Goal: Task Accomplishment & Management: Manage account settings

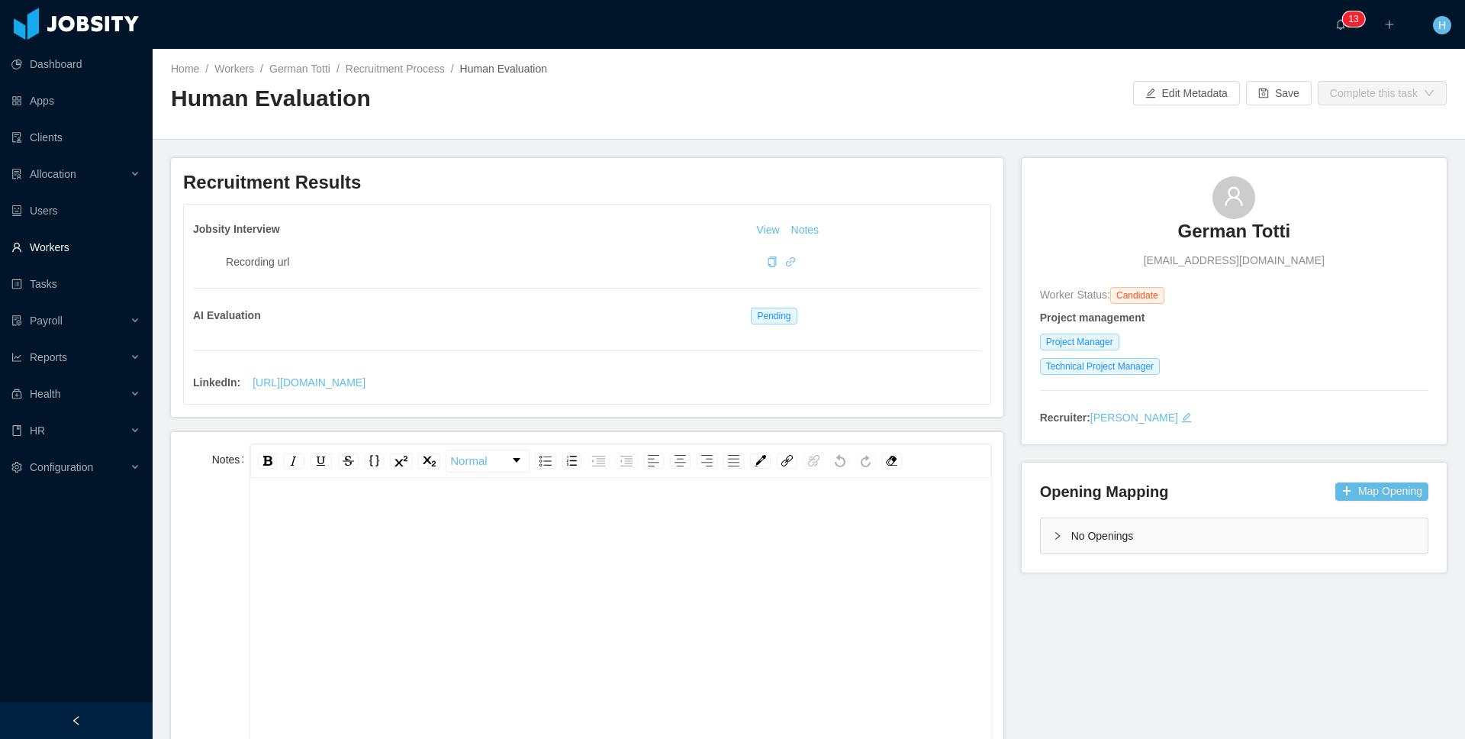
click at [83, 248] on link "Workers" at bounding box center [75, 247] width 129 height 31
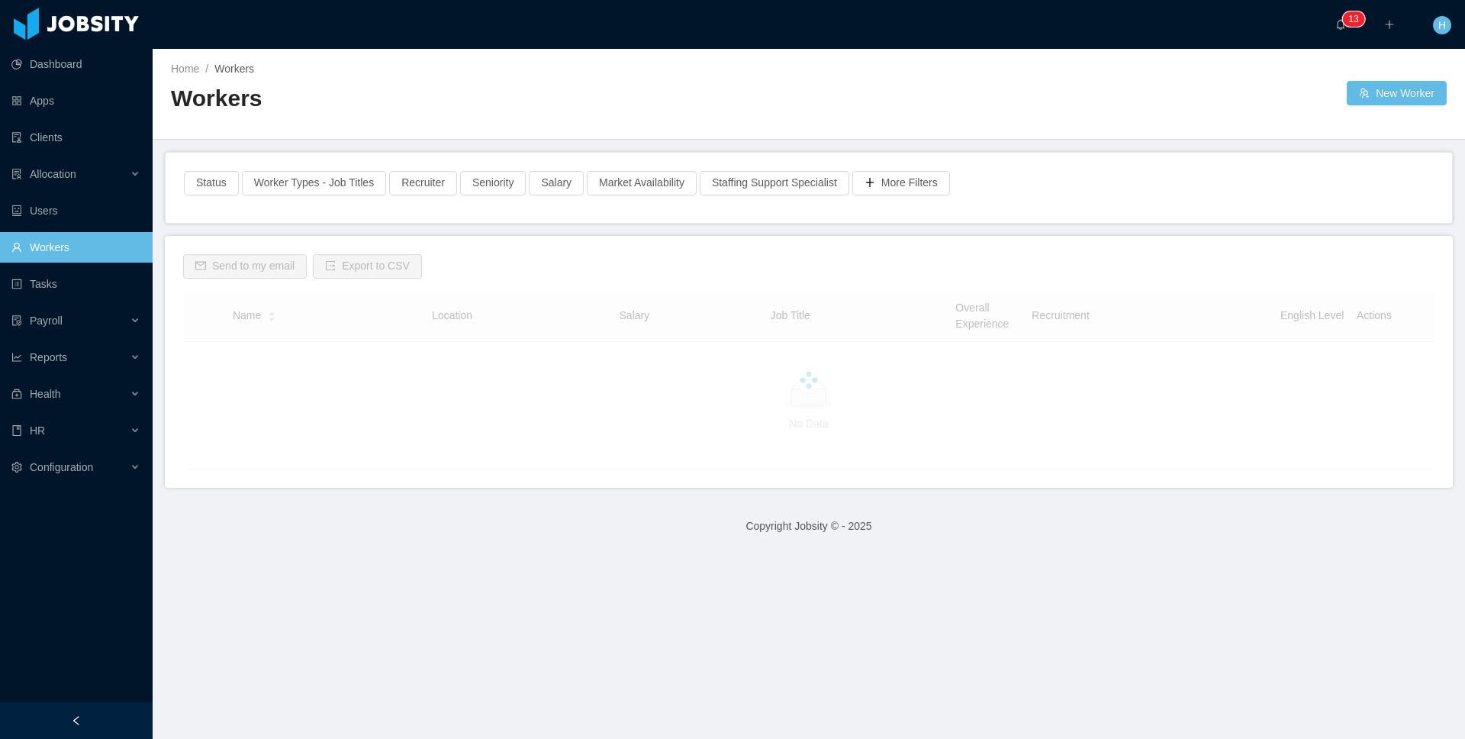
click at [395, 524] on footer "Copyright Jobsity © - 2025" at bounding box center [809, 526] width 1313 height 53
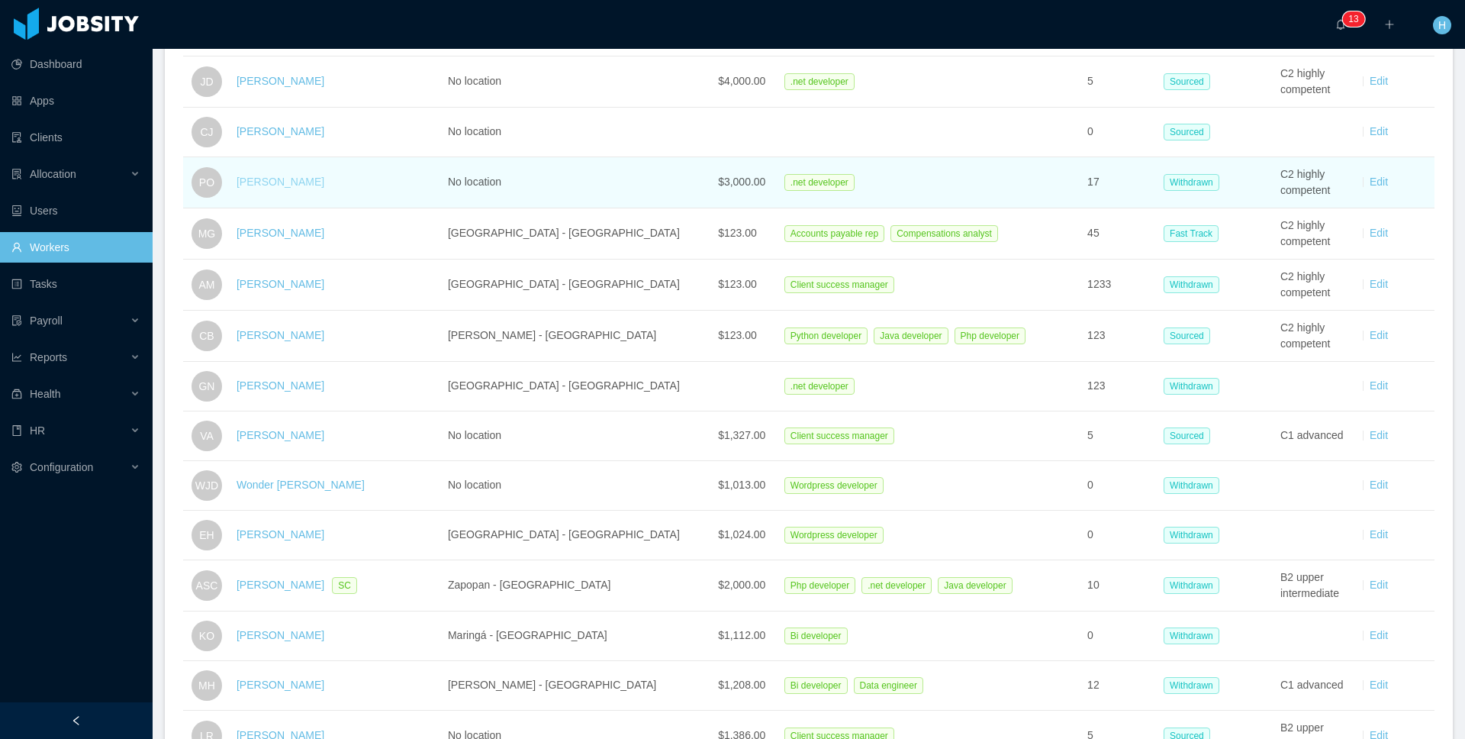
scroll to position [1136, 0]
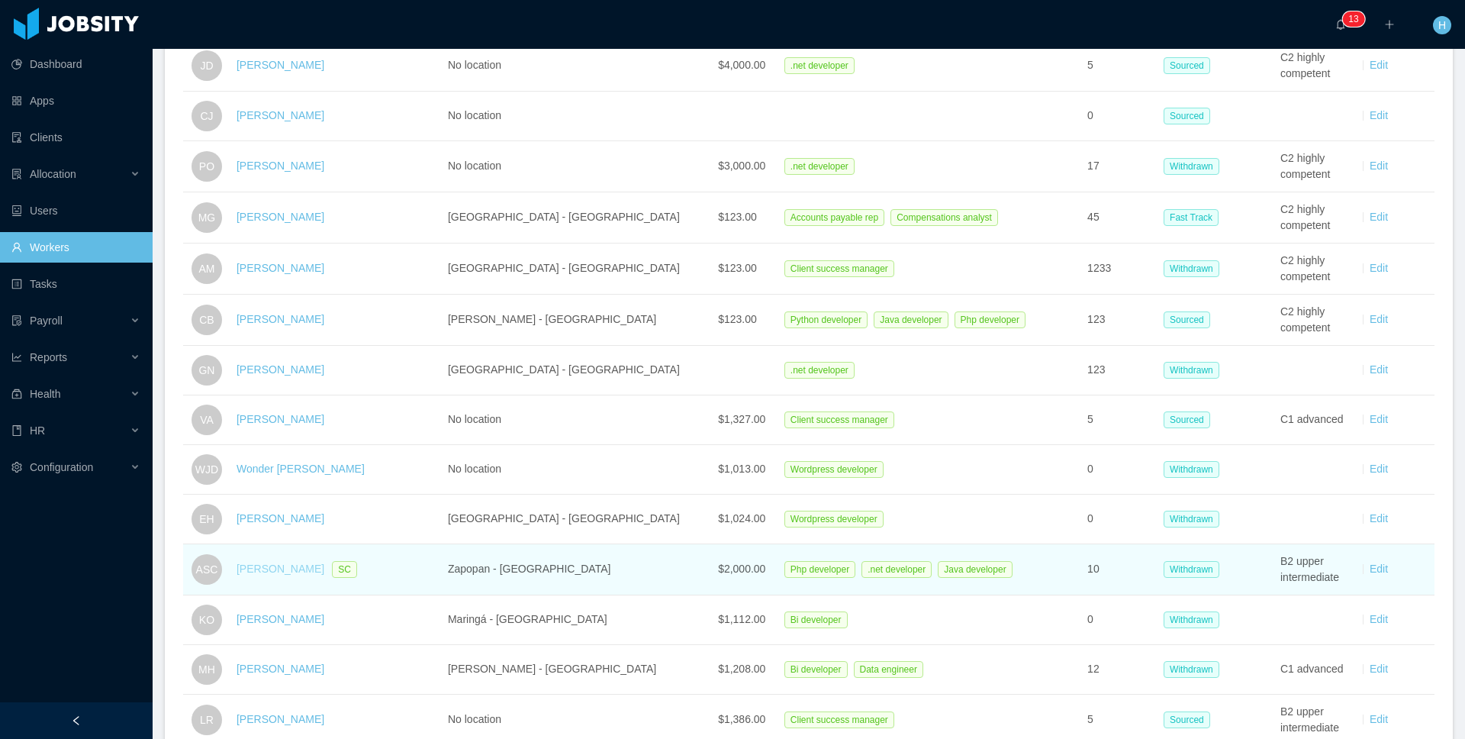
click at [324, 569] on link "[PERSON_NAME]" at bounding box center [281, 568] width 88 height 12
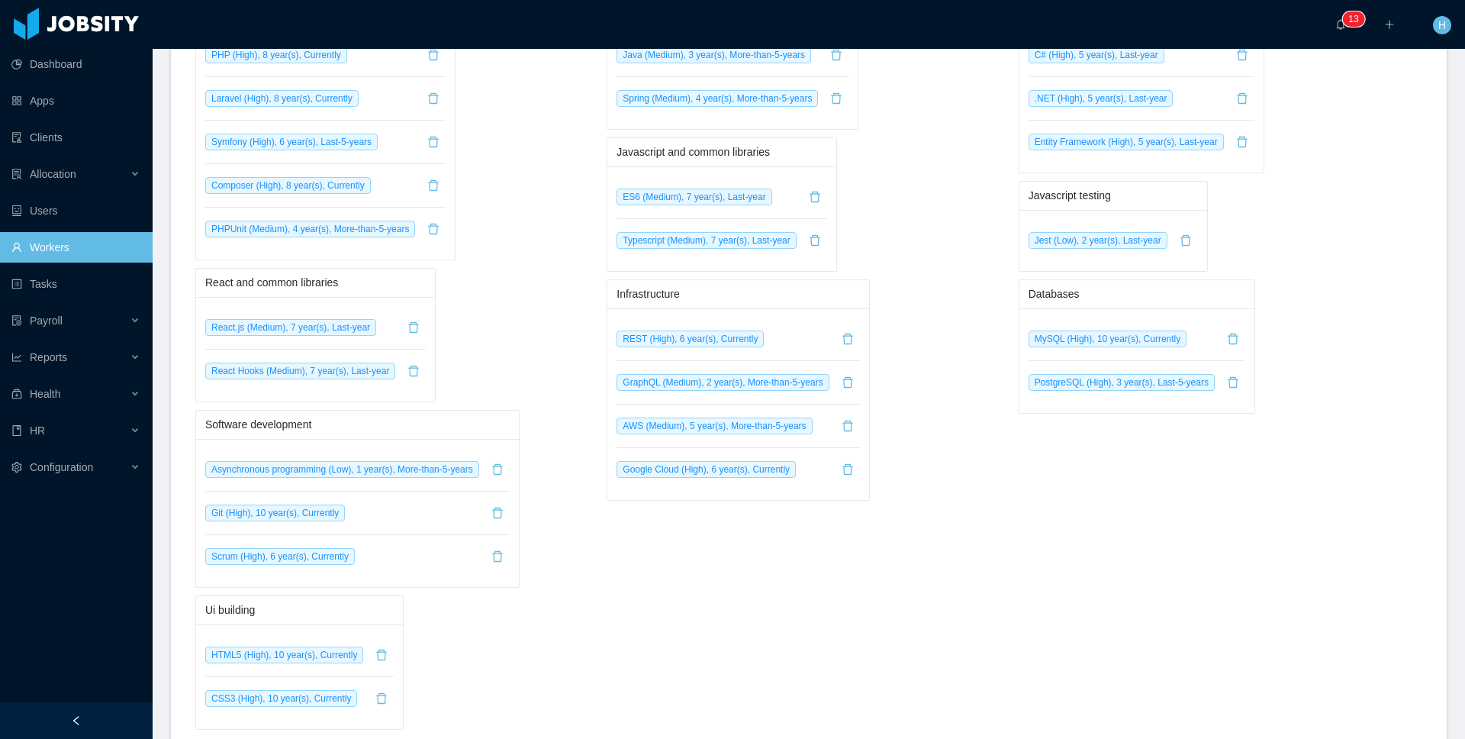
scroll to position [953, 0]
click at [424, 374] on button "button" at bounding box center [413, 371] width 24 height 24
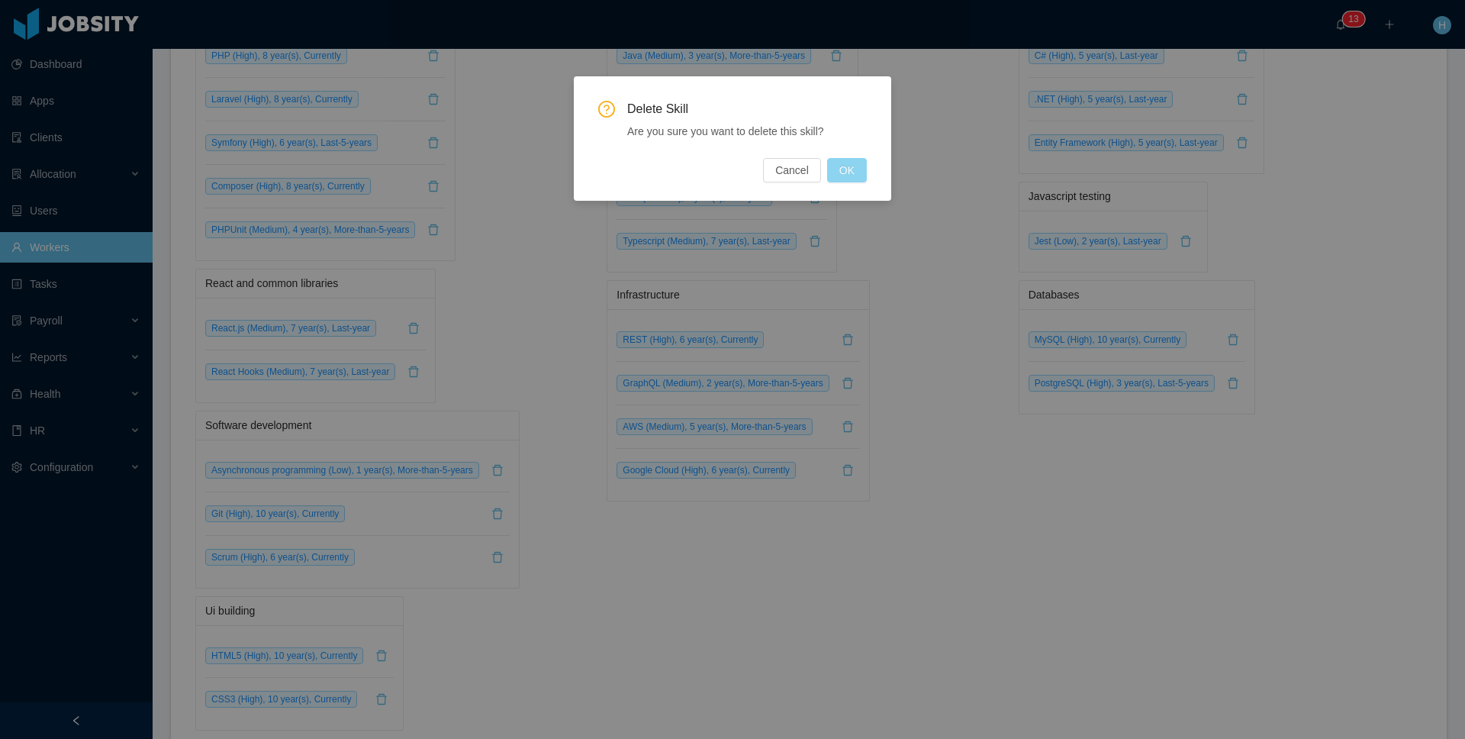
click at [841, 179] on button "OK" at bounding box center [847, 170] width 40 height 24
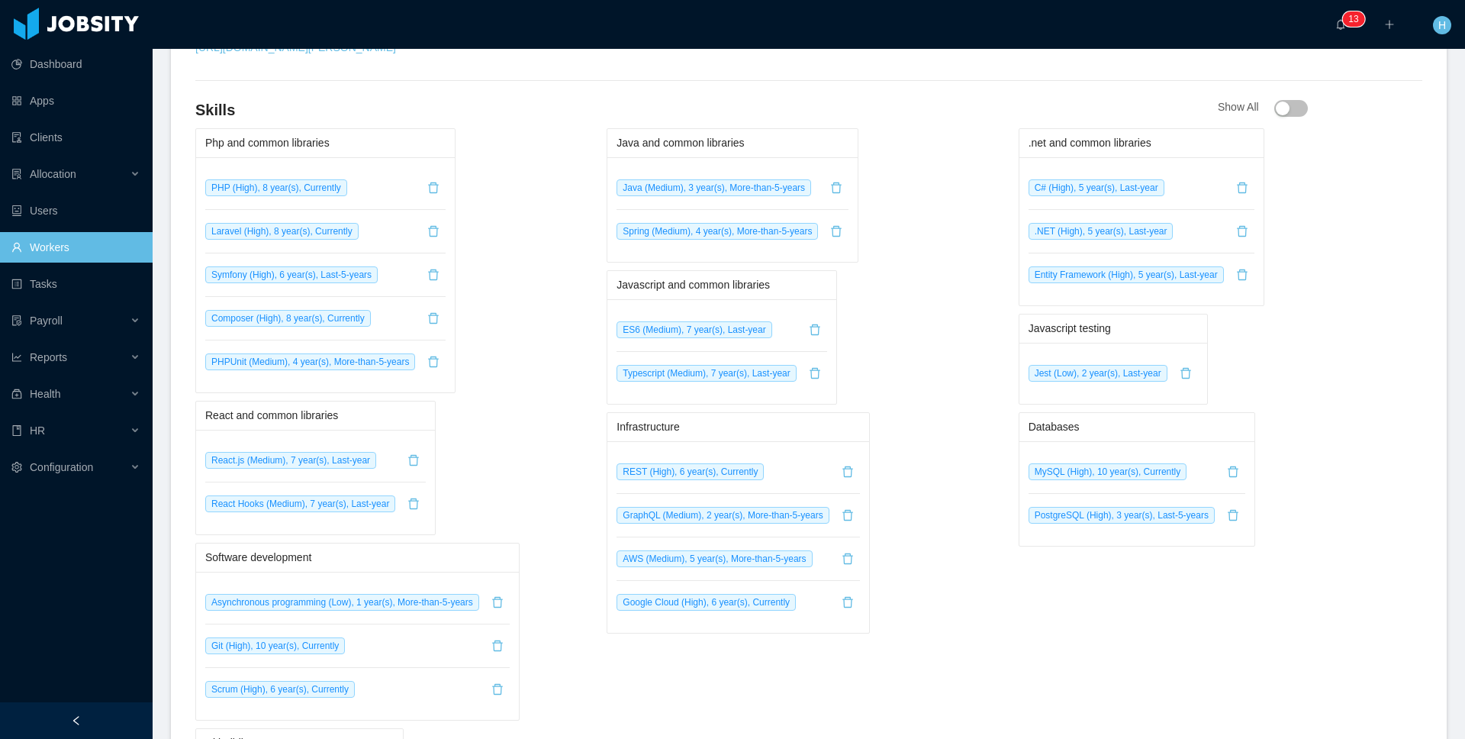
scroll to position [823, 0]
drag, startPoint x: 526, startPoint y: 453, endPoint x: 512, endPoint y: 455, distance: 13.8
click at [526, 453] on div "React and common libraries React.js (Medium), 7 year(s), Last-year React Hooks …" at bounding box center [397, 465] width 404 height 134
click at [424, 505] on button "button" at bounding box center [413, 501] width 24 height 24
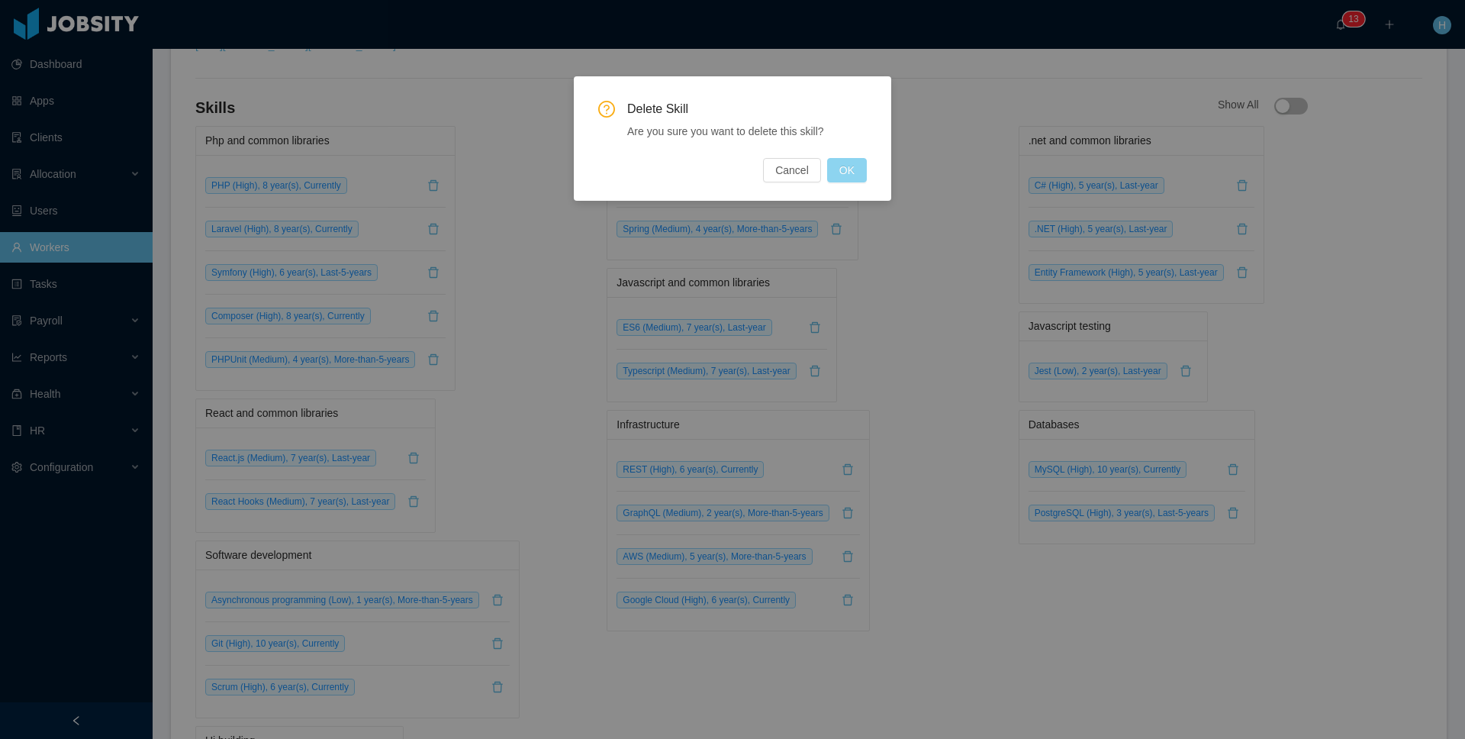
click at [849, 179] on button "OK" at bounding box center [847, 170] width 40 height 24
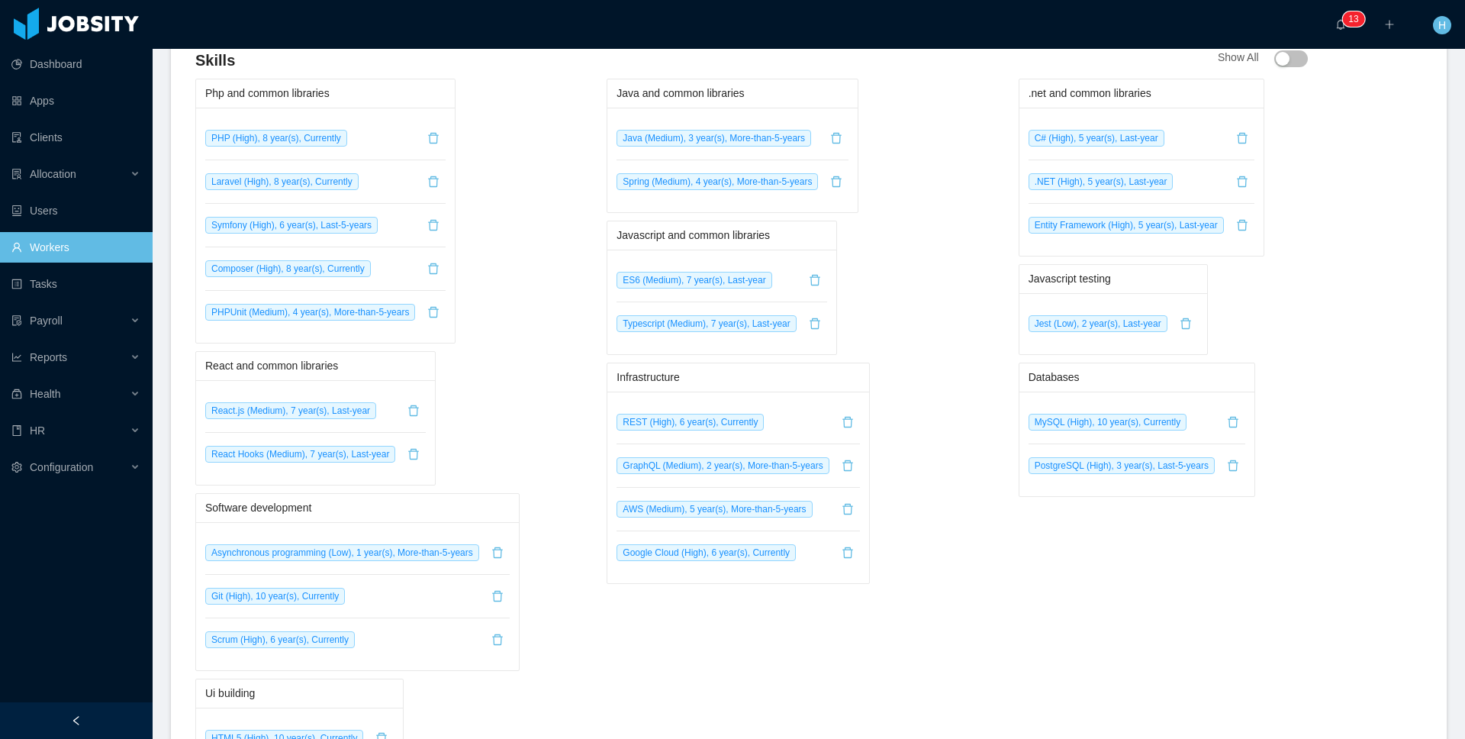
scroll to position [813, 0]
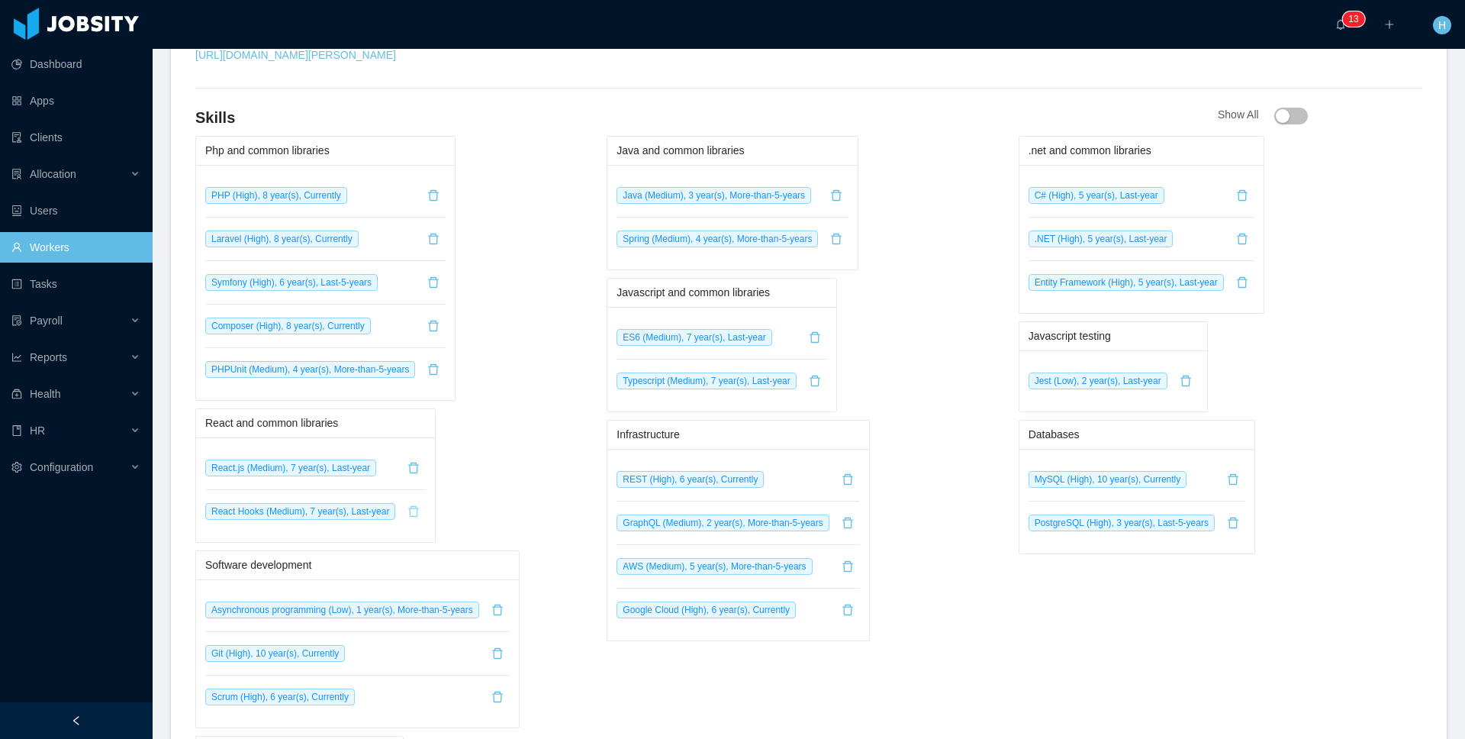
click at [423, 513] on button "button" at bounding box center [413, 511] width 24 height 24
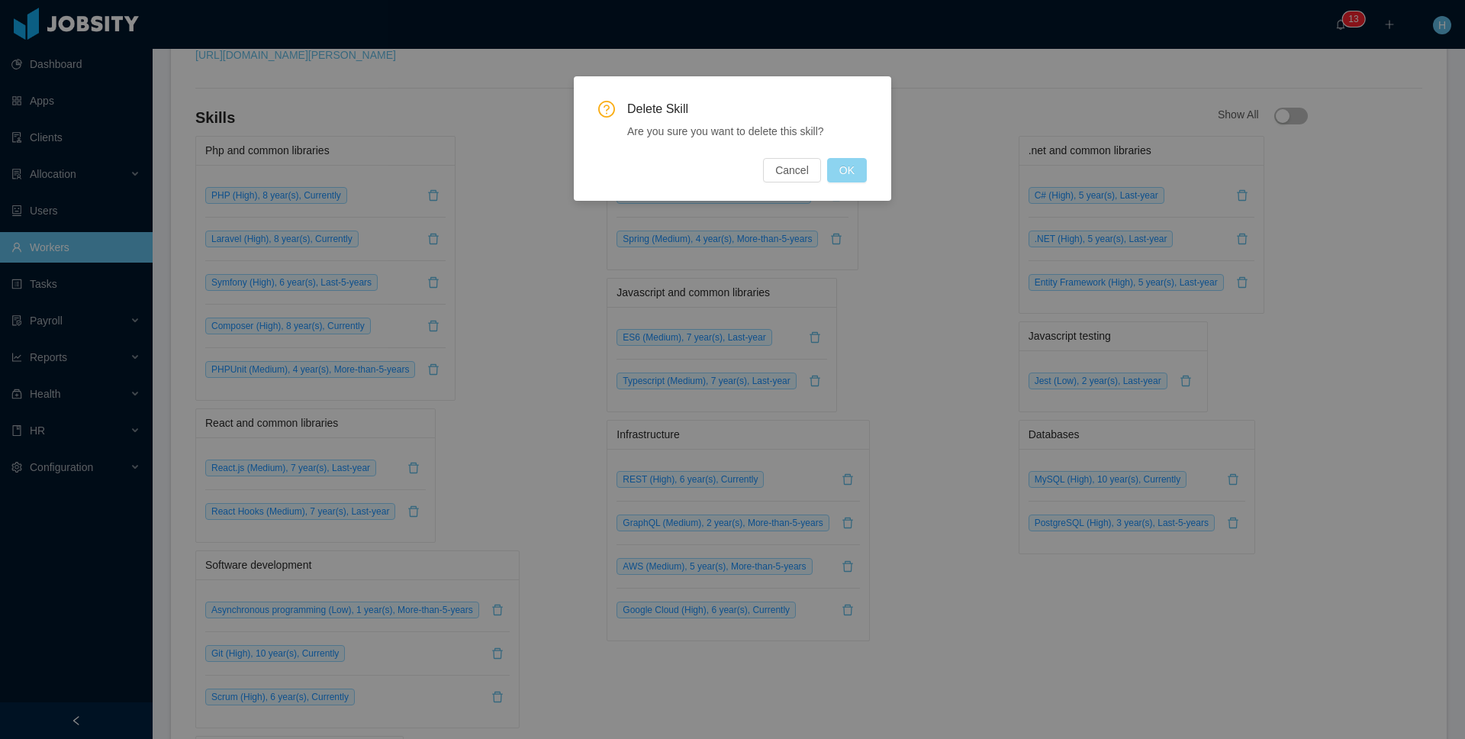
click at [844, 171] on button "OK" at bounding box center [847, 170] width 40 height 24
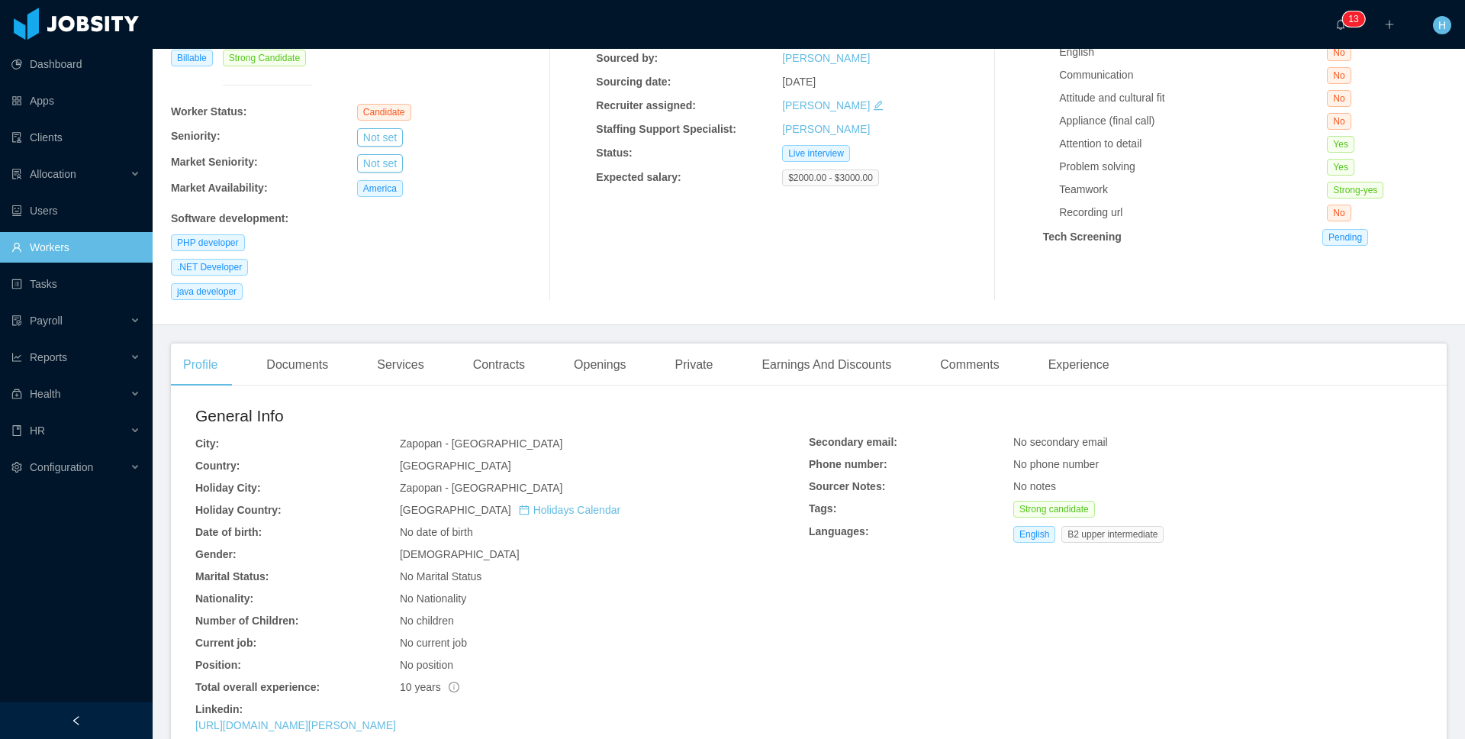
scroll to position [0, 0]
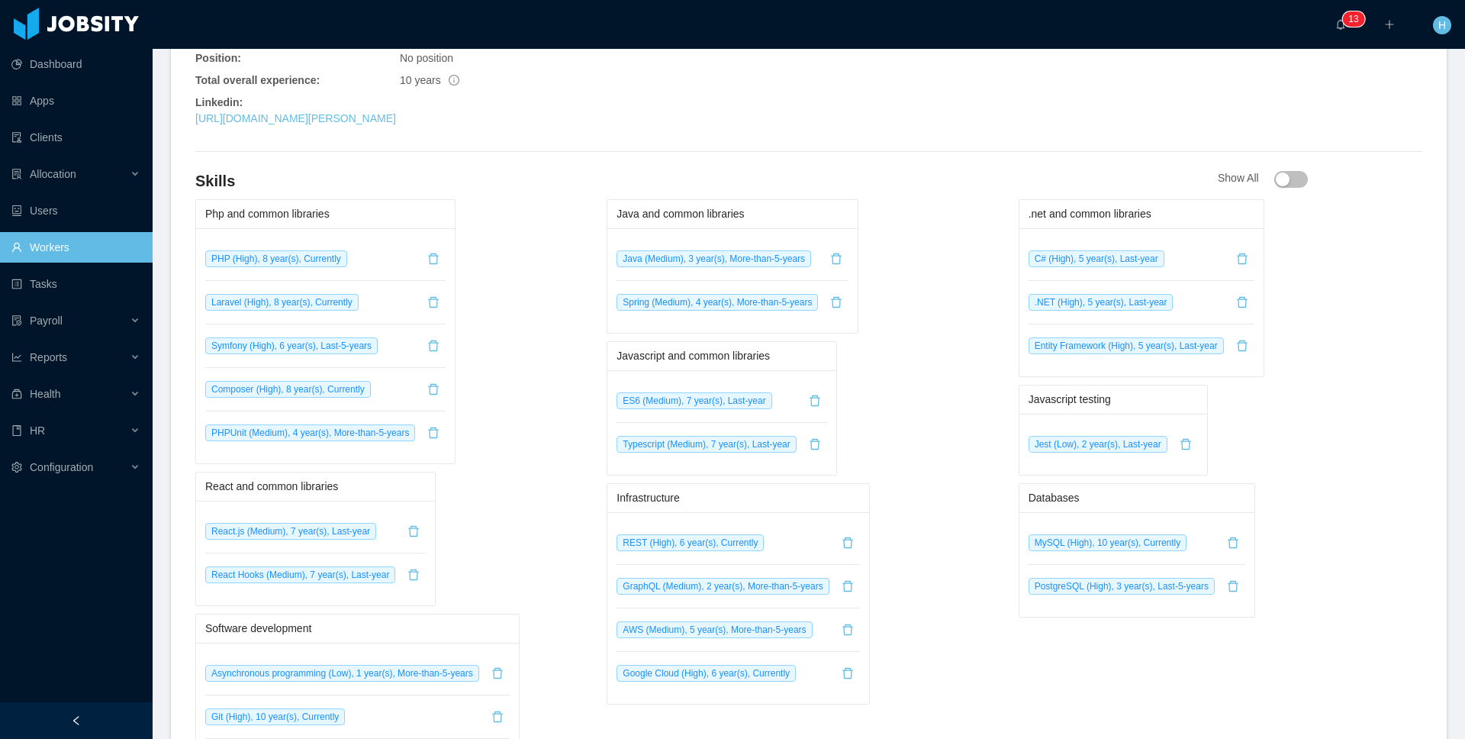
scroll to position [849, 0]
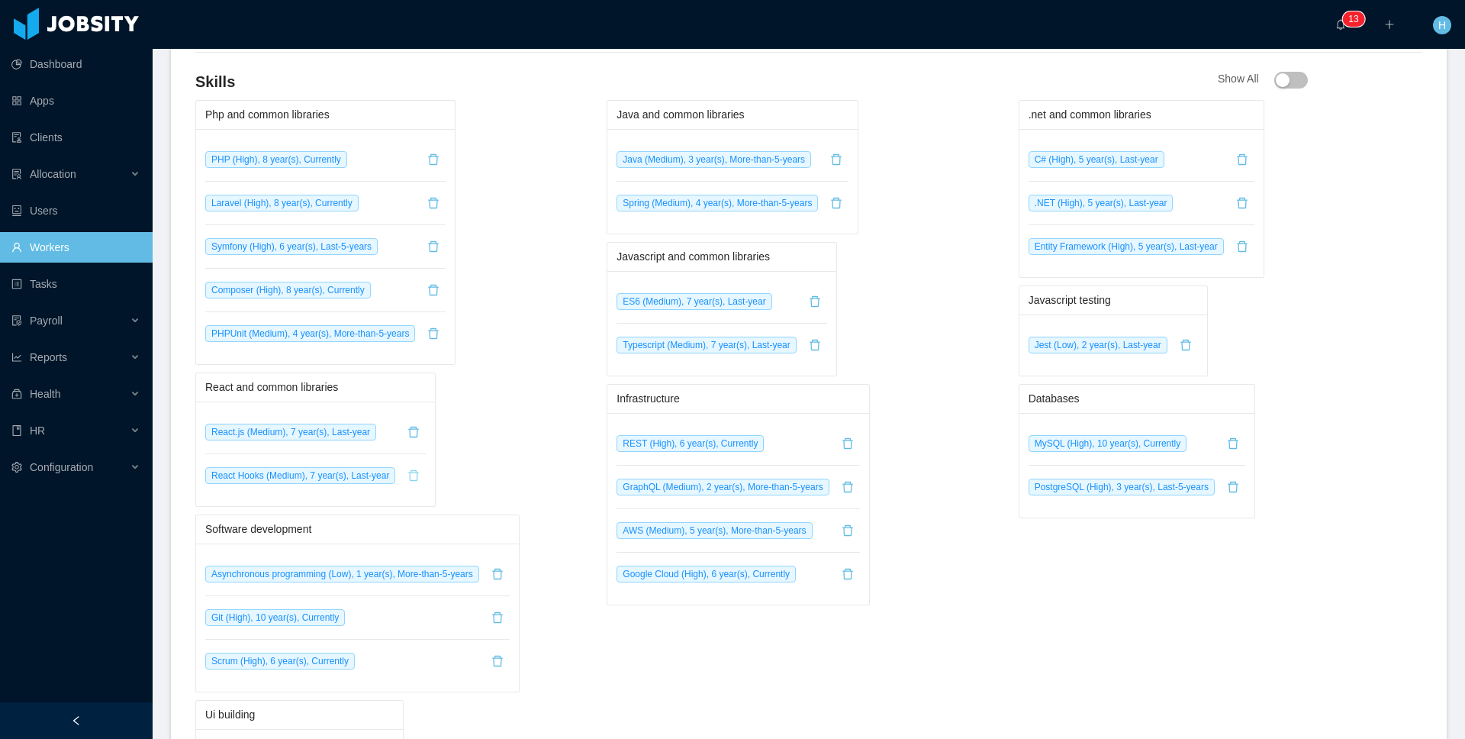
click at [426, 482] on button "button" at bounding box center [413, 475] width 24 height 24
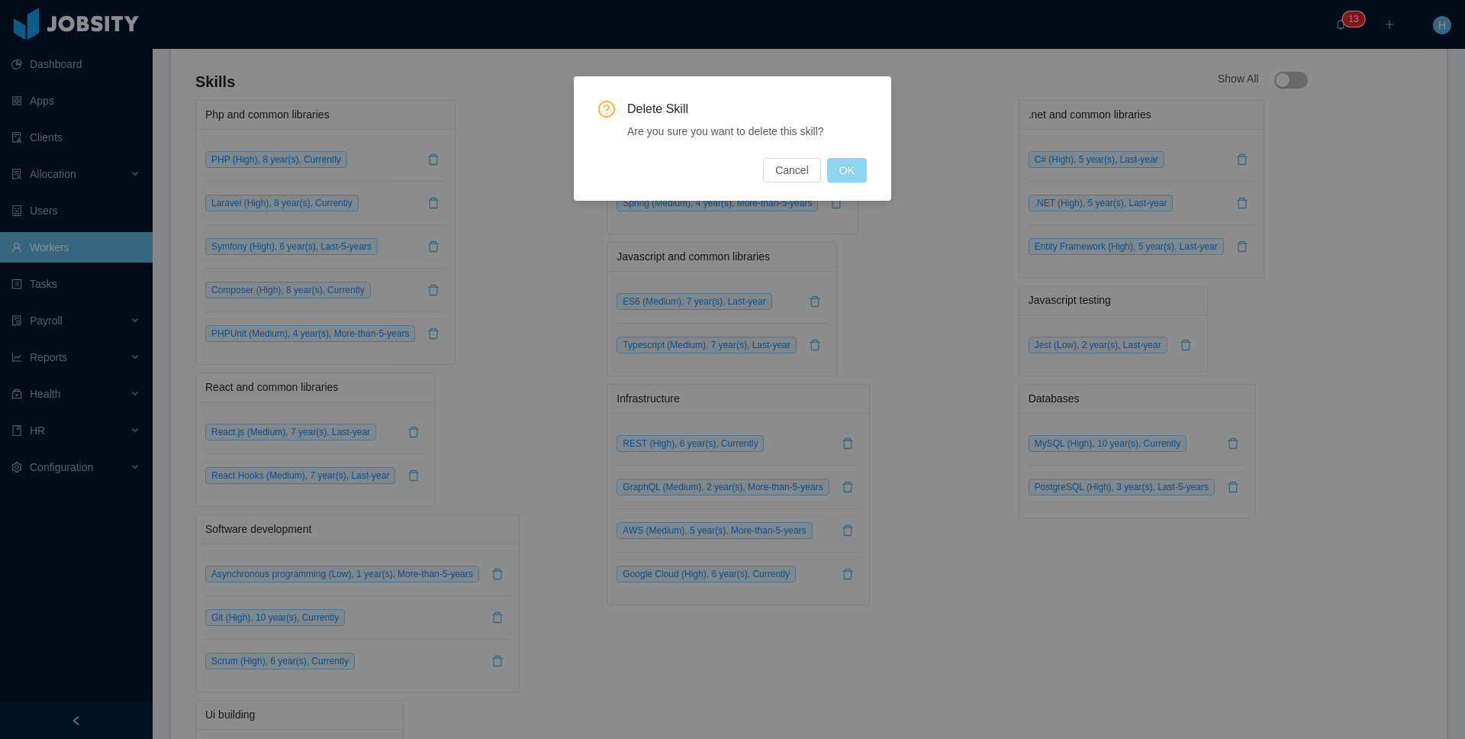
click at [849, 164] on button "OK" at bounding box center [847, 170] width 40 height 24
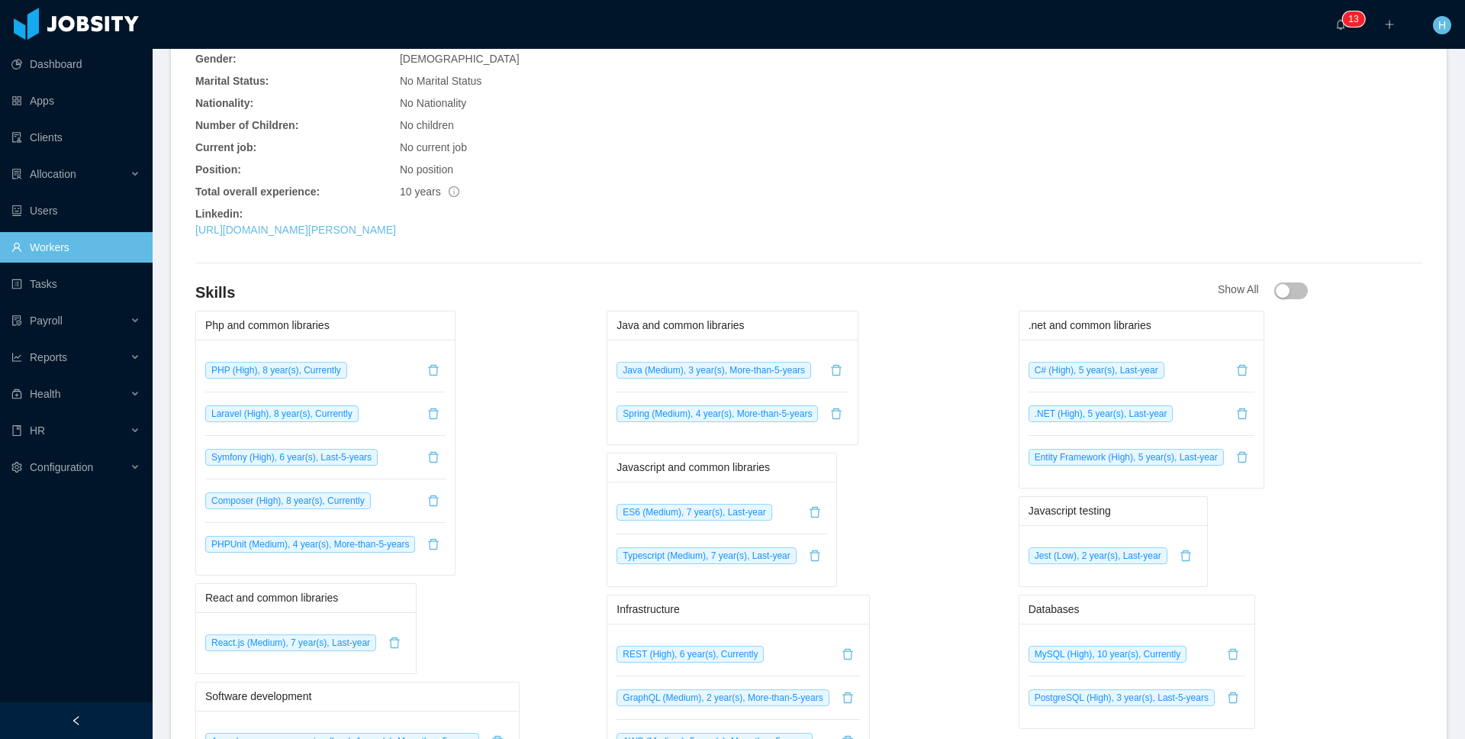
scroll to position [643, 0]
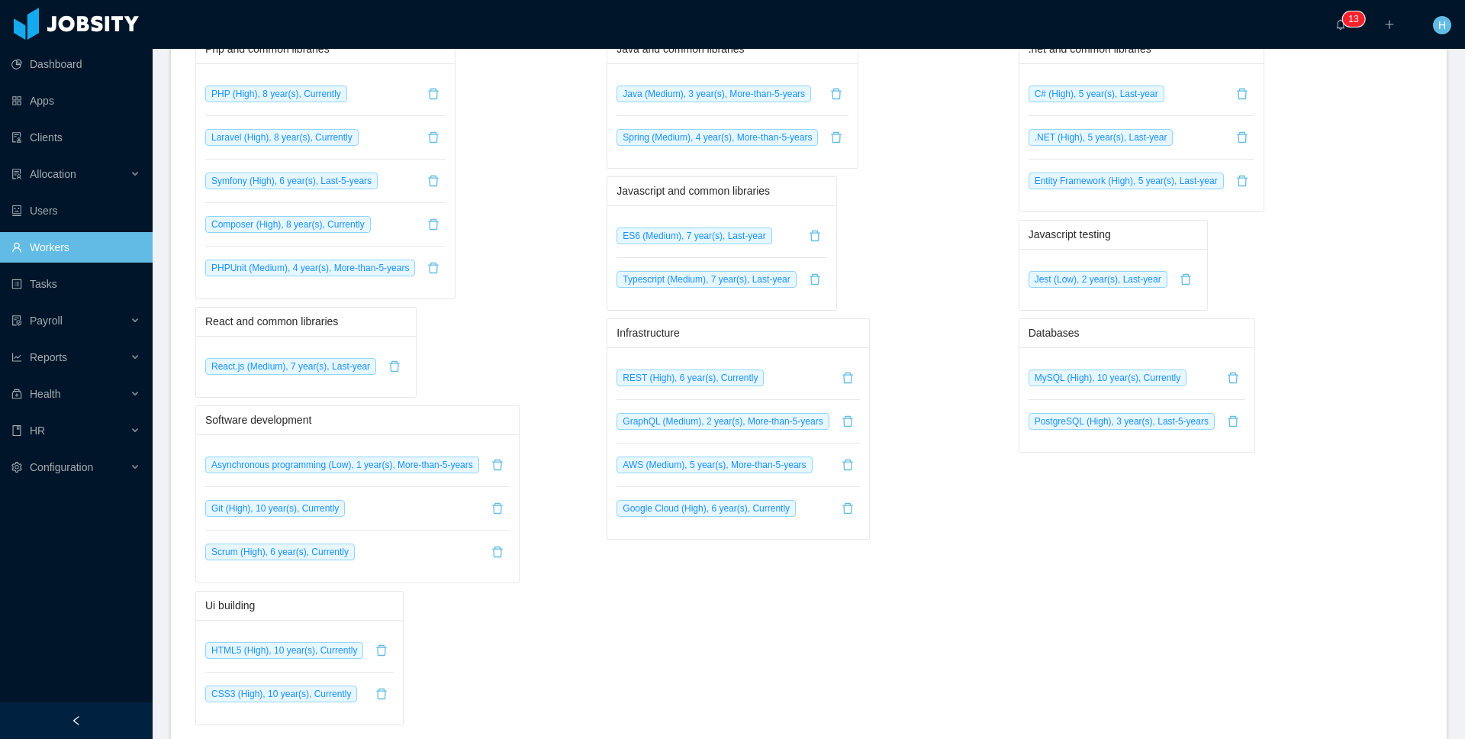
scroll to position [942, 0]
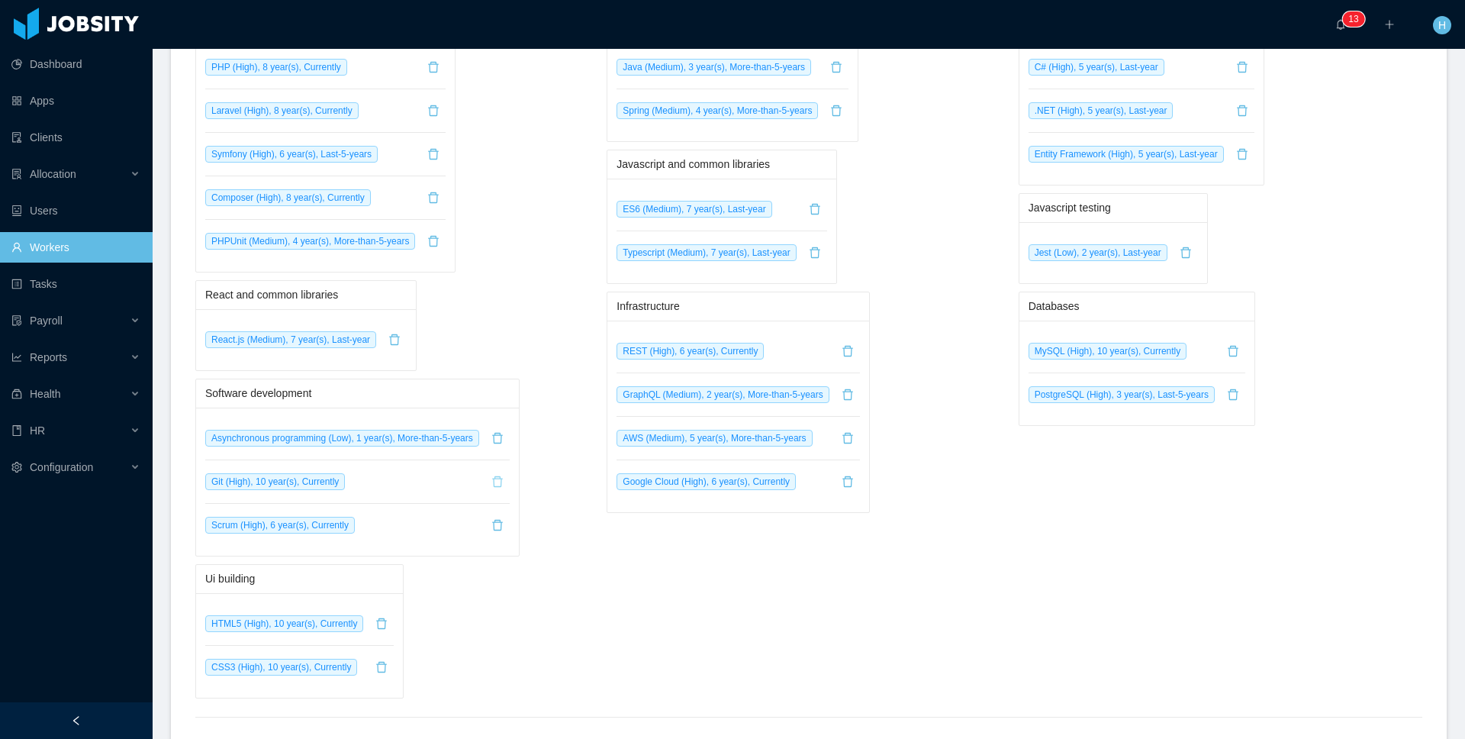
click at [510, 485] on button "button" at bounding box center [497, 481] width 24 height 24
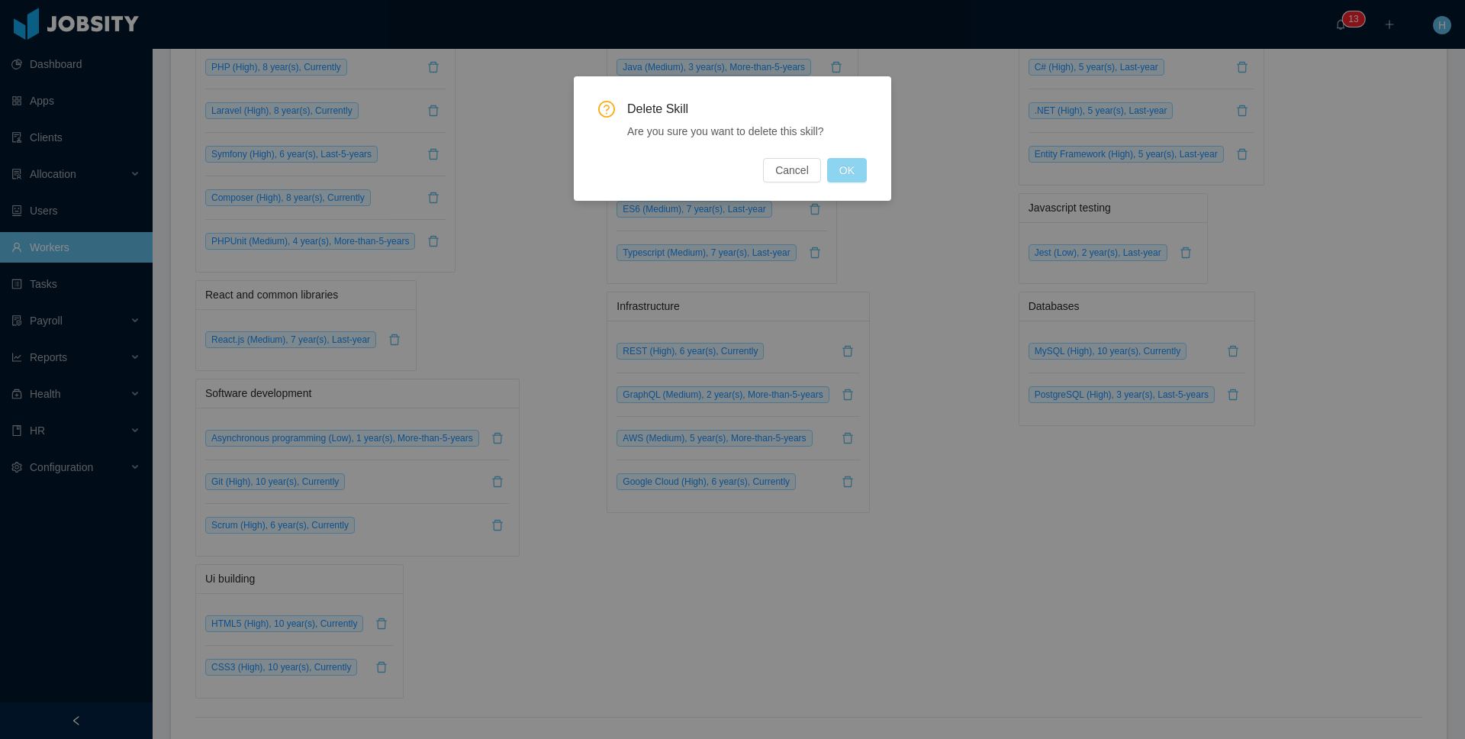
click at [840, 173] on button "OK" at bounding box center [847, 170] width 40 height 24
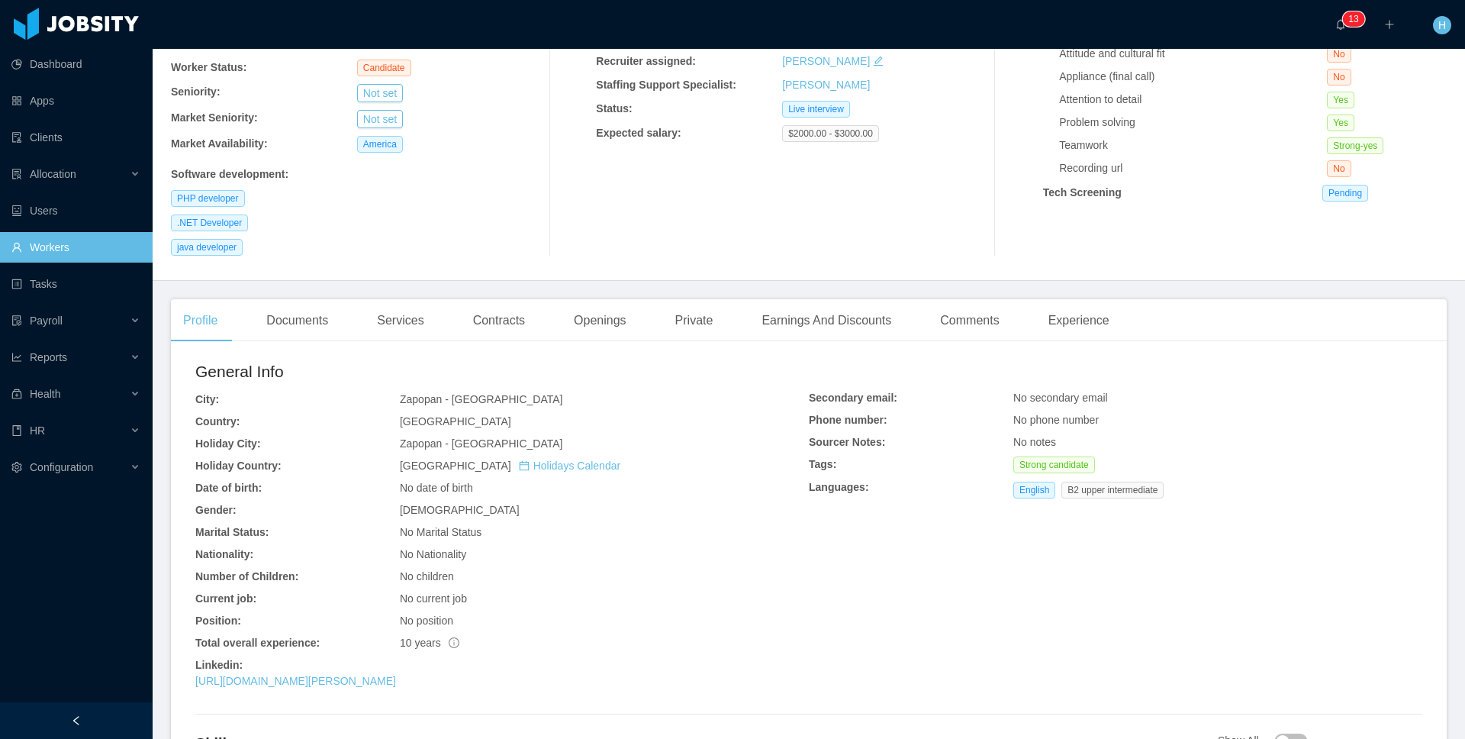
scroll to position [0, 0]
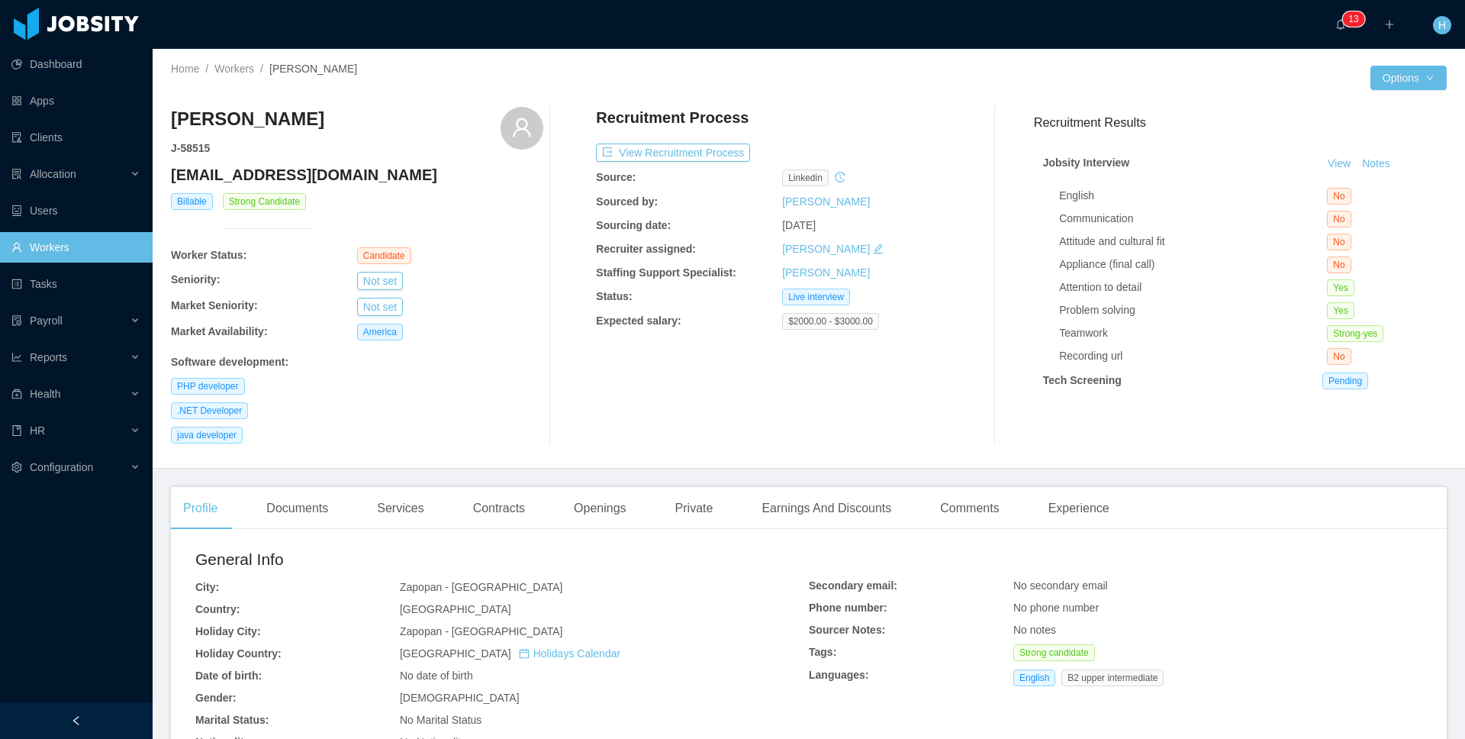
click at [66, 246] on link "Workers" at bounding box center [75, 247] width 129 height 31
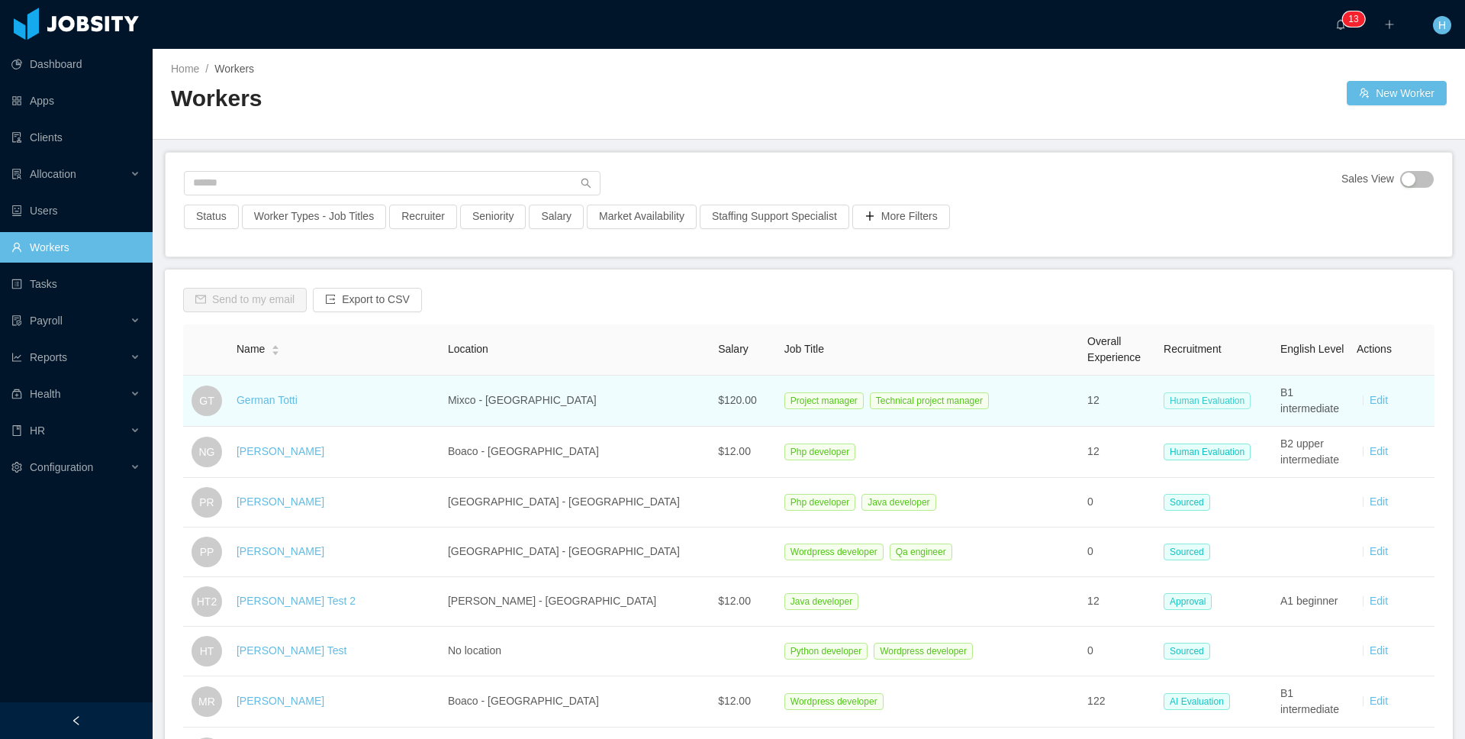
click at [1171, 407] on span "Human Evaluation" at bounding box center [1207, 400] width 87 height 17
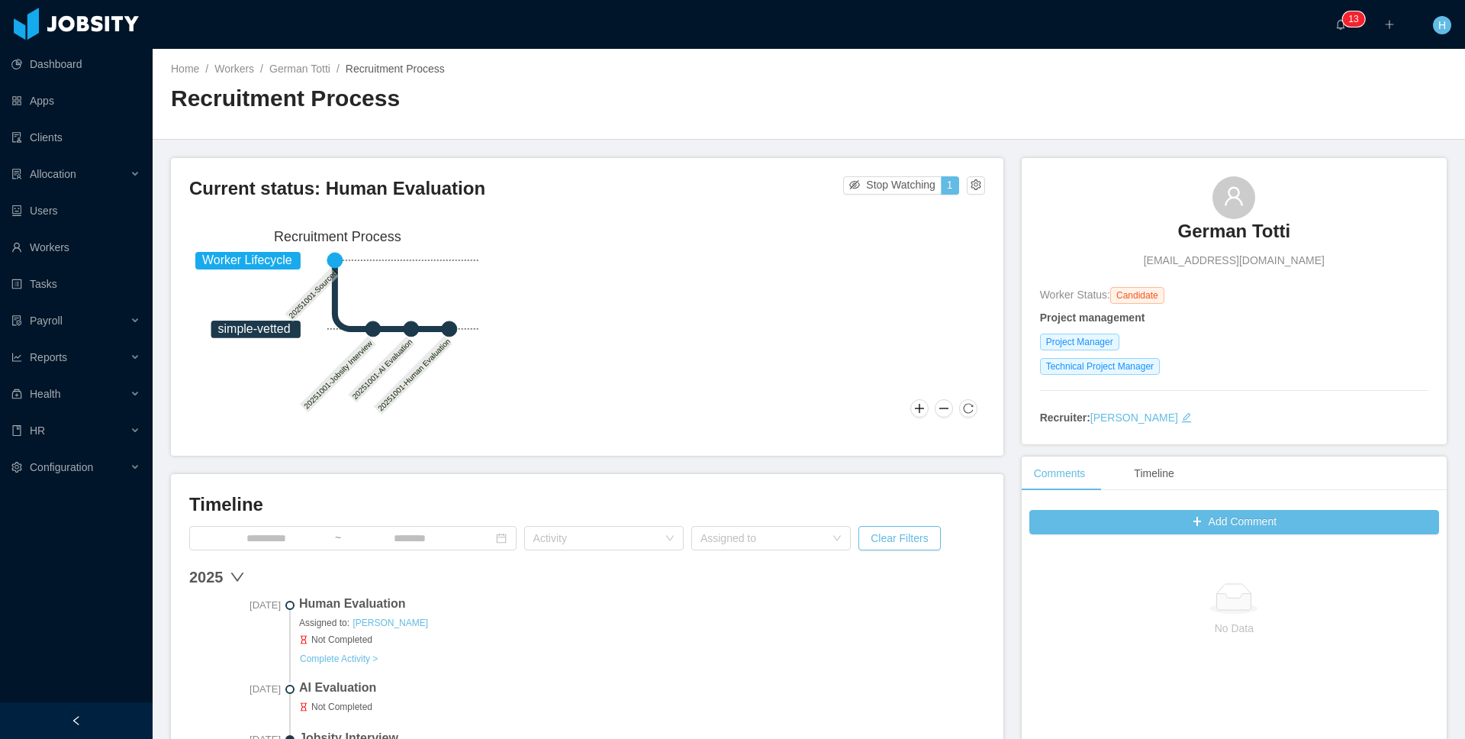
click at [599, 130] on div "Home / Workers / German Totti / Recruitment Process / Recruitment Process" at bounding box center [809, 94] width 1313 height 91
click at [67, 244] on link "Workers" at bounding box center [75, 247] width 129 height 31
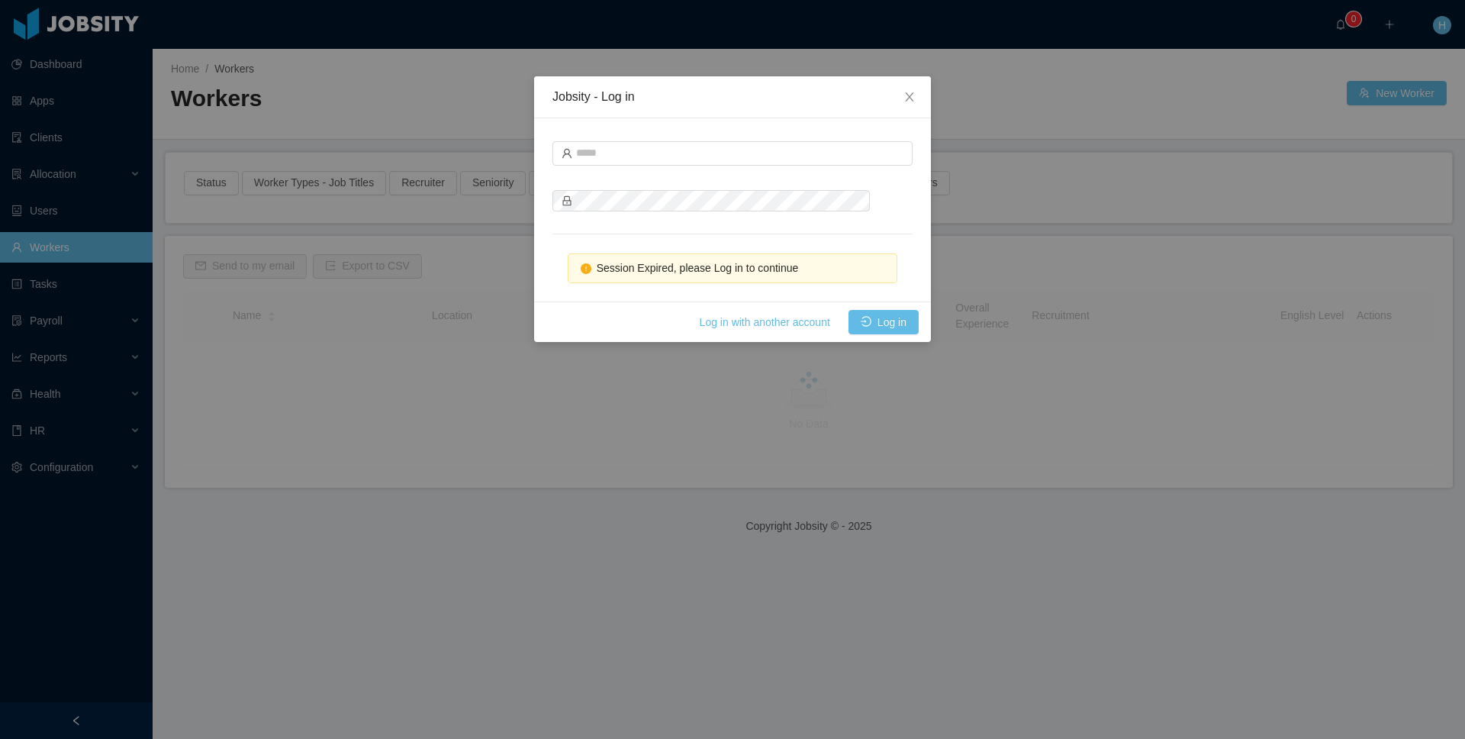
click at [688, 167] on form at bounding box center [732, 176] width 360 height 79
click at [689, 160] on input "text" at bounding box center [732, 153] width 360 height 24
type input "**********"
click at [862, 328] on button "Log in" at bounding box center [884, 322] width 70 height 24
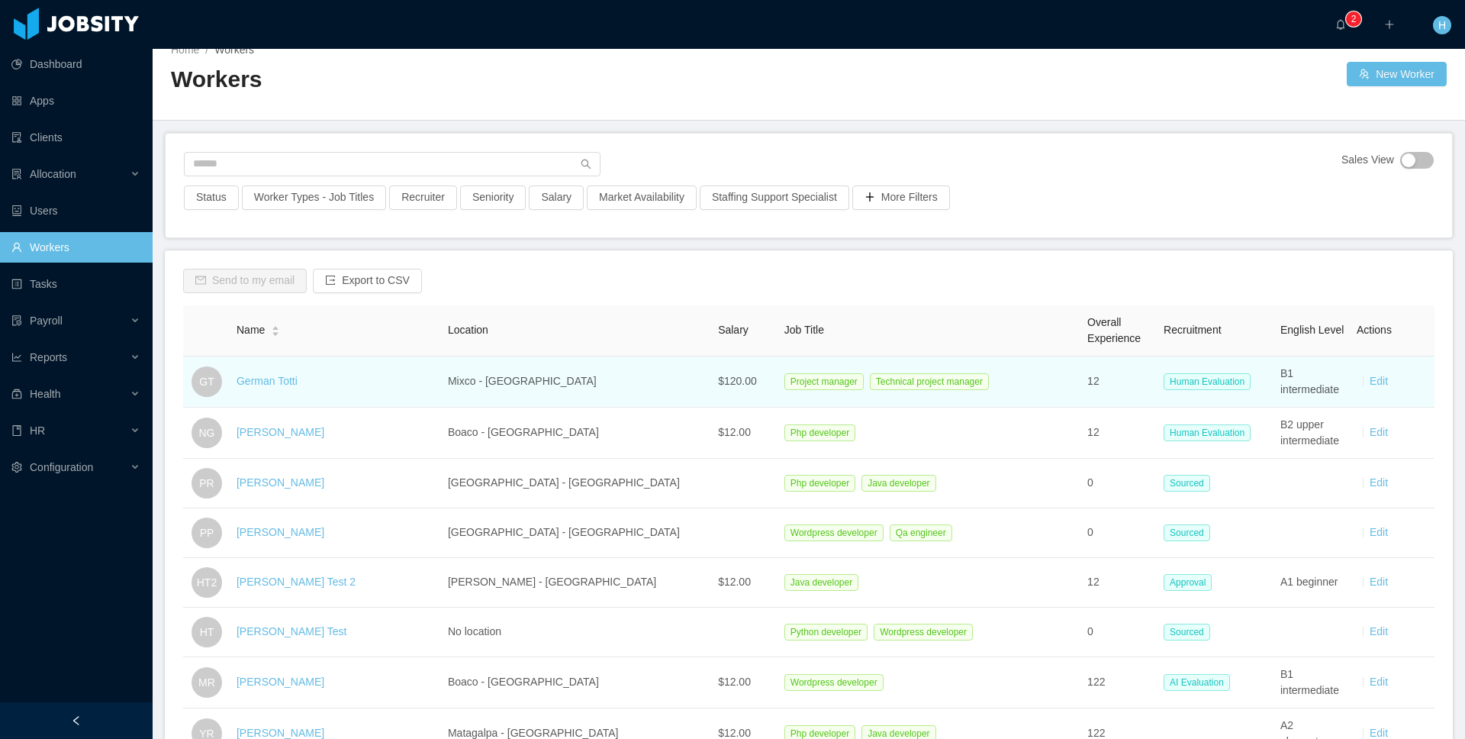
scroll to position [20, 0]
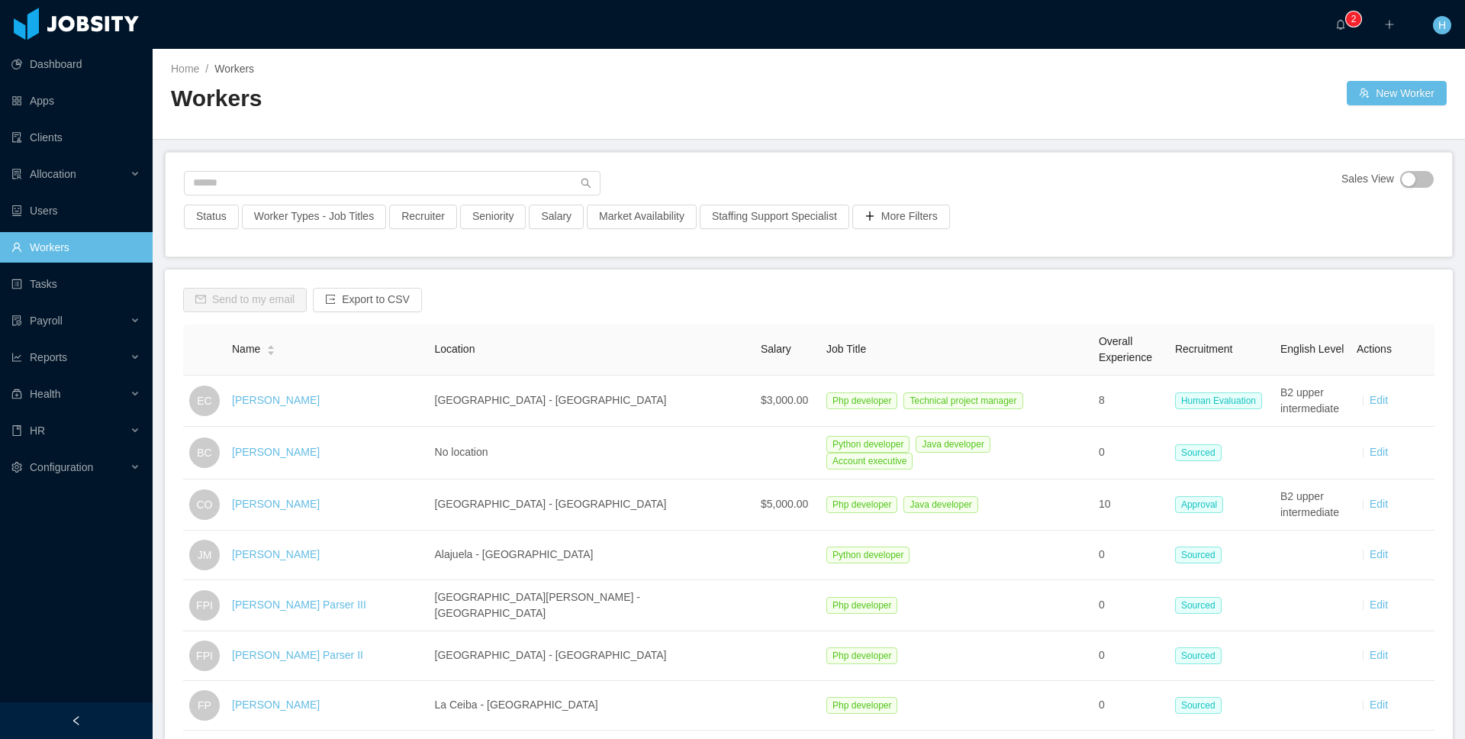
scroll to position [108, 0]
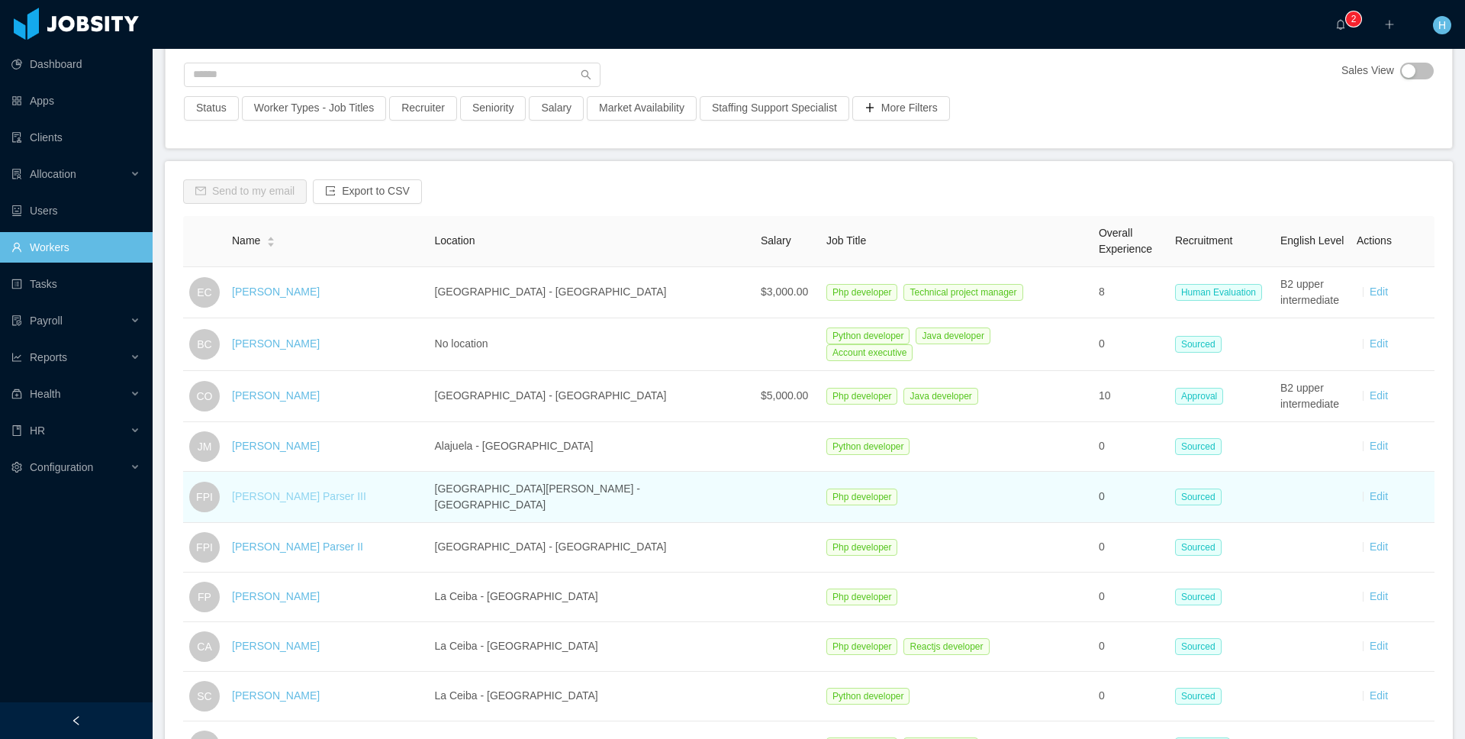
click at [264, 497] on link "[PERSON_NAME] Parser III" at bounding box center [299, 496] width 134 height 12
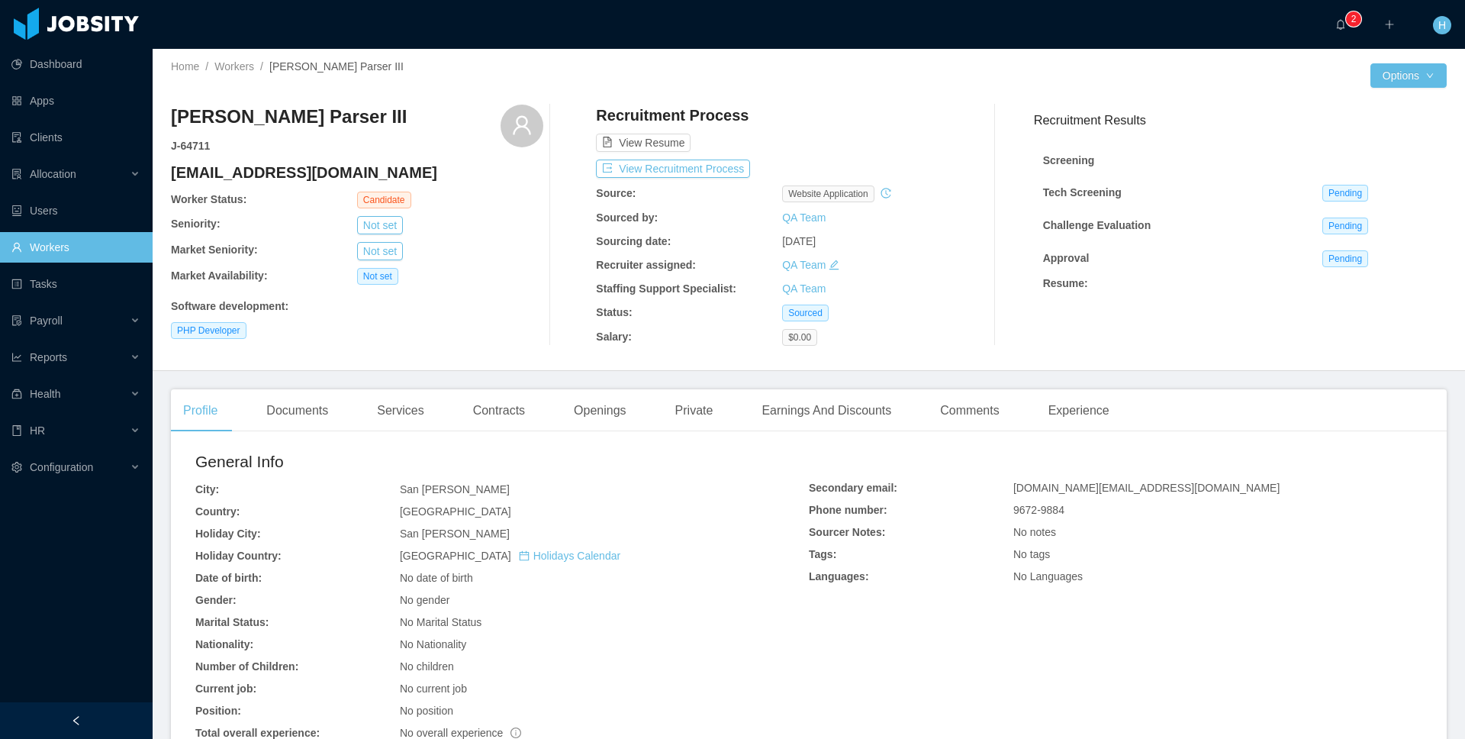
scroll to position [4, 0]
click at [1371, 78] on button "Options" at bounding box center [1409, 74] width 76 height 24
click at [1361, 200] on button "Edit Worker" at bounding box center [1361, 204] width 97 height 24
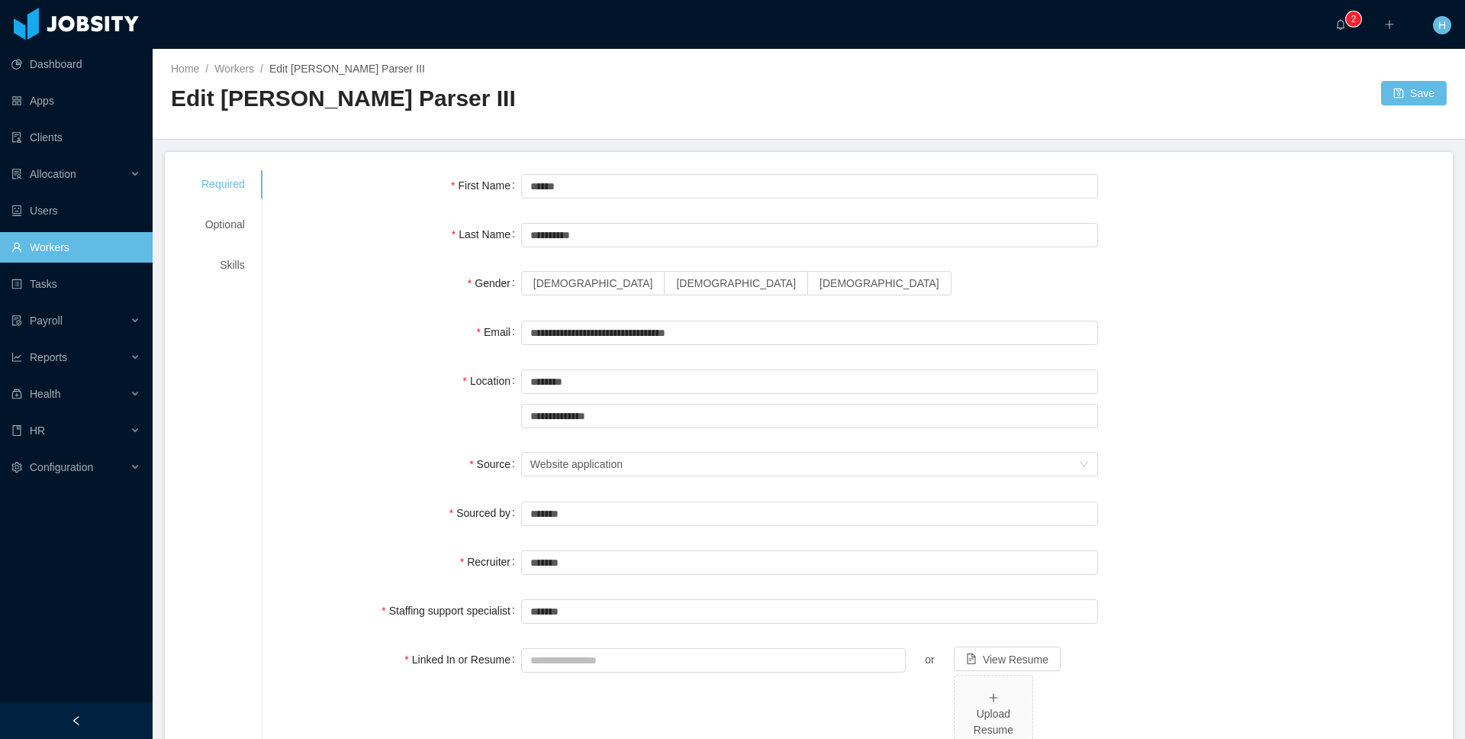
scroll to position [5, 0]
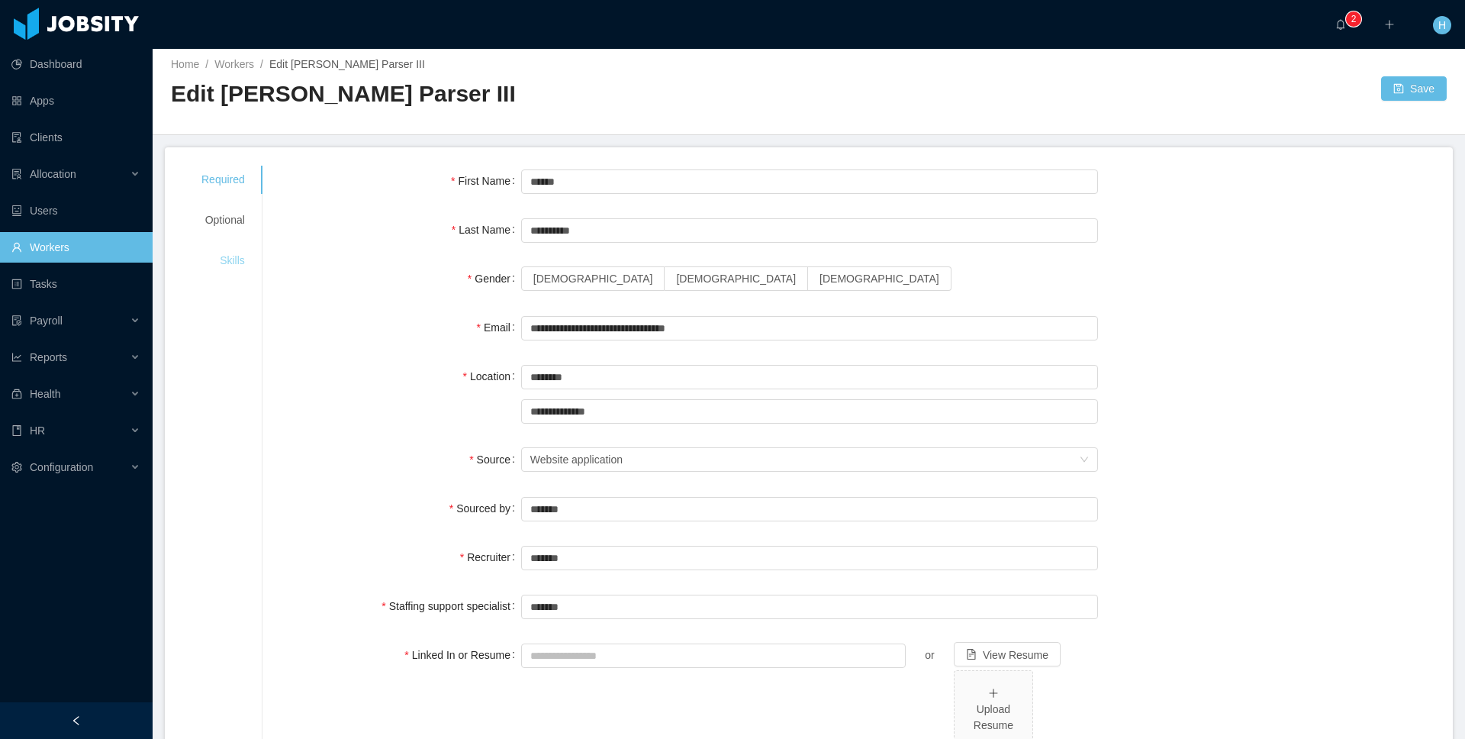
click at [246, 271] on div "Skills" at bounding box center [223, 260] width 80 height 28
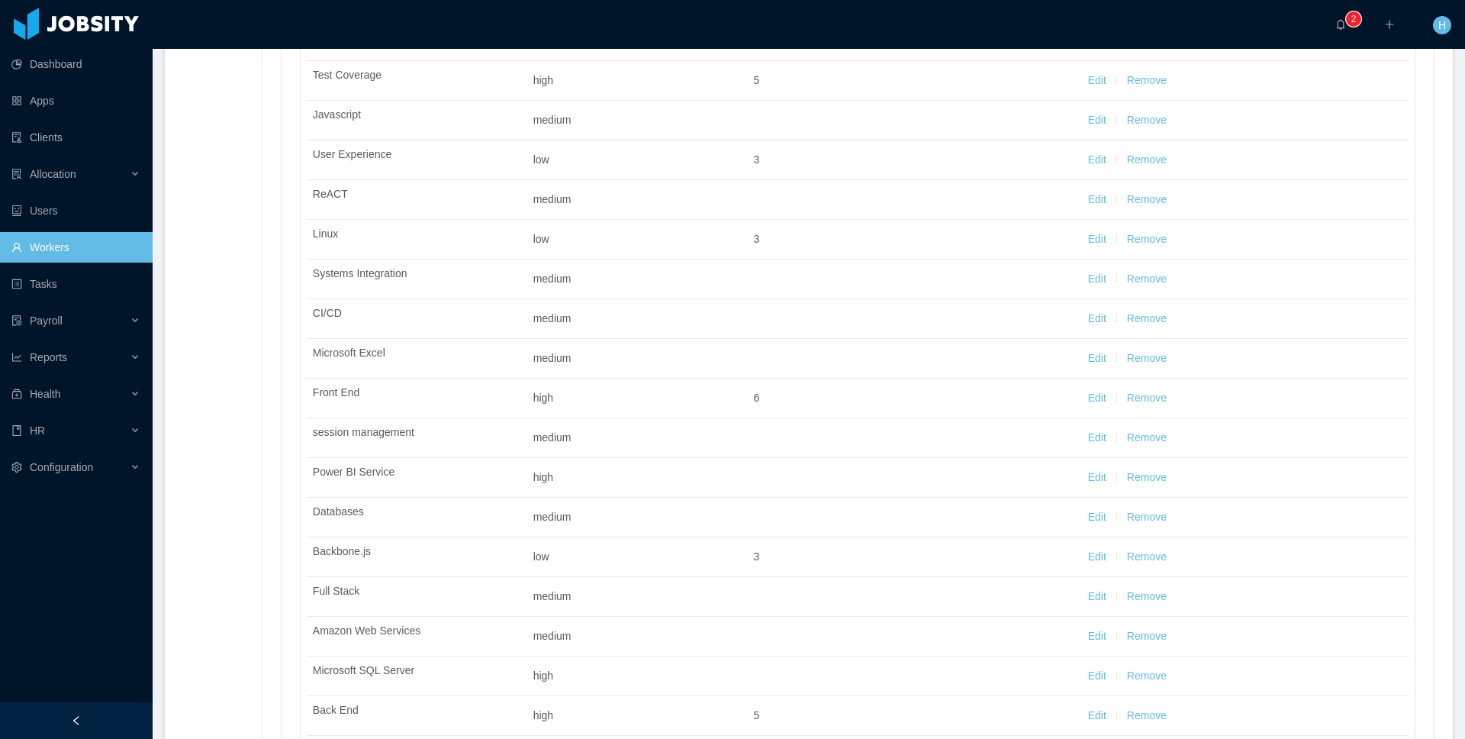
scroll to position [0, 0]
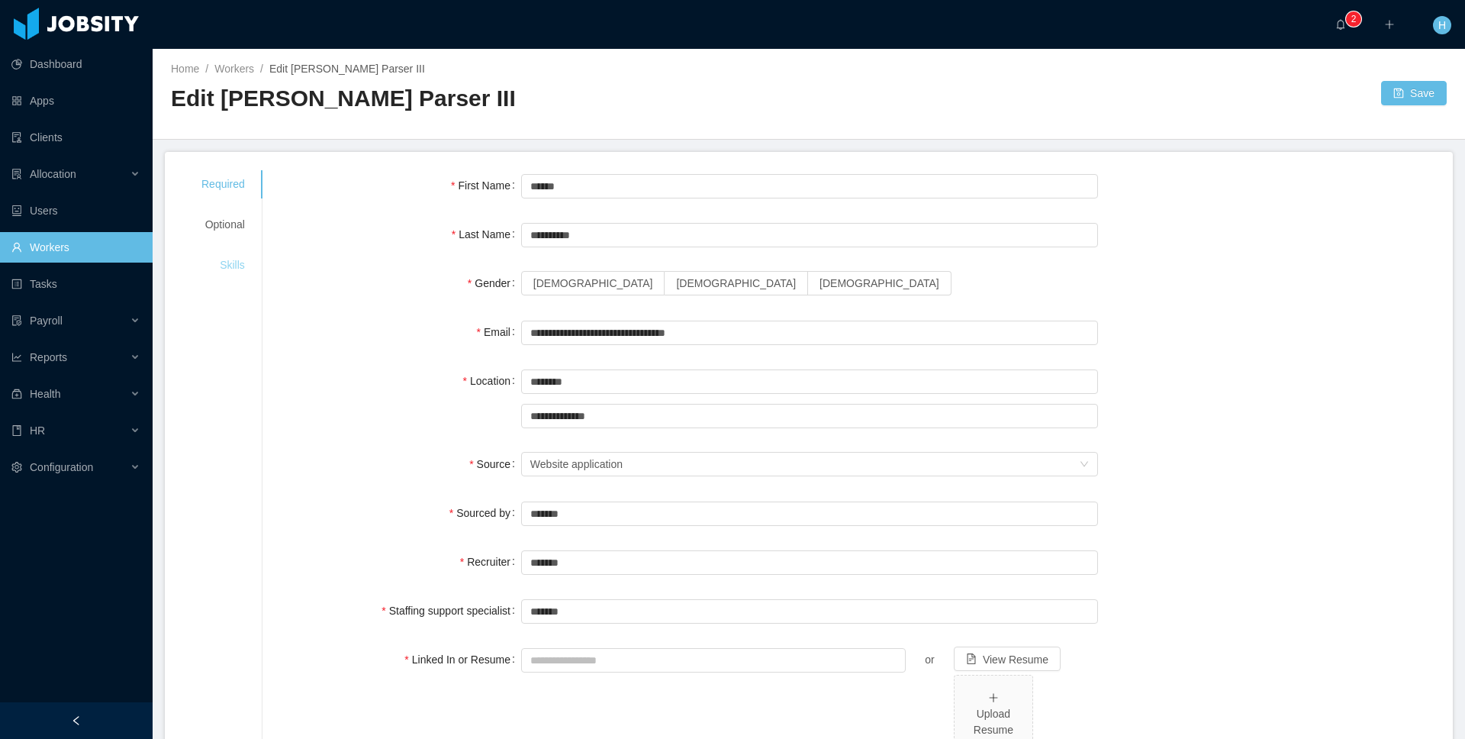
click at [235, 259] on div "Skills" at bounding box center [223, 265] width 80 height 28
click at [238, 257] on div "Skills" at bounding box center [223, 265] width 80 height 28
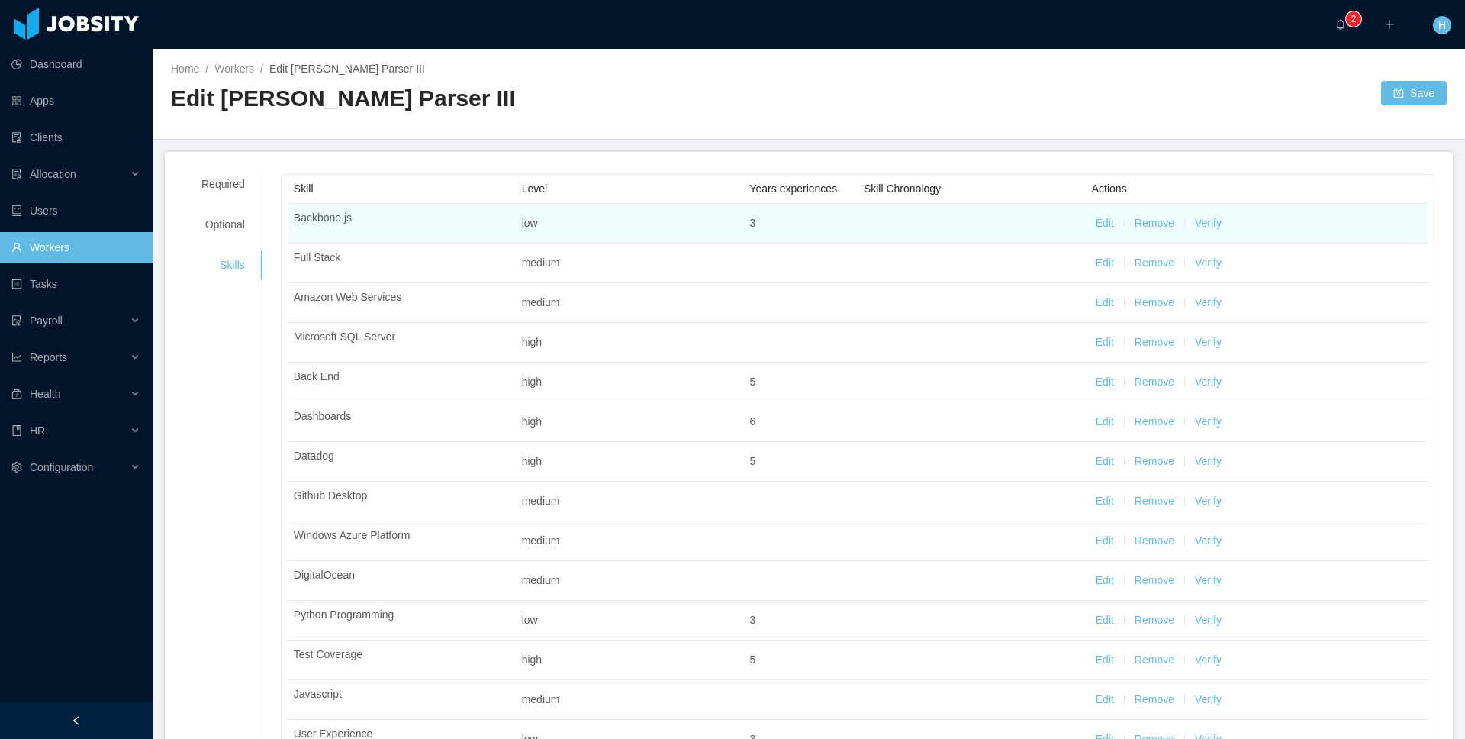
click at [1203, 223] on button "Verify" at bounding box center [1208, 223] width 27 height 16
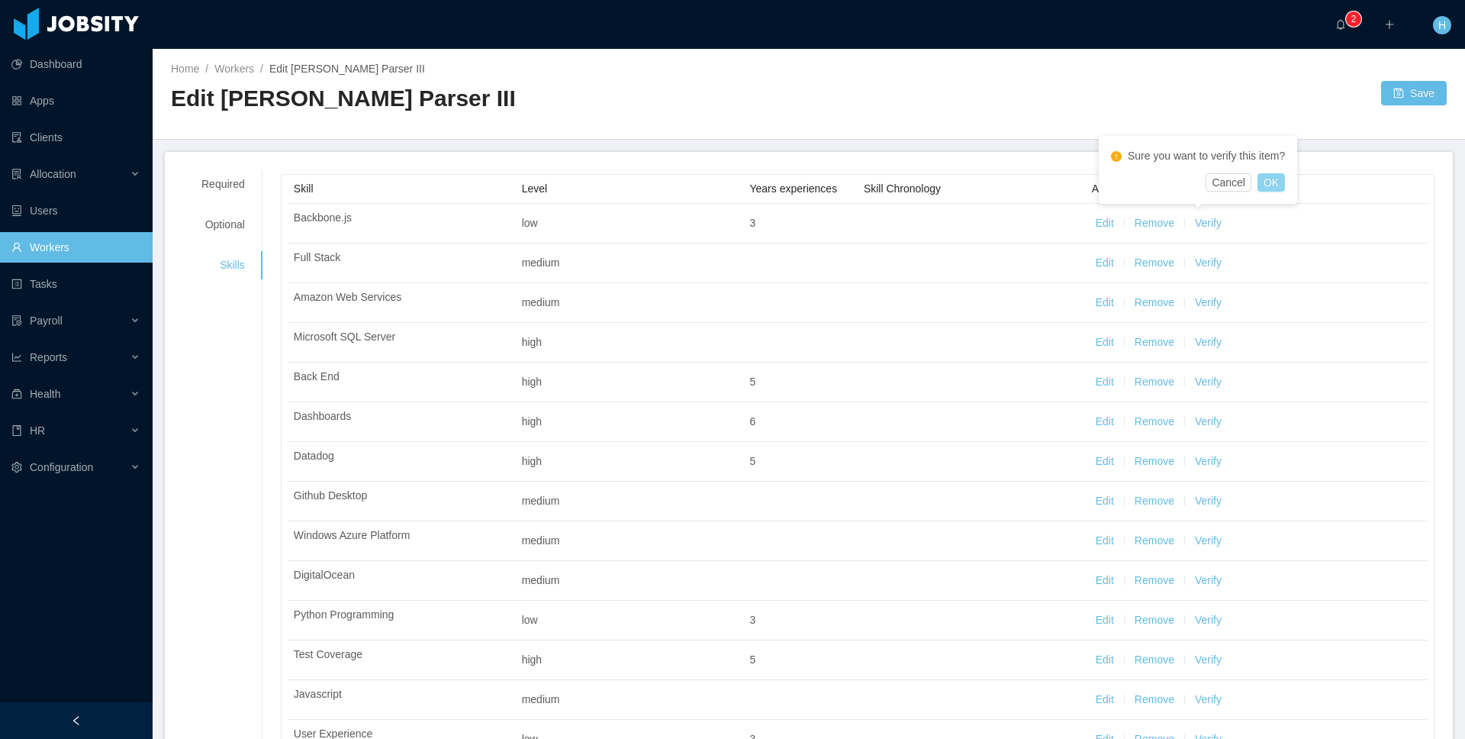
click at [1276, 183] on button "OK" at bounding box center [1271, 182] width 27 height 18
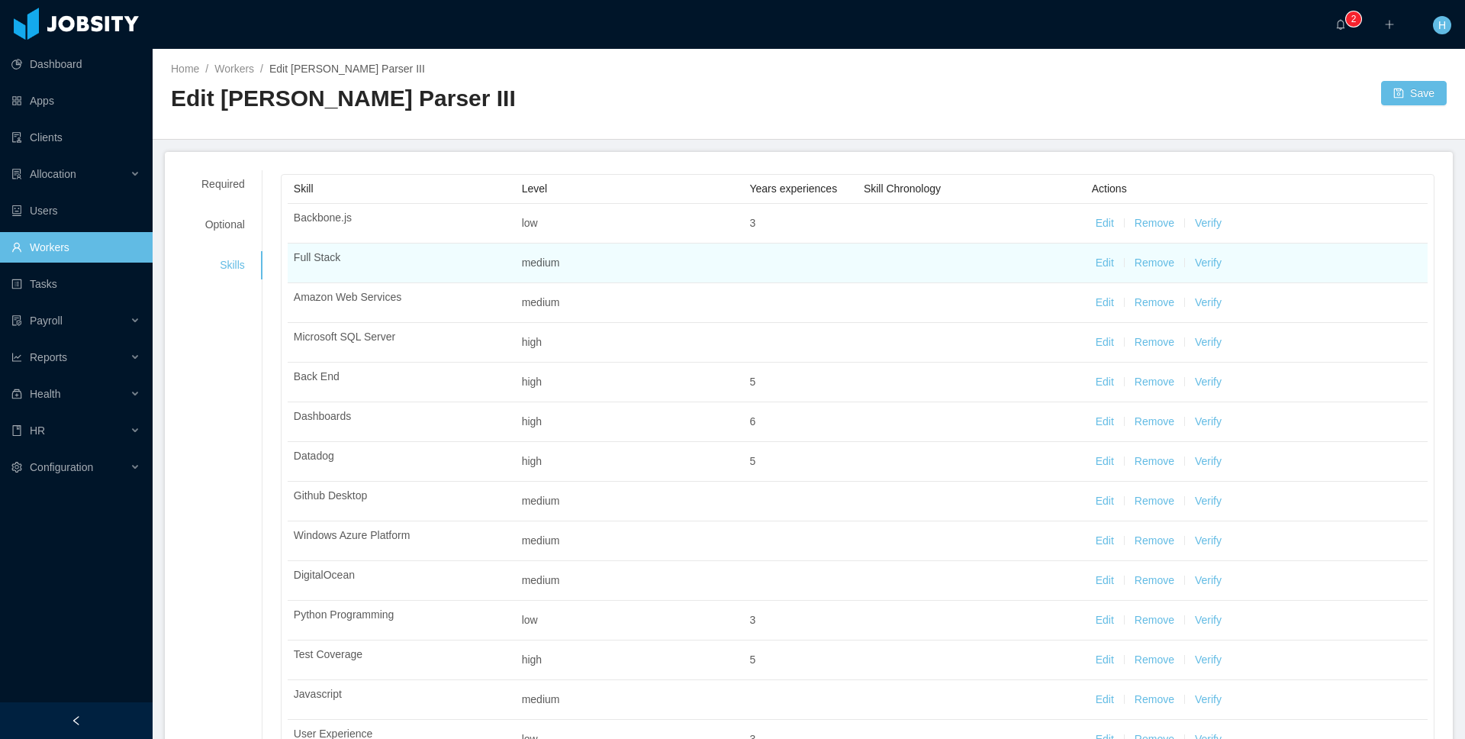
click at [1202, 259] on button "Verify" at bounding box center [1208, 263] width 27 height 16
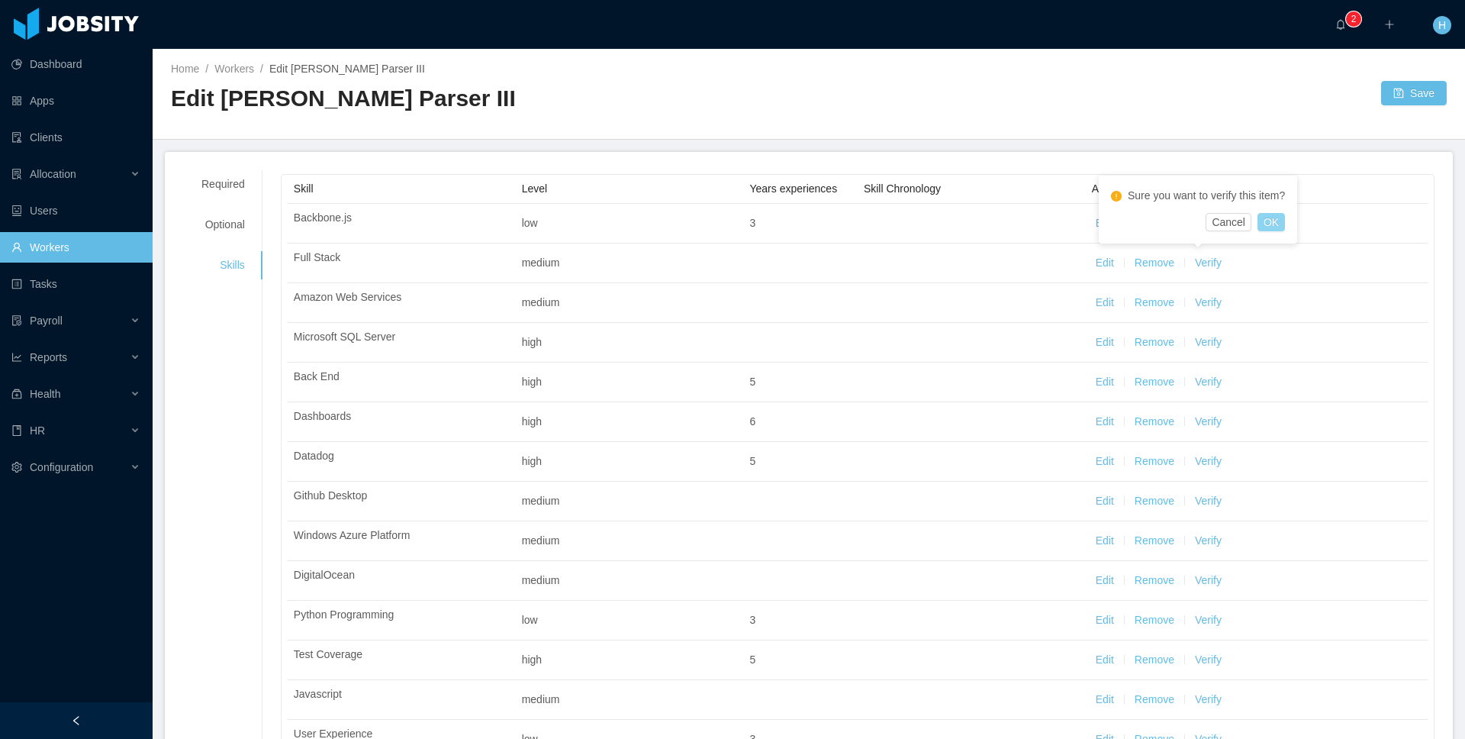
click at [1282, 221] on button "OK" at bounding box center [1271, 222] width 27 height 18
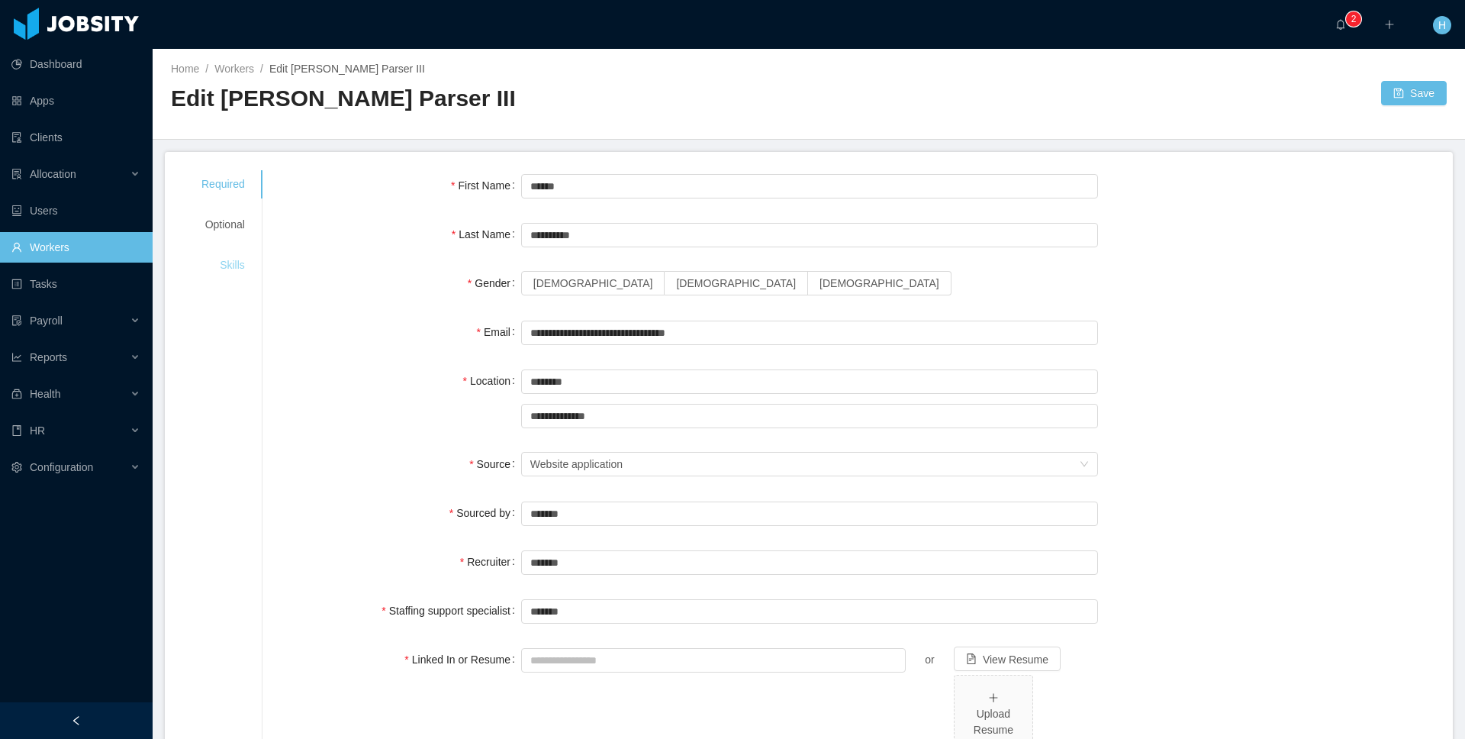
click at [237, 251] on div "Skills" at bounding box center [223, 265] width 80 height 28
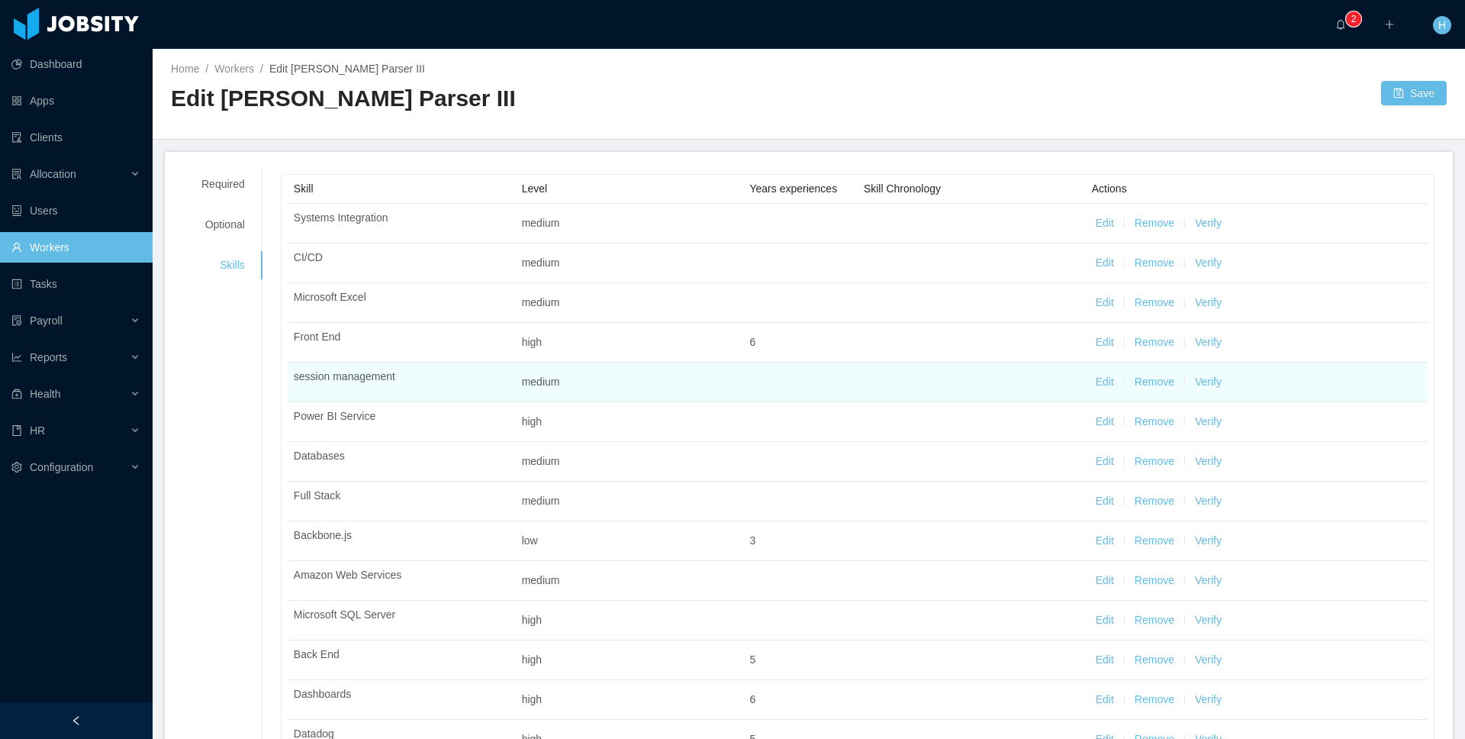
scroll to position [2, 0]
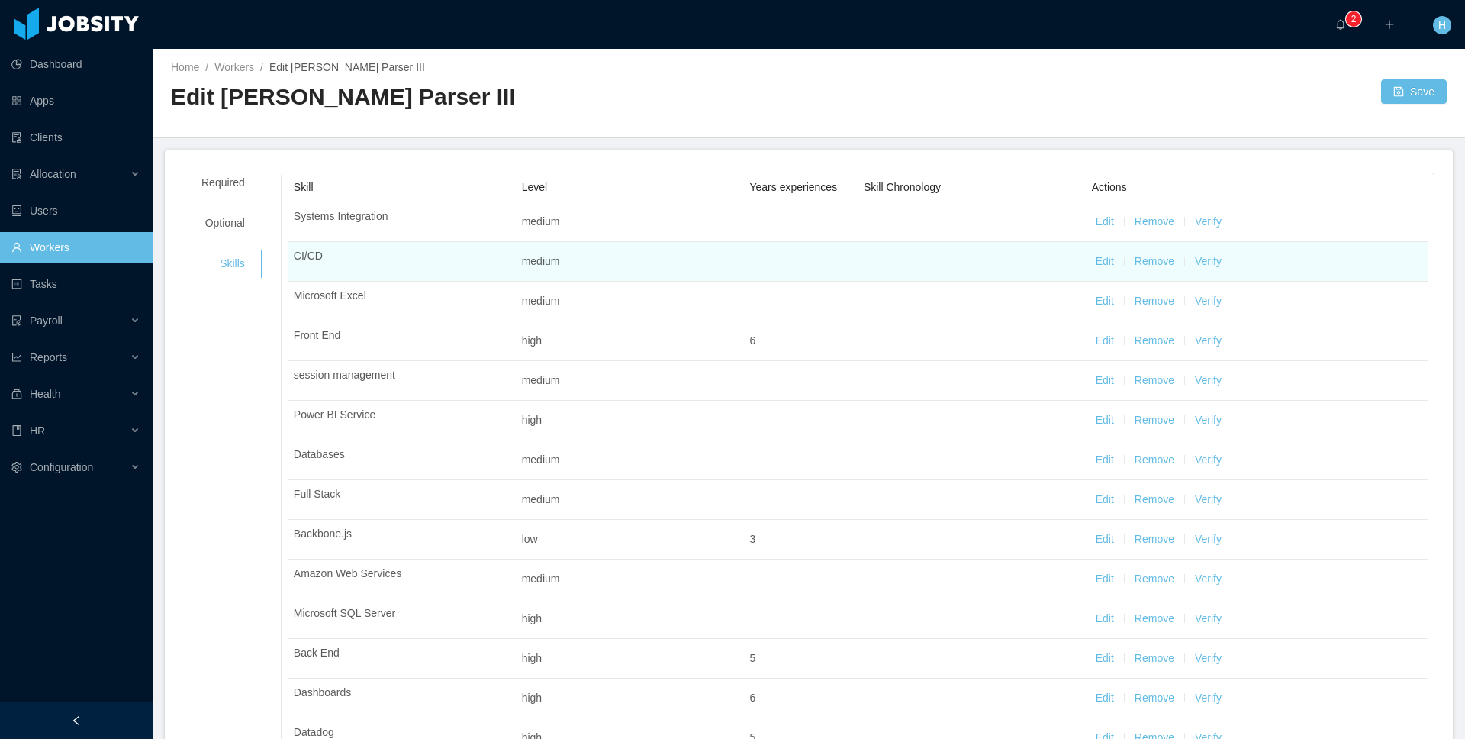
click at [1272, 243] on td "Edit Remove Verify" at bounding box center [1257, 262] width 342 height 40
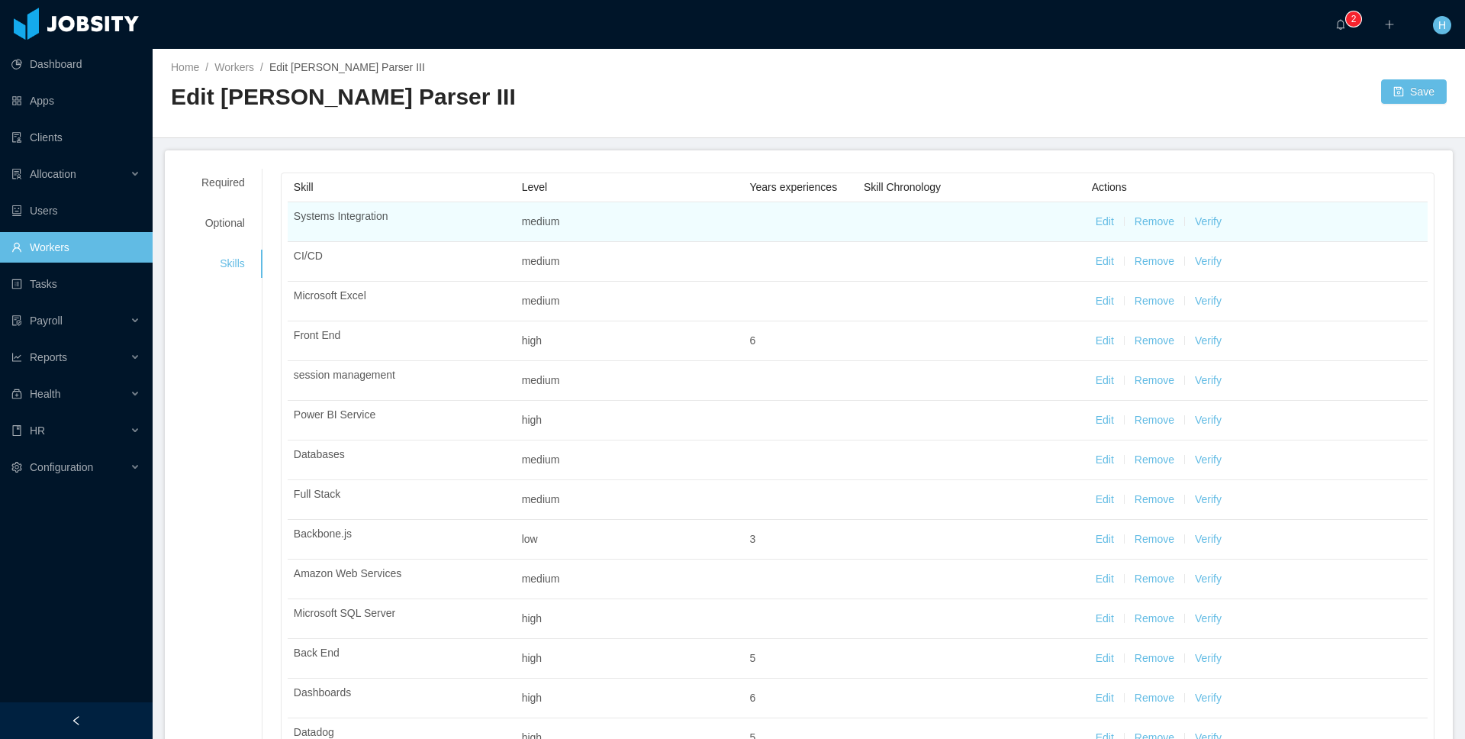
click at [1213, 222] on button "Verify" at bounding box center [1208, 222] width 27 height 16
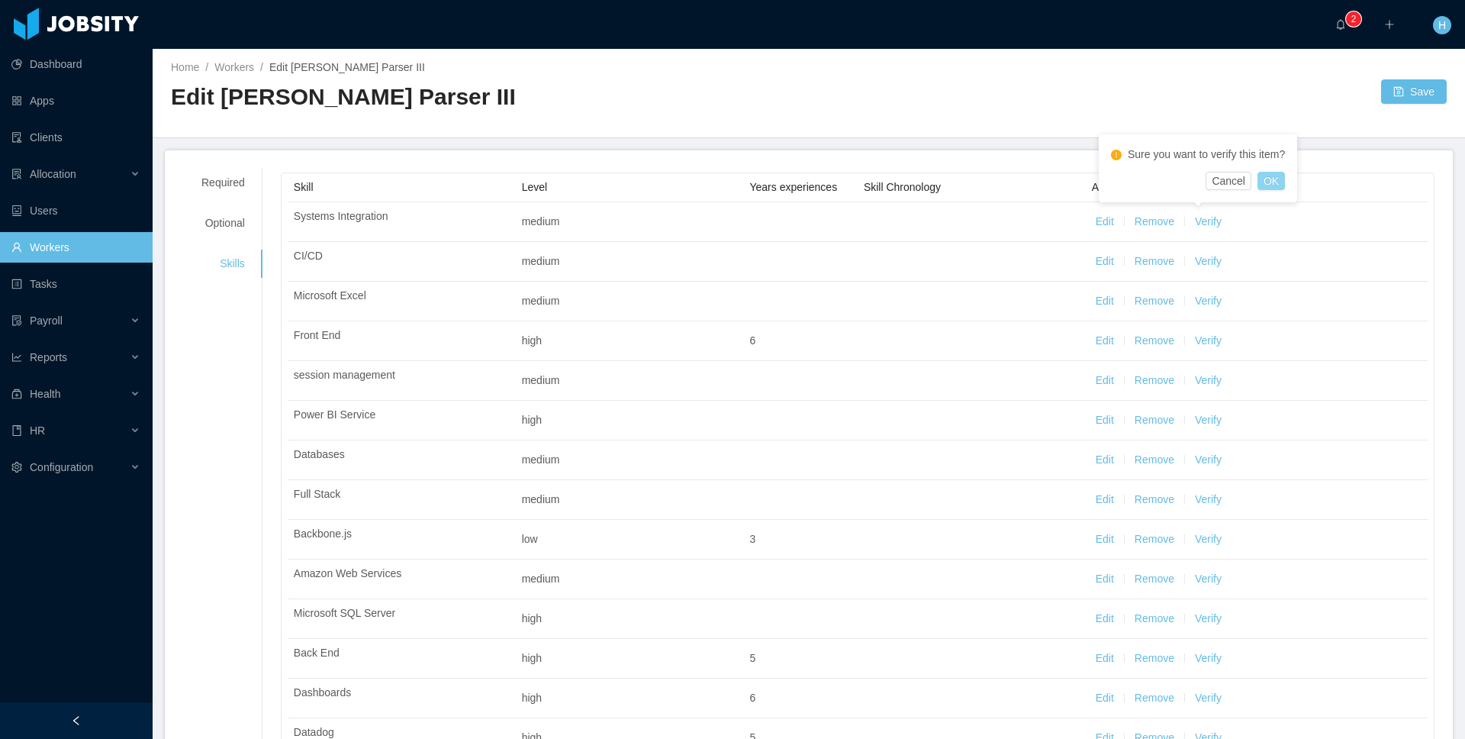
click at [1281, 179] on button "OK" at bounding box center [1271, 181] width 27 height 18
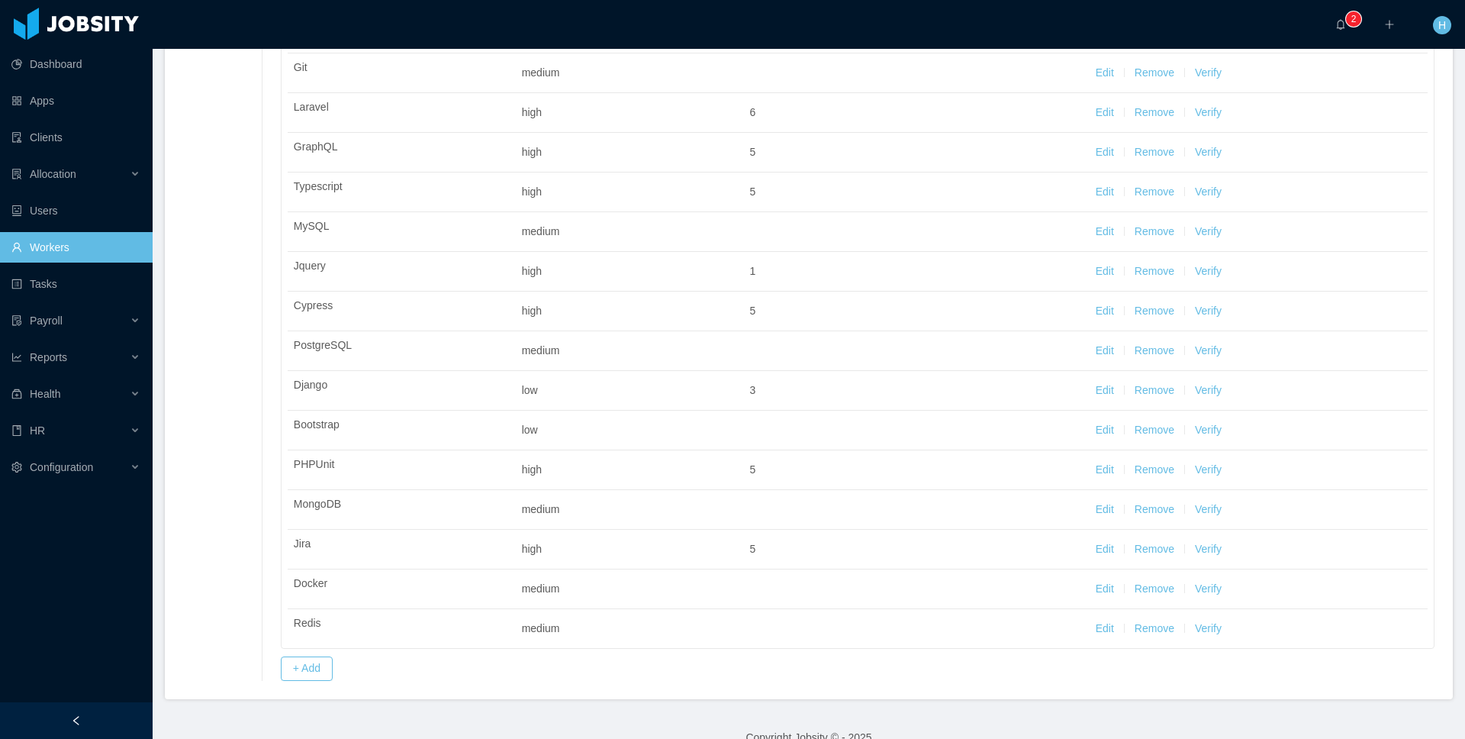
scroll to position [1207, 0]
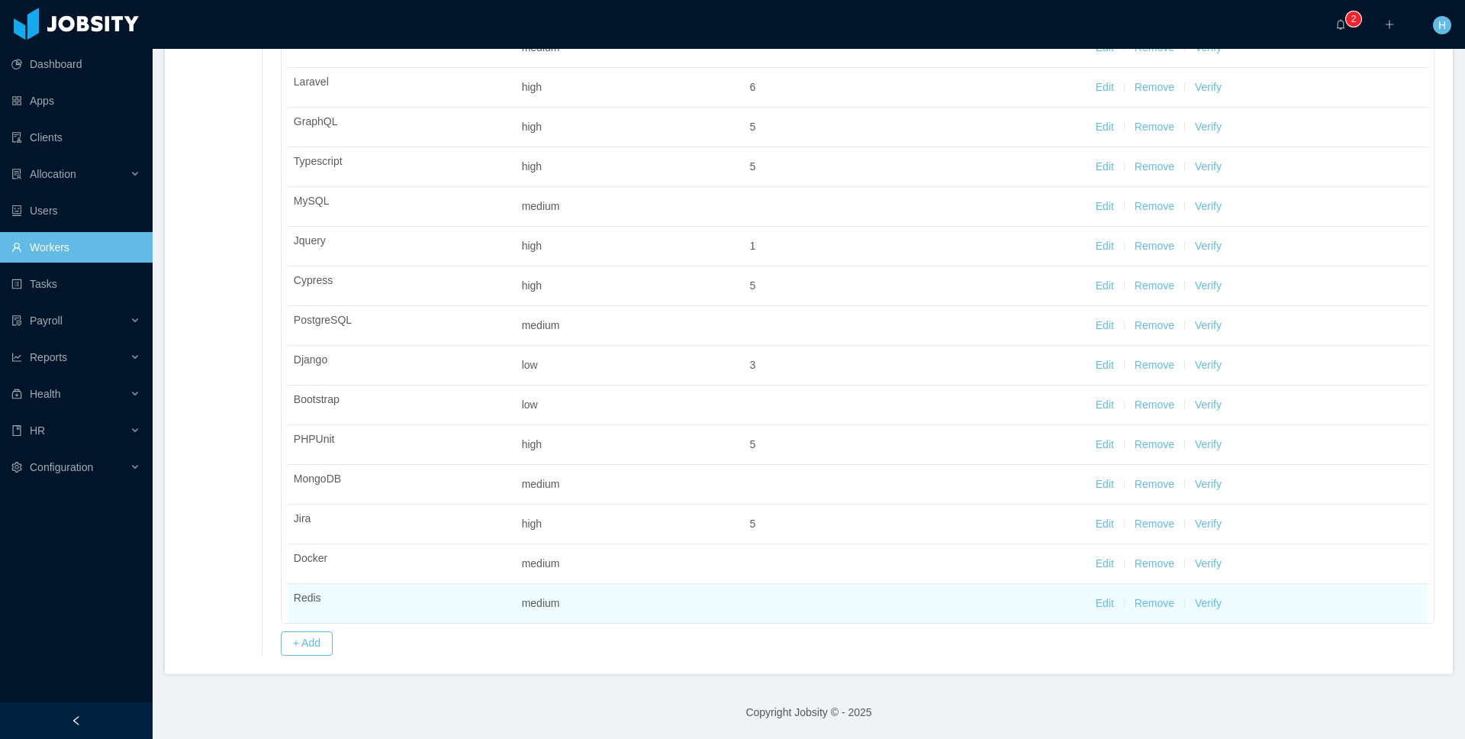
click at [1195, 607] on button "Verify" at bounding box center [1208, 603] width 27 height 16
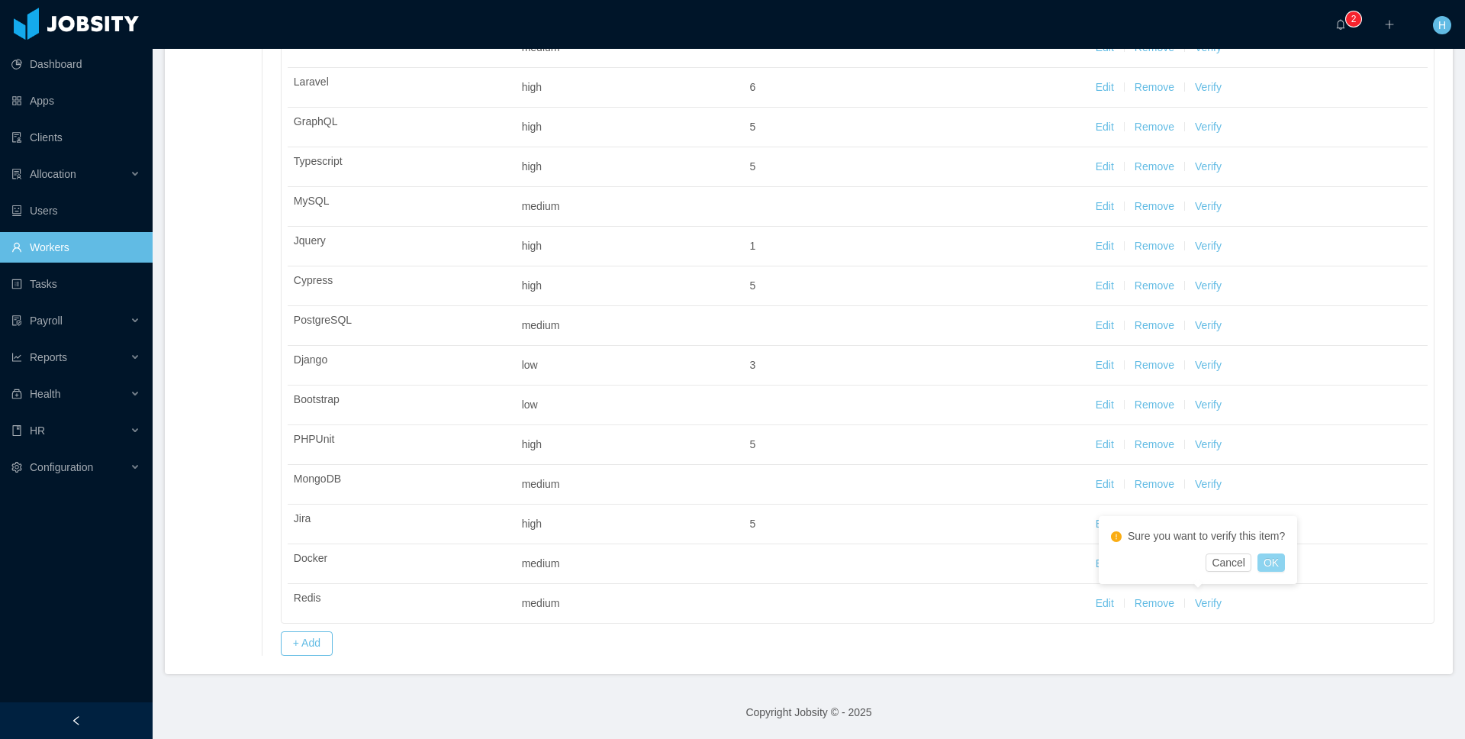
click at [1283, 562] on button "OK" at bounding box center [1271, 562] width 27 height 18
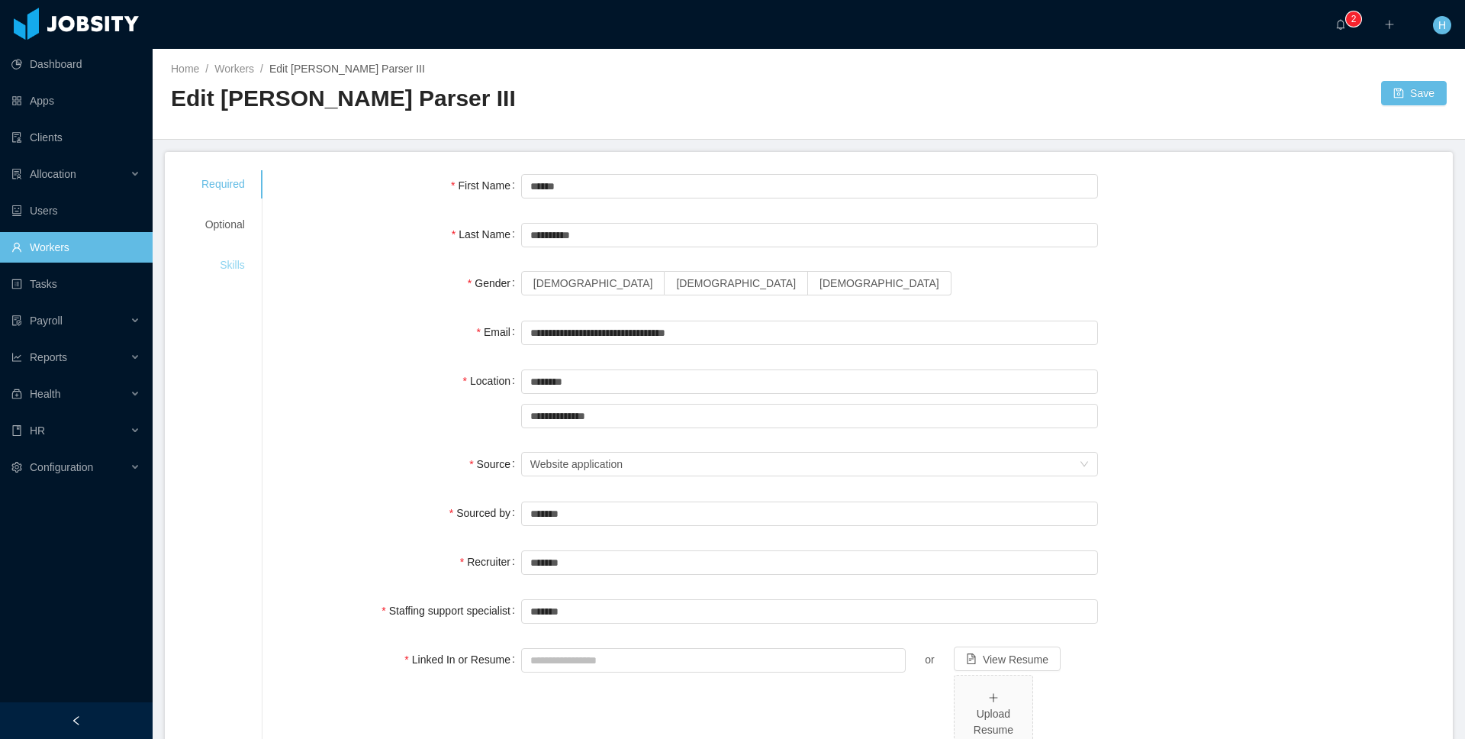
click at [243, 257] on div "Skills" at bounding box center [223, 265] width 80 height 28
click at [211, 272] on div "Skills" at bounding box center [223, 265] width 80 height 28
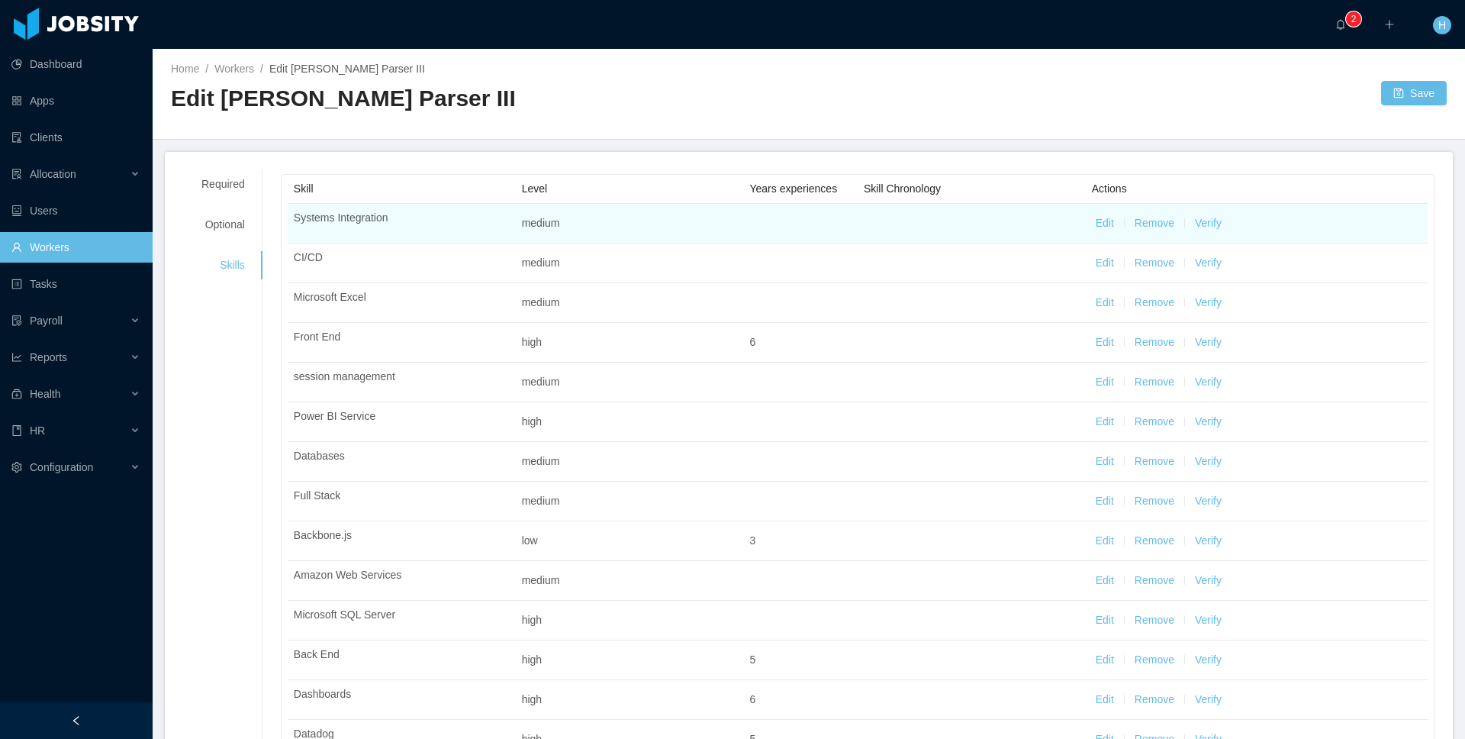
click at [1199, 229] on button "Verify" at bounding box center [1208, 223] width 27 height 16
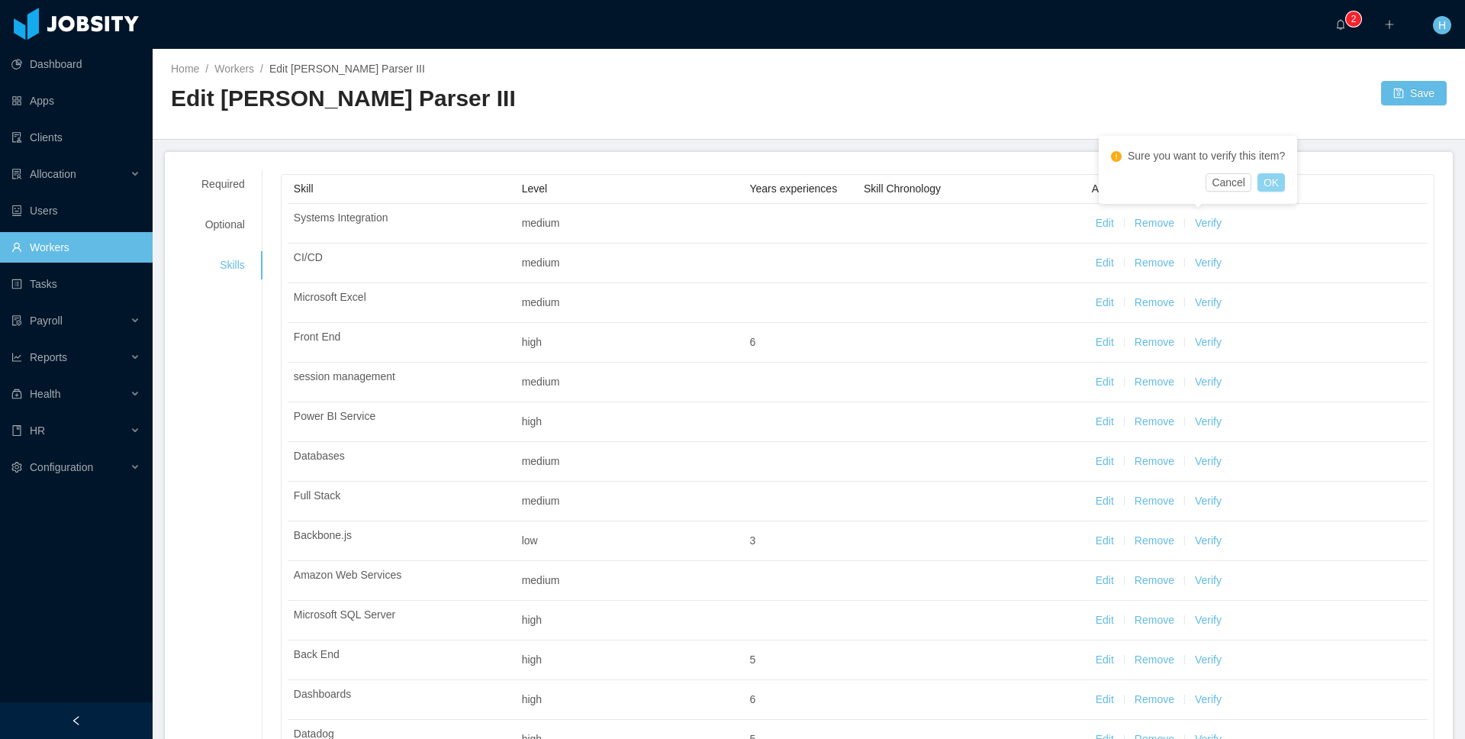
click at [1280, 179] on button "OK" at bounding box center [1271, 182] width 27 height 18
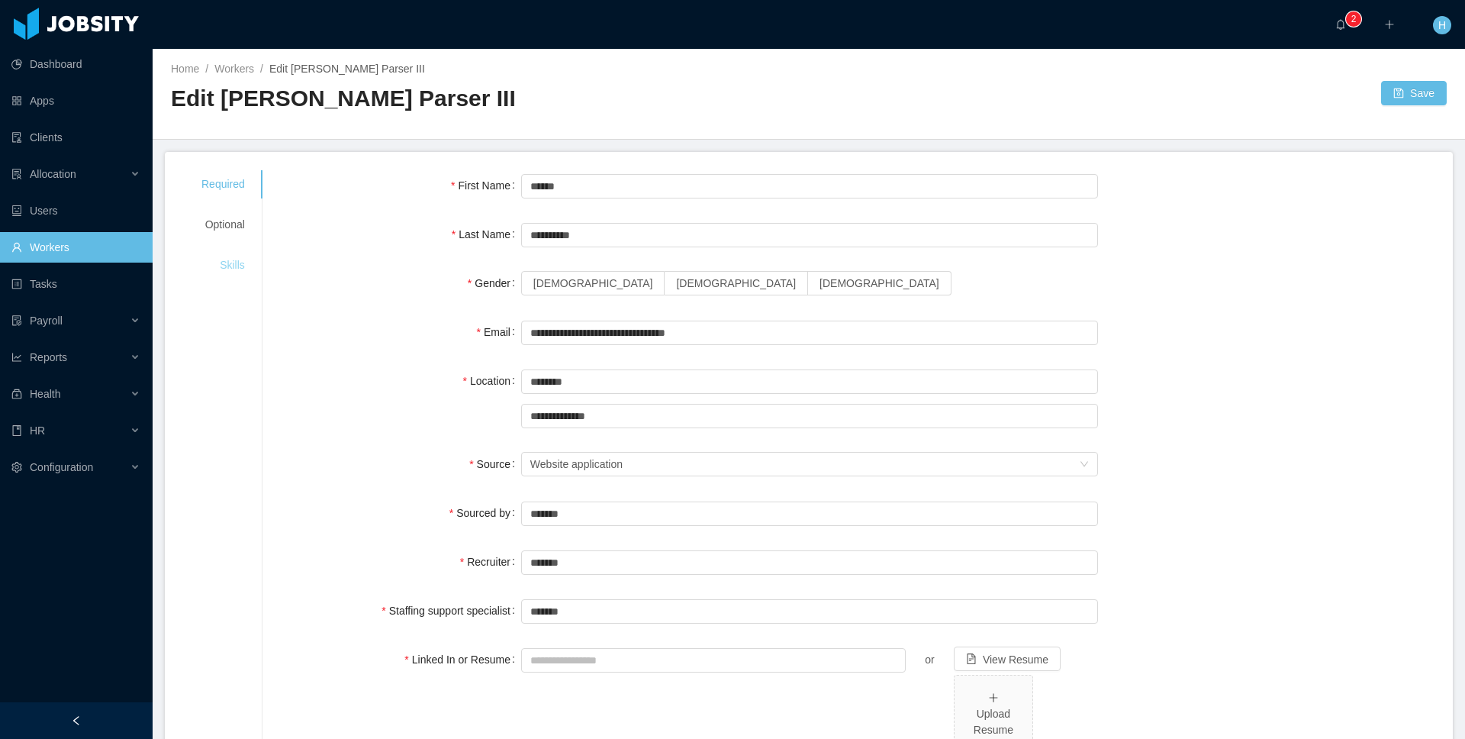
click at [240, 259] on div "Skills" at bounding box center [223, 265] width 80 height 28
click at [227, 261] on div "Skills" at bounding box center [223, 265] width 80 height 28
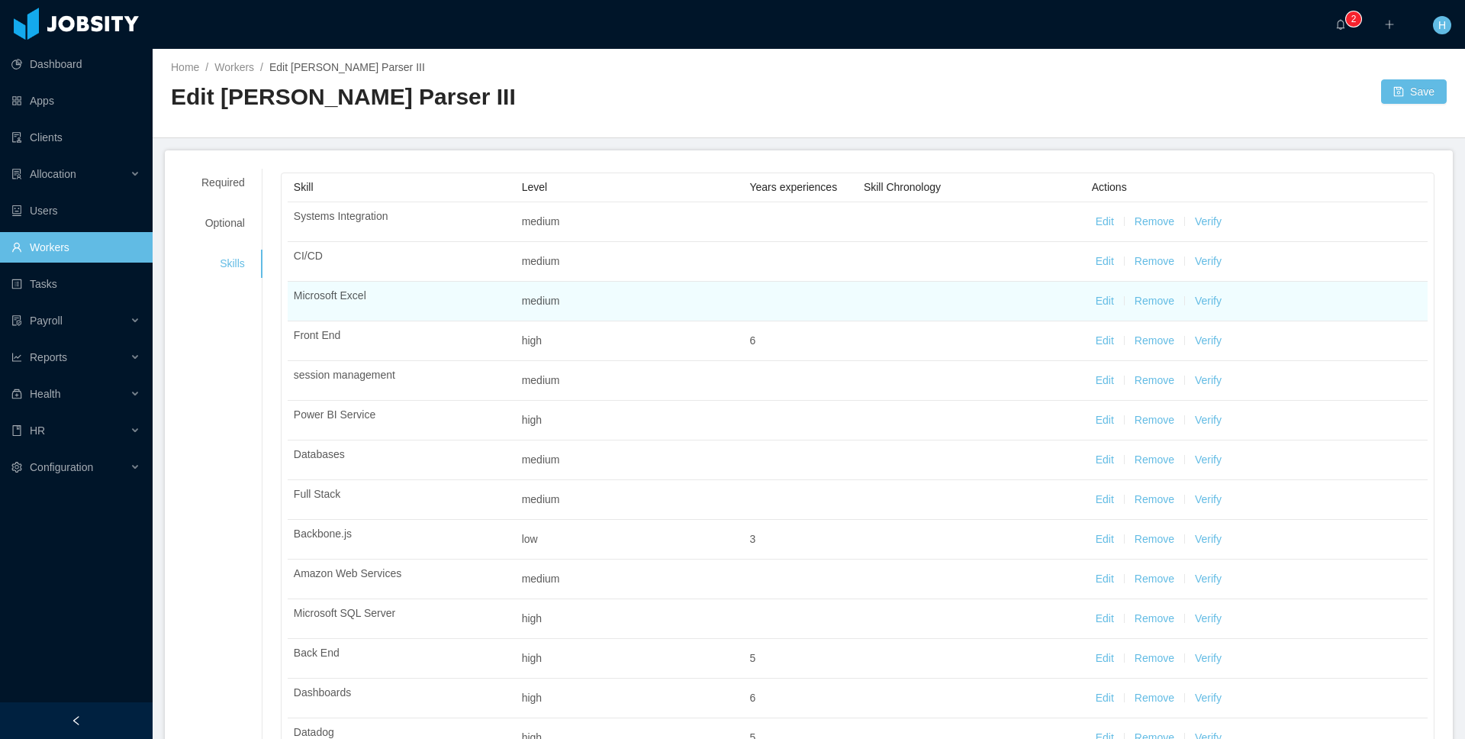
scroll to position [5, 0]
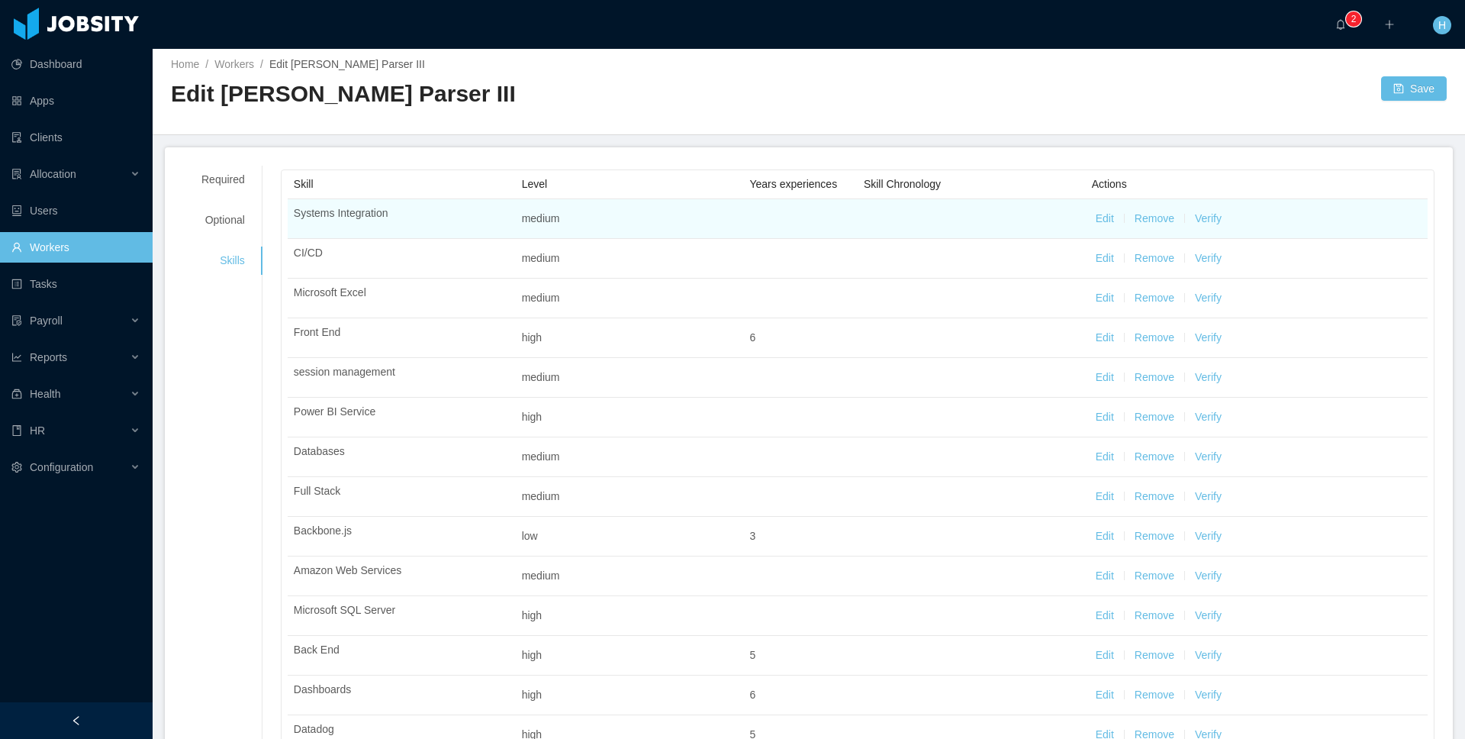
click at [1203, 223] on button "Verify" at bounding box center [1208, 219] width 27 height 16
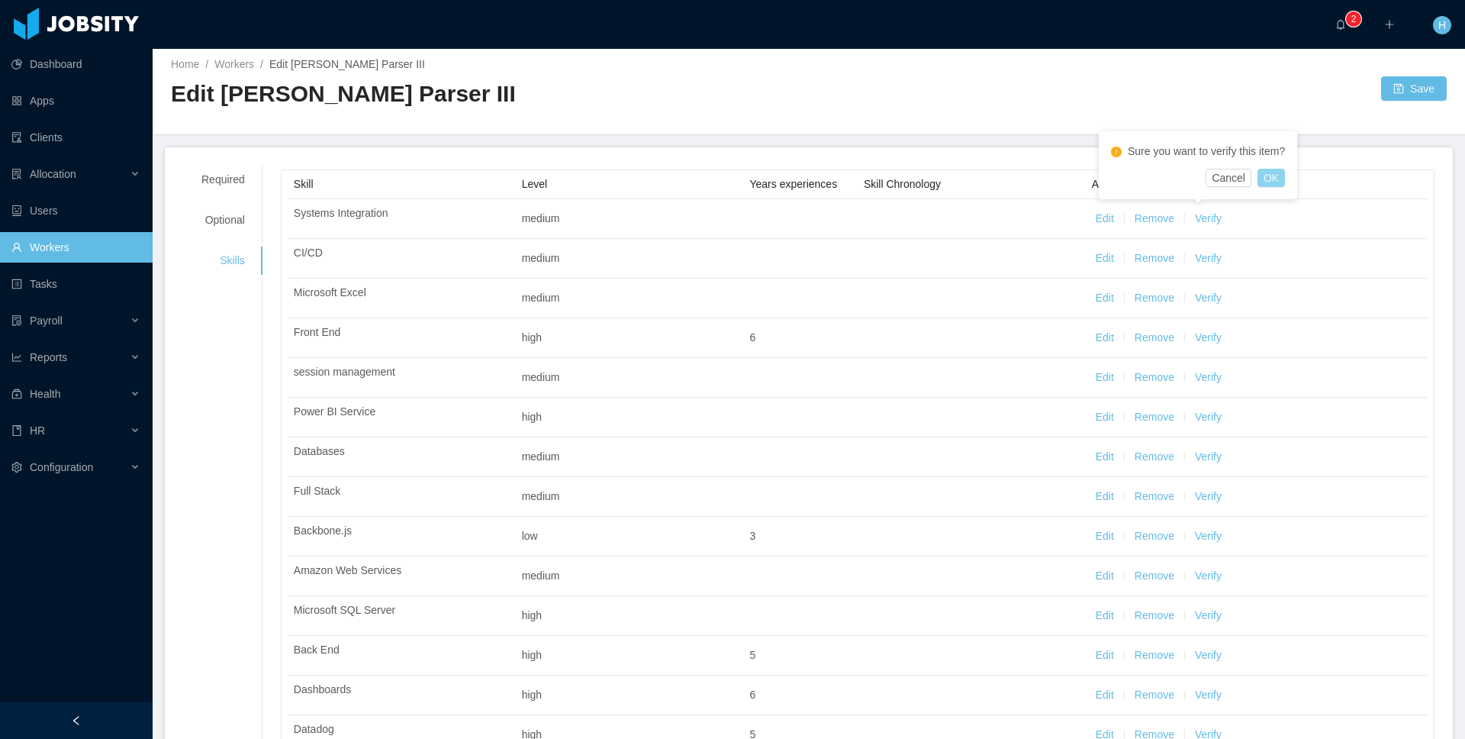
click at [1275, 179] on button "OK" at bounding box center [1271, 178] width 27 height 18
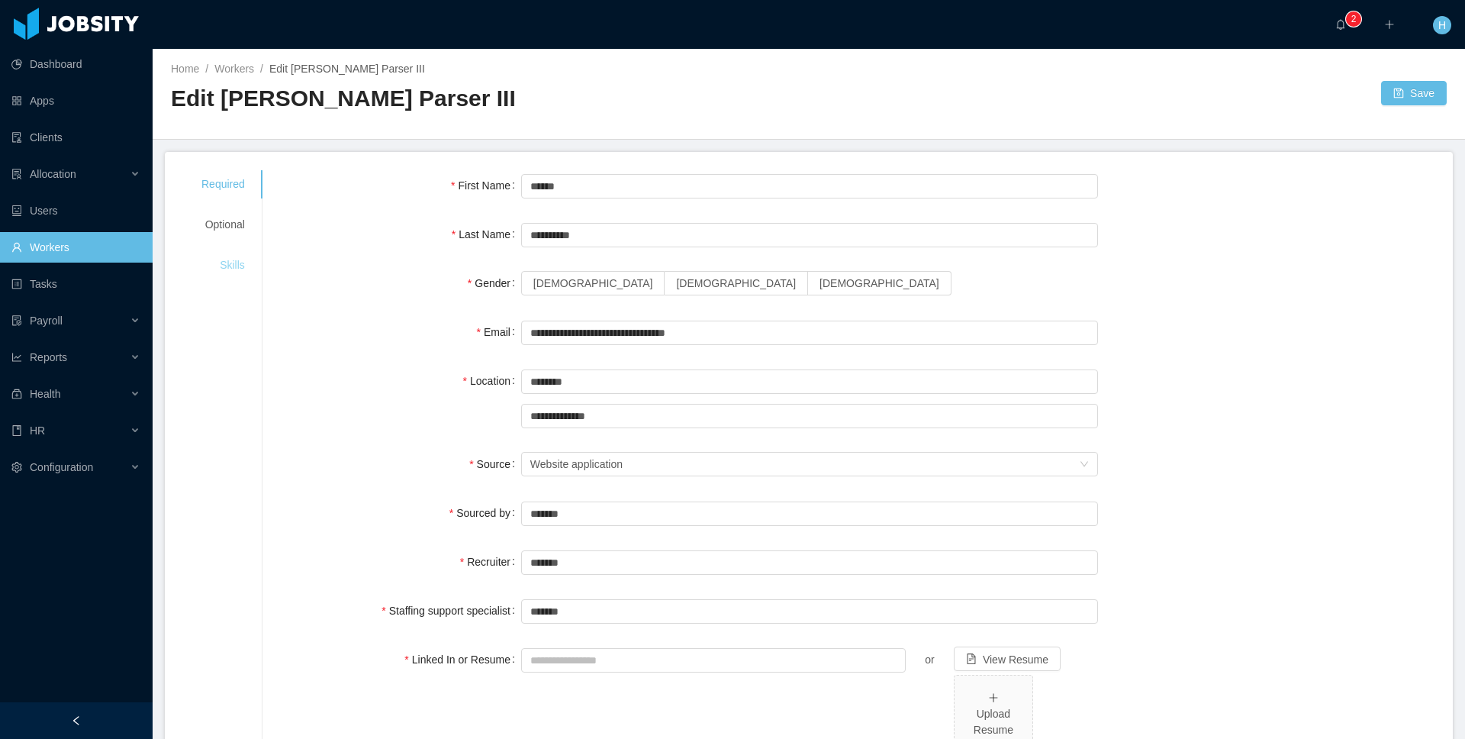
click at [246, 267] on div "Skills" at bounding box center [223, 265] width 80 height 28
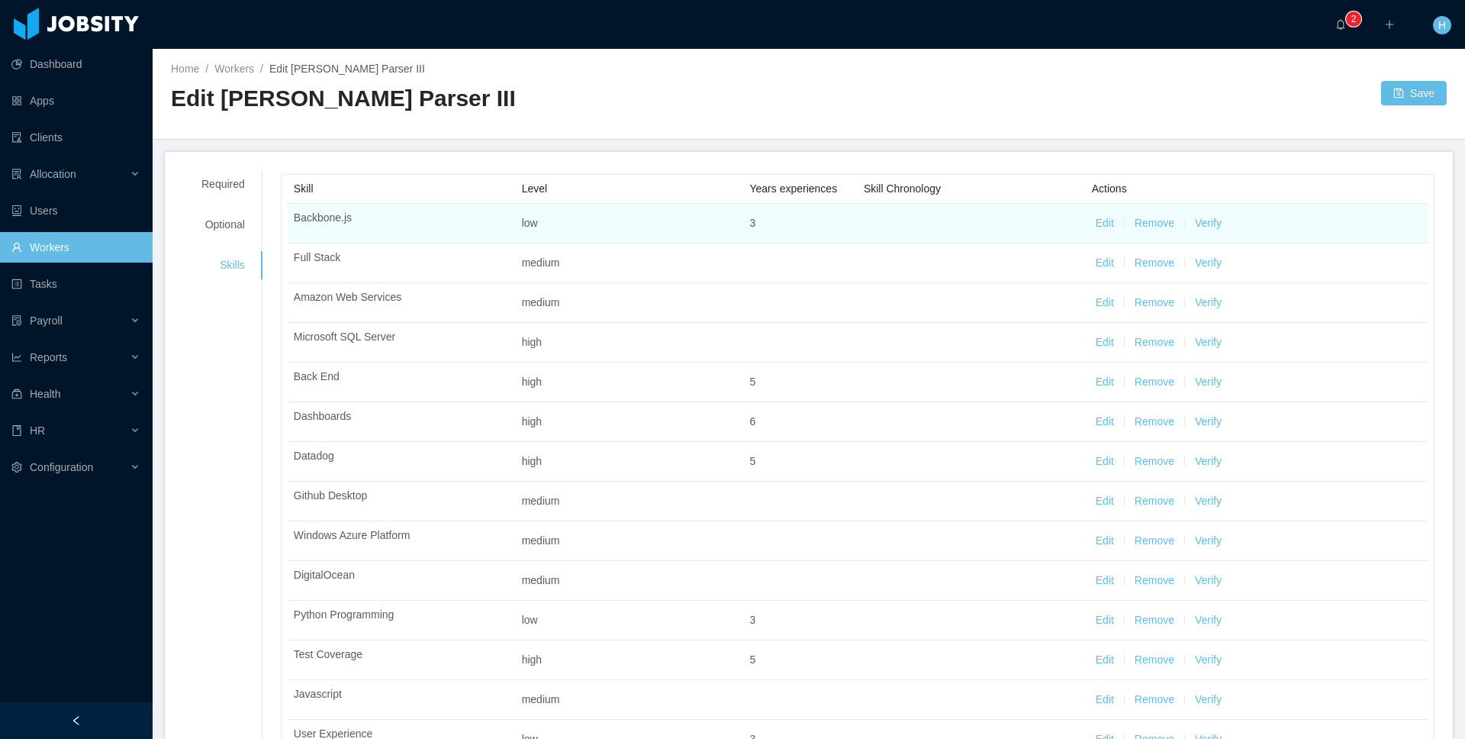
click at [1204, 221] on button "Verify" at bounding box center [1208, 223] width 27 height 16
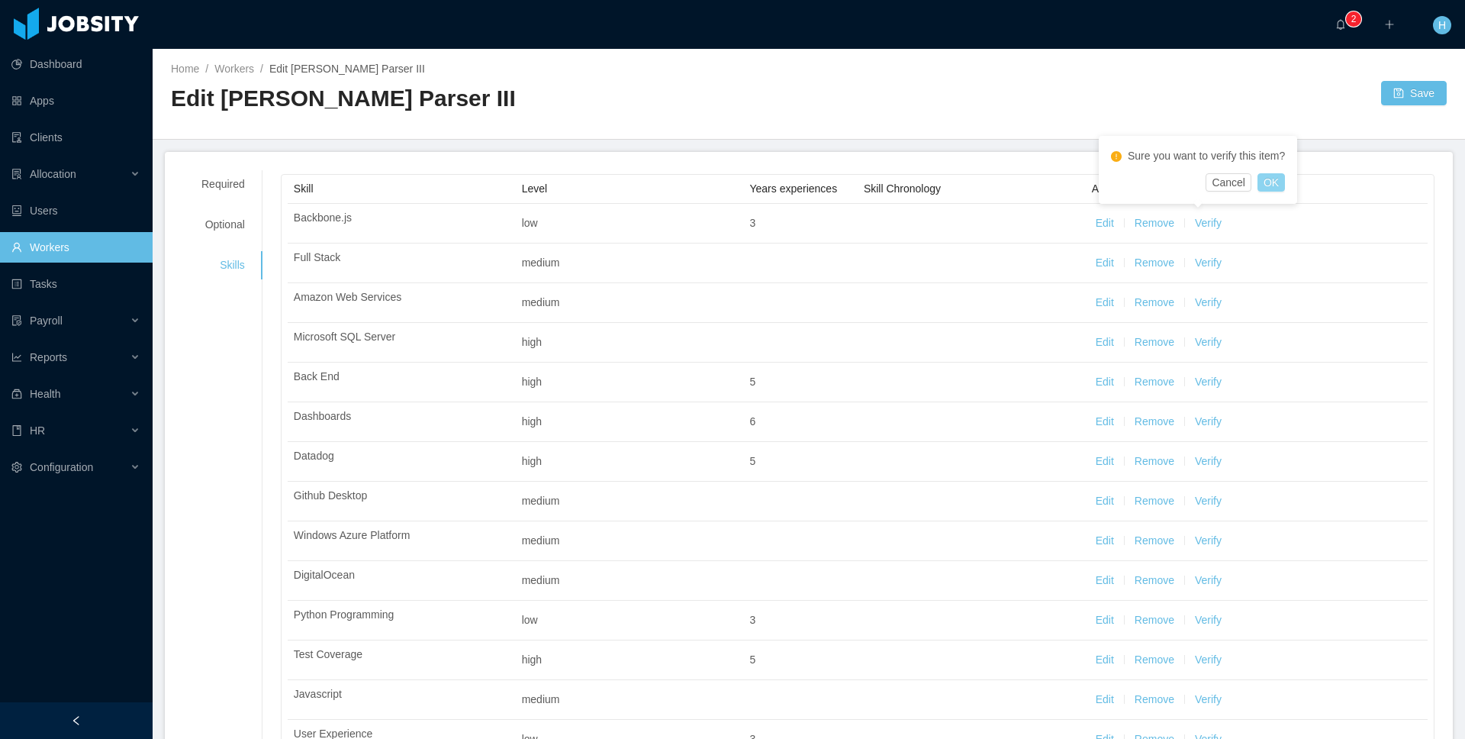
click at [1285, 185] on button "OK" at bounding box center [1271, 182] width 27 height 18
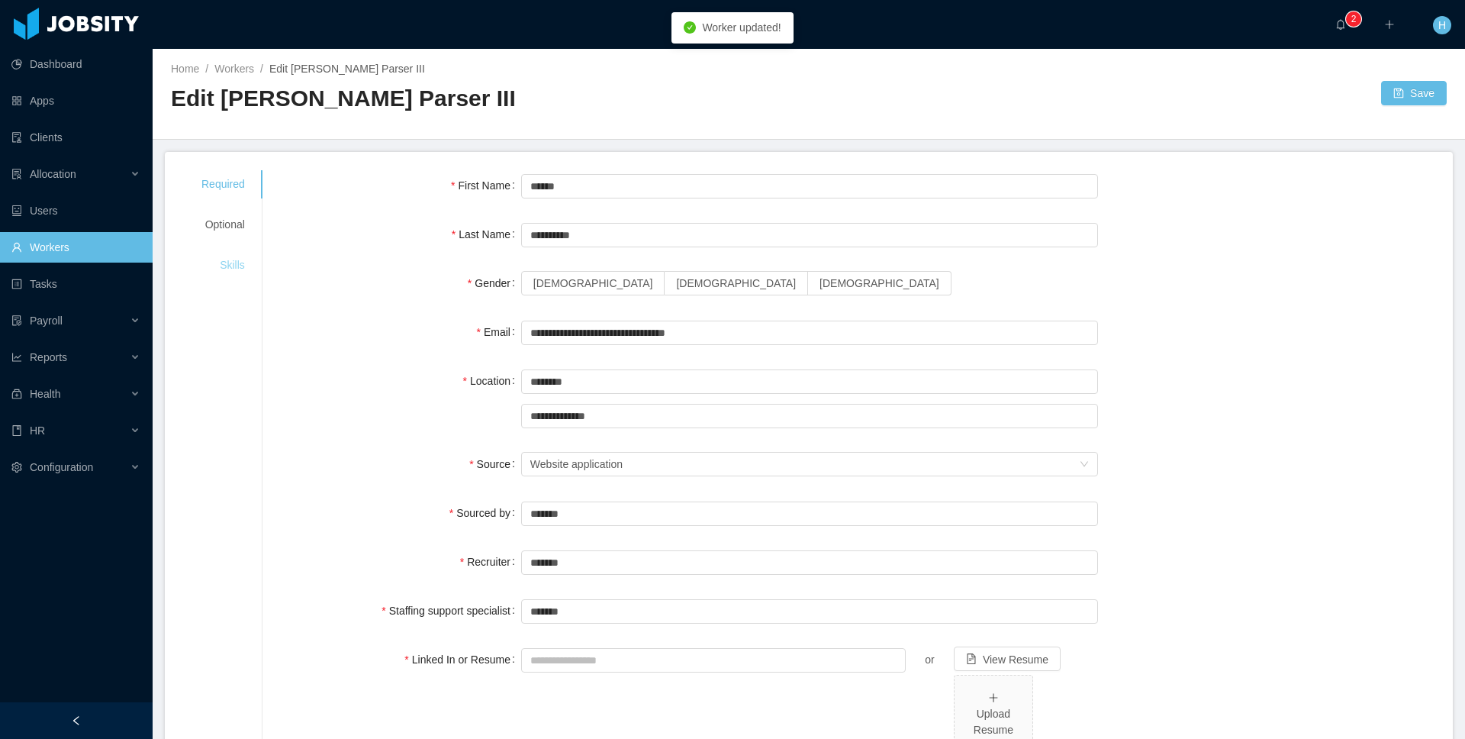
click at [250, 263] on div "Skills" at bounding box center [223, 265] width 80 height 28
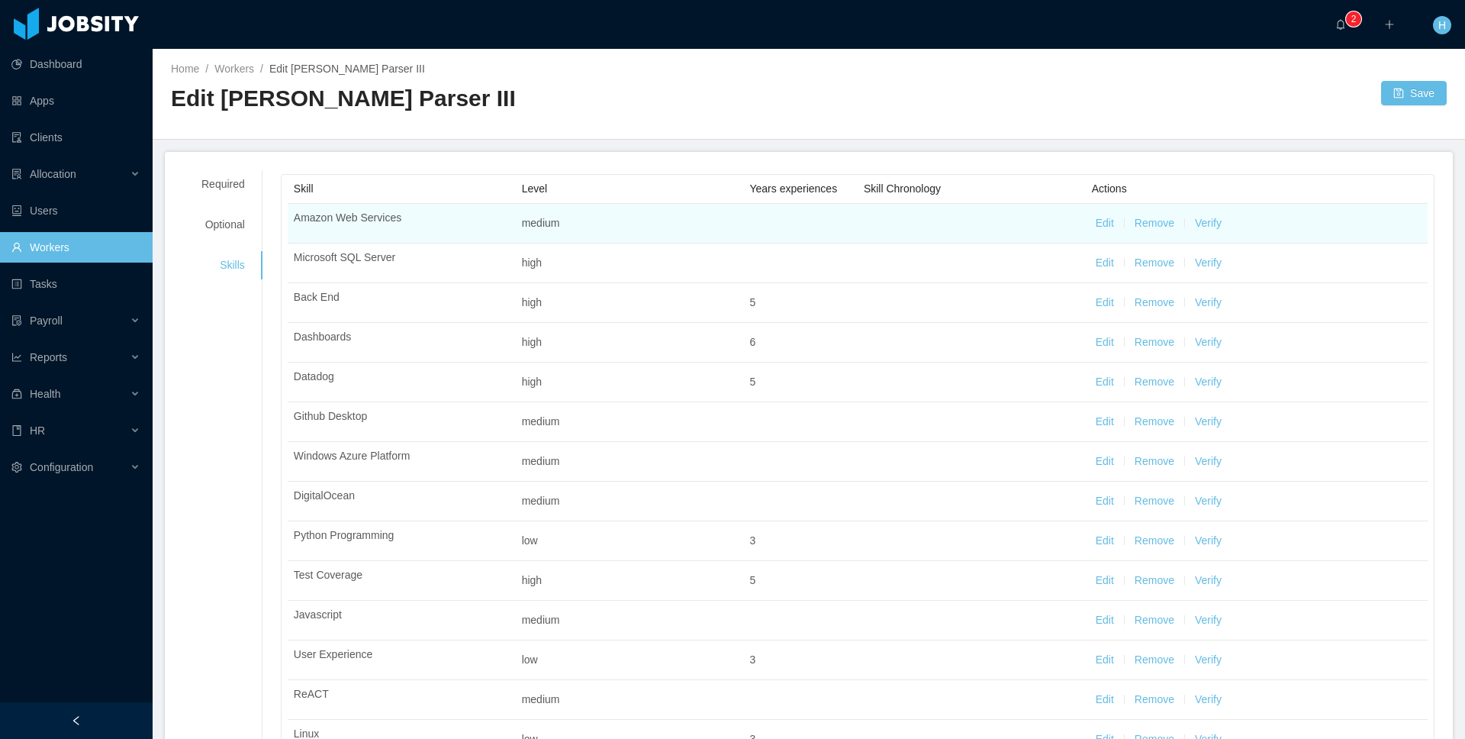
click at [1206, 224] on button "Verify" at bounding box center [1208, 223] width 27 height 16
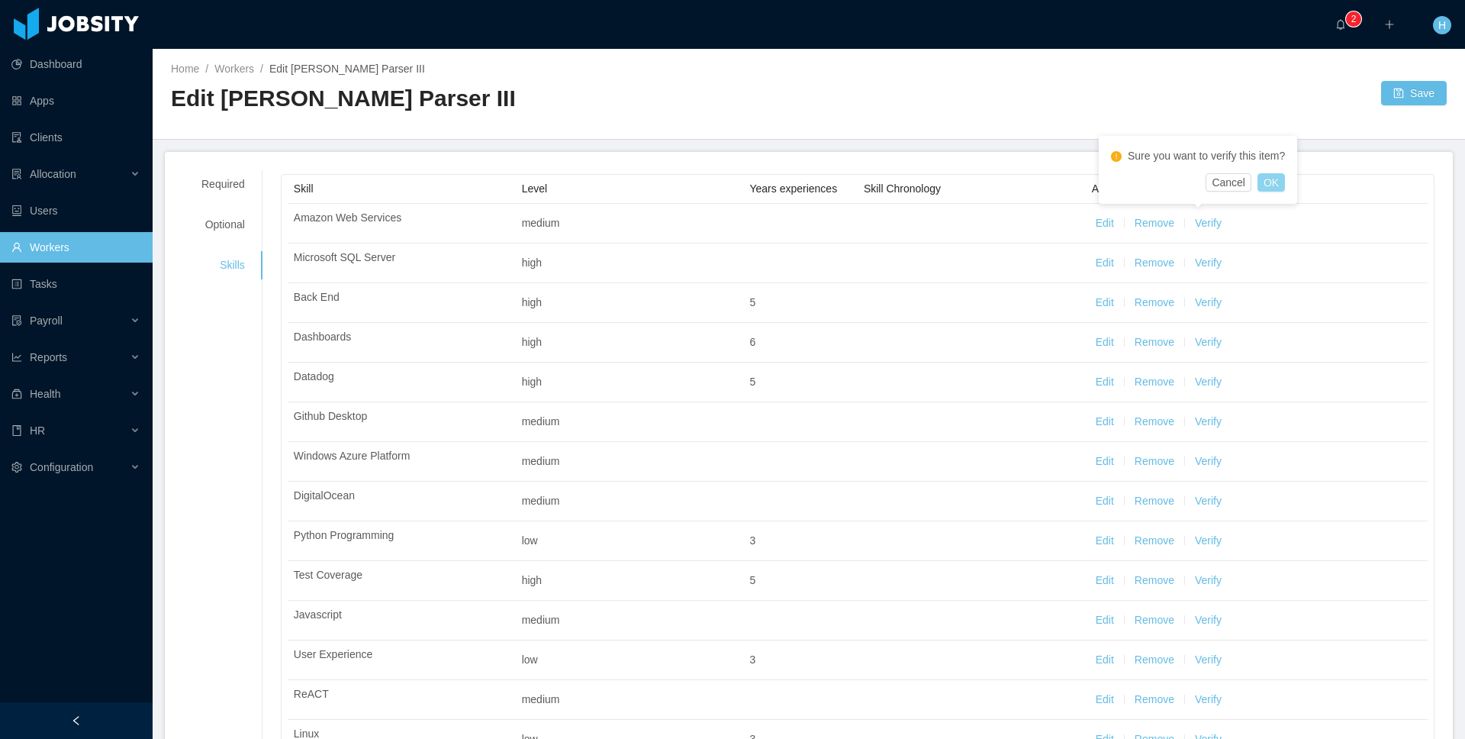
click at [1273, 188] on button "OK" at bounding box center [1271, 182] width 27 height 18
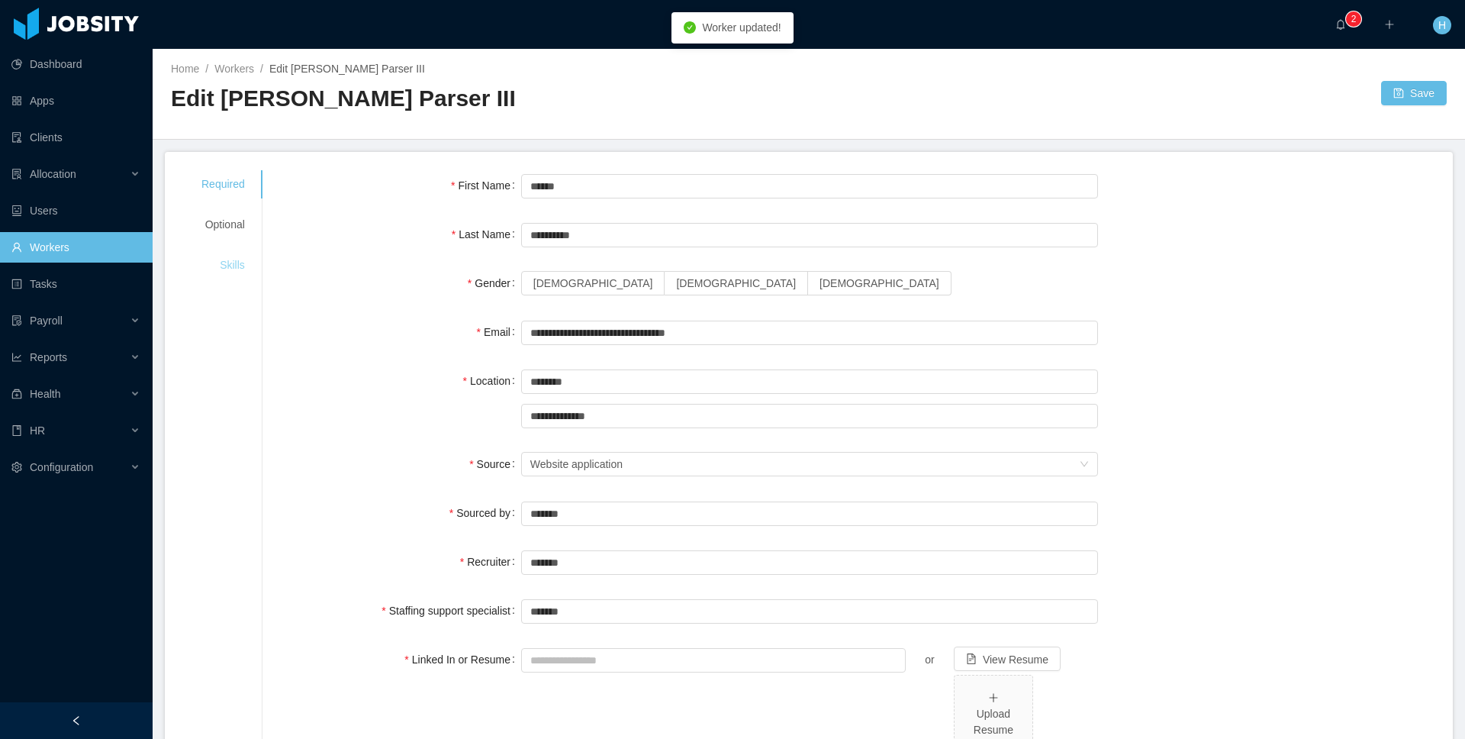
click at [220, 272] on div "Skills" at bounding box center [223, 265] width 80 height 28
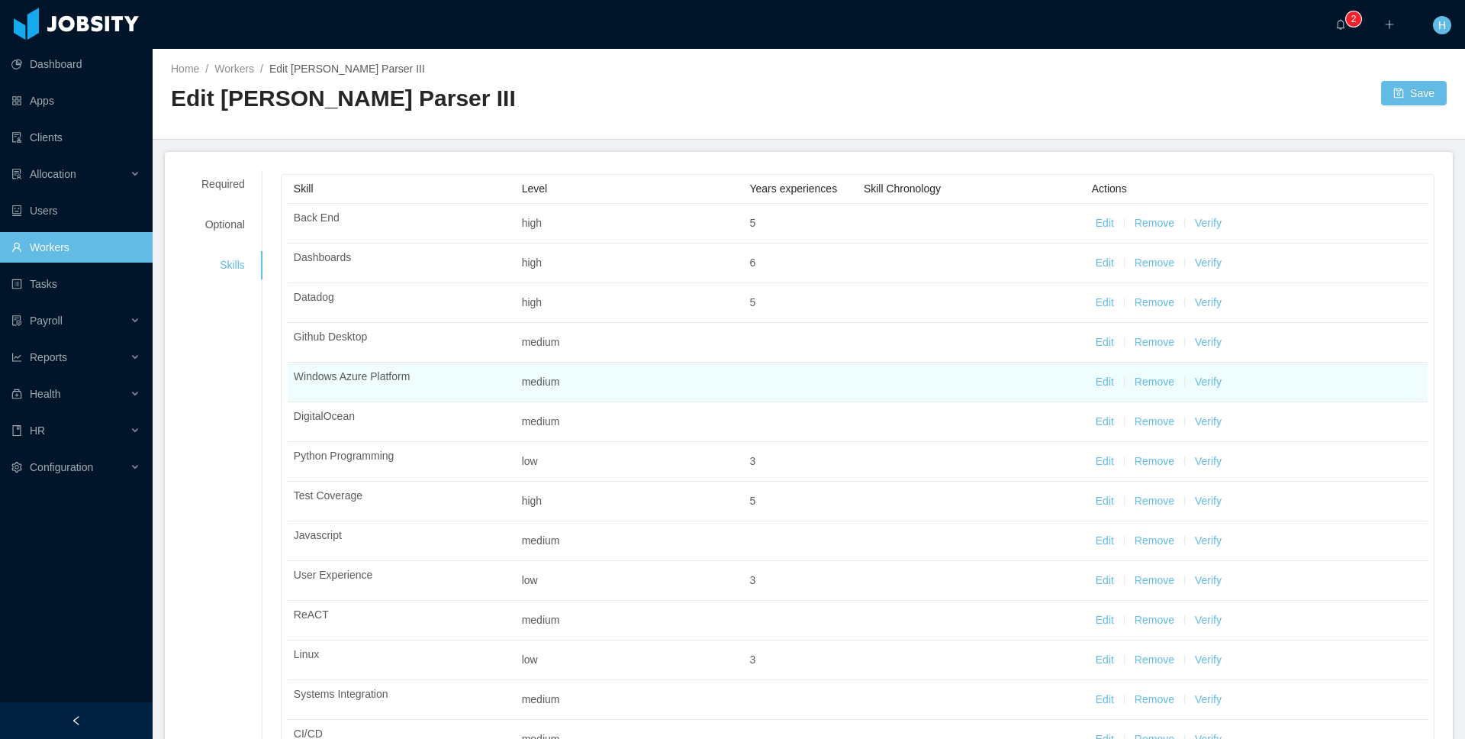
click at [1208, 381] on button "Verify" at bounding box center [1208, 382] width 27 height 16
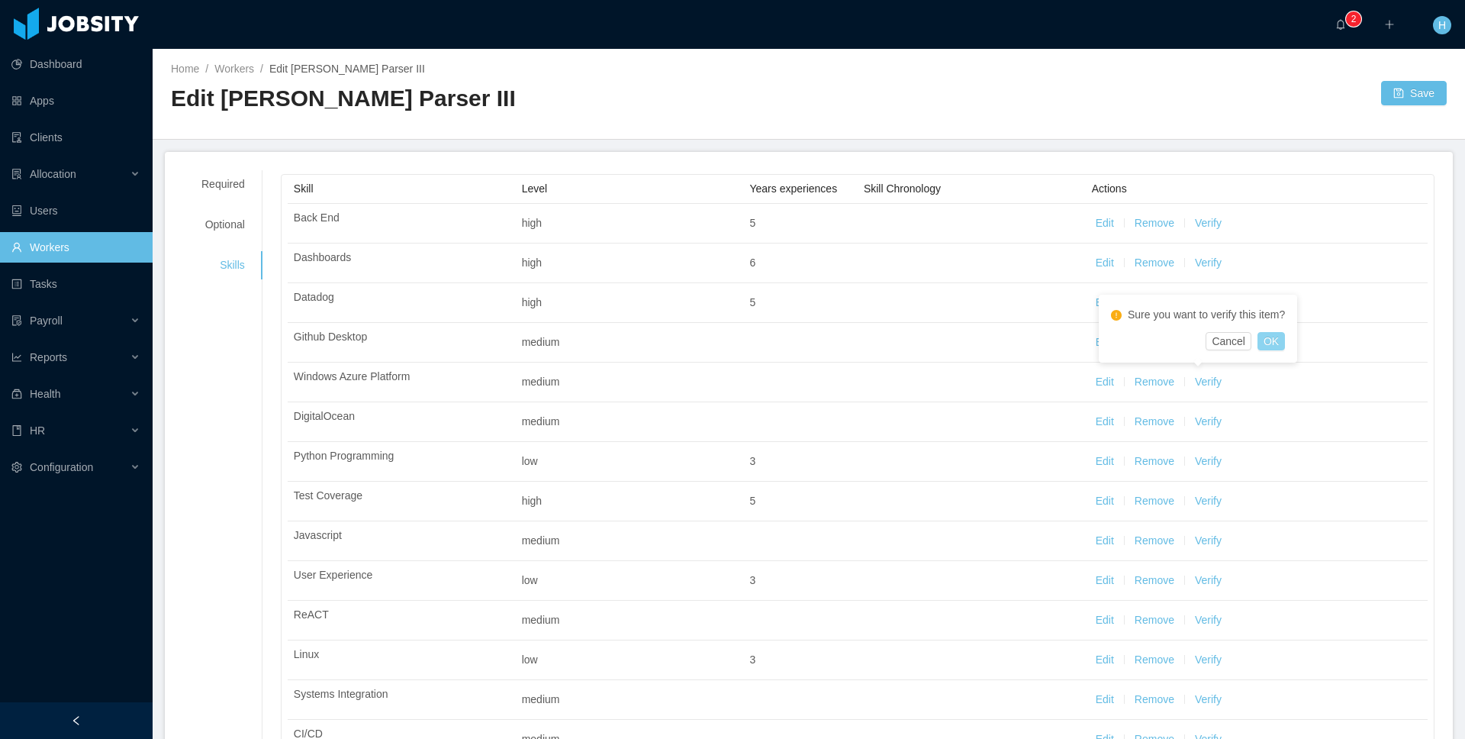
click at [1285, 340] on button "OK" at bounding box center [1271, 341] width 27 height 18
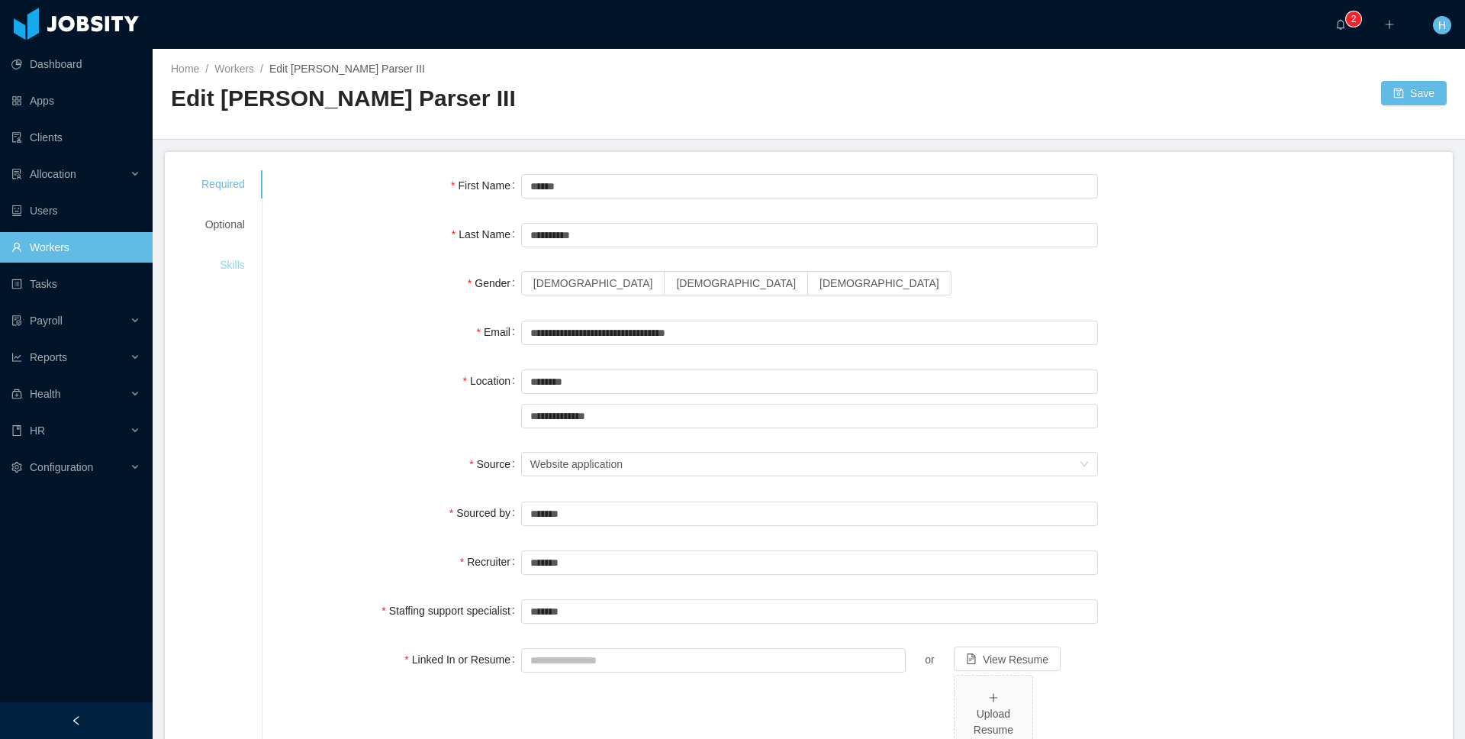
click at [246, 264] on div "Skills" at bounding box center [223, 265] width 80 height 28
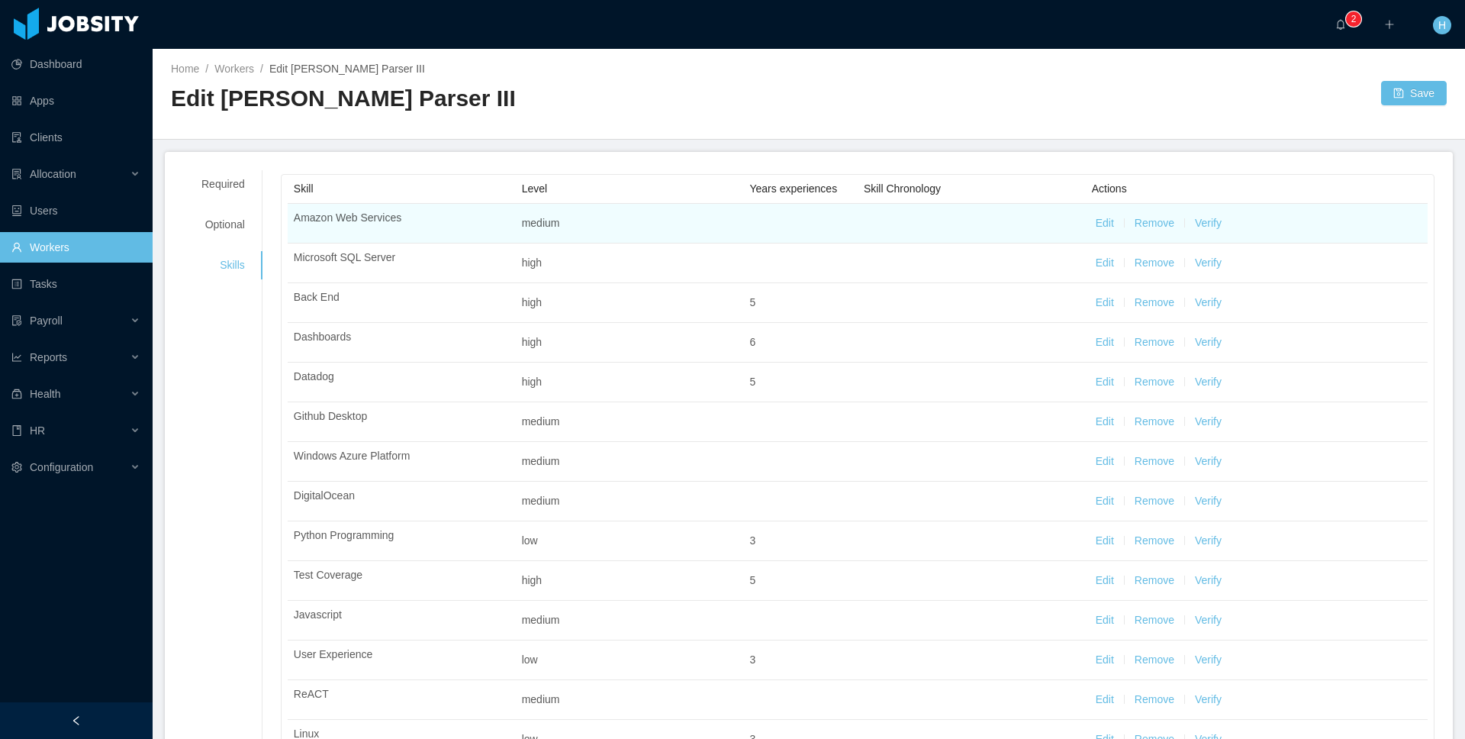
click at [1208, 223] on button "Verify" at bounding box center [1208, 223] width 27 height 16
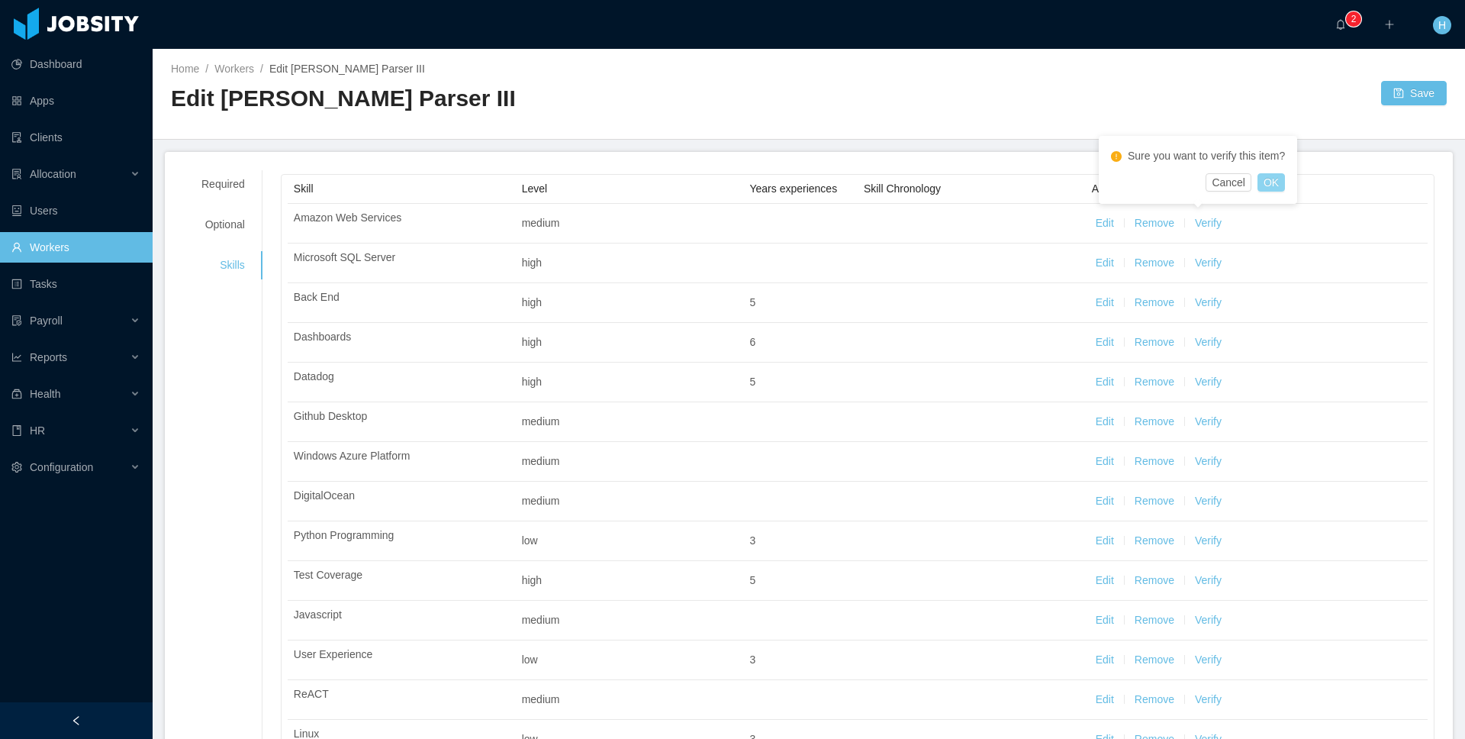
click at [1276, 186] on button "OK" at bounding box center [1271, 182] width 27 height 18
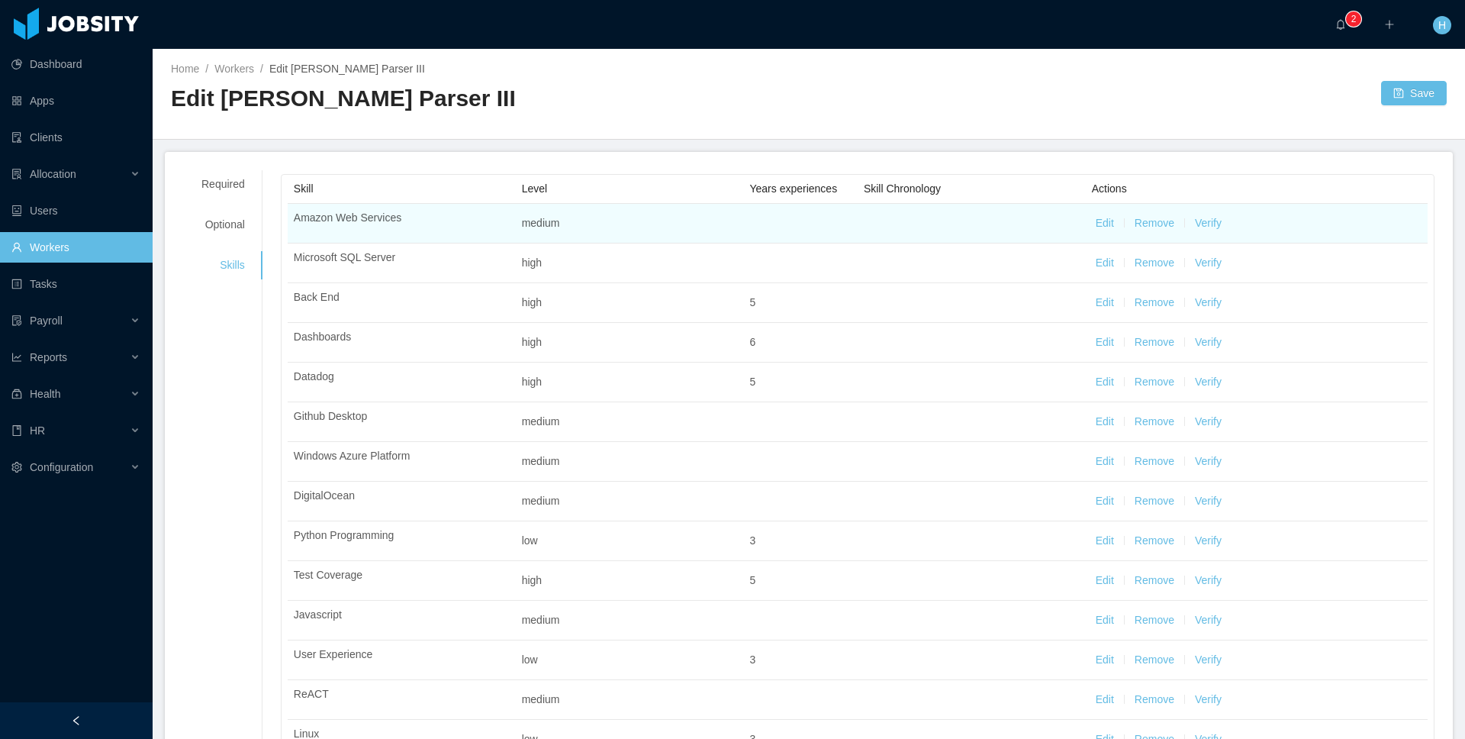
click at [1203, 218] on button "Verify" at bounding box center [1208, 223] width 27 height 16
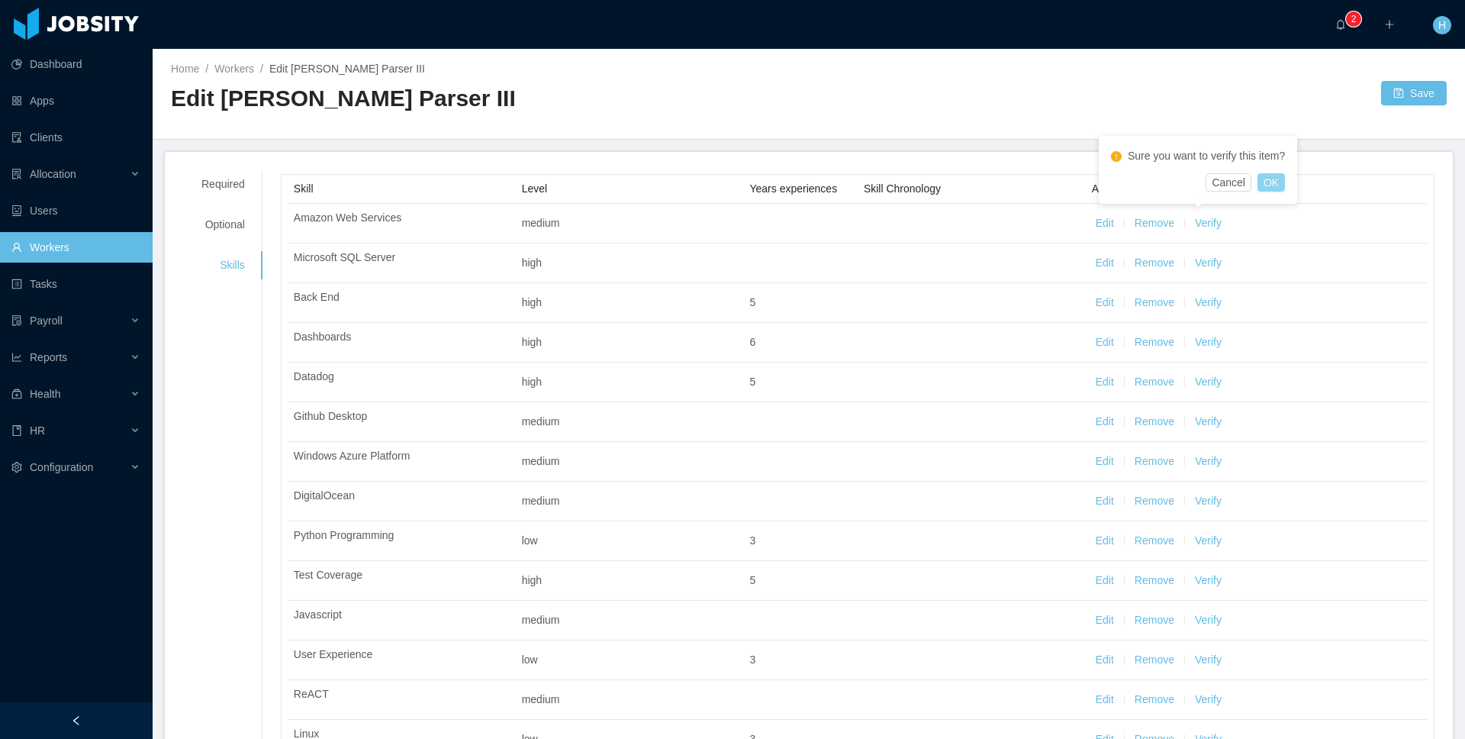
click at [1268, 175] on button "OK" at bounding box center [1271, 182] width 27 height 18
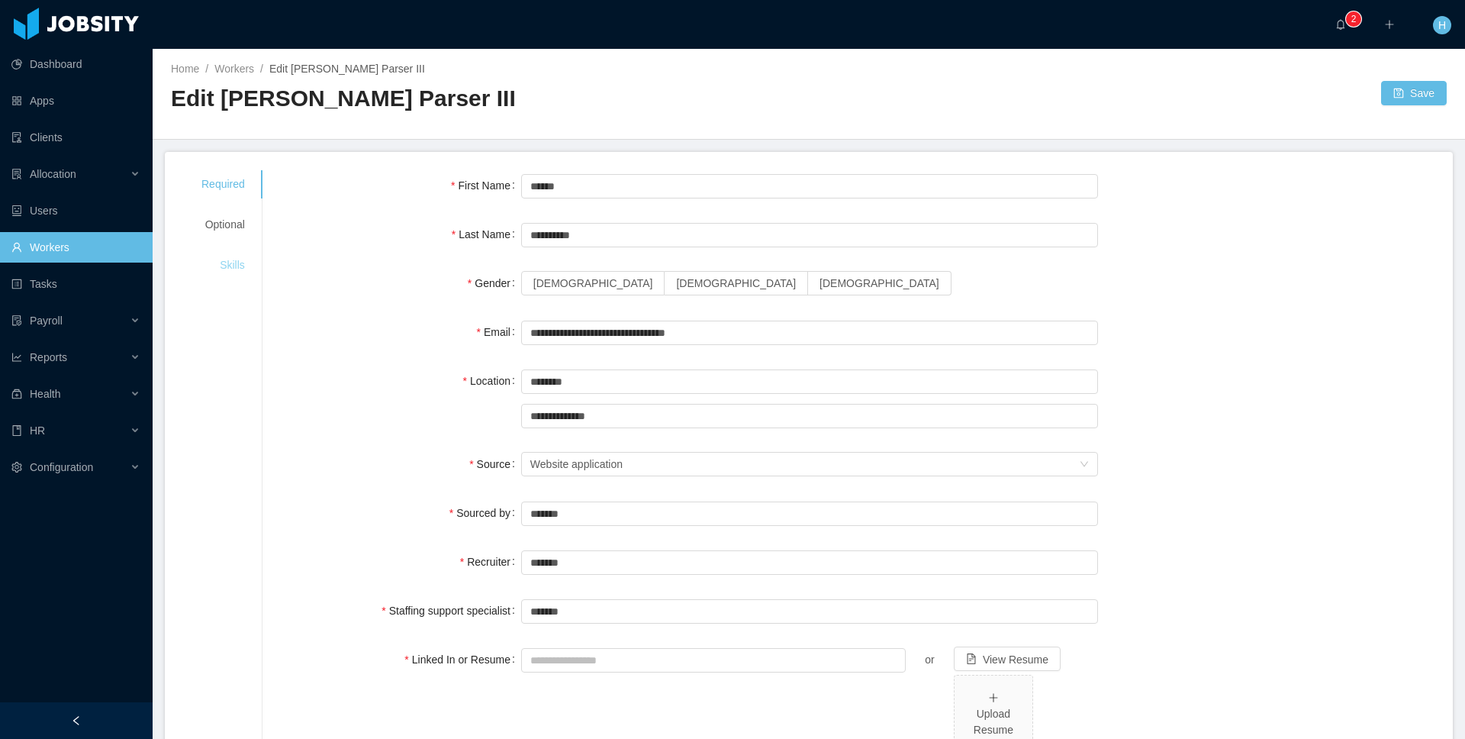
click at [237, 262] on div "Skills" at bounding box center [223, 265] width 80 height 28
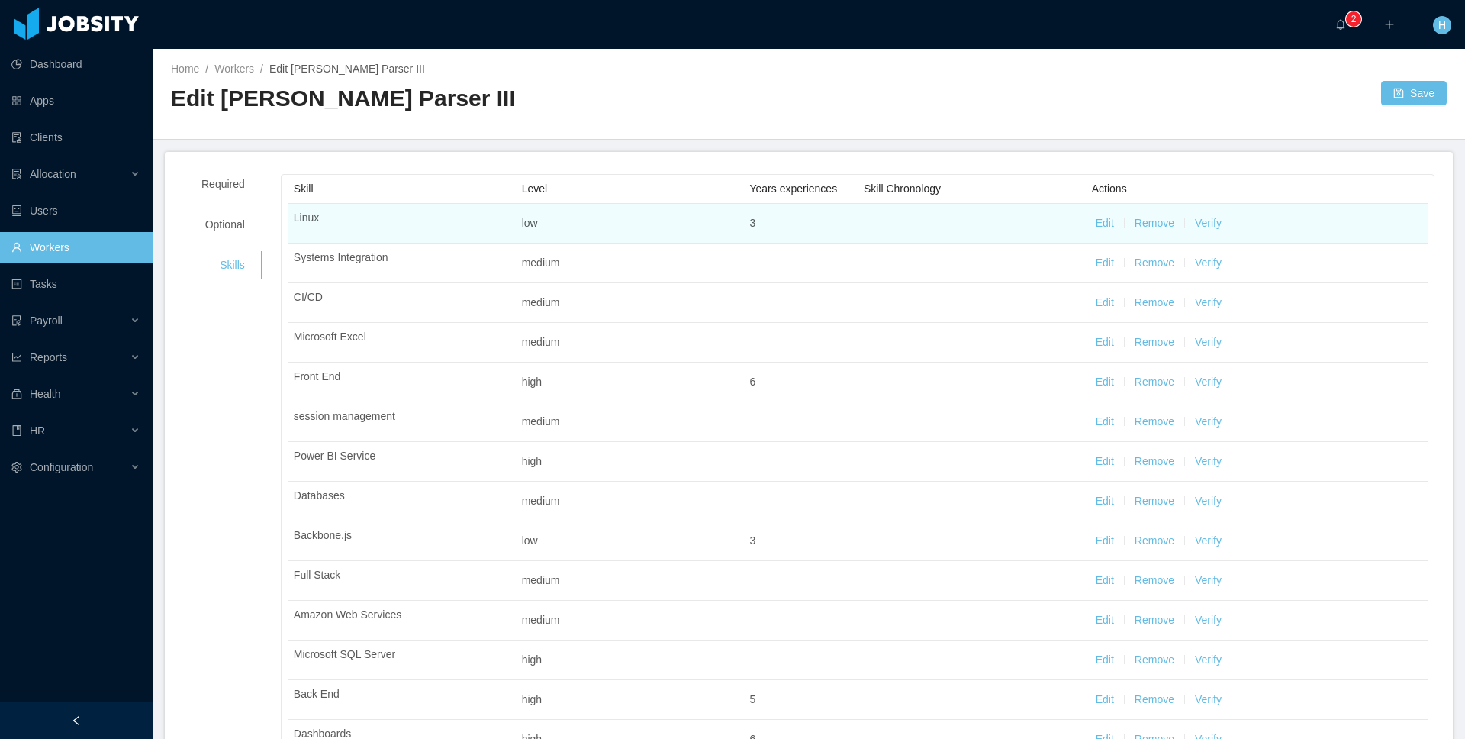
click at [1199, 224] on button "Verify" at bounding box center [1208, 223] width 27 height 16
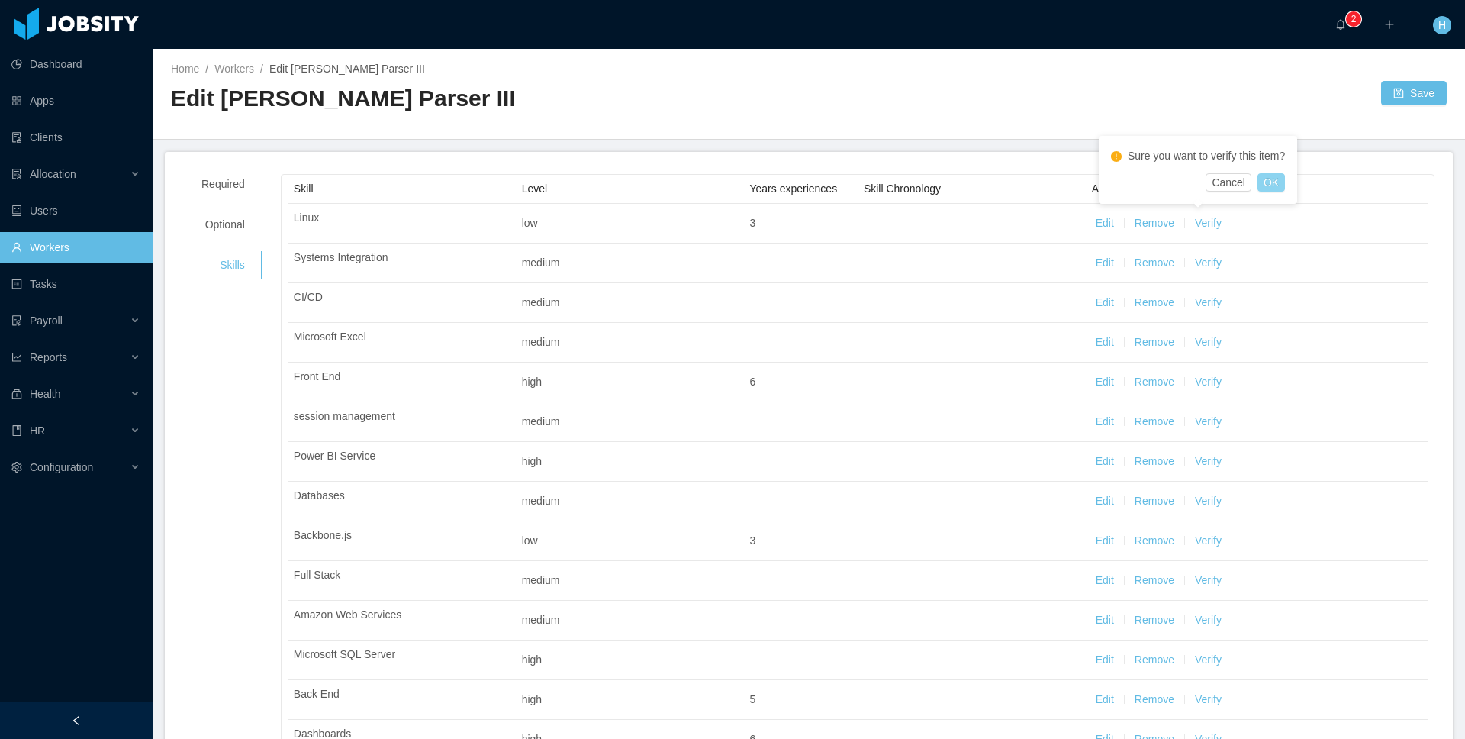
click at [1269, 181] on button "OK" at bounding box center [1271, 182] width 27 height 18
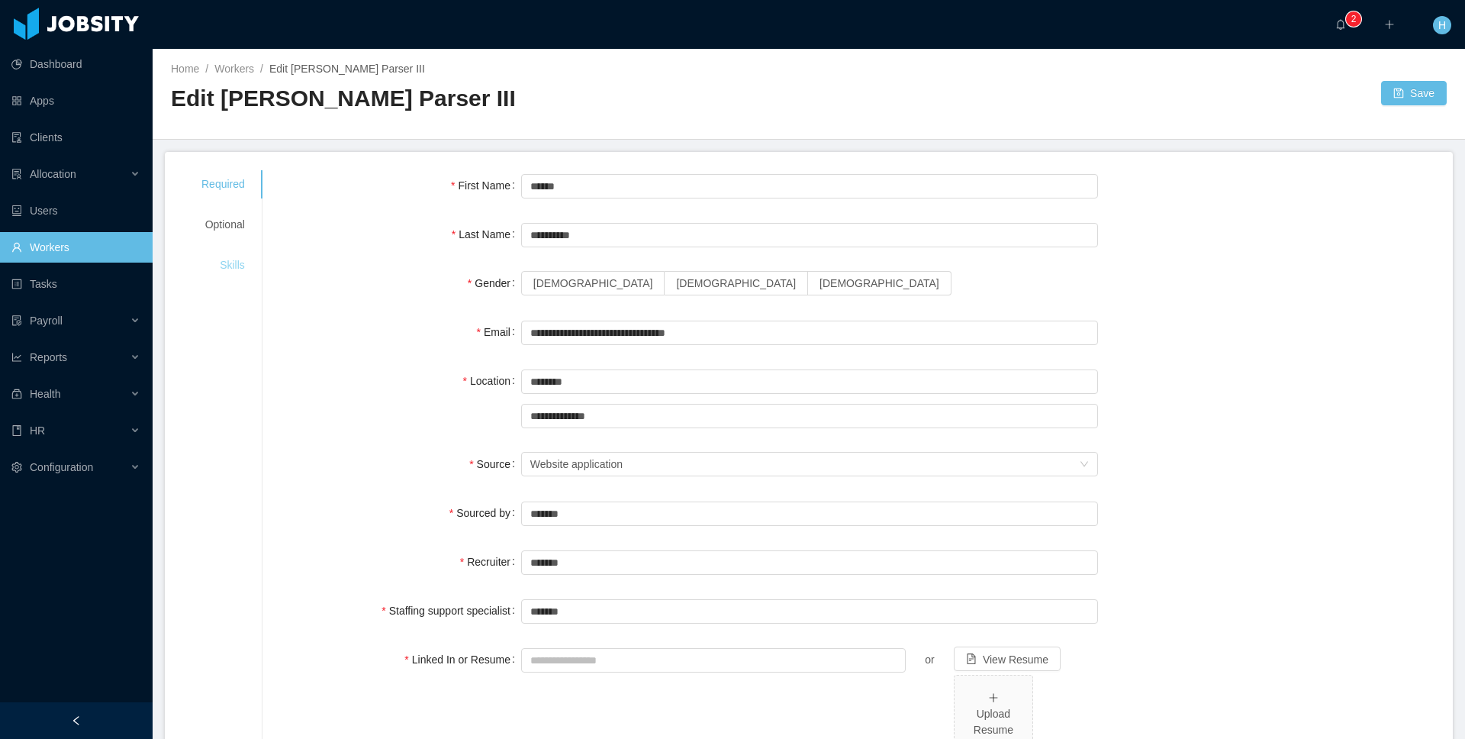
click at [229, 270] on div "Skills" at bounding box center [223, 265] width 80 height 28
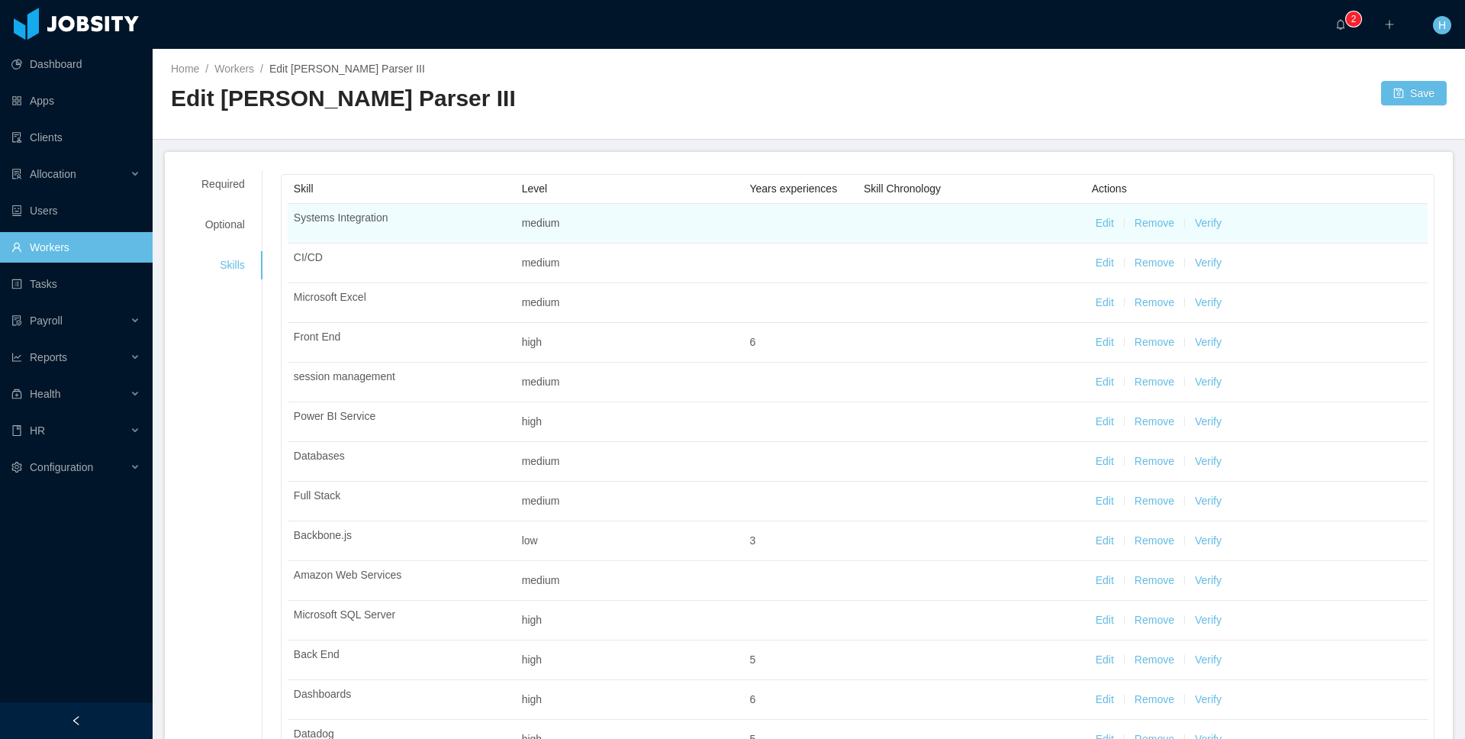
click at [1200, 225] on button "Verify" at bounding box center [1208, 223] width 27 height 16
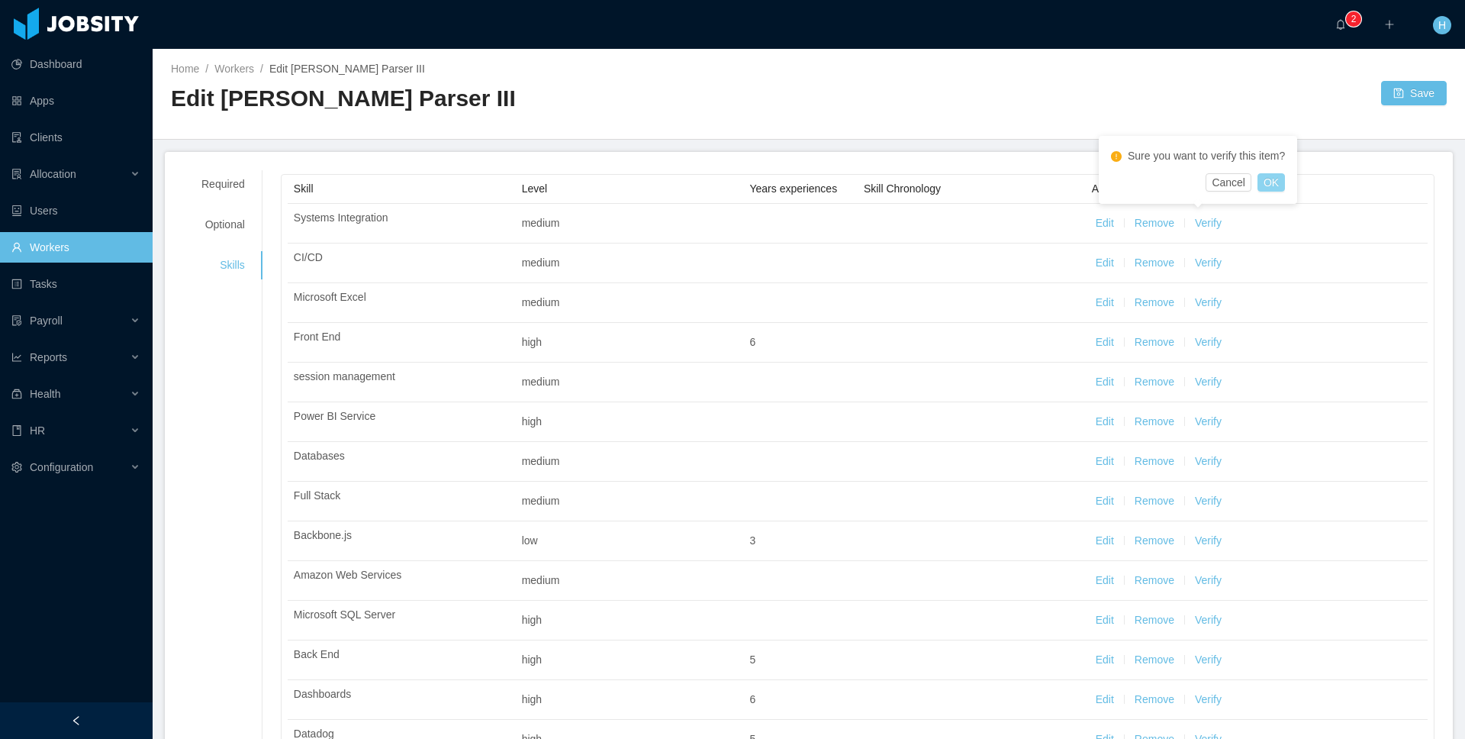
click at [1269, 180] on button "OK" at bounding box center [1271, 182] width 27 height 18
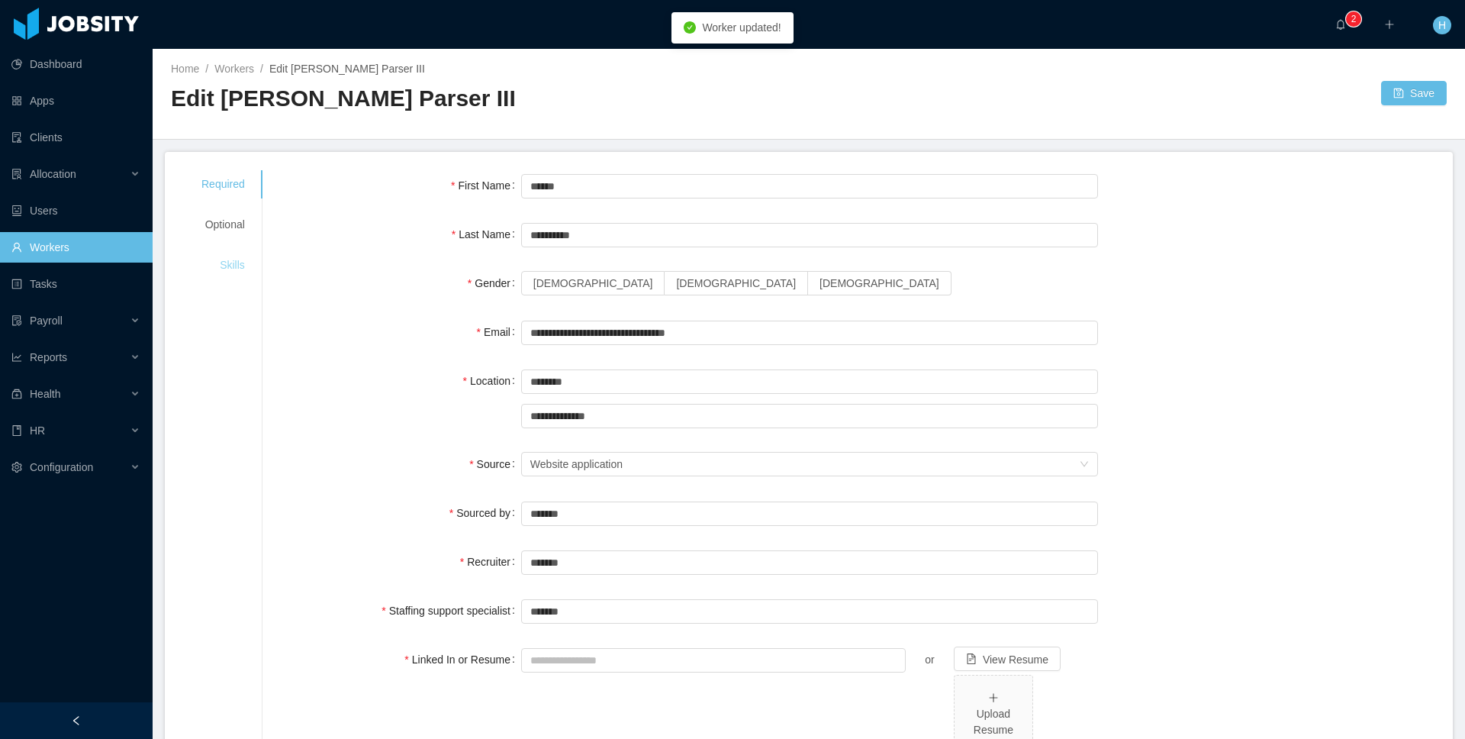
click at [208, 263] on div "Skills" at bounding box center [223, 265] width 80 height 28
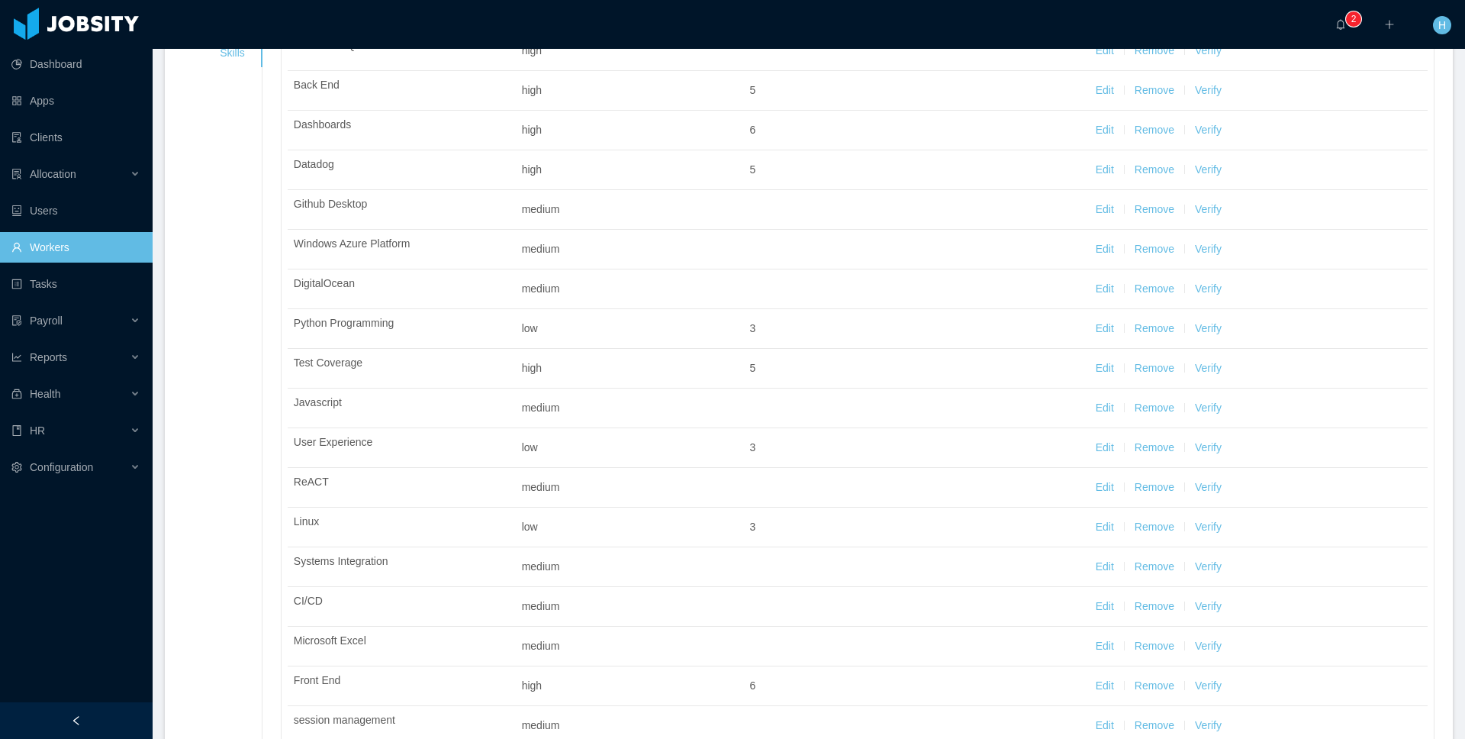
scroll to position [214, 0]
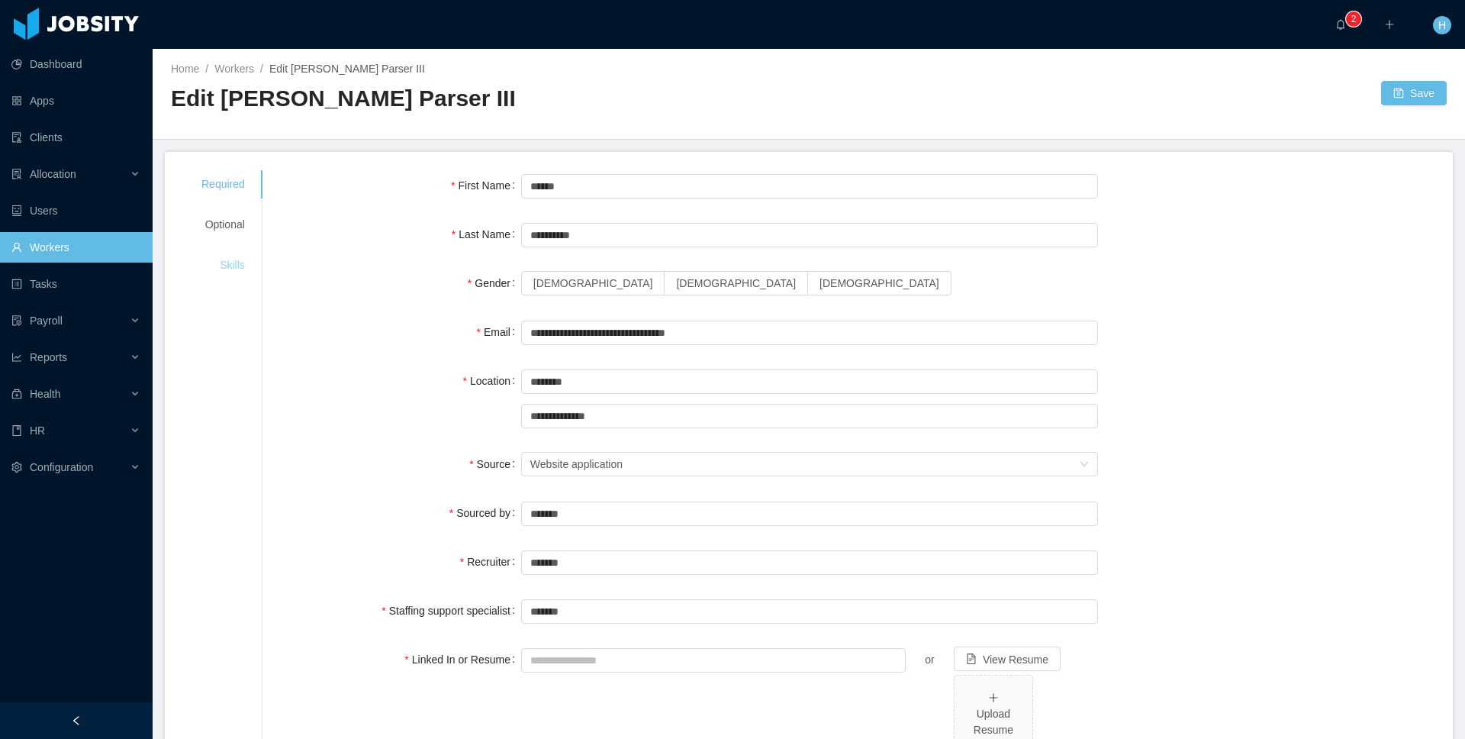
click at [253, 257] on div "Skills" at bounding box center [223, 265] width 80 height 28
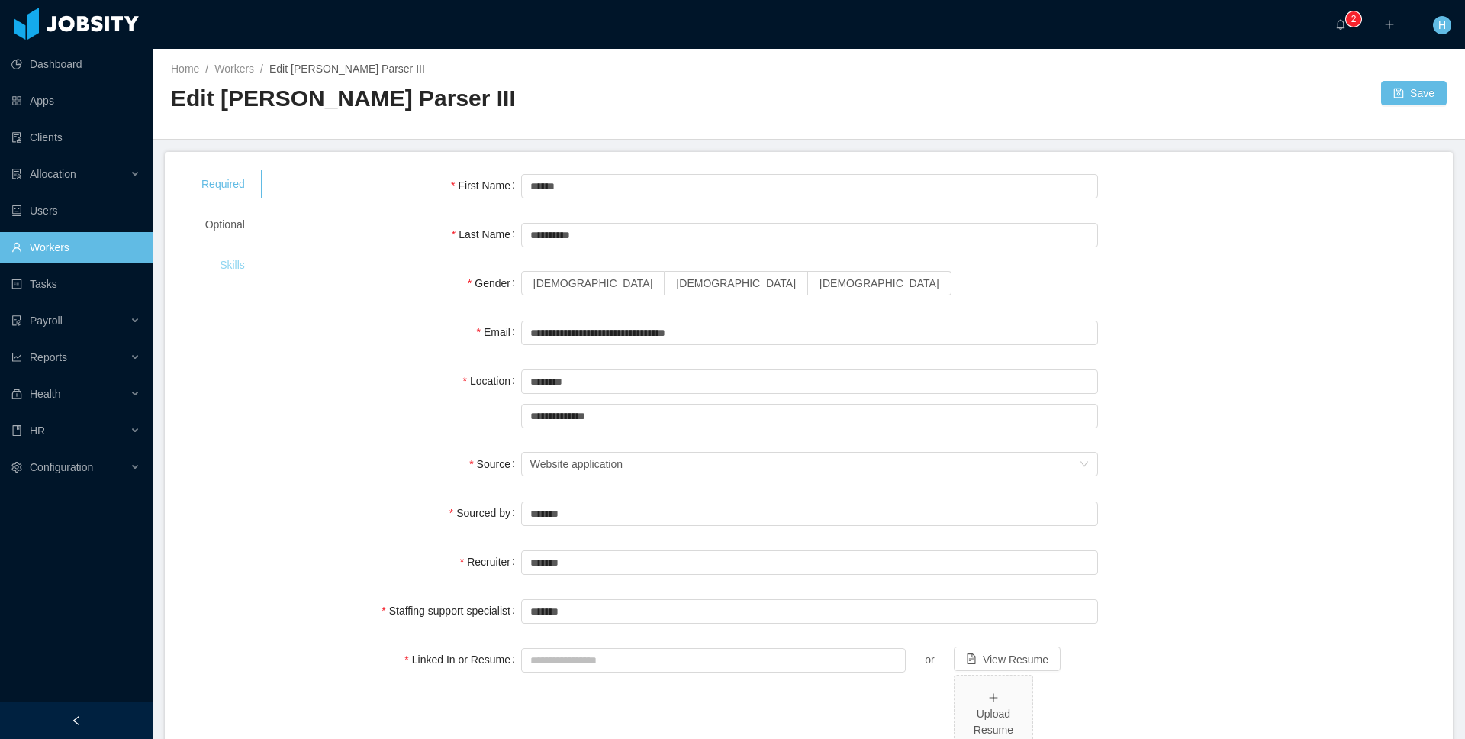
click at [227, 268] on div "Skills" at bounding box center [223, 265] width 80 height 28
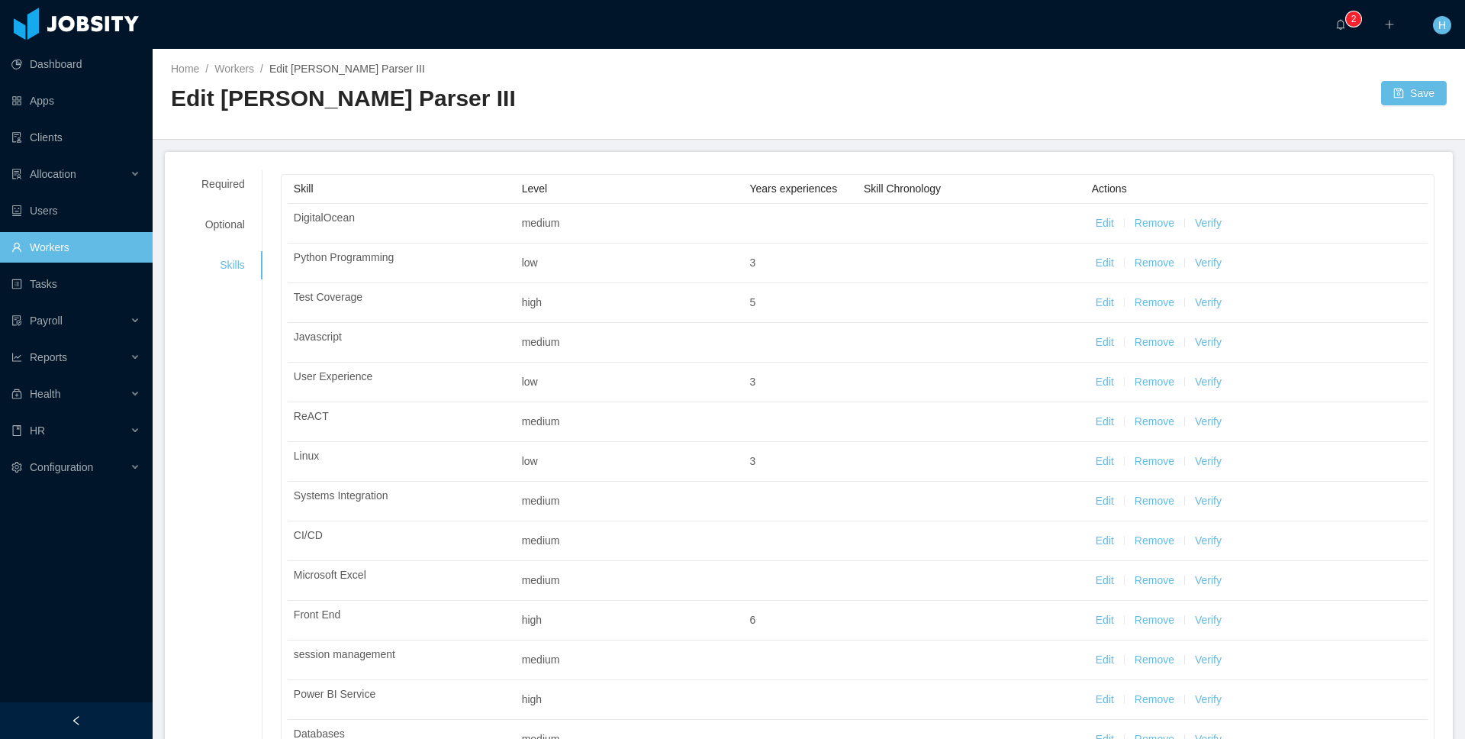
click at [625, 122] on div "Edit Fermin Parser III" at bounding box center [490, 104] width 638 height 43
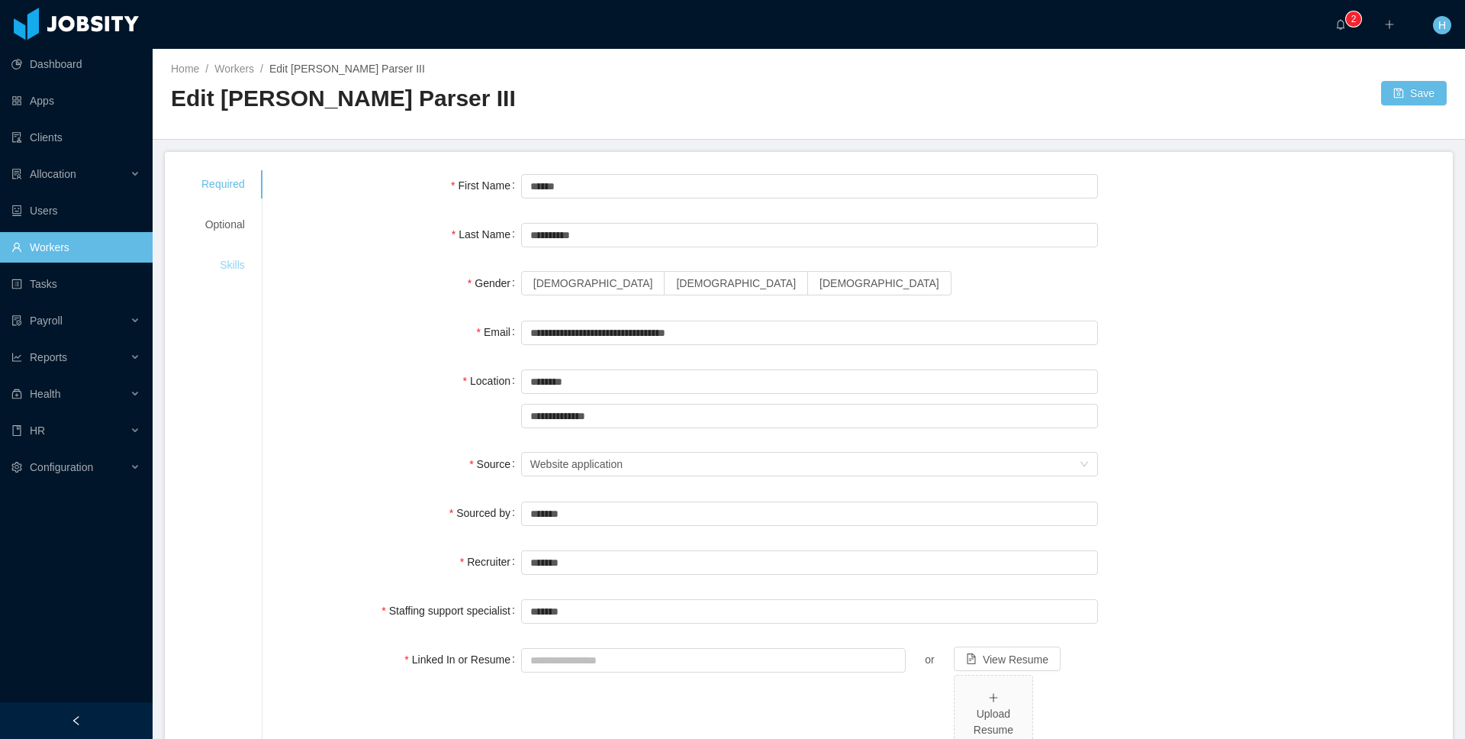
click at [235, 275] on div "Skills" at bounding box center [223, 265] width 80 height 28
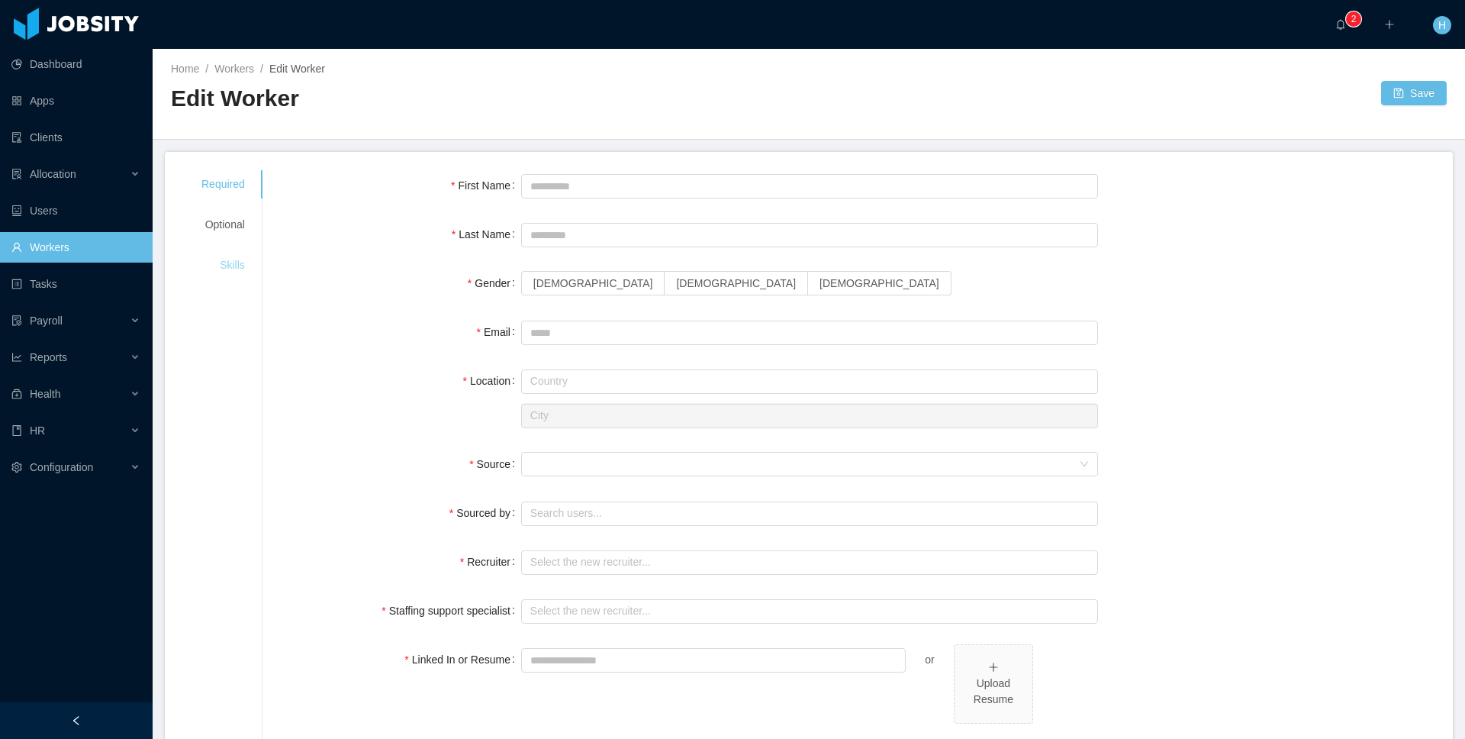
click at [240, 275] on div "Skills" at bounding box center [223, 265] width 80 height 28
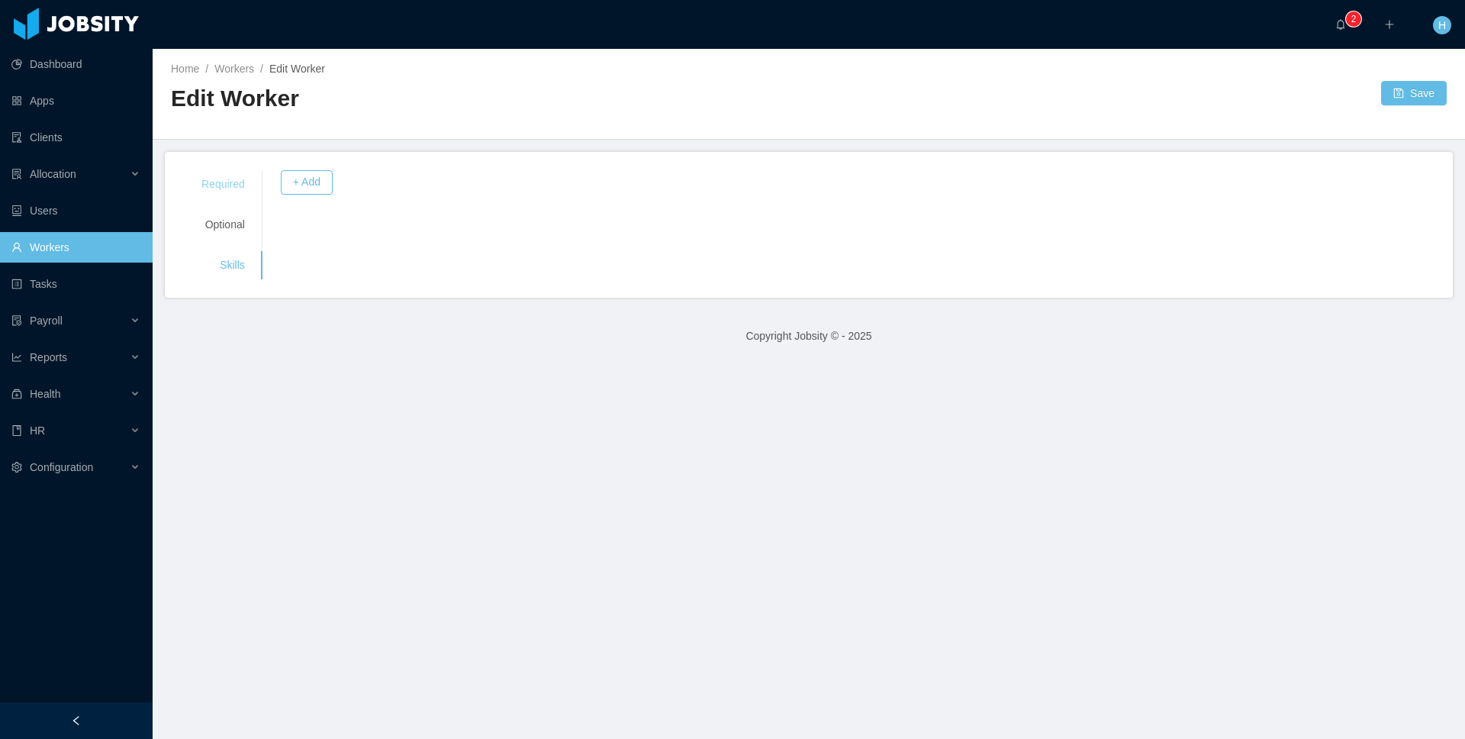
click at [222, 186] on div "Required" at bounding box center [223, 184] width 80 height 28
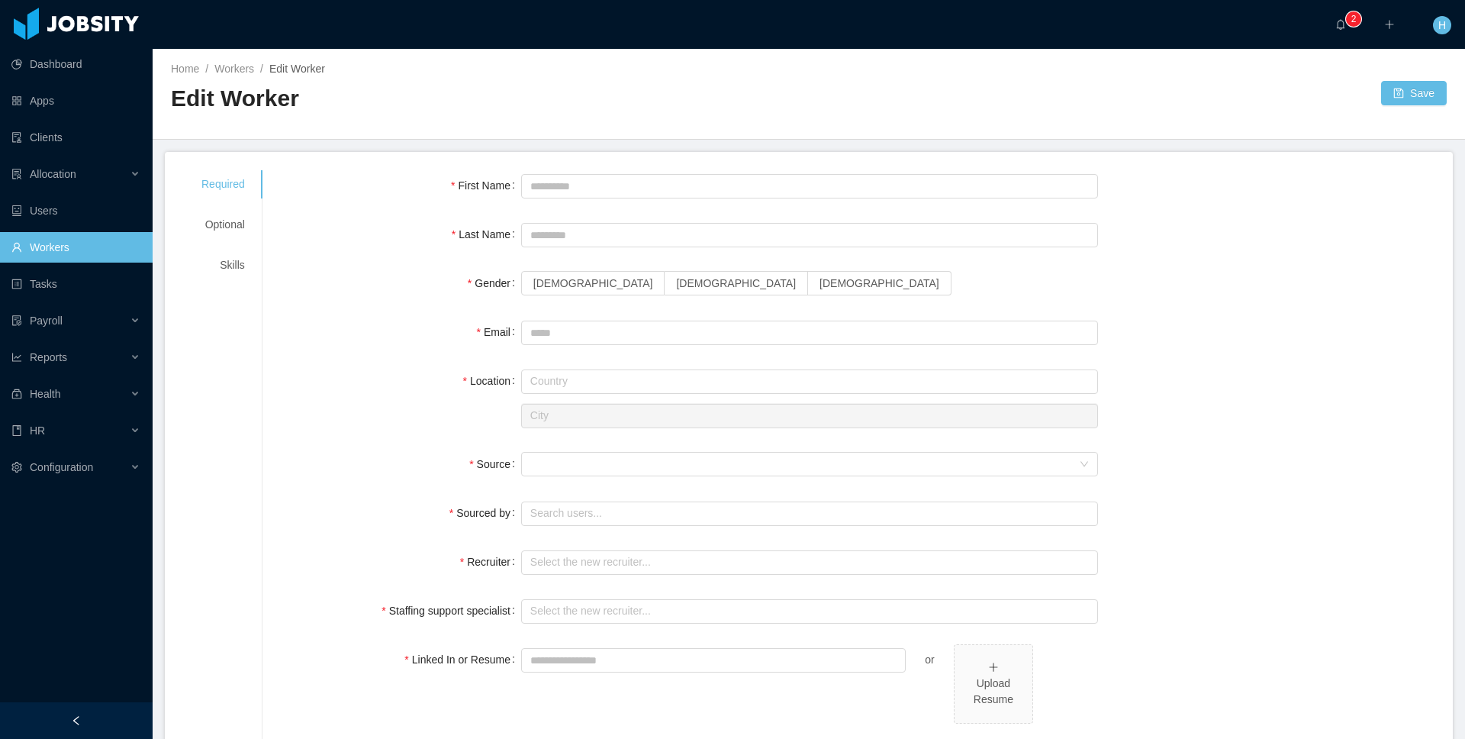
click at [689, 133] on div "Home / Workers / Edit Worker / Edit Worker Save" at bounding box center [809, 94] width 1313 height 91
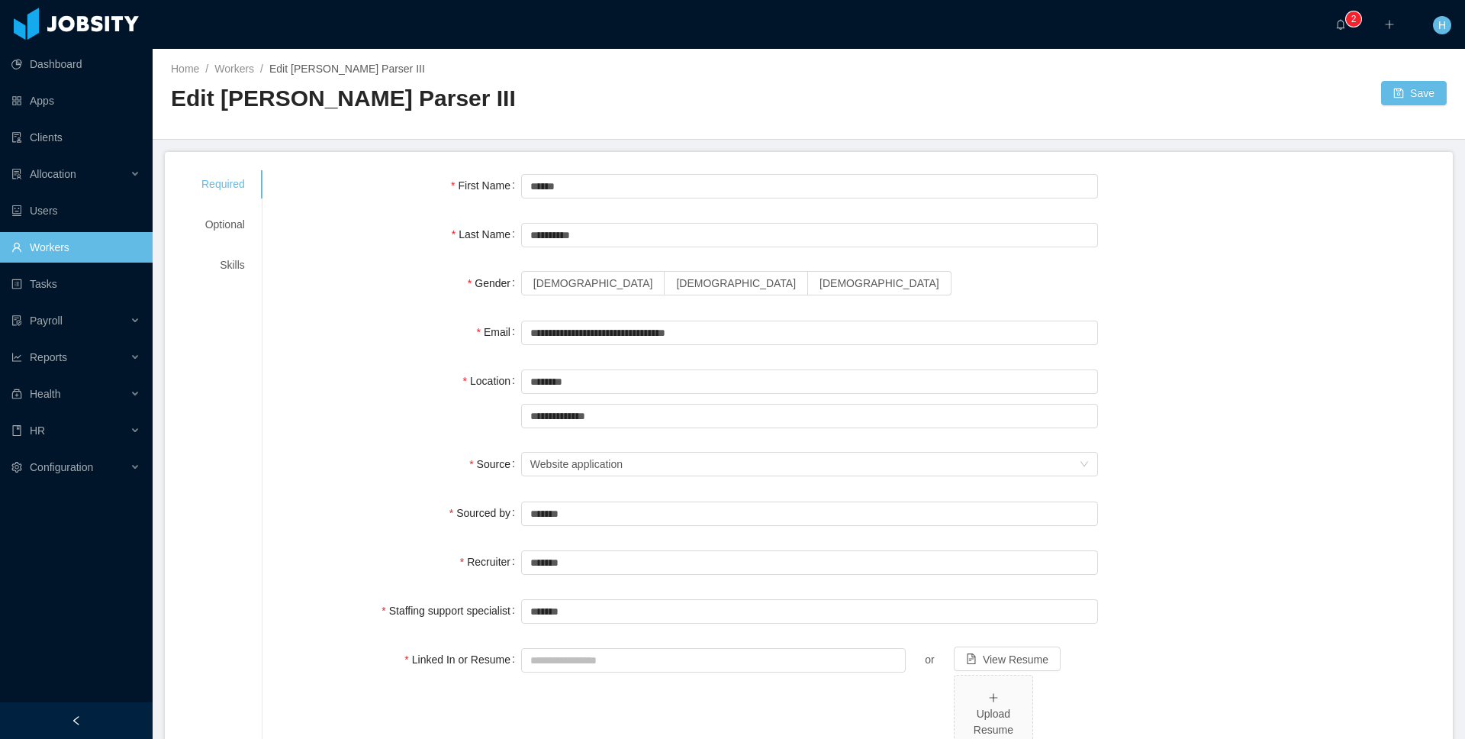
click at [243, 281] on div "**********" at bounding box center [808, 630] width 1251 height 921
click at [237, 279] on div "**********" at bounding box center [808, 630] width 1251 height 921
click at [251, 266] on div "Skills" at bounding box center [223, 265] width 80 height 28
click at [235, 259] on div "Skills" at bounding box center [223, 265] width 80 height 28
click at [248, 263] on div "Skills" at bounding box center [223, 265] width 80 height 28
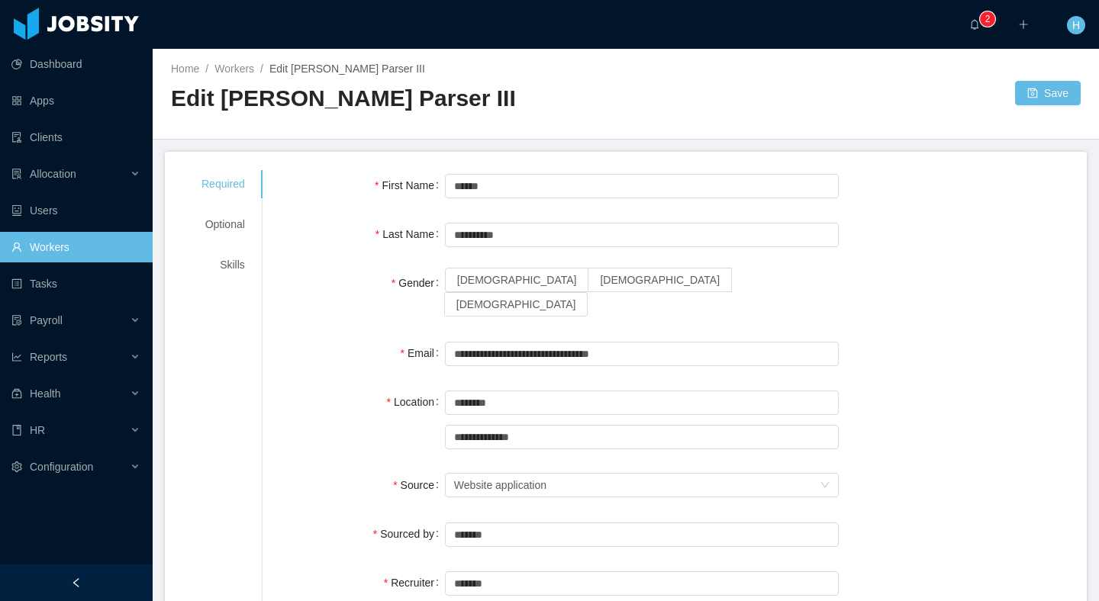
click at [222, 268] on div "Skills" at bounding box center [223, 265] width 80 height 28
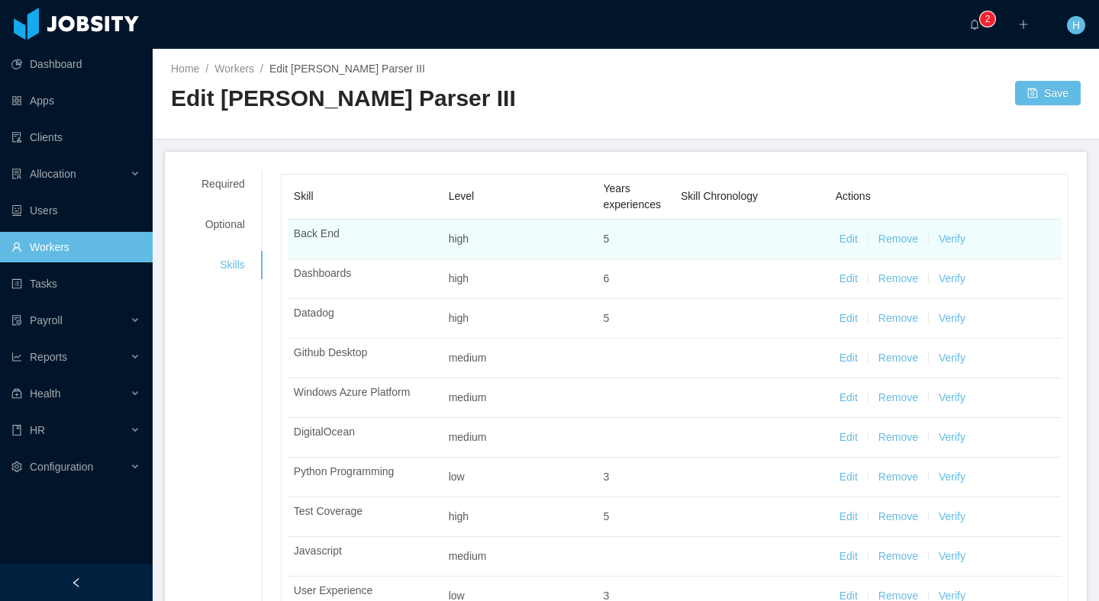
click at [954, 236] on button "Verify" at bounding box center [952, 239] width 27 height 16
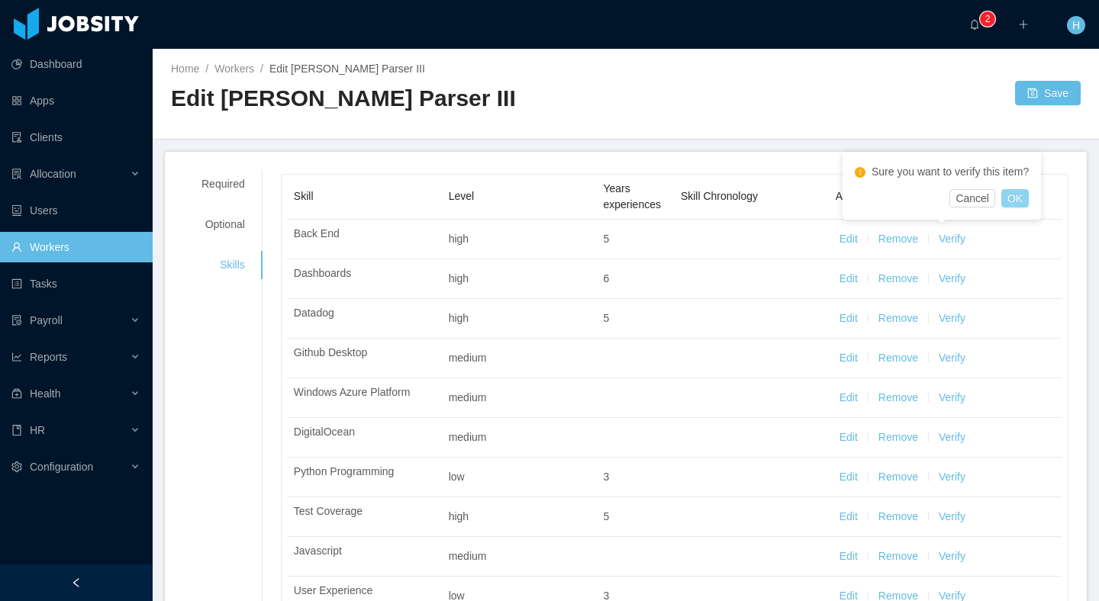
click at [1019, 194] on button "OK" at bounding box center [1014, 198] width 27 height 18
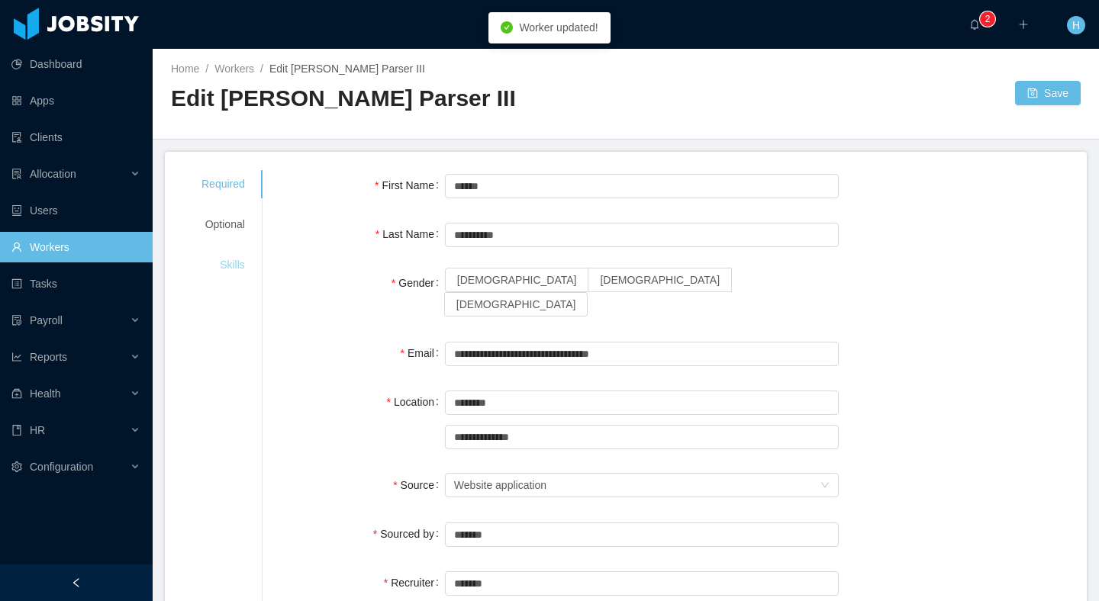
click at [219, 264] on div "Skills" at bounding box center [223, 265] width 80 height 28
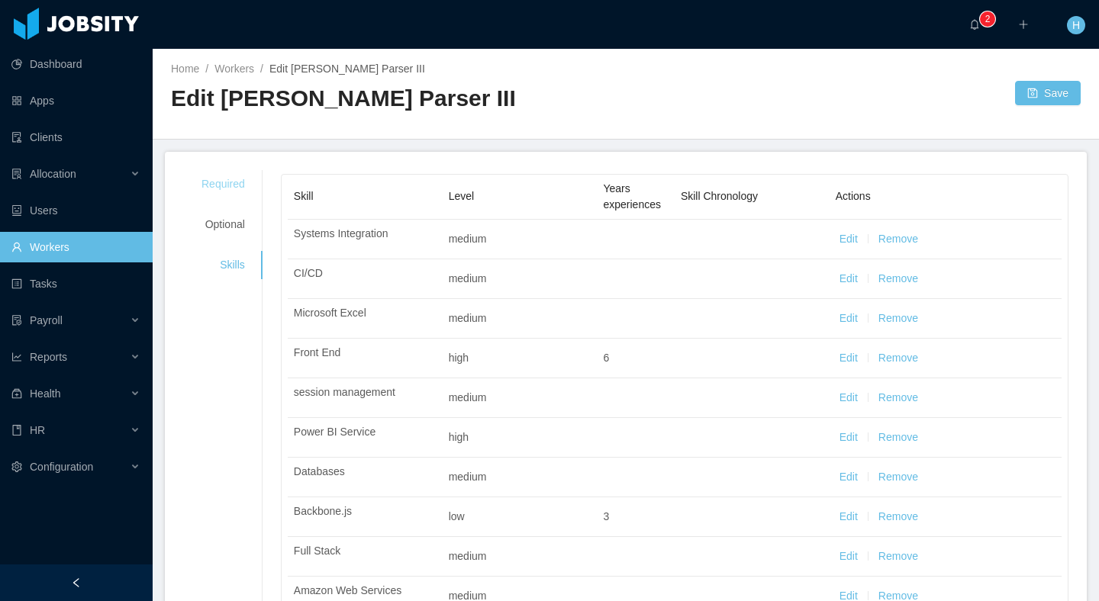
click at [245, 186] on div "Required" at bounding box center [223, 184] width 80 height 28
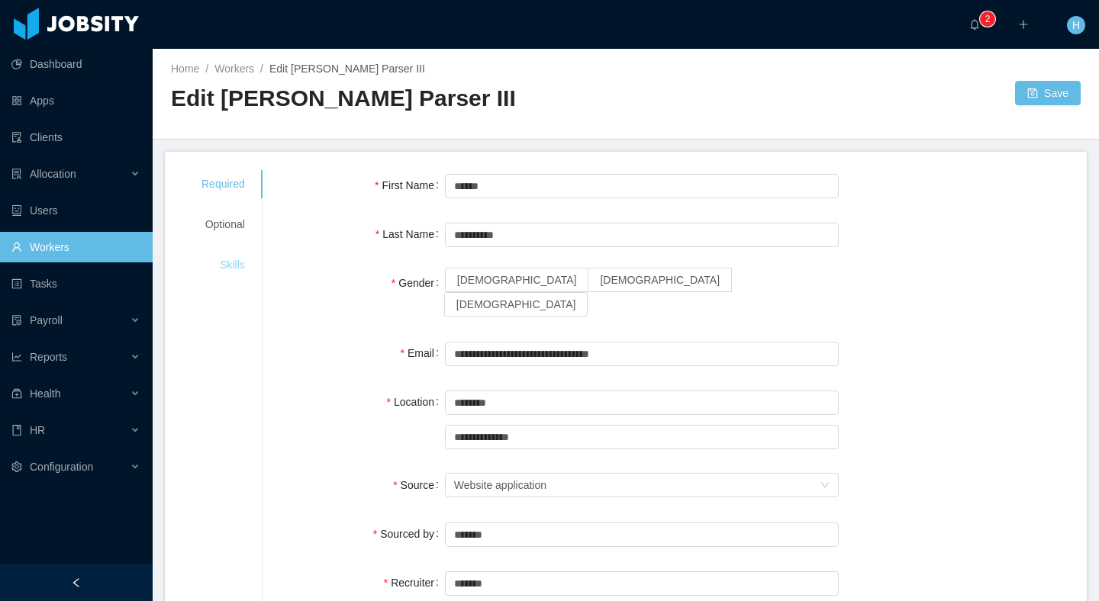
click at [216, 253] on div "Skills" at bounding box center [223, 265] width 80 height 28
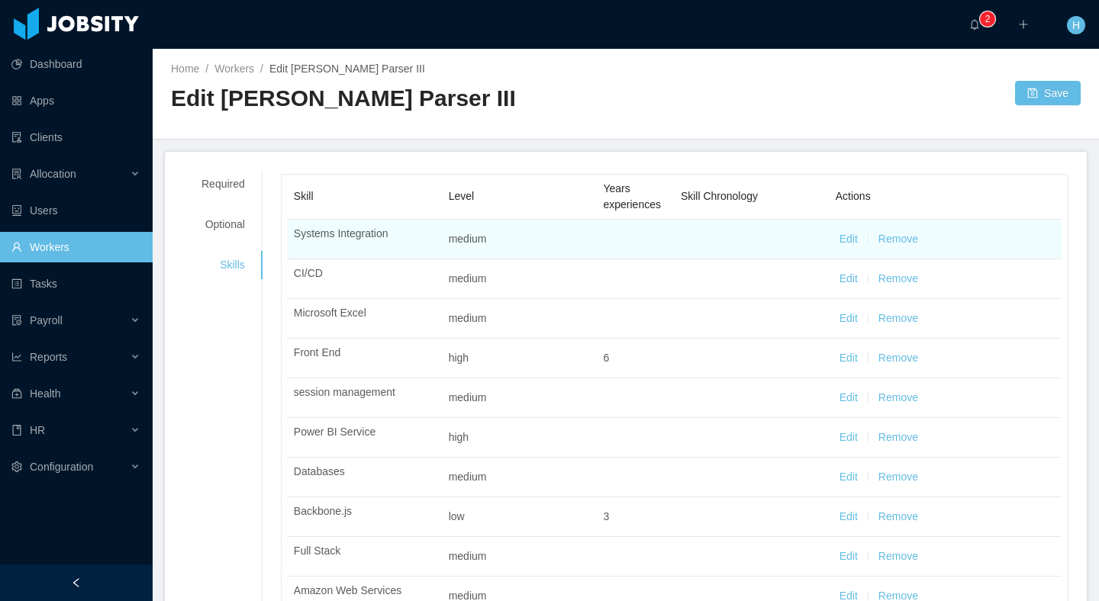
click at [848, 237] on button "Edit" at bounding box center [848, 239] width 18 height 16
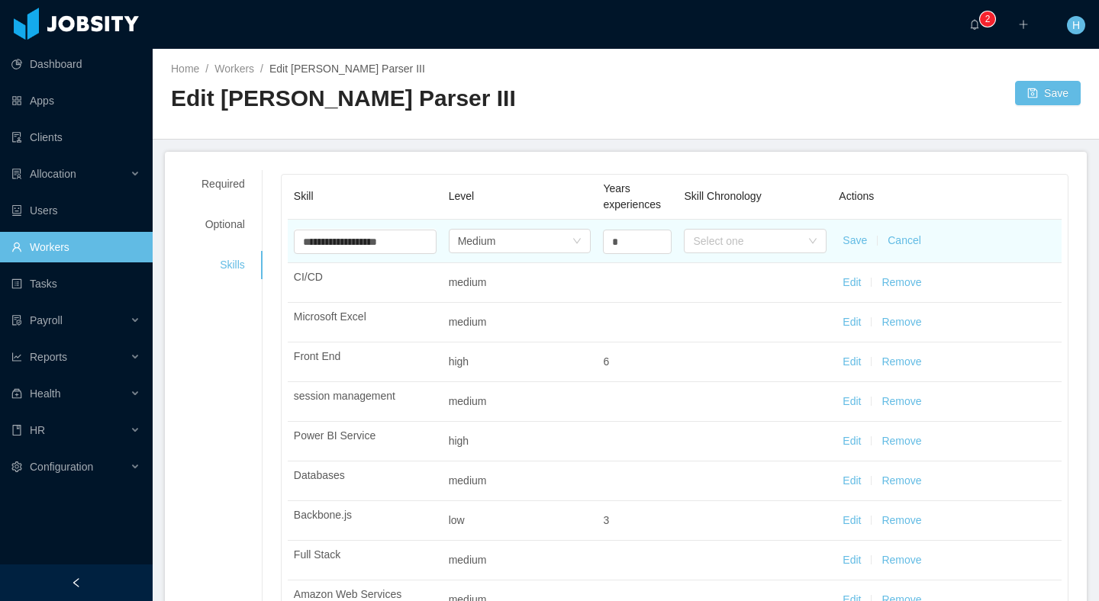
click at [856, 241] on button "Save" at bounding box center [854, 241] width 24 height 16
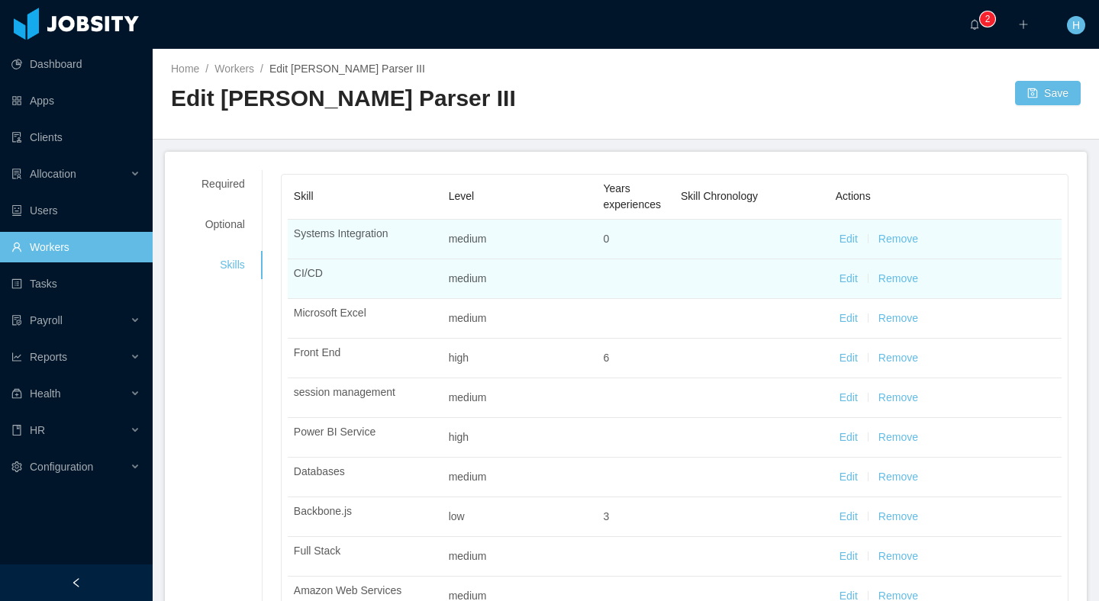
click at [848, 284] on button "Edit" at bounding box center [848, 279] width 18 height 16
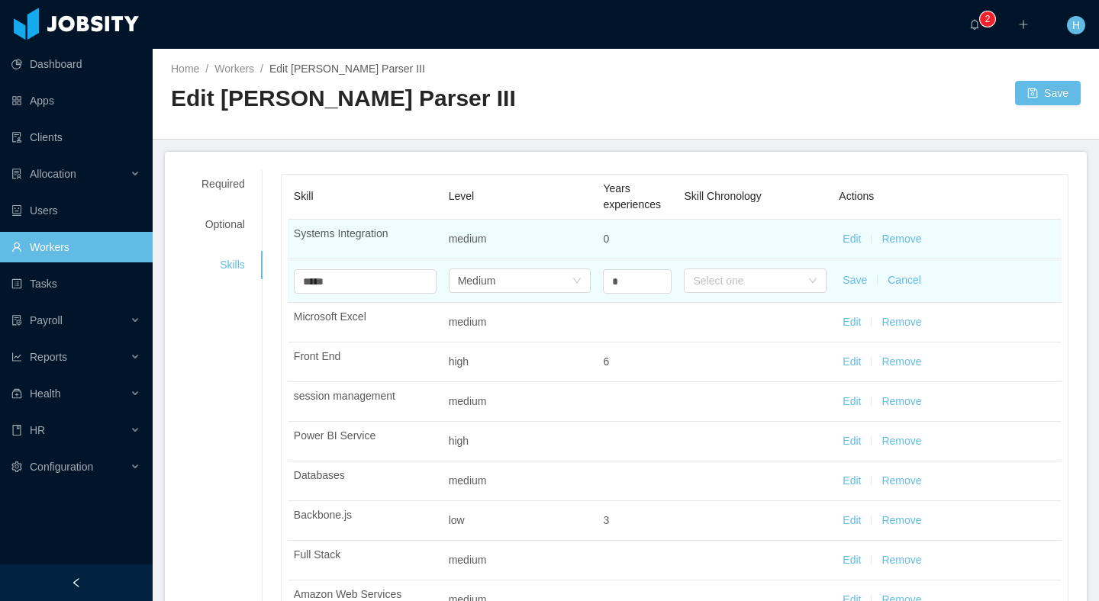
click at [855, 283] on button "Save" at bounding box center [854, 280] width 24 height 16
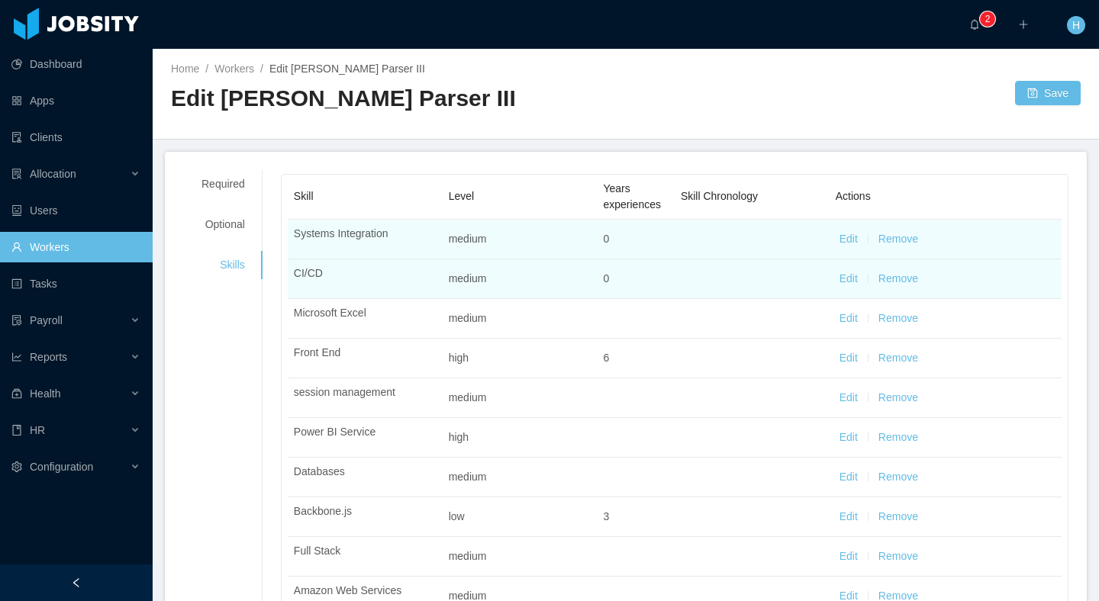
click at [79, 256] on link "Workers" at bounding box center [75, 247] width 129 height 31
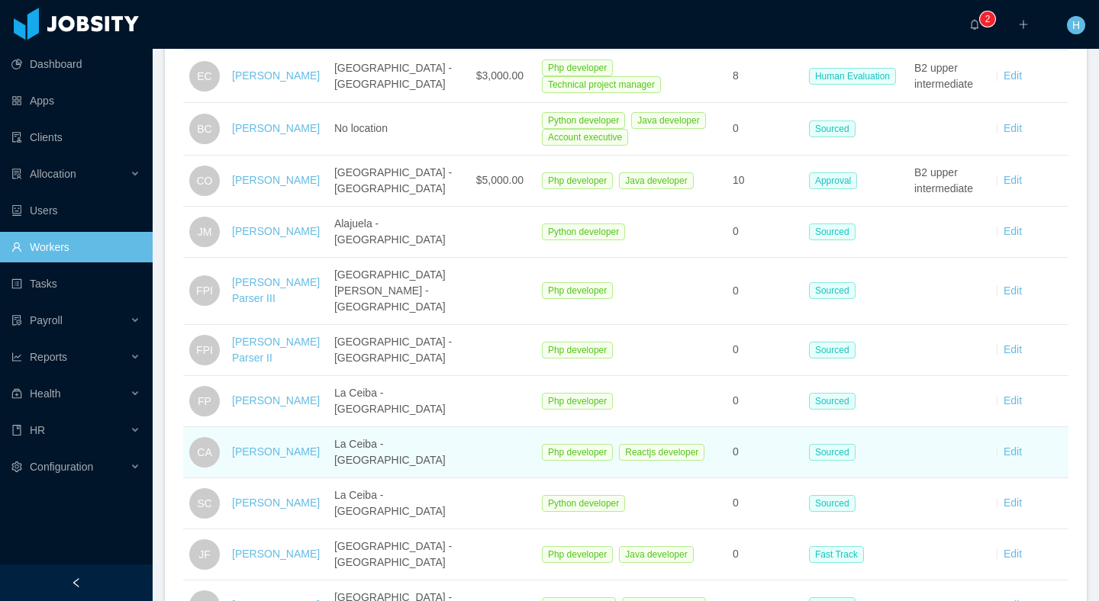
scroll to position [346, 0]
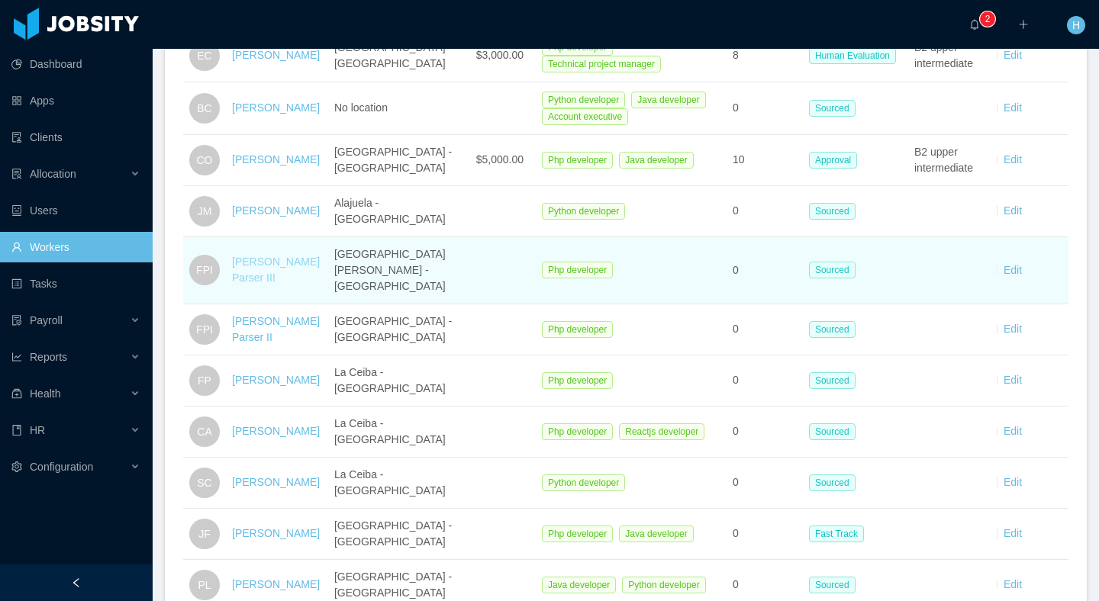
click at [303, 266] on link "Fermin Parser III" at bounding box center [276, 270] width 88 height 28
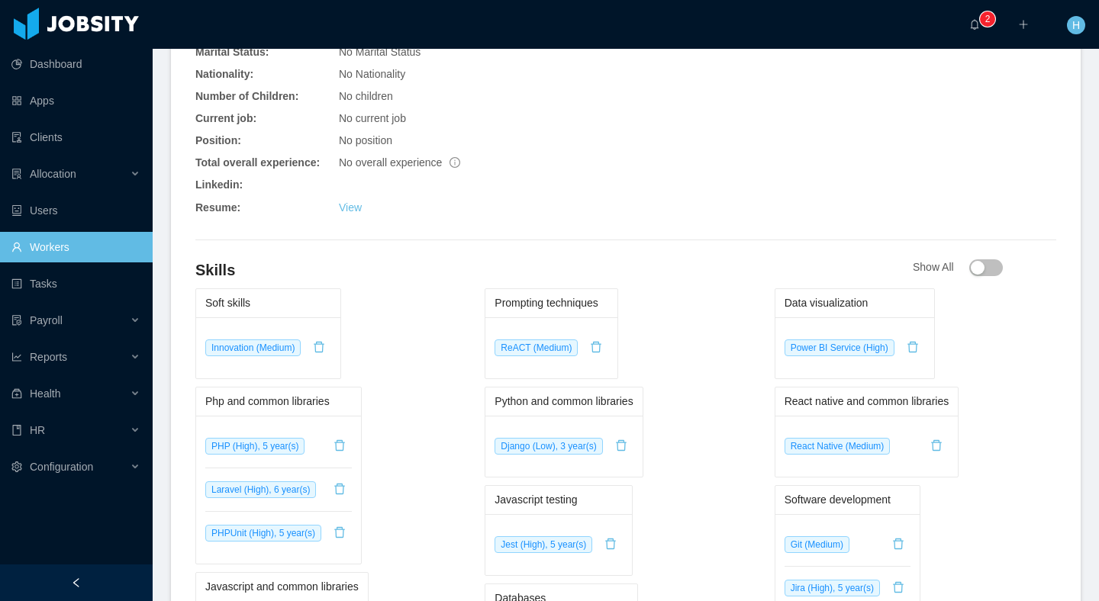
scroll to position [723, 0]
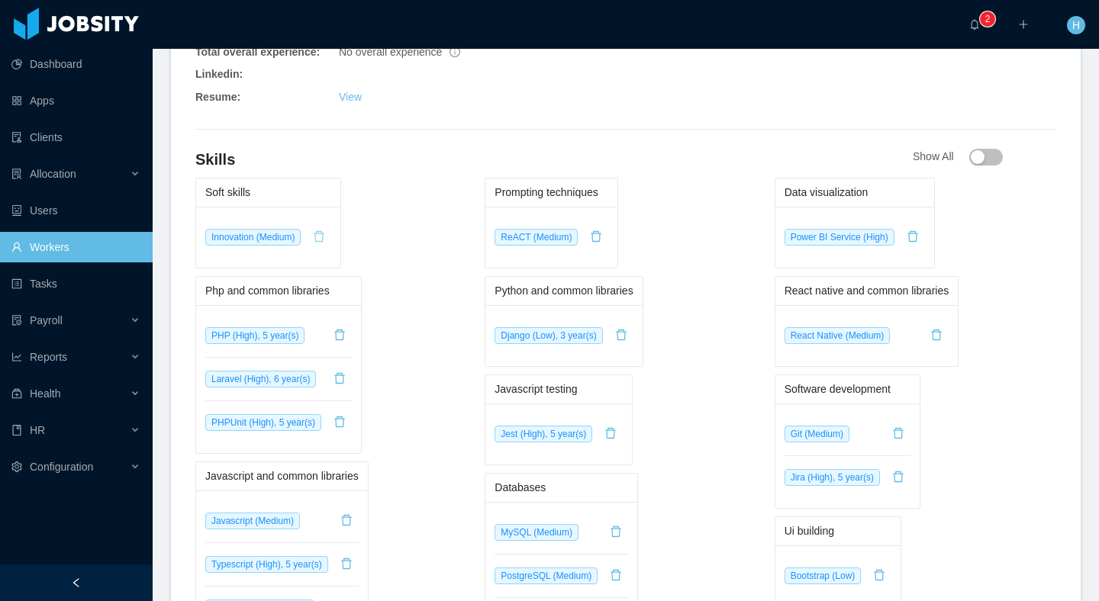
click at [320, 225] on button "button" at bounding box center [319, 237] width 24 height 24
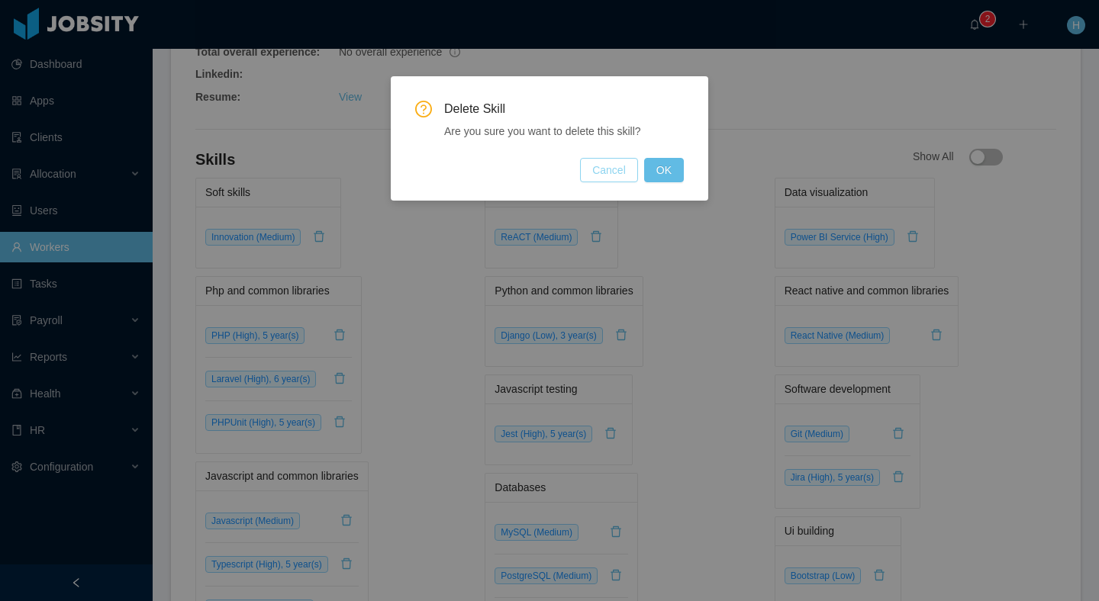
click at [607, 172] on button "Cancel" at bounding box center [609, 170] width 58 height 24
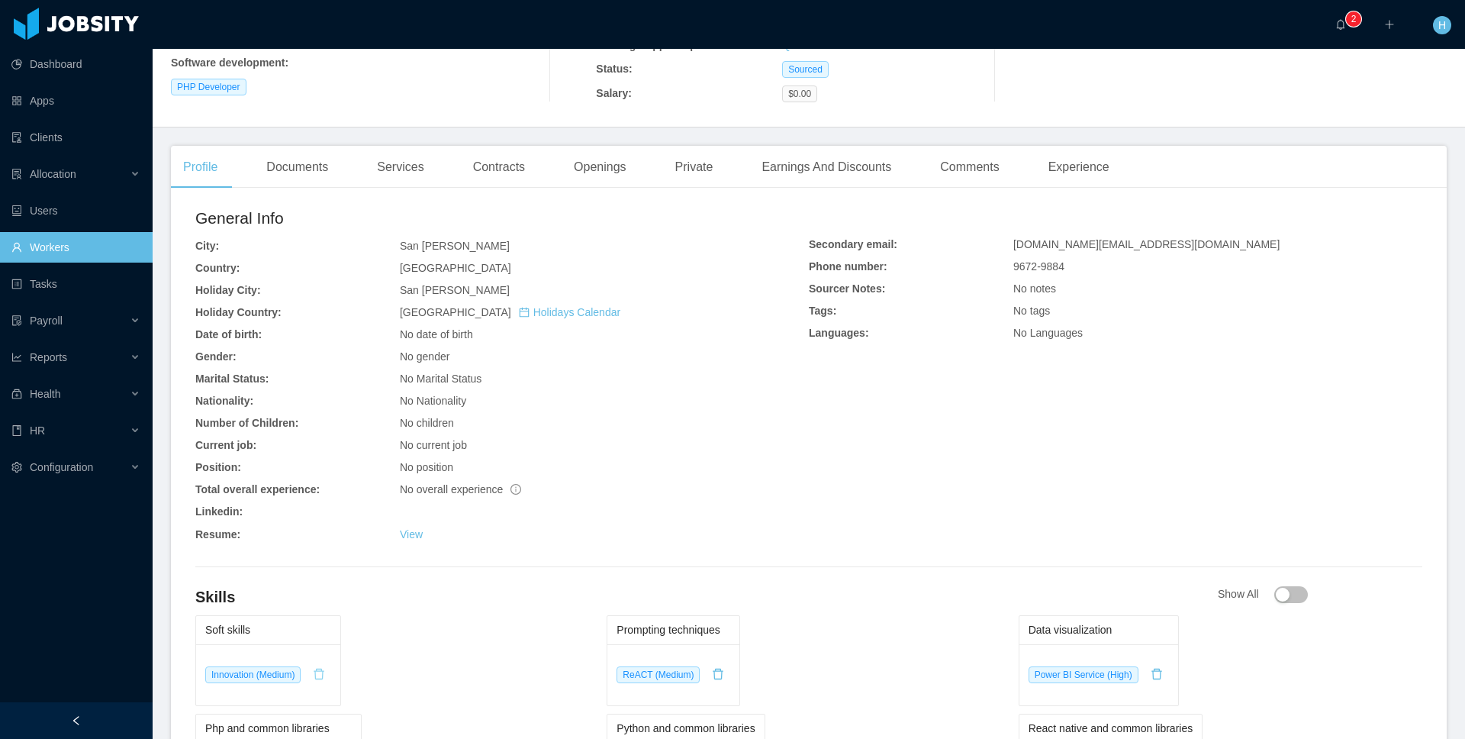
scroll to position [0, 0]
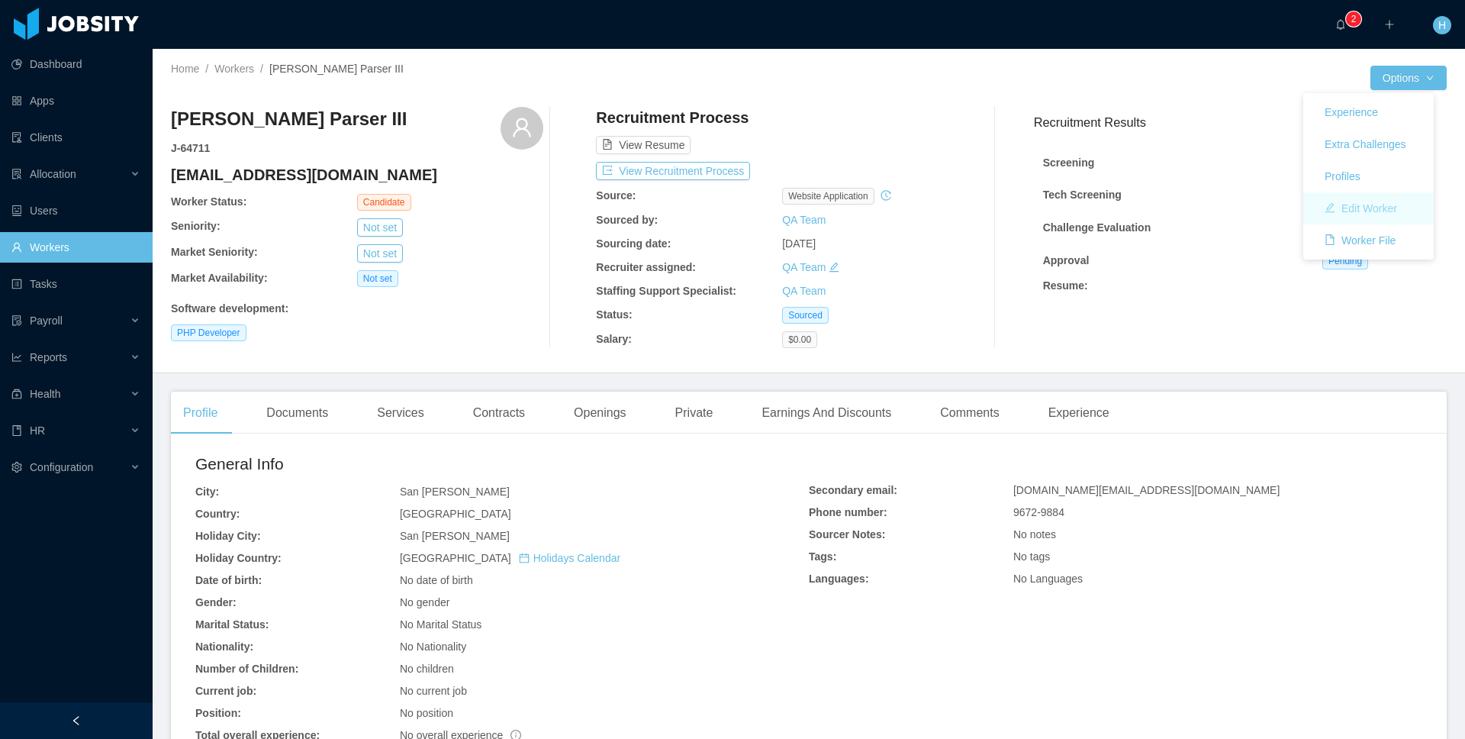
click at [1356, 201] on button "Edit Worker" at bounding box center [1361, 208] width 97 height 24
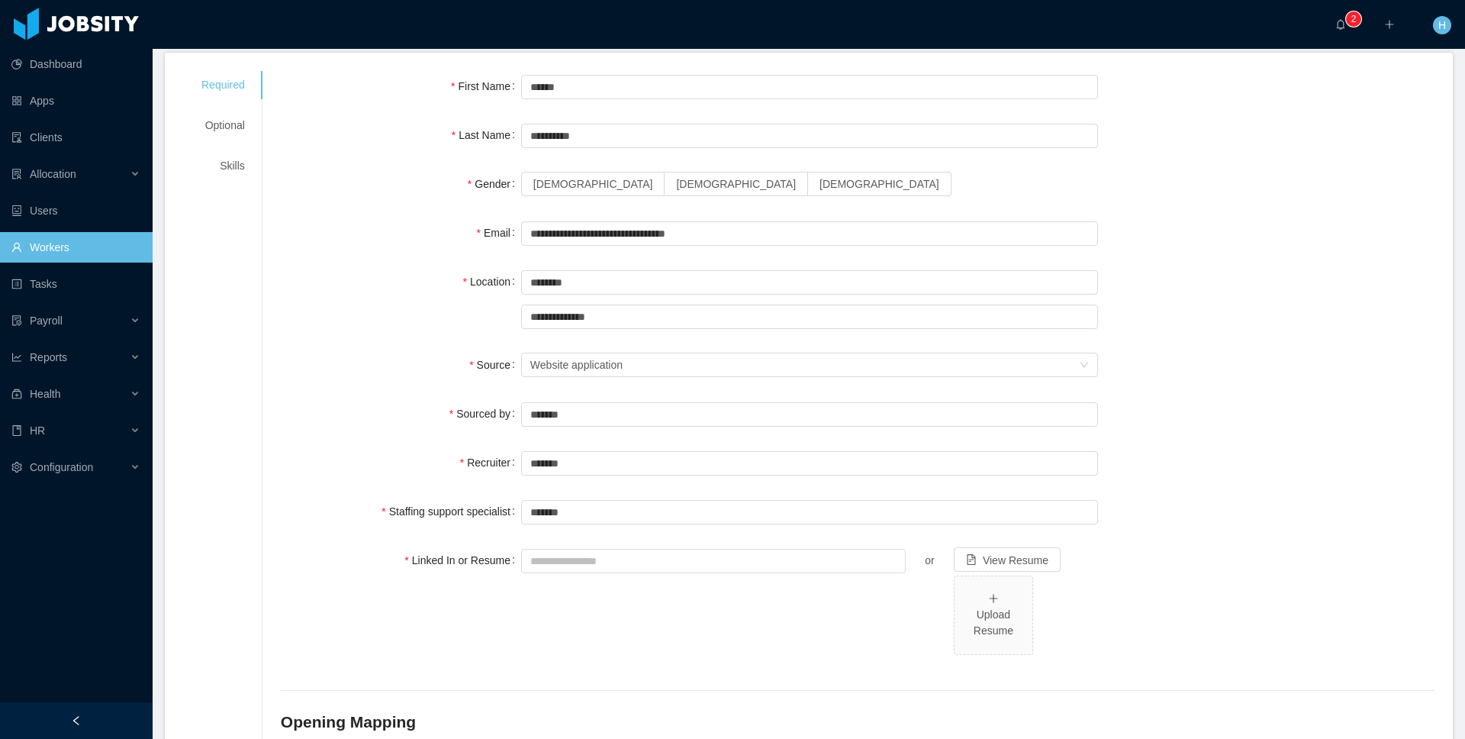
scroll to position [53, 0]
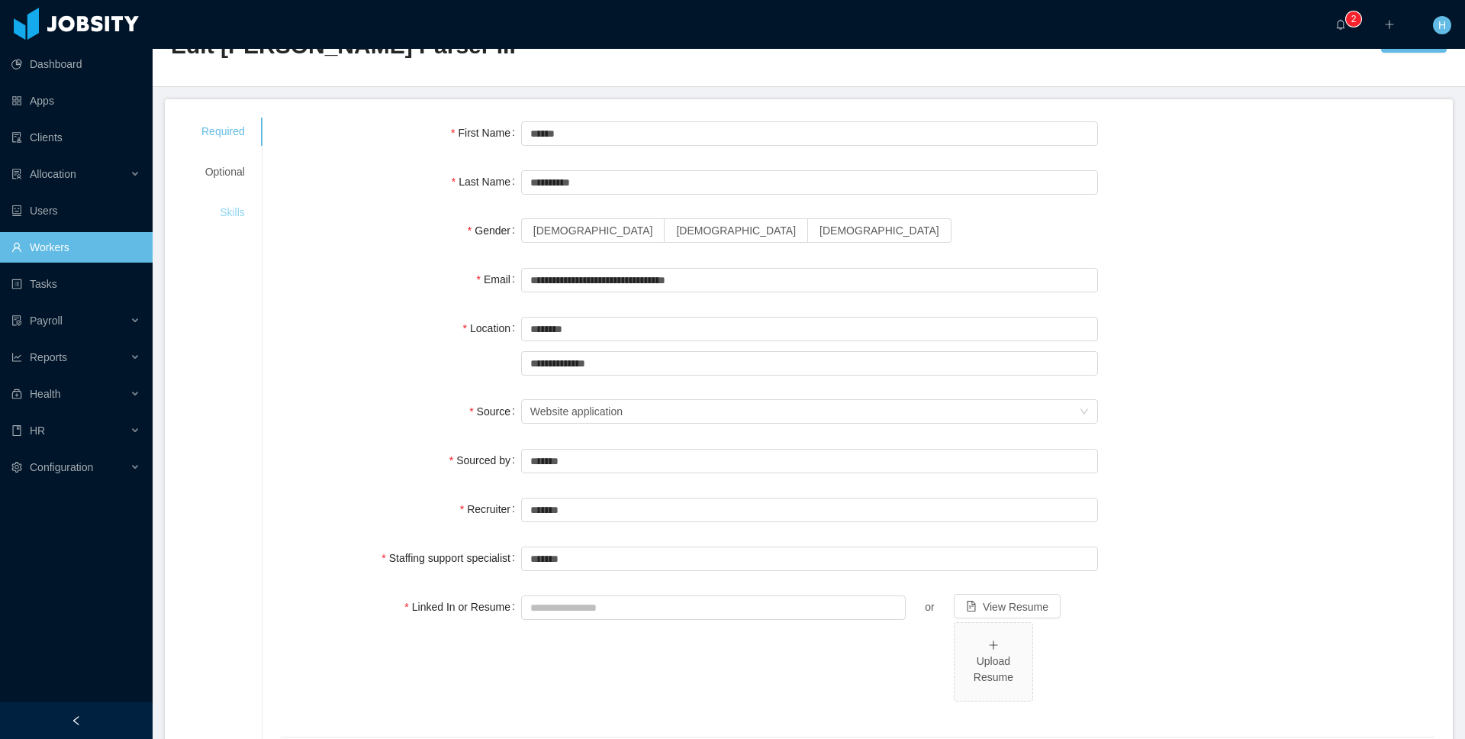
click at [250, 217] on div "Skills" at bounding box center [223, 212] width 80 height 28
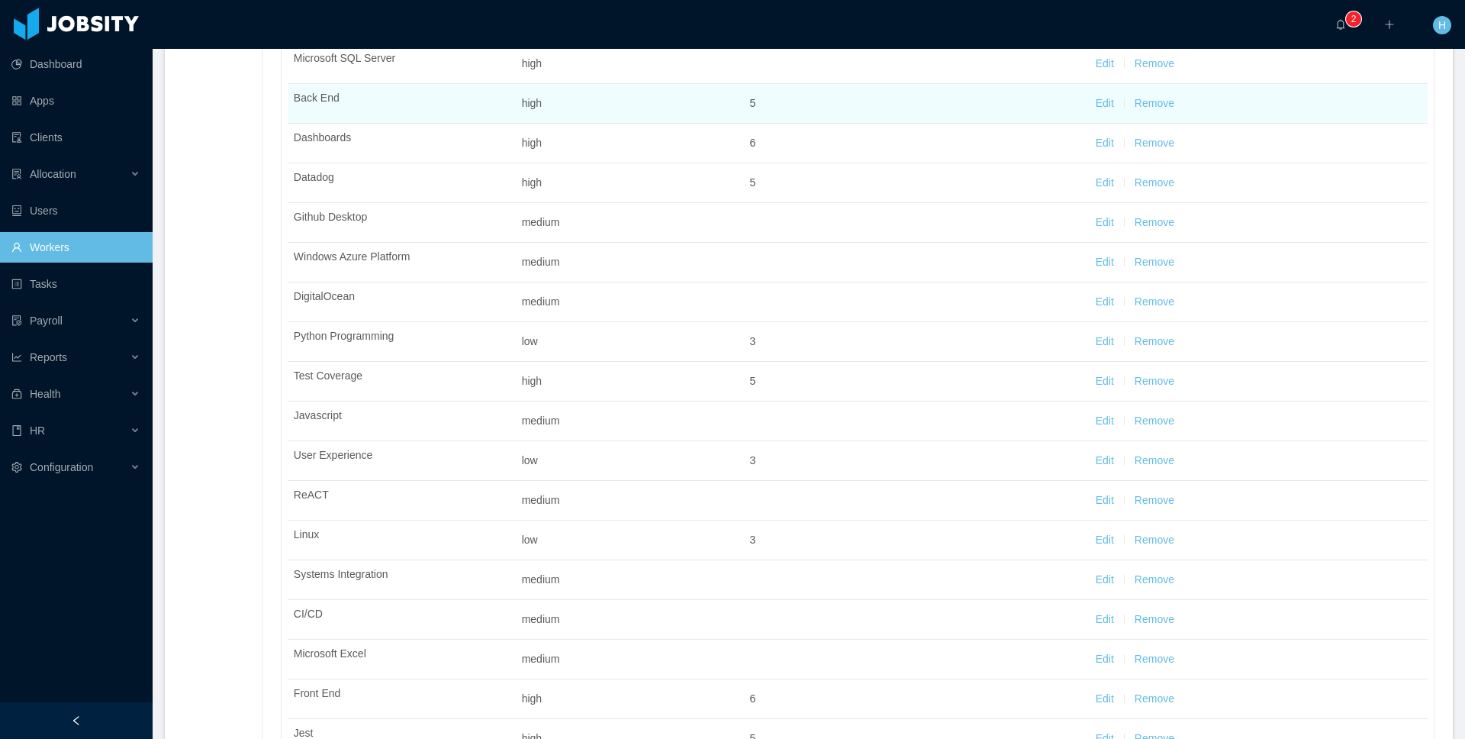
scroll to position [0, 0]
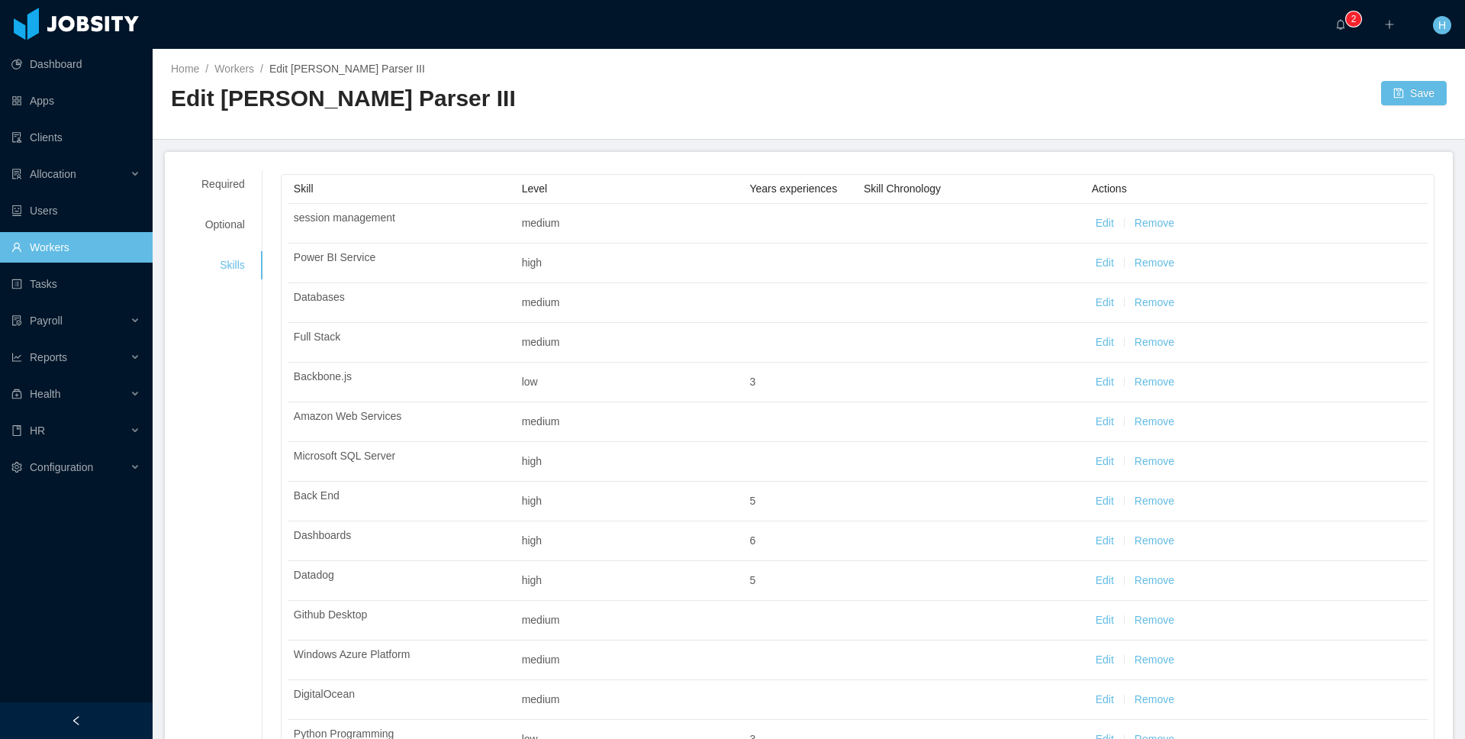
click at [747, 84] on h2 "Edit [PERSON_NAME] Parser III" at bounding box center [490, 98] width 638 height 31
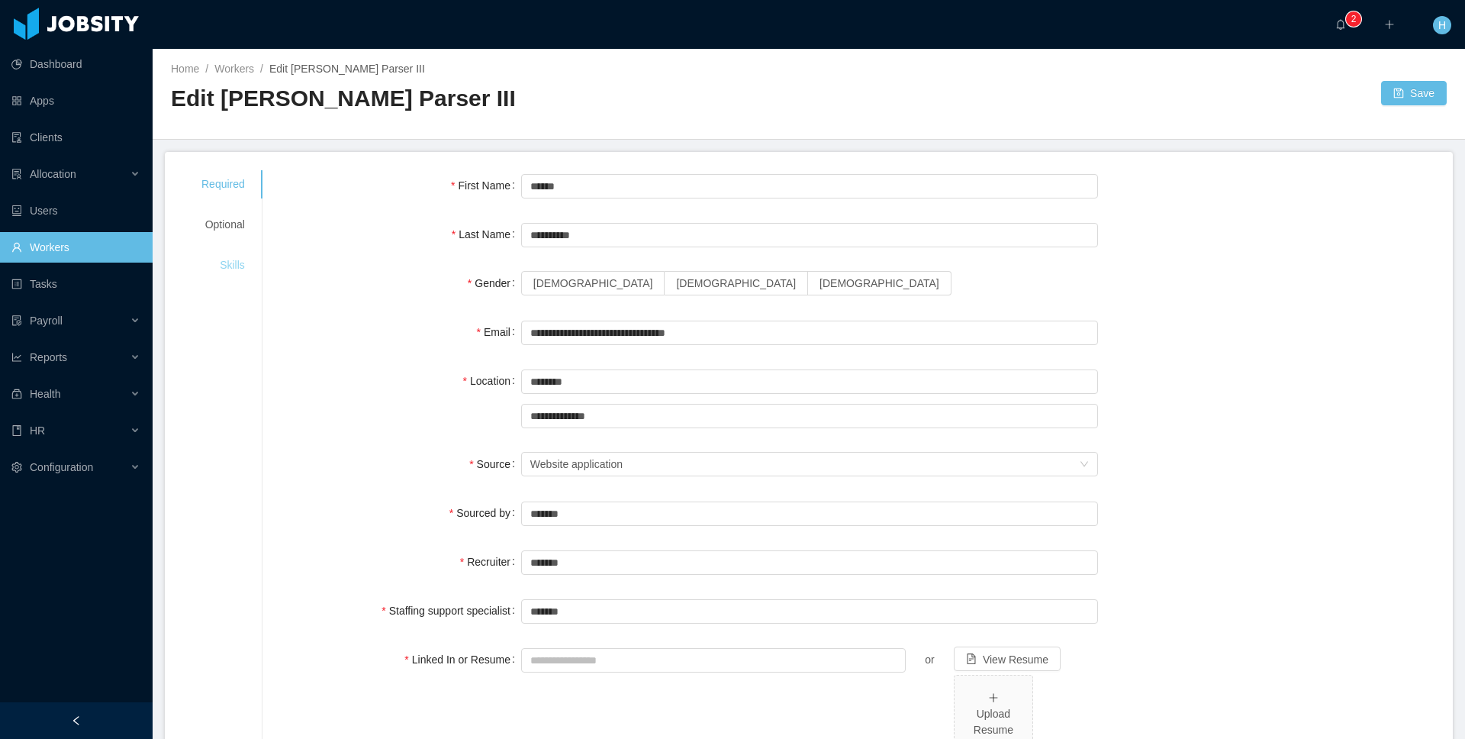
click at [236, 274] on div "Skills" at bounding box center [223, 265] width 80 height 28
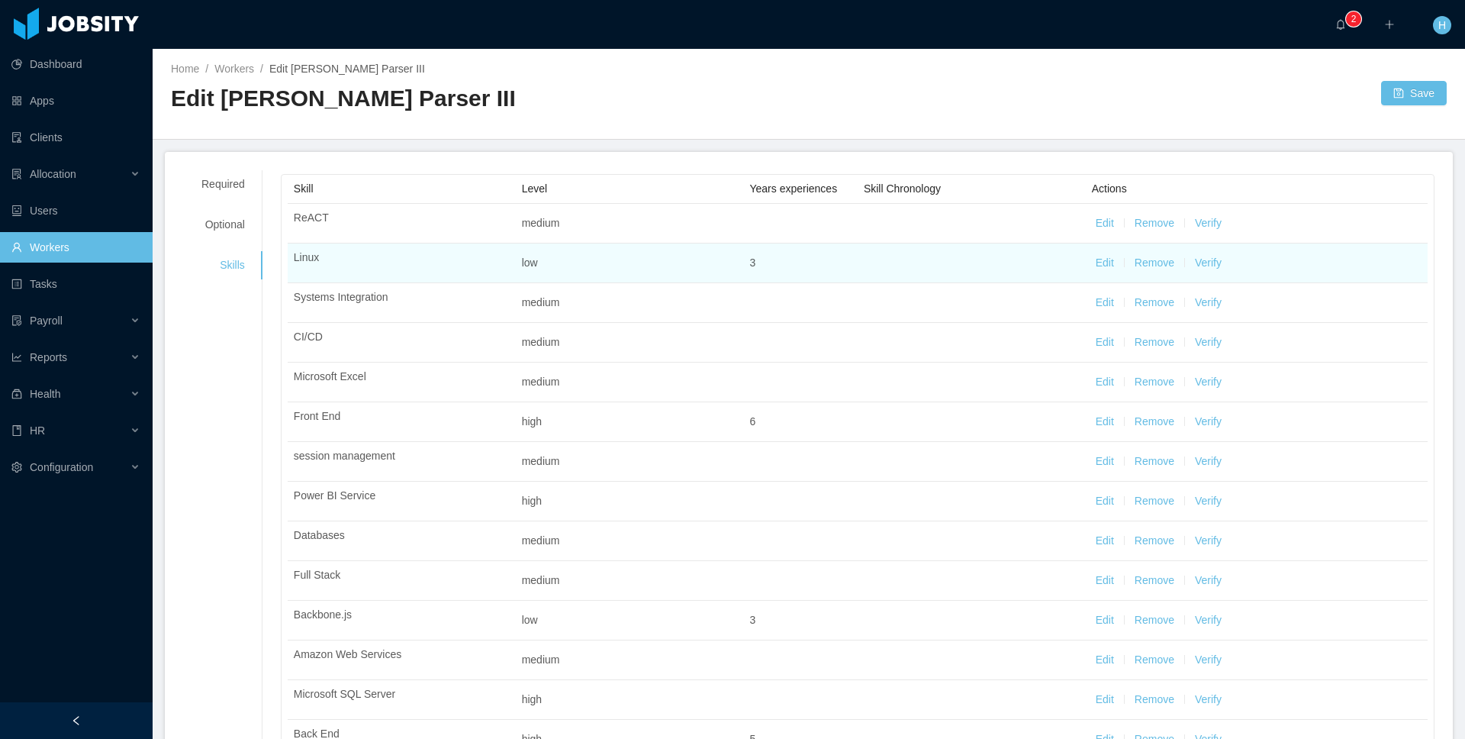
click at [1209, 259] on button "Verify" at bounding box center [1208, 263] width 27 height 16
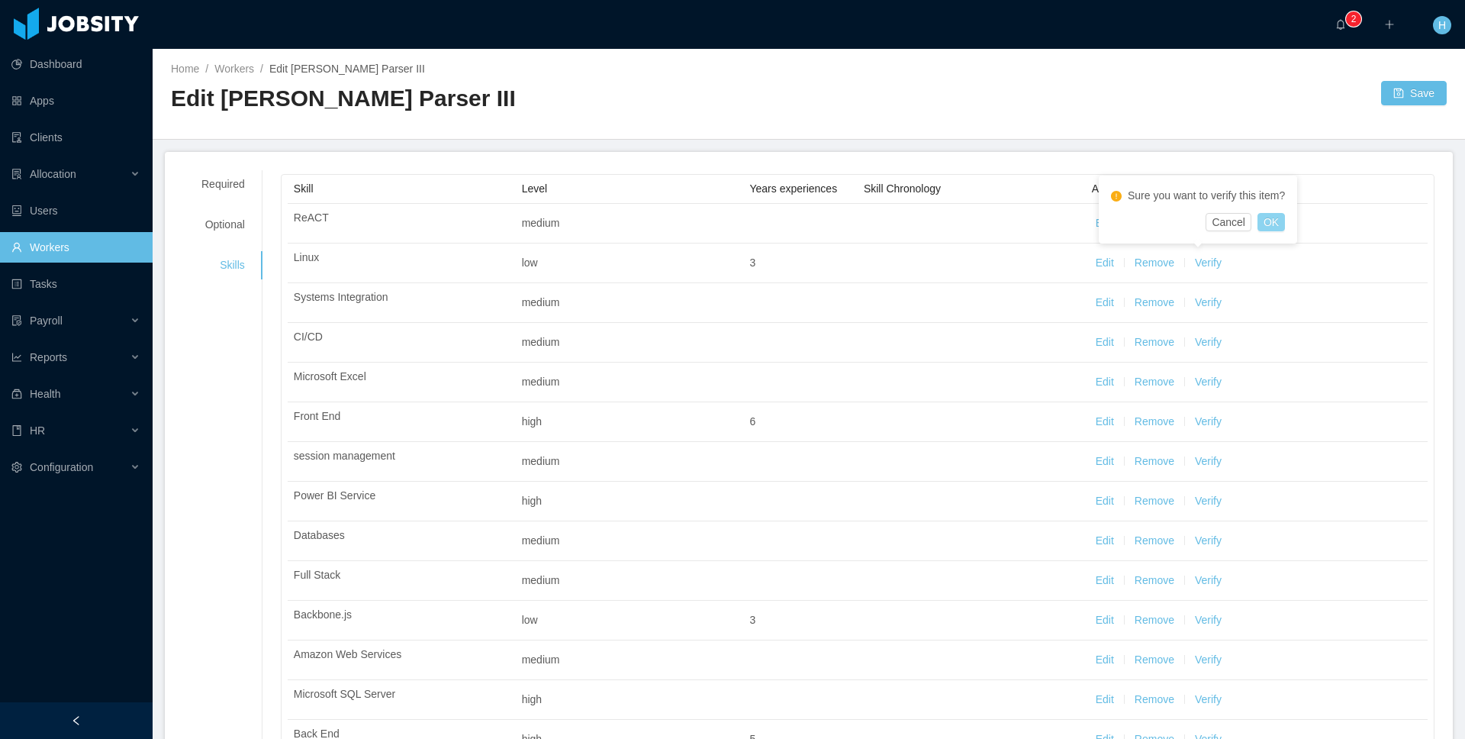
click at [1271, 218] on button "OK" at bounding box center [1271, 222] width 27 height 18
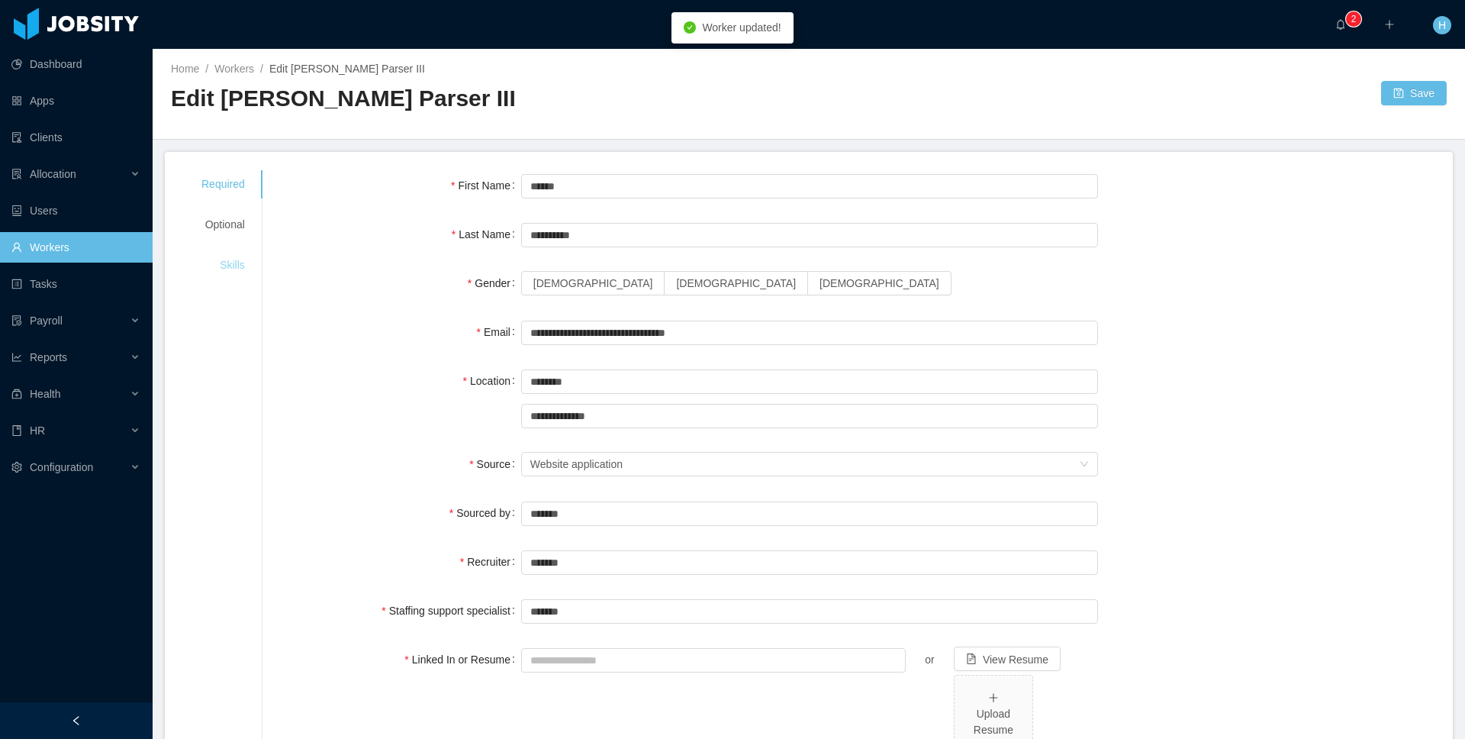
click at [241, 265] on div "Skills" at bounding box center [223, 265] width 80 height 28
click at [224, 269] on div "Skills" at bounding box center [223, 265] width 80 height 28
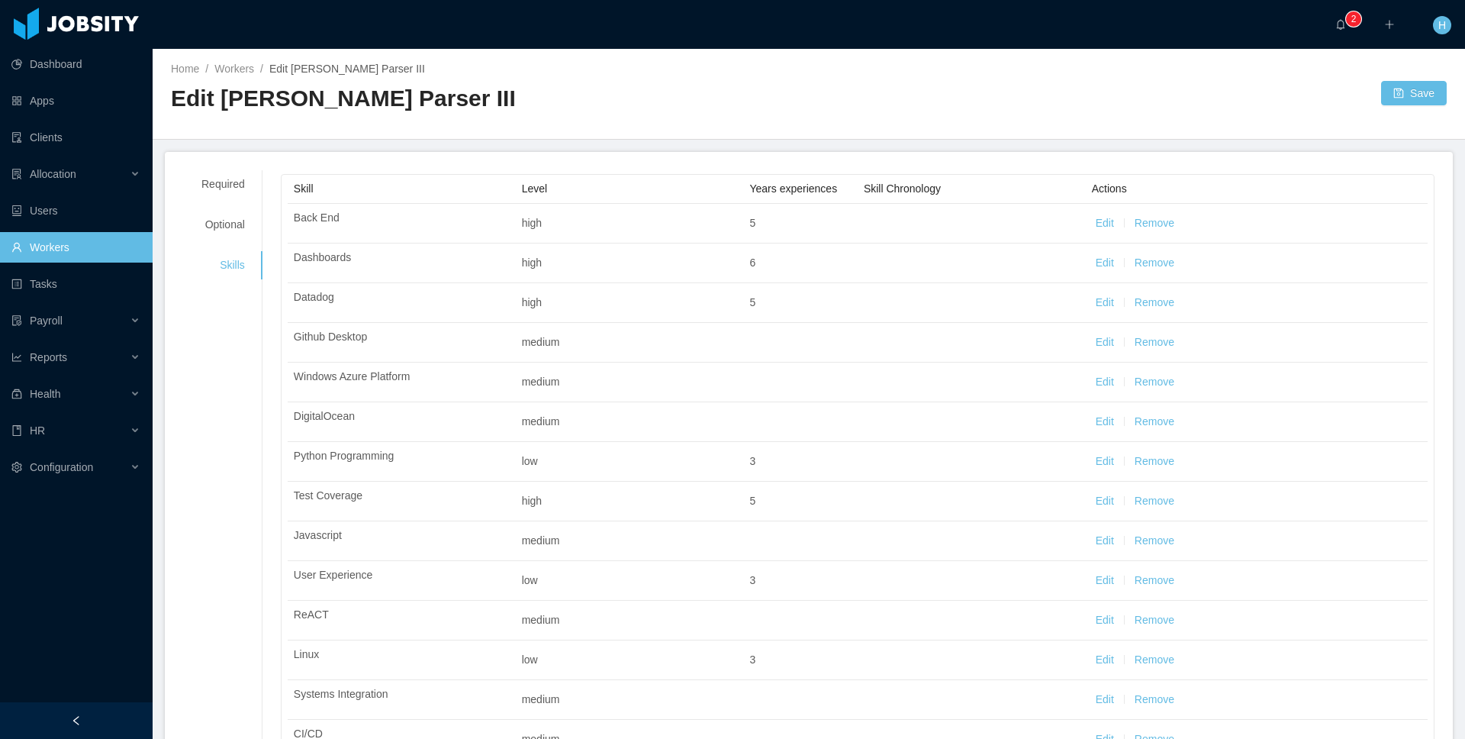
click at [754, 92] on h2 "Edit [PERSON_NAME] Parser III" at bounding box center [490, 98] width 638 height 31
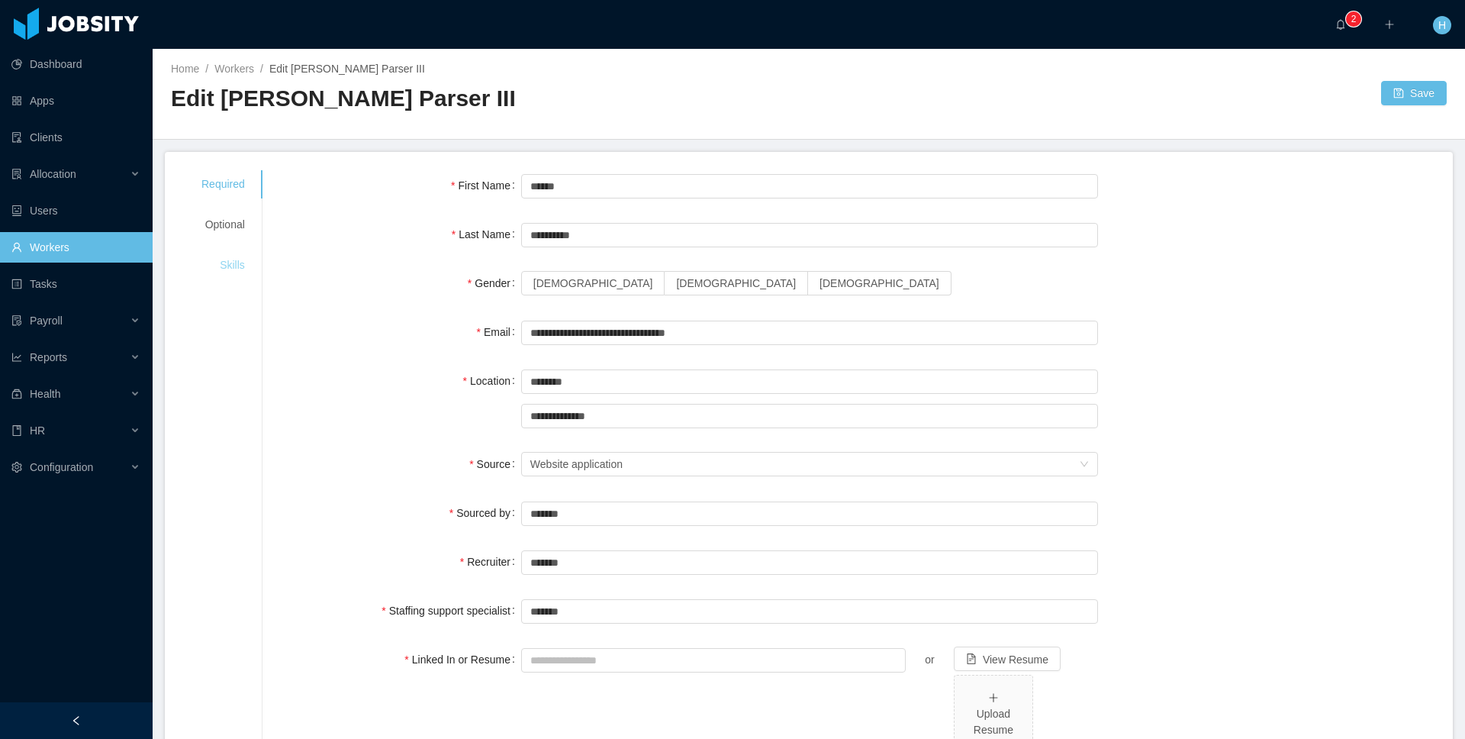
click at [213, 272] on div "Skills" at bounding box center [223, 265] width 80 height 28
click at [227, 272] on div "Skills" at bounding box center [223, 265] width 80 height 28
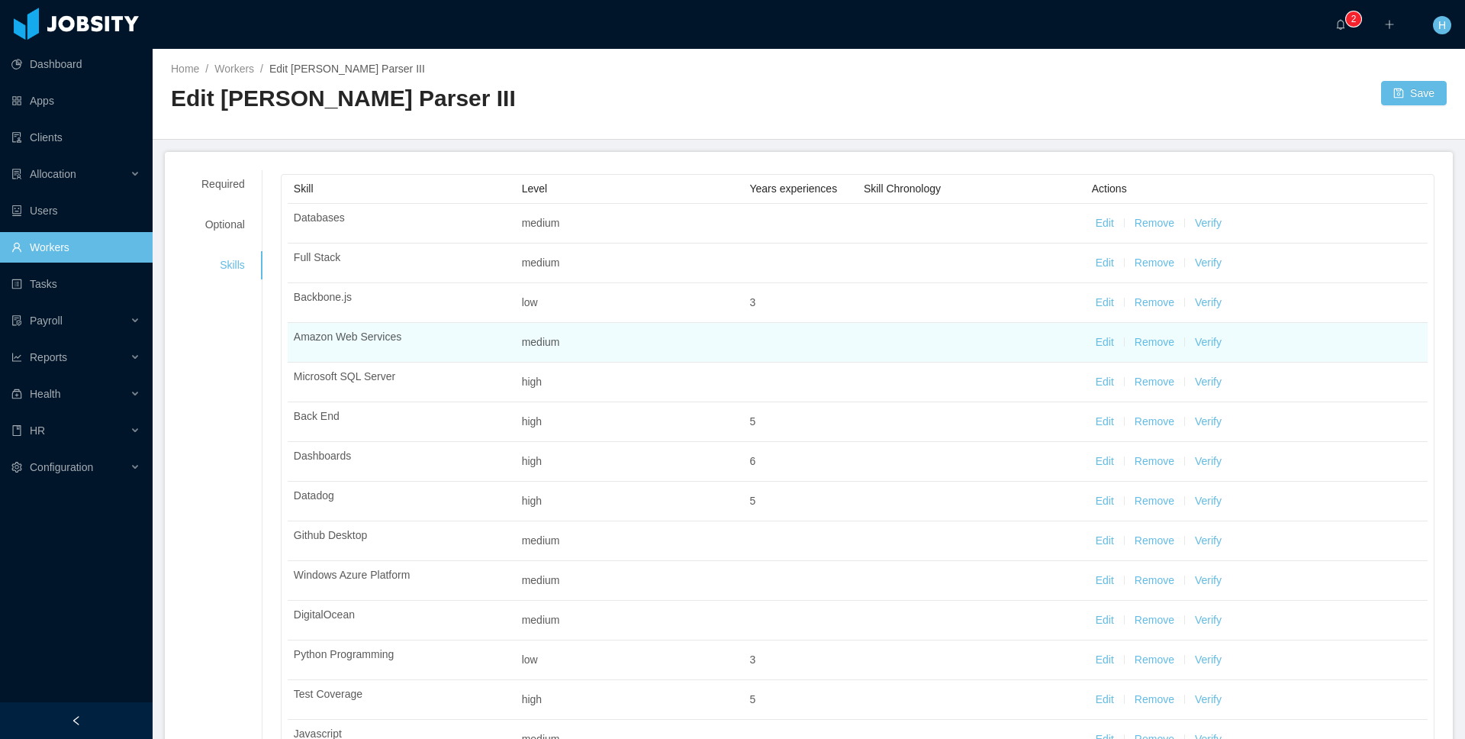
scroll to position [9, 0]
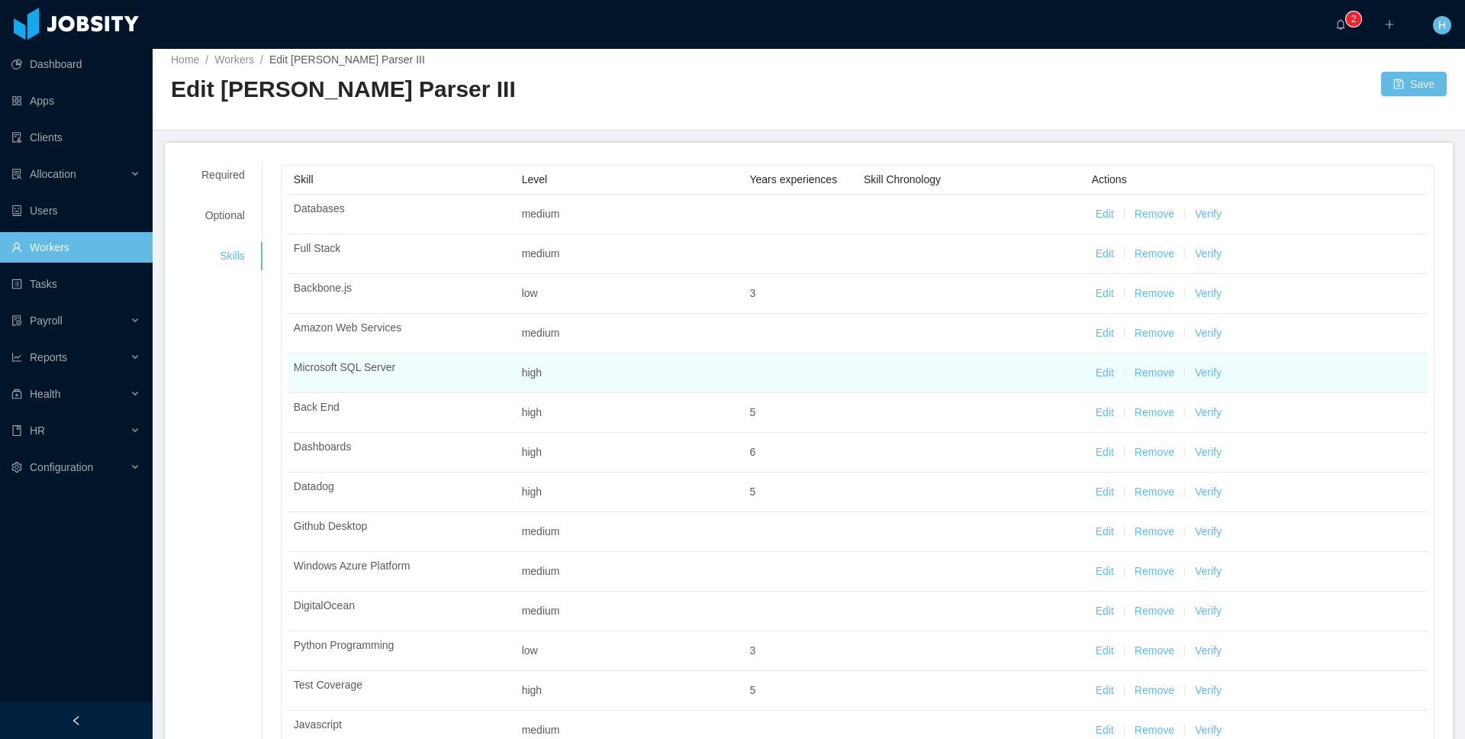
click at [1216, 373] on button "Verify" at bounding box center [1208, 373] width 27 height 16
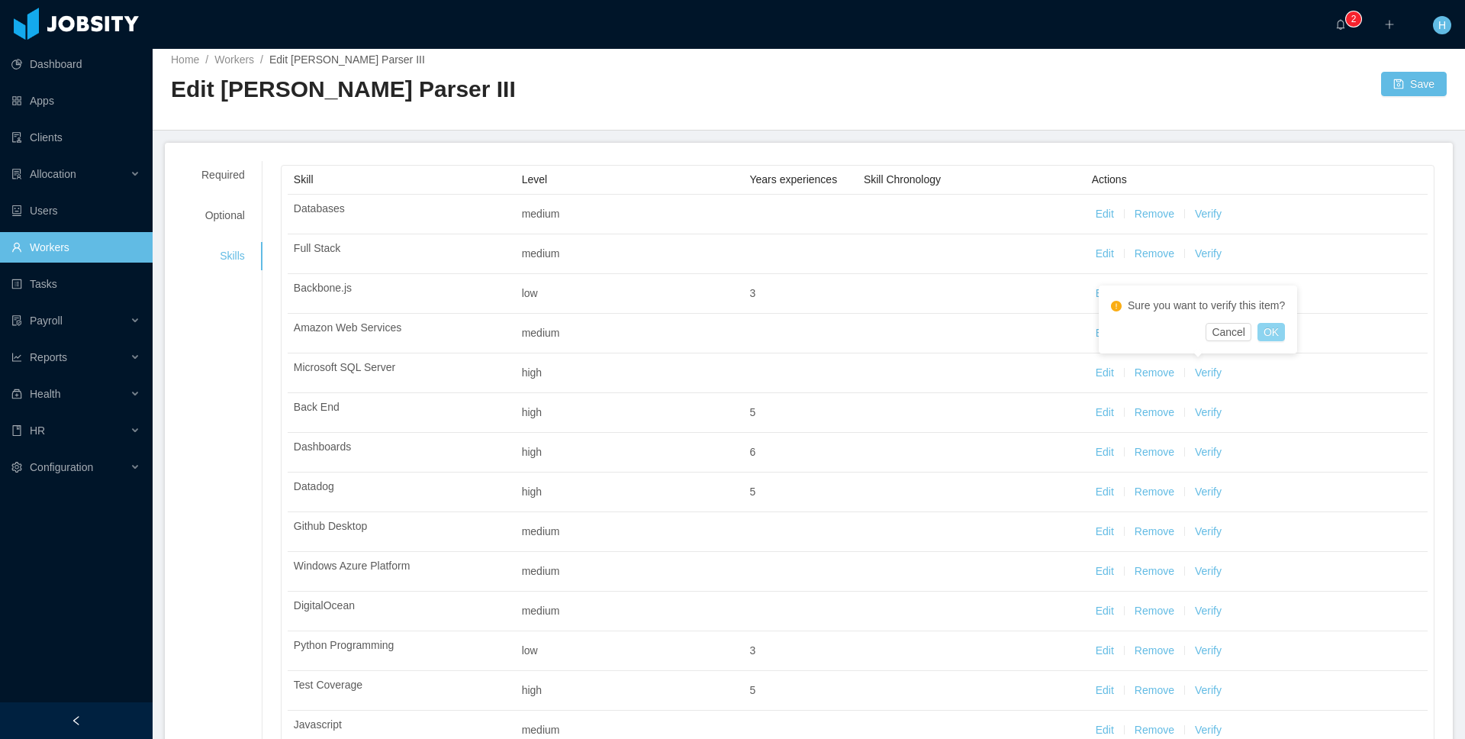
click at [1272, 334] on button "OK" at bounding box center [1271, 332] width 27 height 18
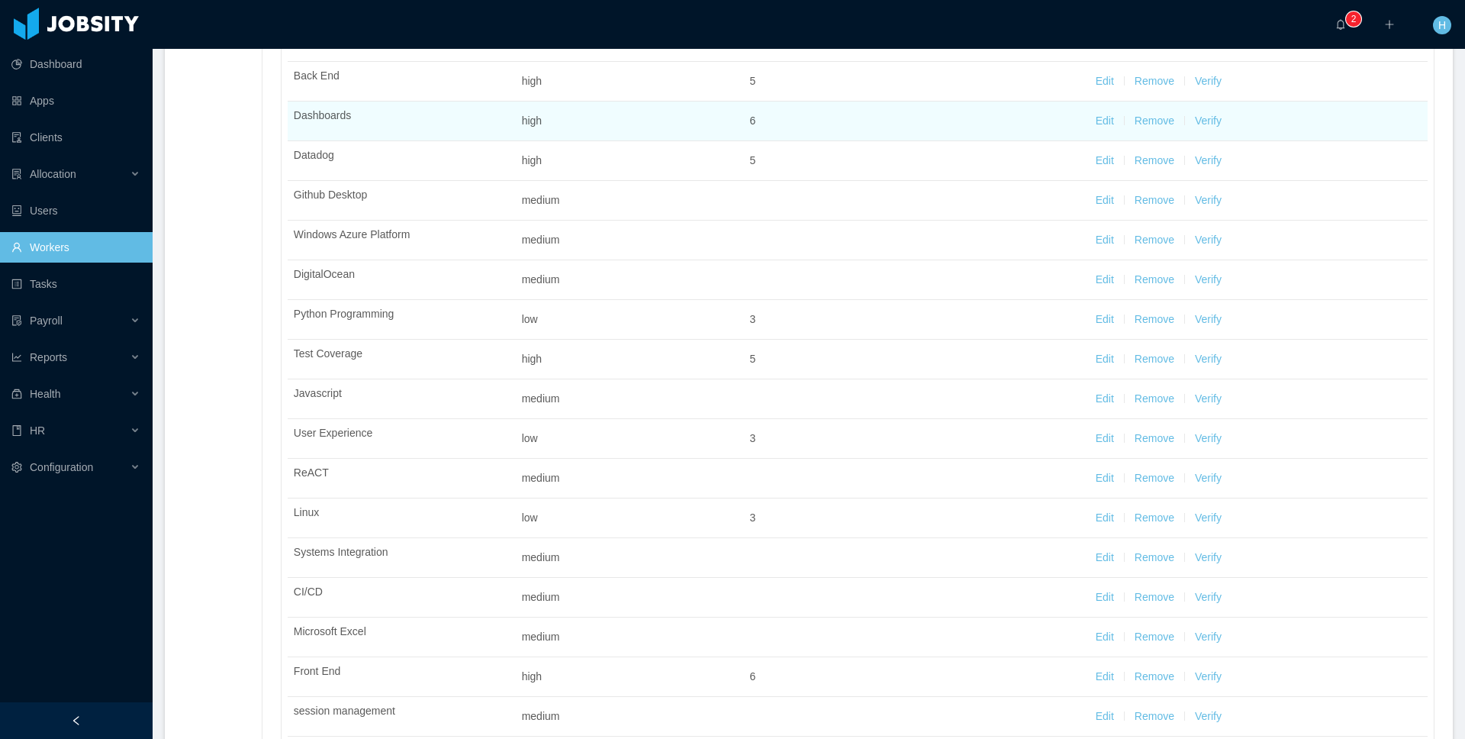
scroll to position [0, 0]
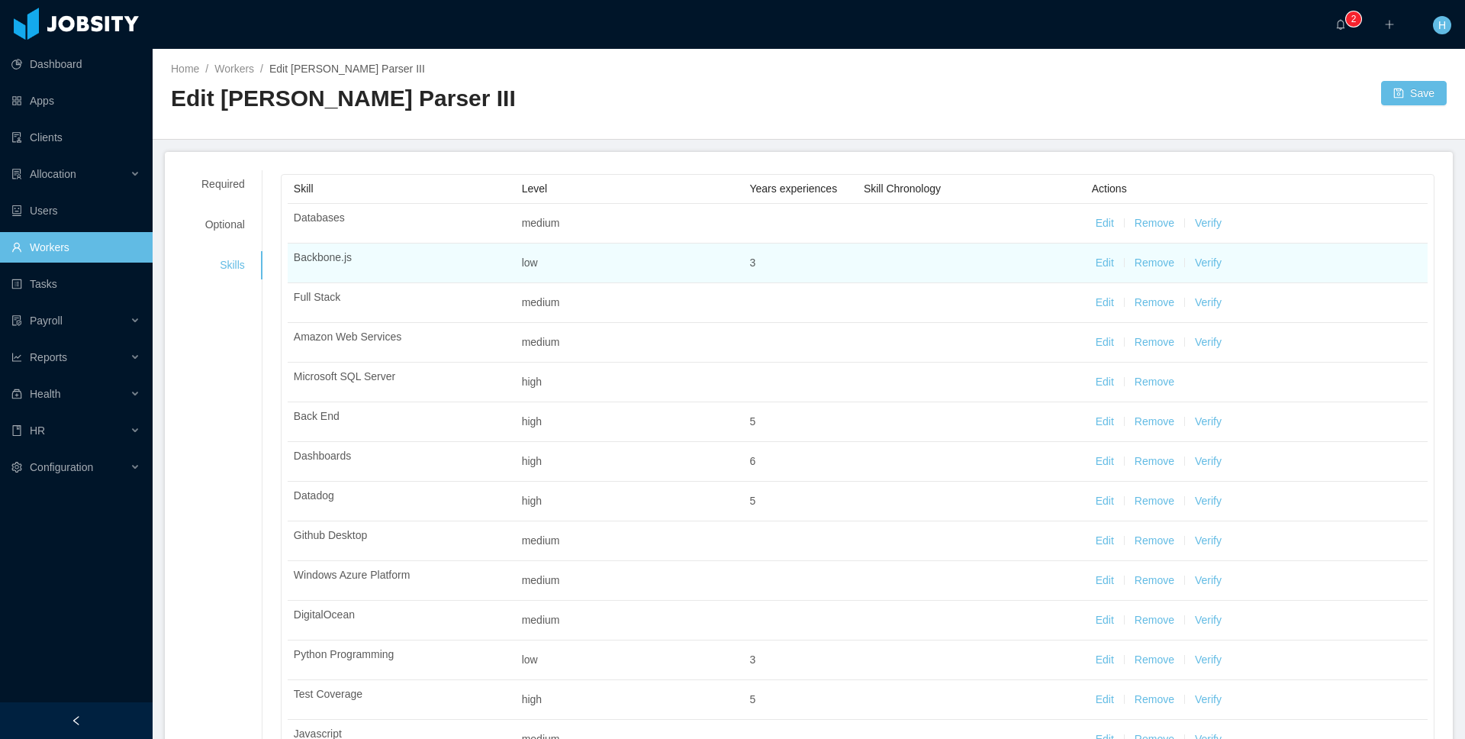
click at [1201, 266] on button "Verify" at bounding box center [1208, 263] width 27 height 16
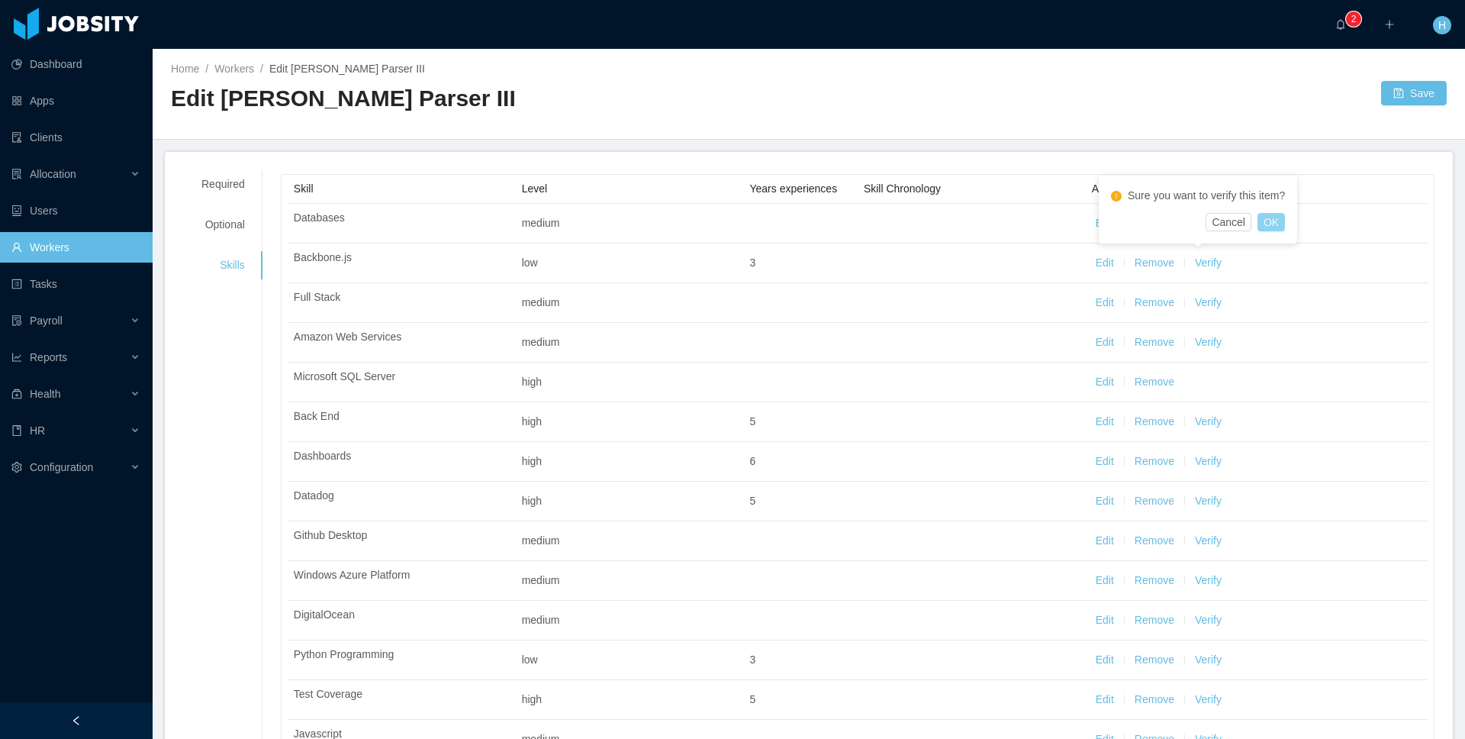
click at [1277, 221] on button "OK" at bounding box center [1271, 222] width 27 height 18
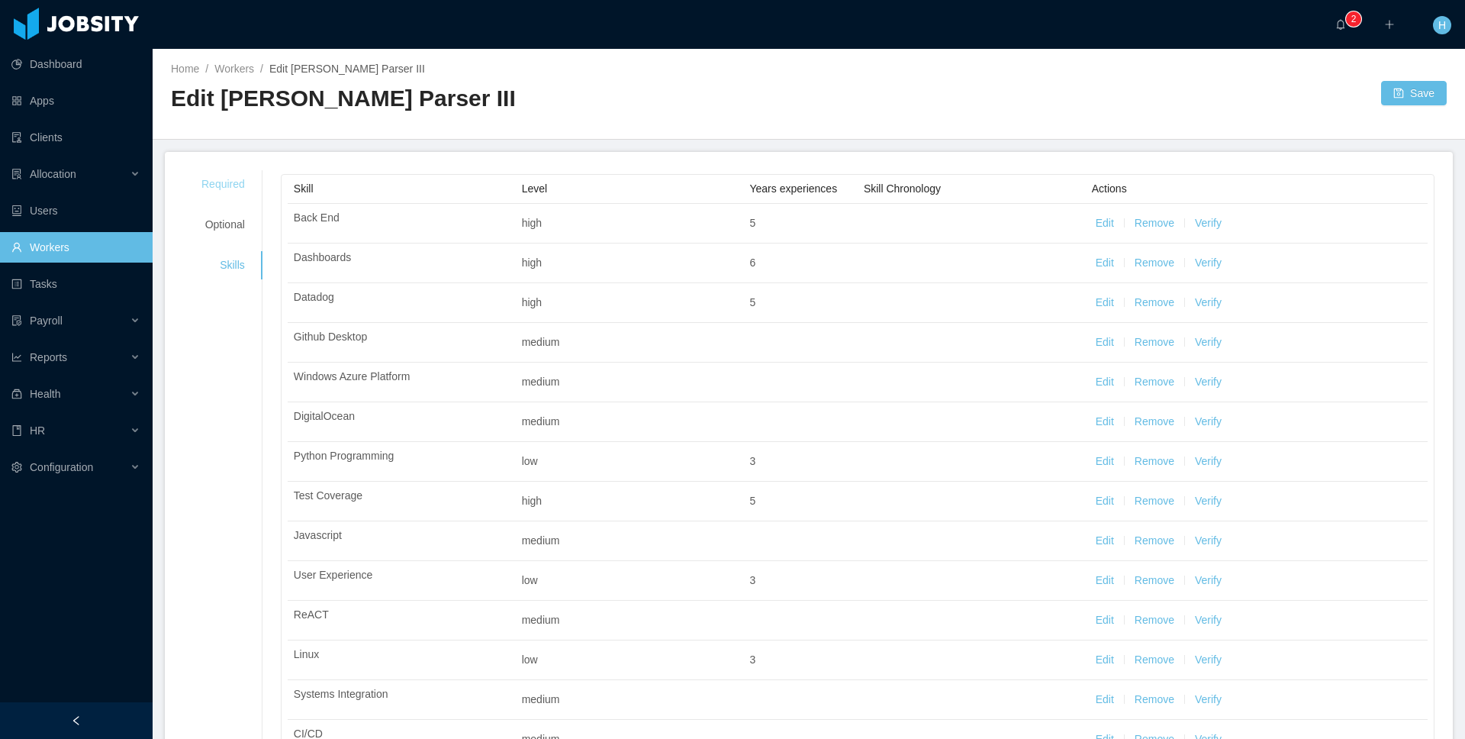
click at [203, 178] on div "Required" at bounding box center [223, 184] width 80 height 28
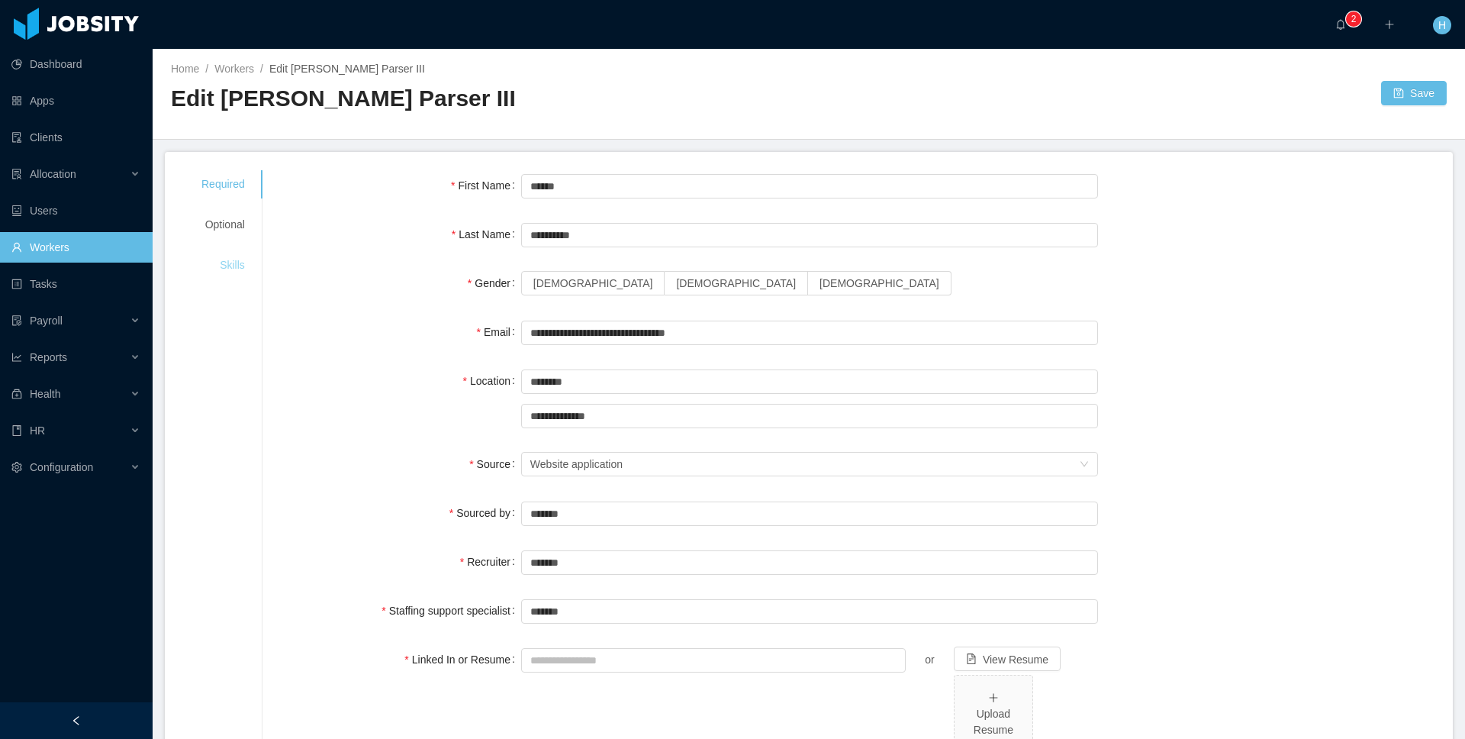
click at [217, 271] on div "Skills" at bounding box center [223, 265] width 80 height 28
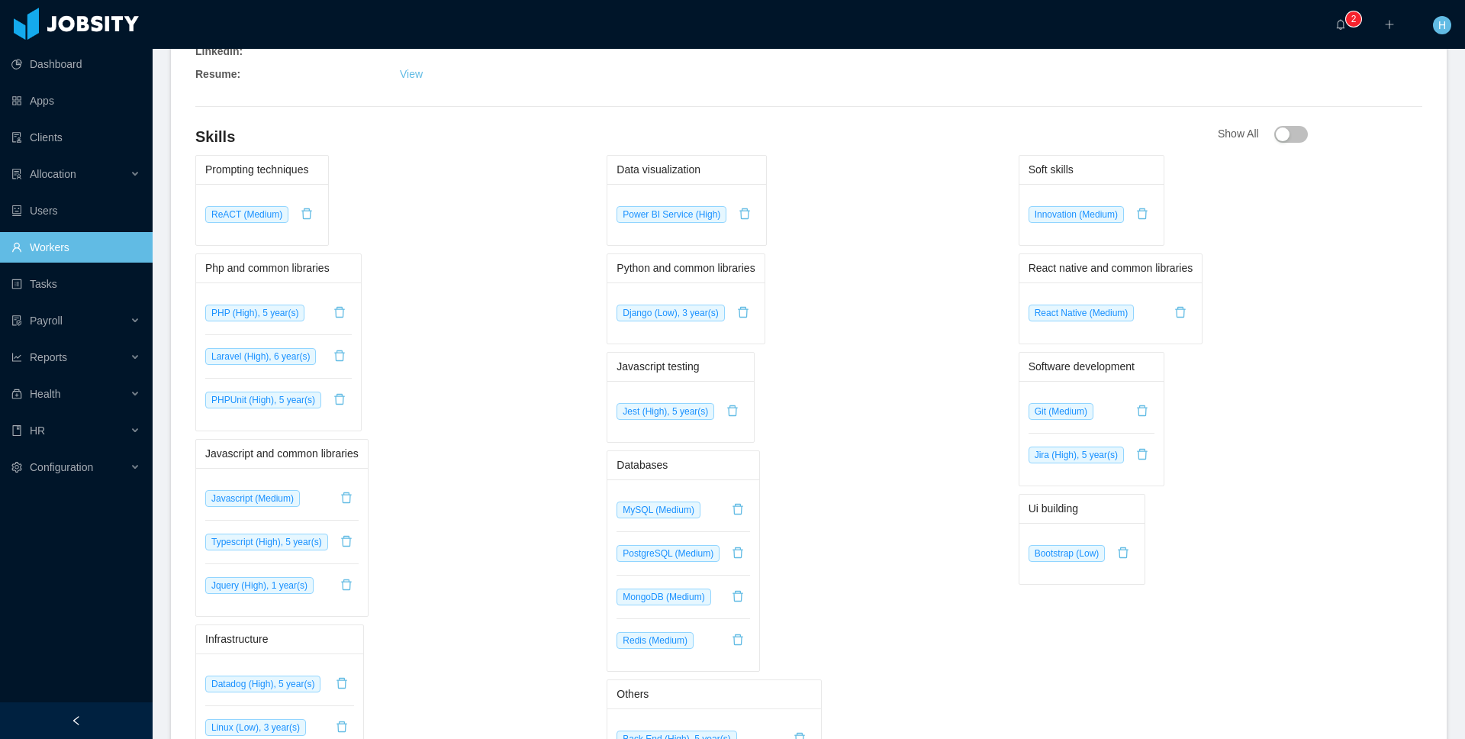
scroll to position [659, 0]
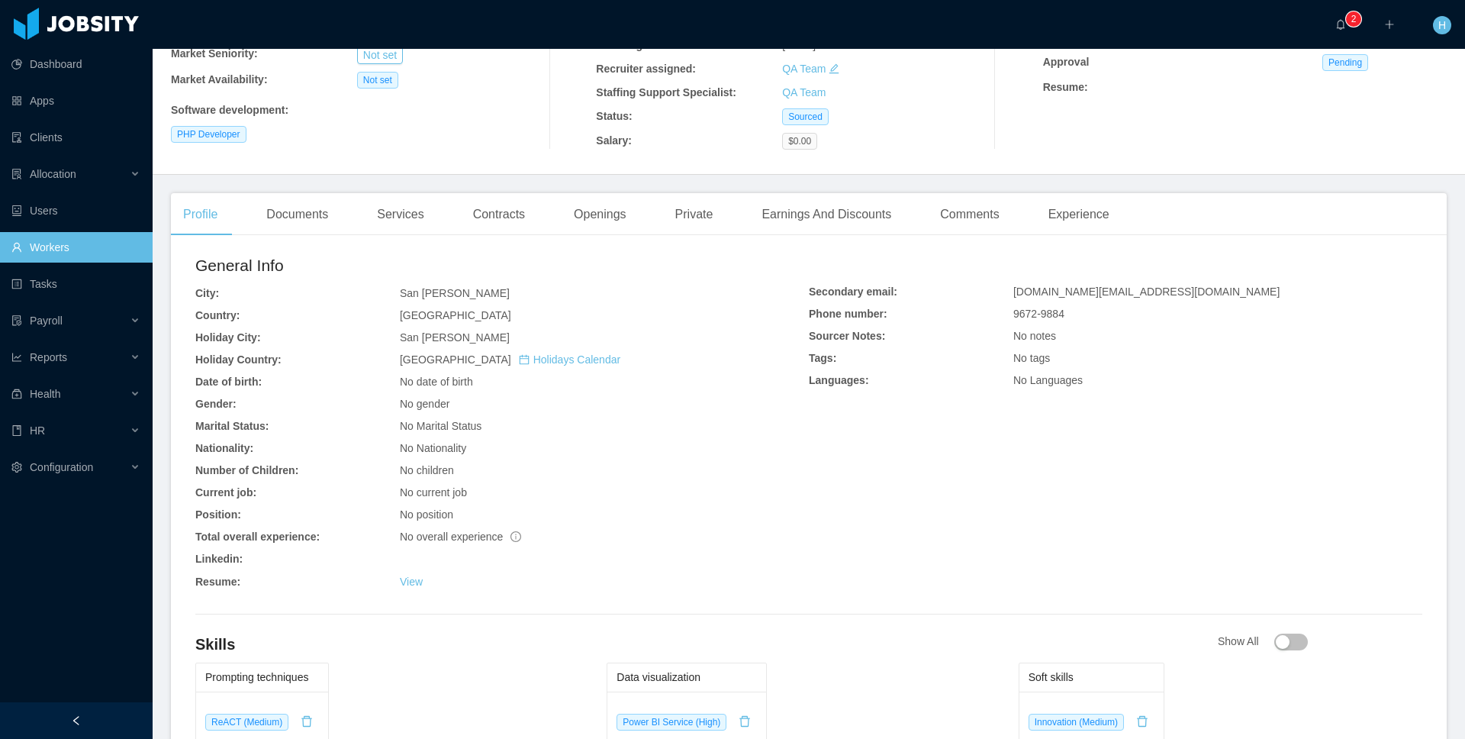
scroll to position [203, 0]
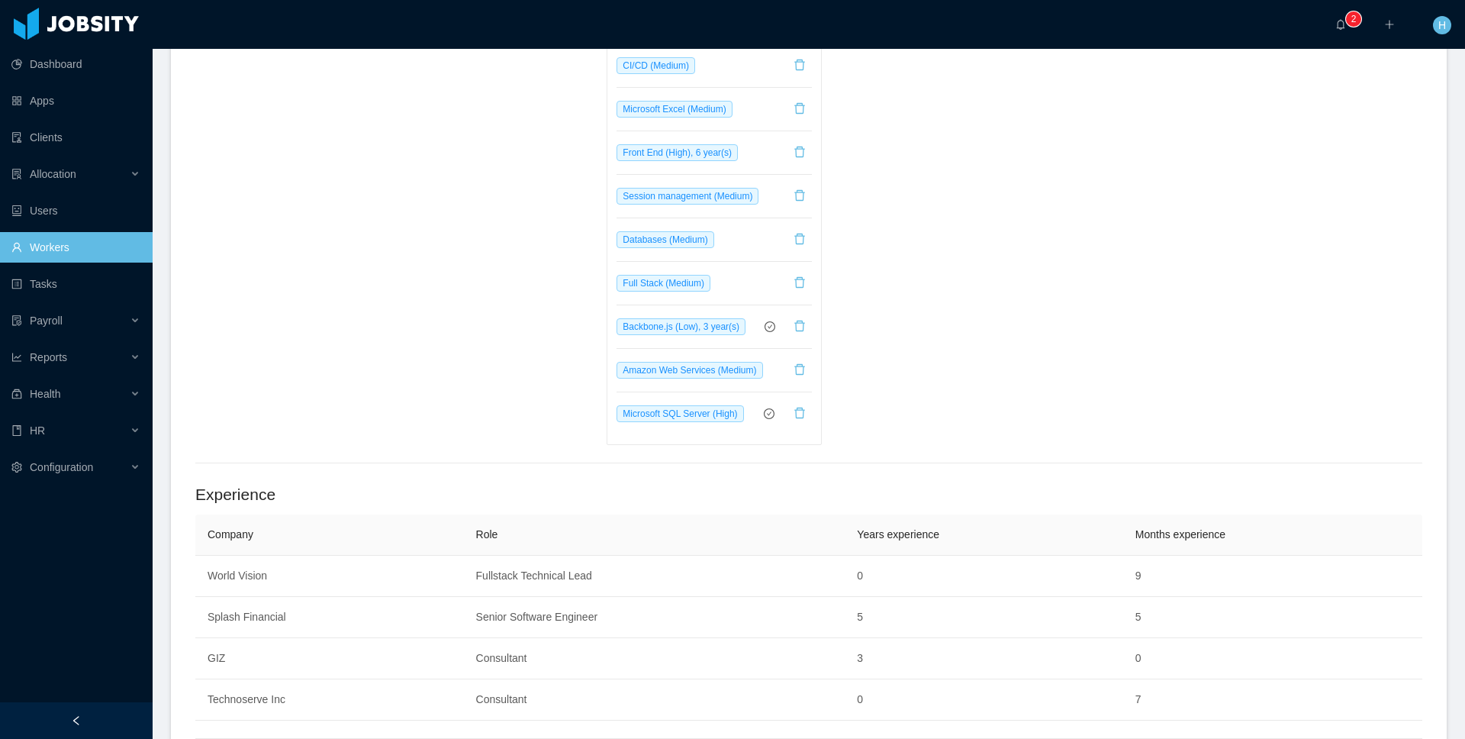
scroll to position [1767, 0]
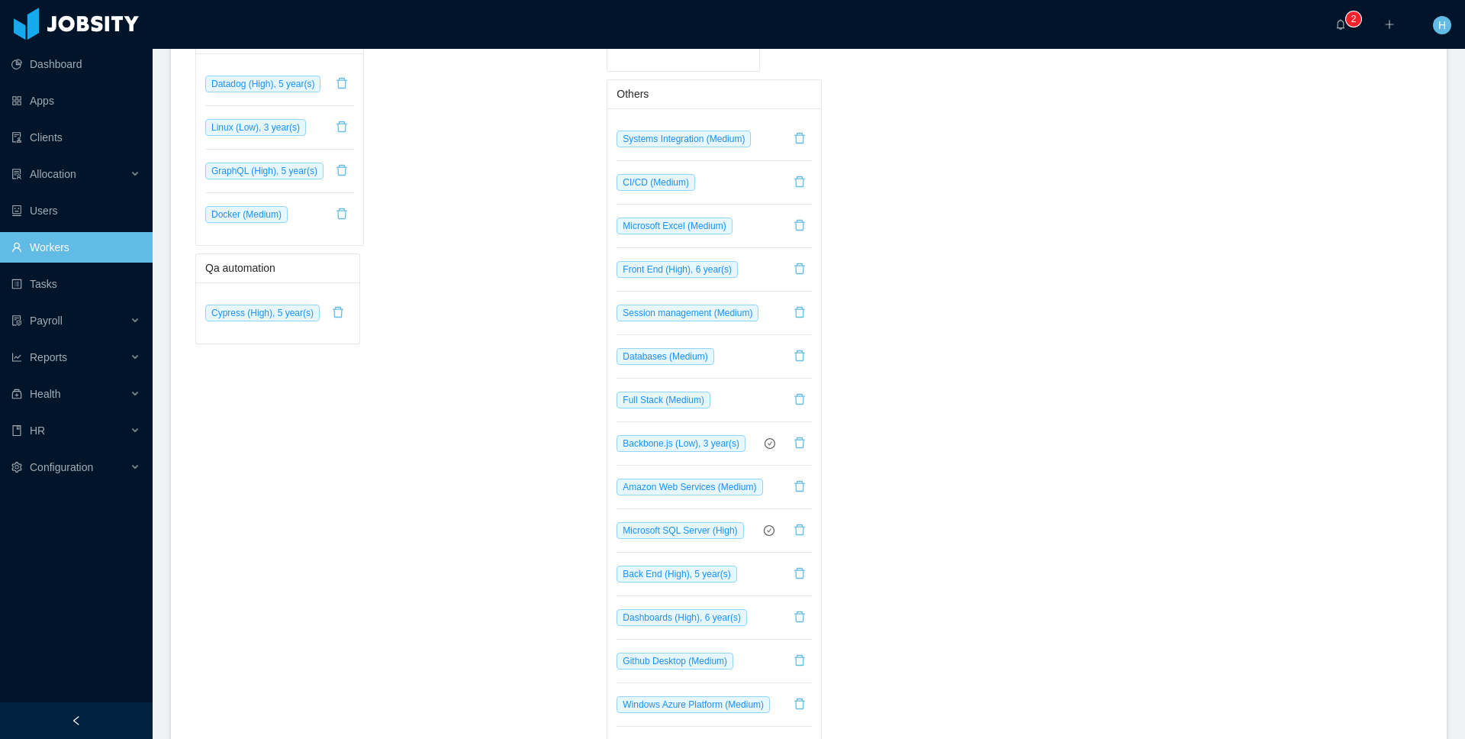
scroll to position [1309, 0]
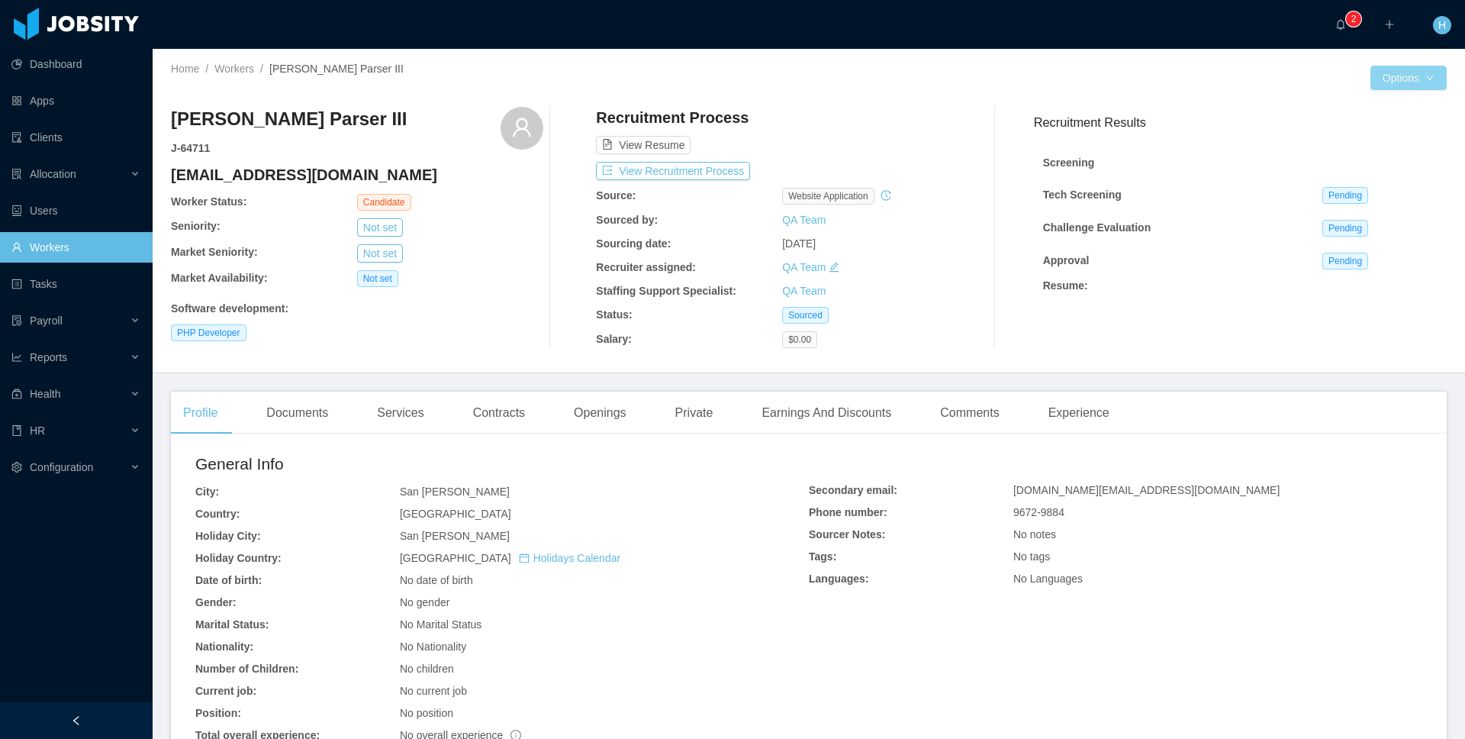
click at [1371, 85] on button "Options" at bounding box center [1409, 78] width 76 height 24
click at [1402, 198] on button "Edit Worker" at bounding box center [1361, 208] width 97 height 24
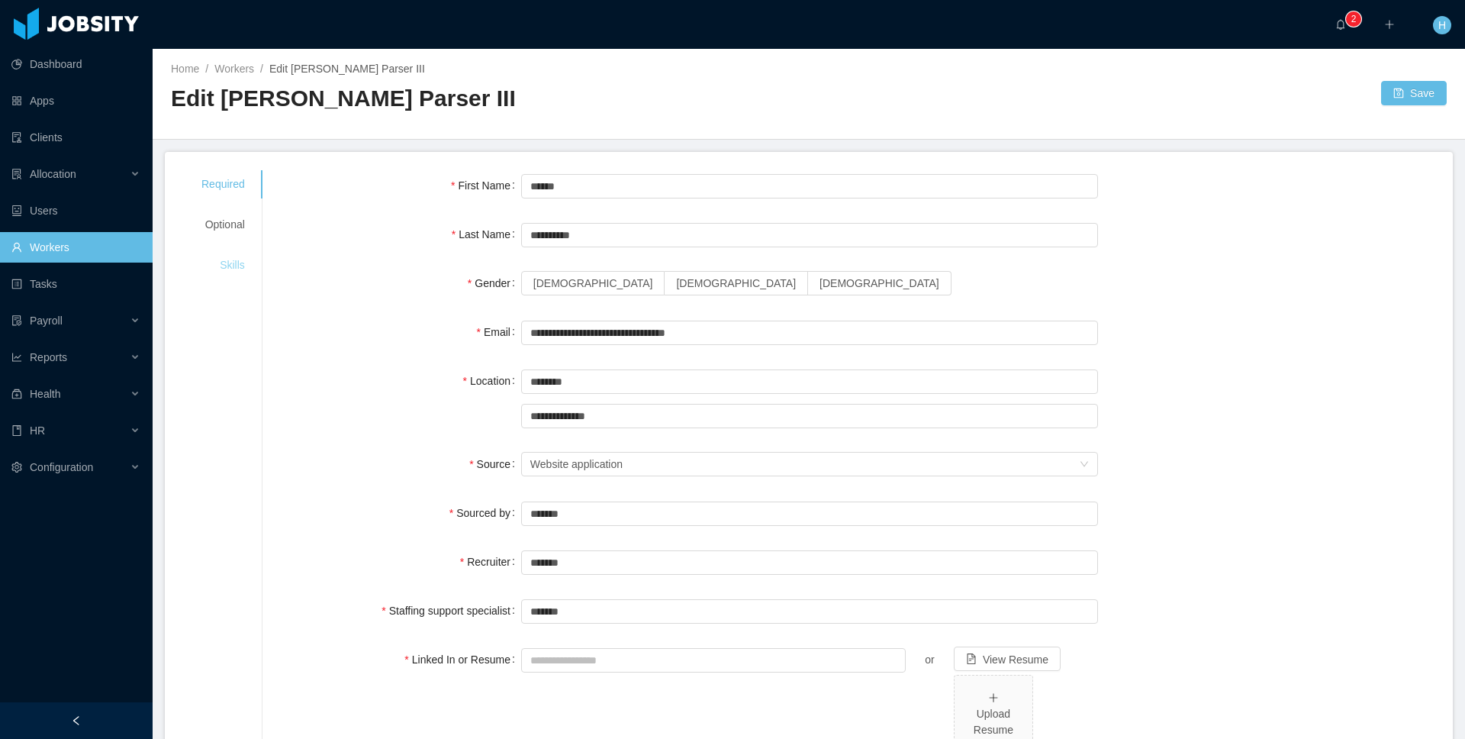
click at [239, 263] on div "Skills" at bounding box center [223, 265] width 80 height 28
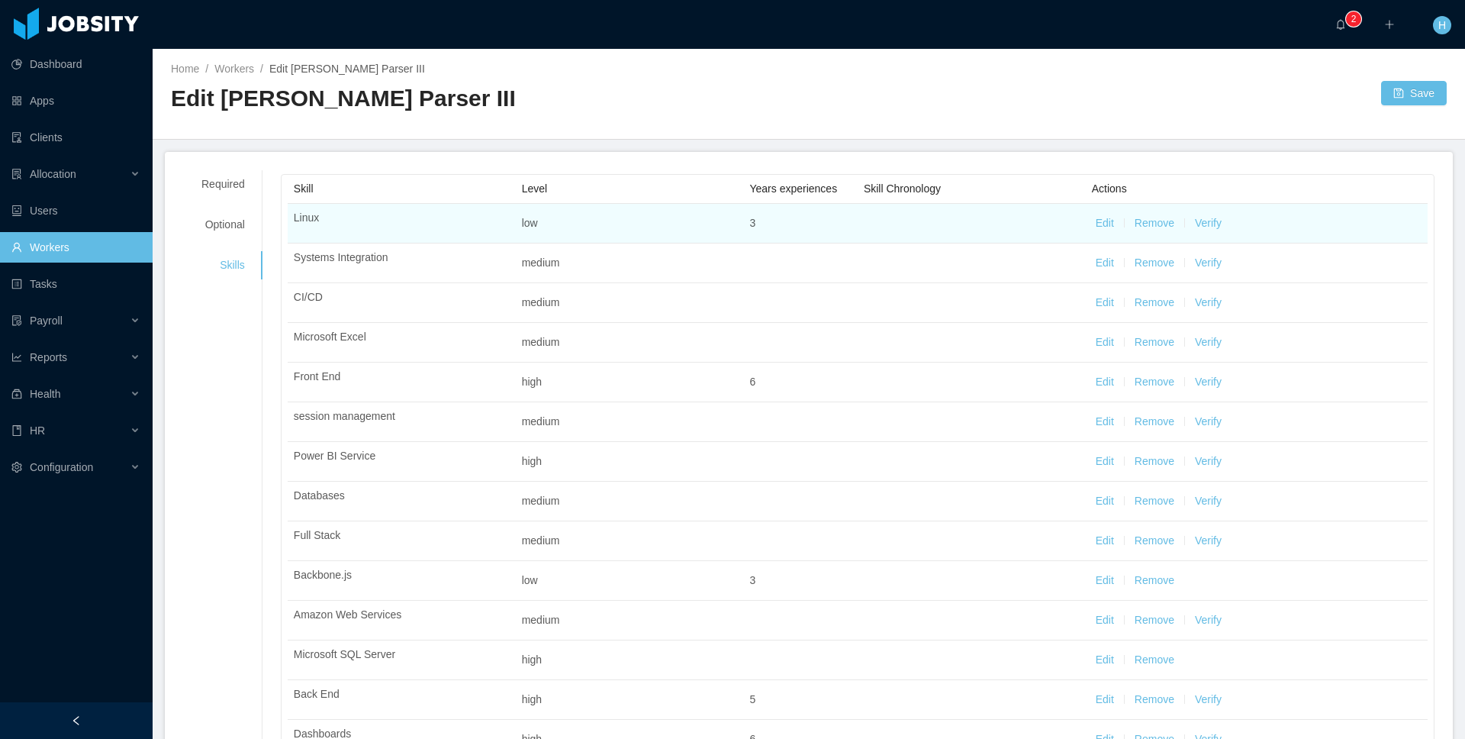
click at [1096, 224] on button "Edit" at bounding box center [1105, 223] width 18 height 16
click at [974, 230] on div "Select one" at bounding box center [963, 224] width 181 height 15
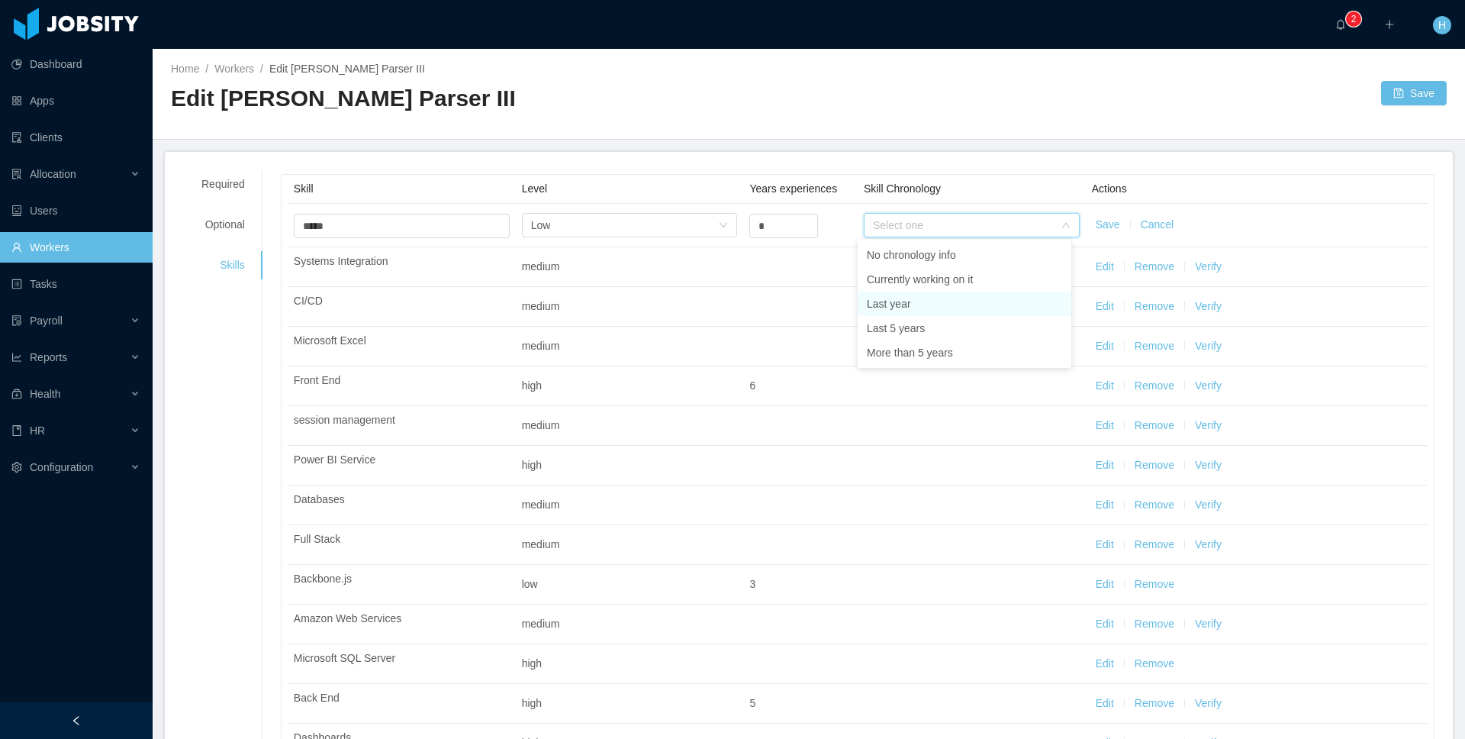
click at [916, 301] on li "Last year" at bounding box center [965, 304] width 214 height 24
click at [1097, 231] on button "Save" at bounding box center [1108, 225] width 24 height 16
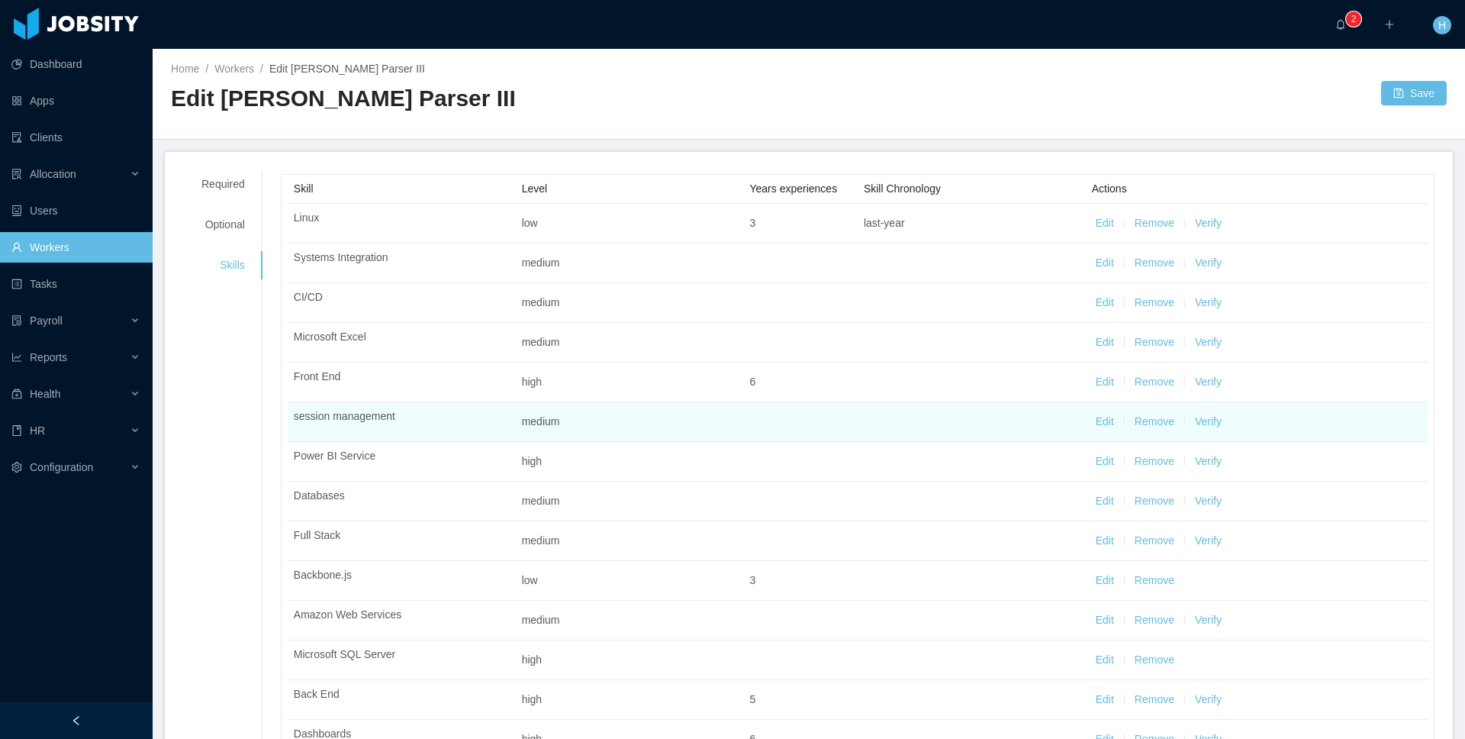
scroll to position [9, 0]
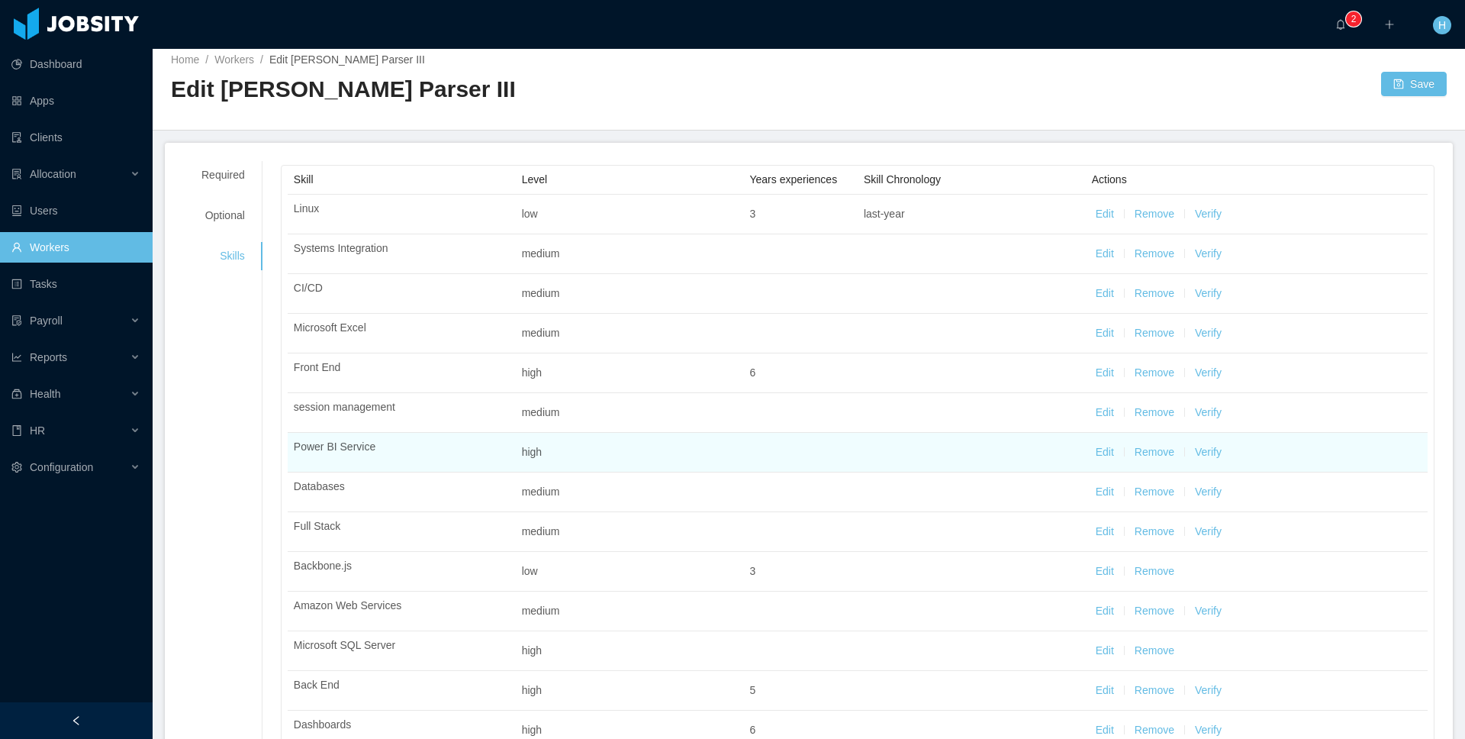
click at [1103, 454] on button "Edit" at bounding box center [1105, 452] width 18 height 16
click at [781, 456] on input "*" at bounding box center [783, 454] width 67 height 23
click at [807, 449] on icon "icon: up" at bounding box center [809, 451] width 5 height 5
type input "*"
click at [807, 449] on icon "icon: up" at bounding box center [809, 451] width 5 height 5
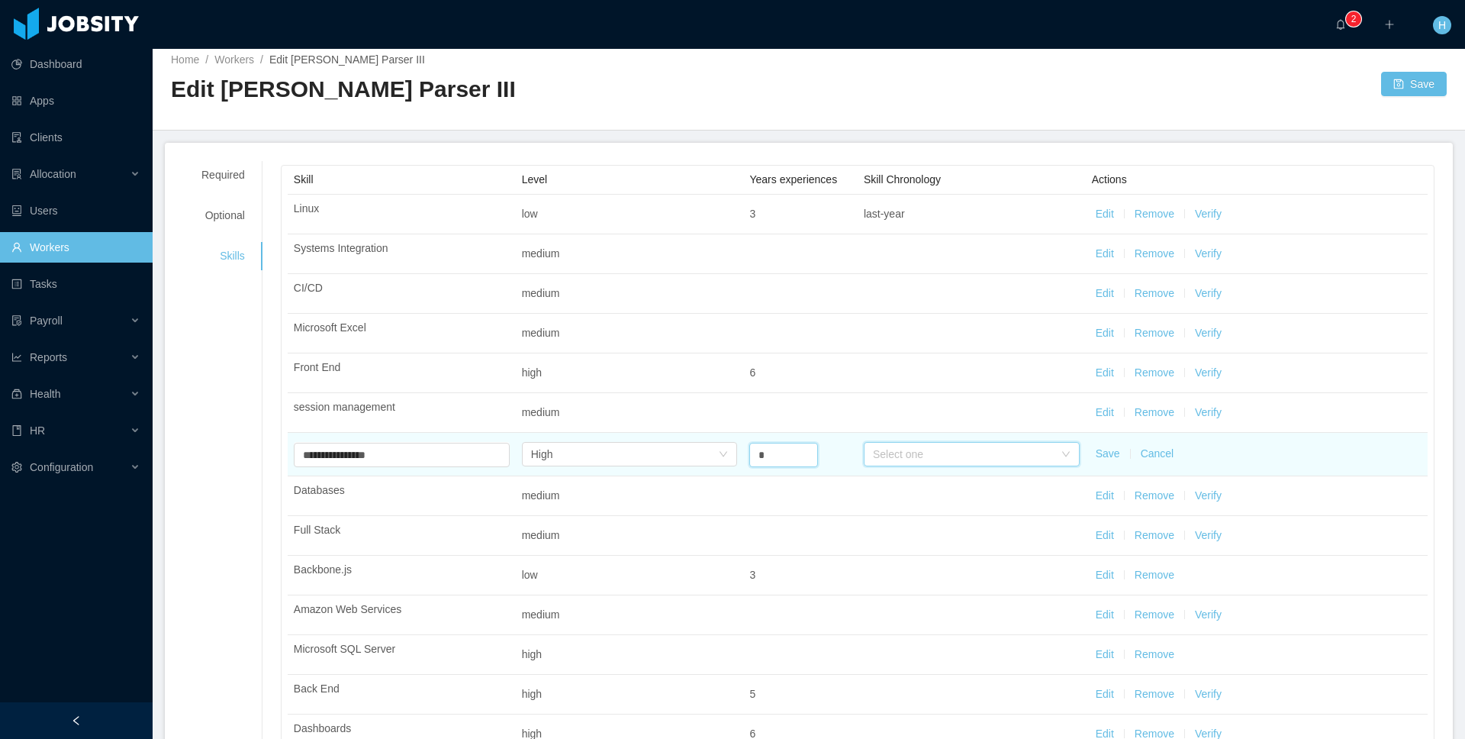
click at [891, 443] on div "Select one" at bounding box center [967, 454] width 188 height 23
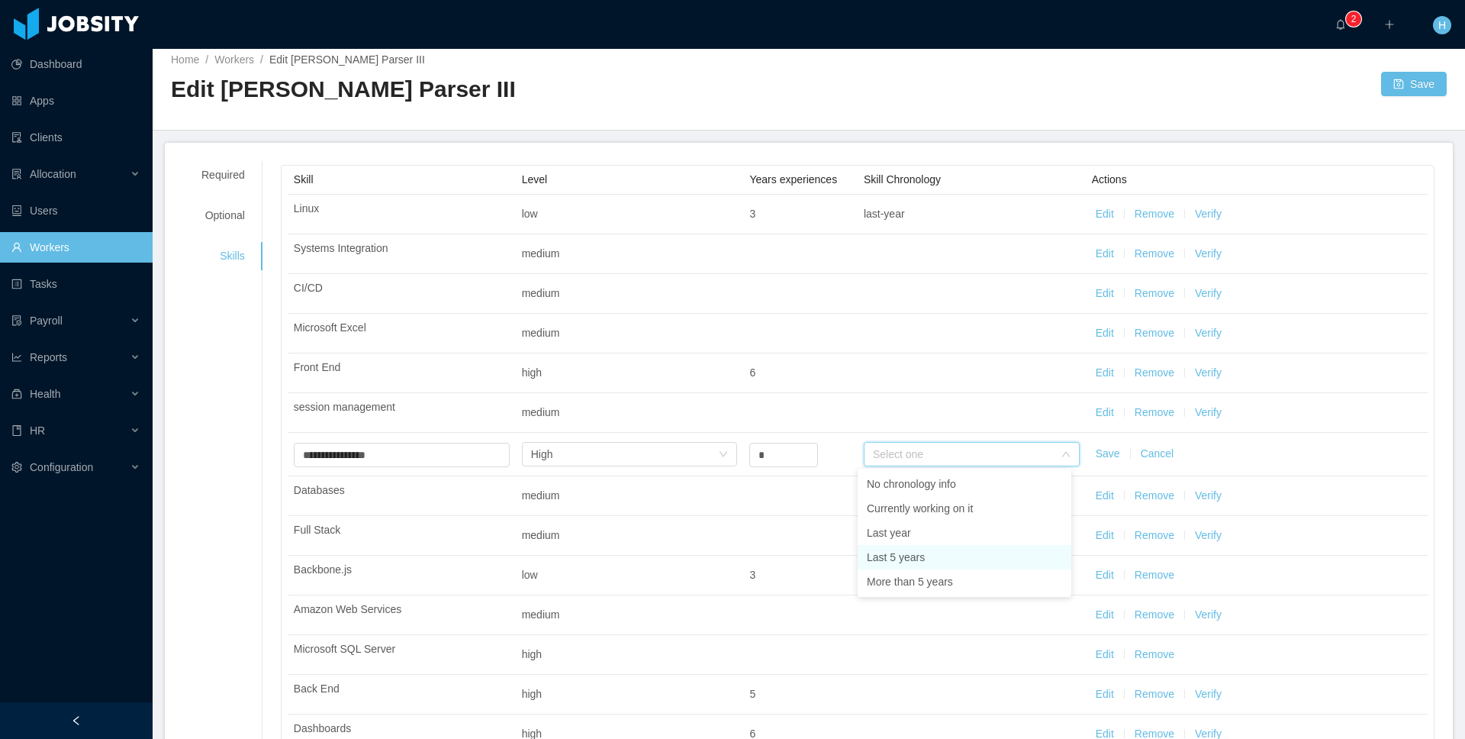
click at [890, 547] on li "Last 5 years" at bounding box center [965, 557] width 214 height 24
click at [1100, 458] on button "Save" at bounding box center [1108, 454] width 24 height 16
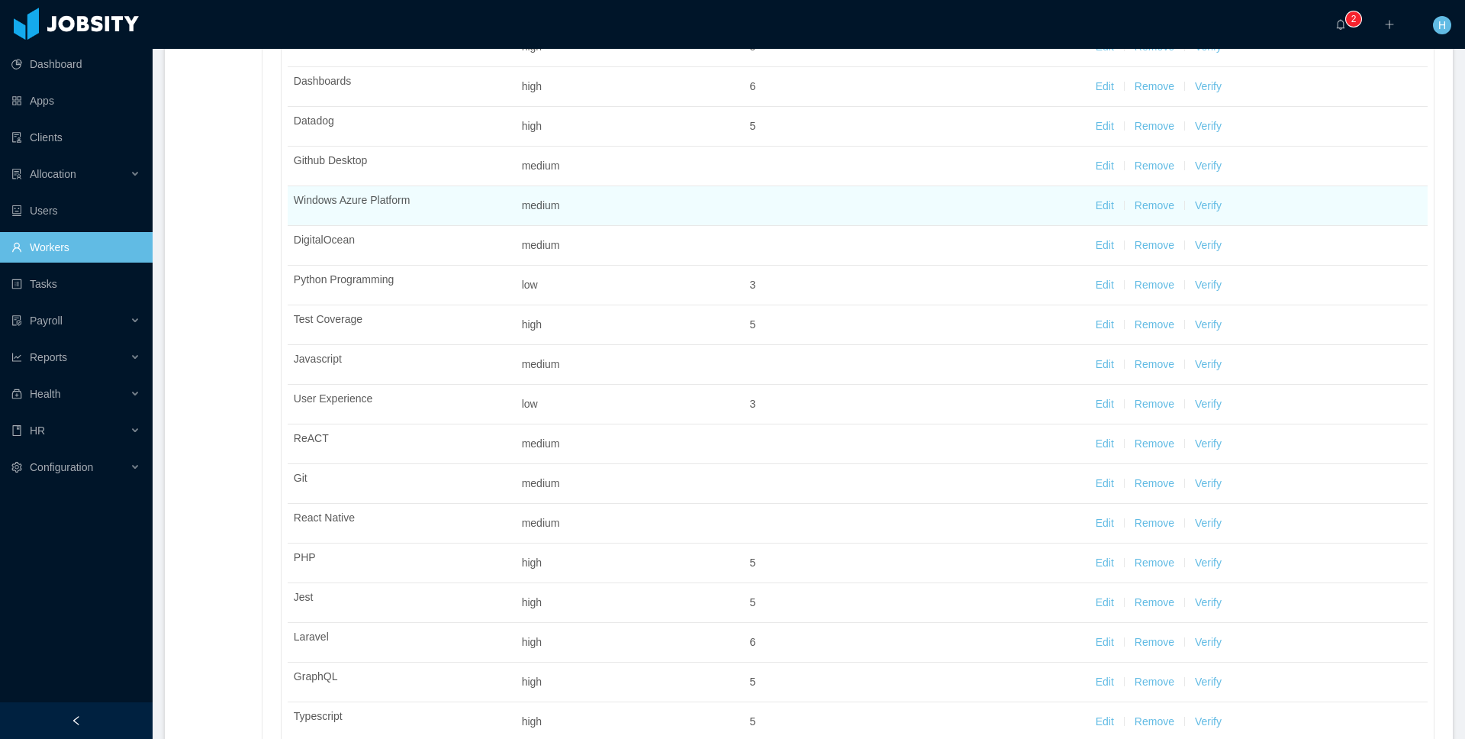
scroll to position [0, 0]
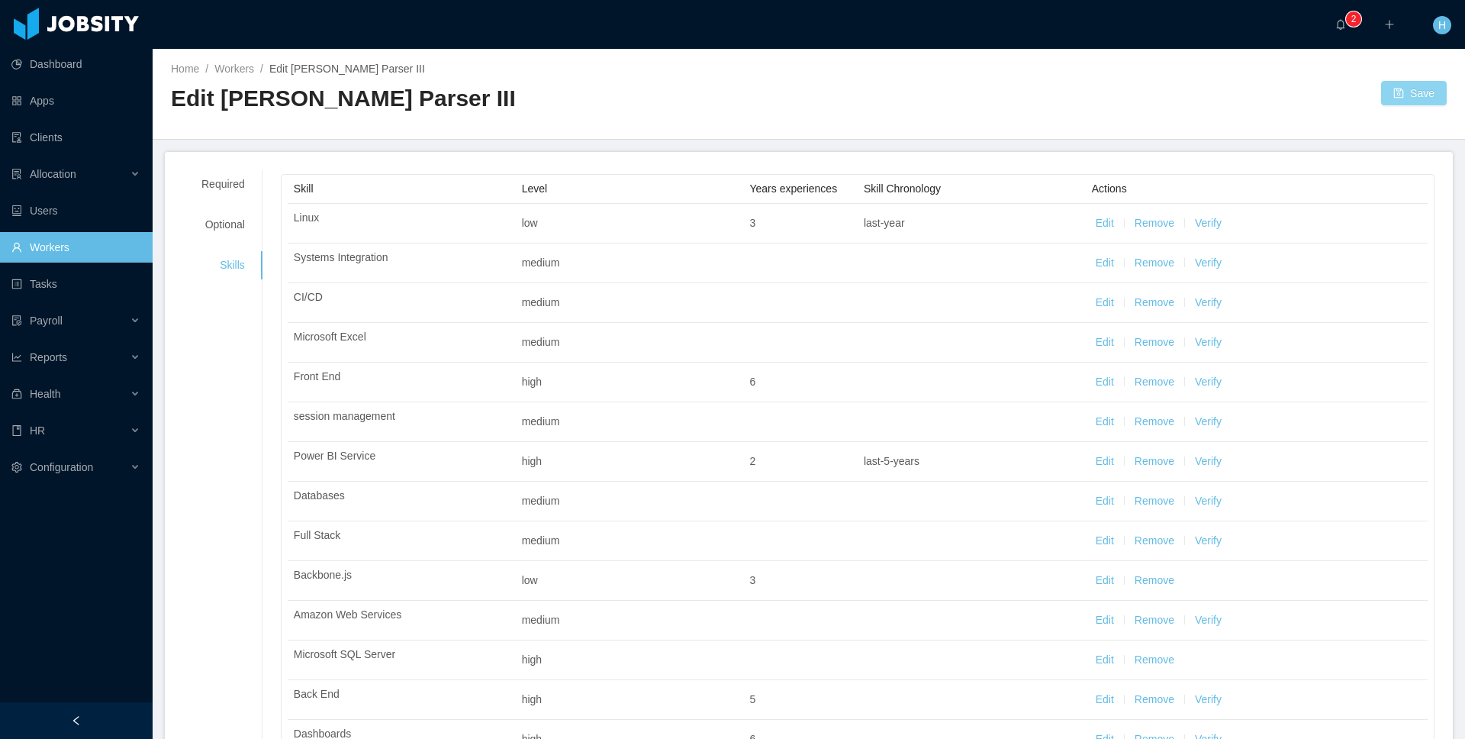
click at [1393, 99] on button "Save" at bounding box center [1414, 93] width 66 height 24
click at [200, 191] on div "Required" at bounding box center [223, 184] width 80 height 28
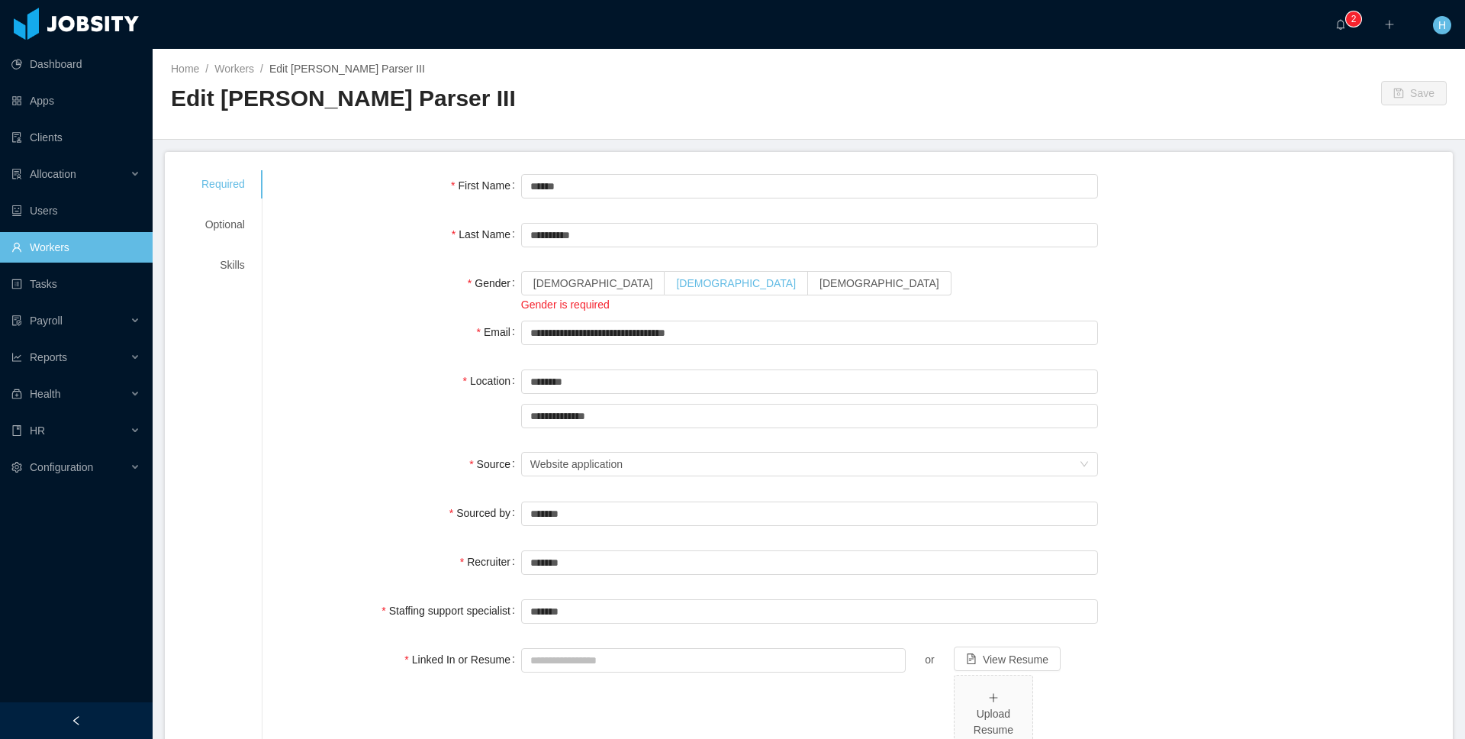
click at [676, 278] on span "Male" at bounding box center [736, 283] width 120 height 12
click at [225, 263] on div "Skills" at bounding box center [223, 265] width 80 height 28
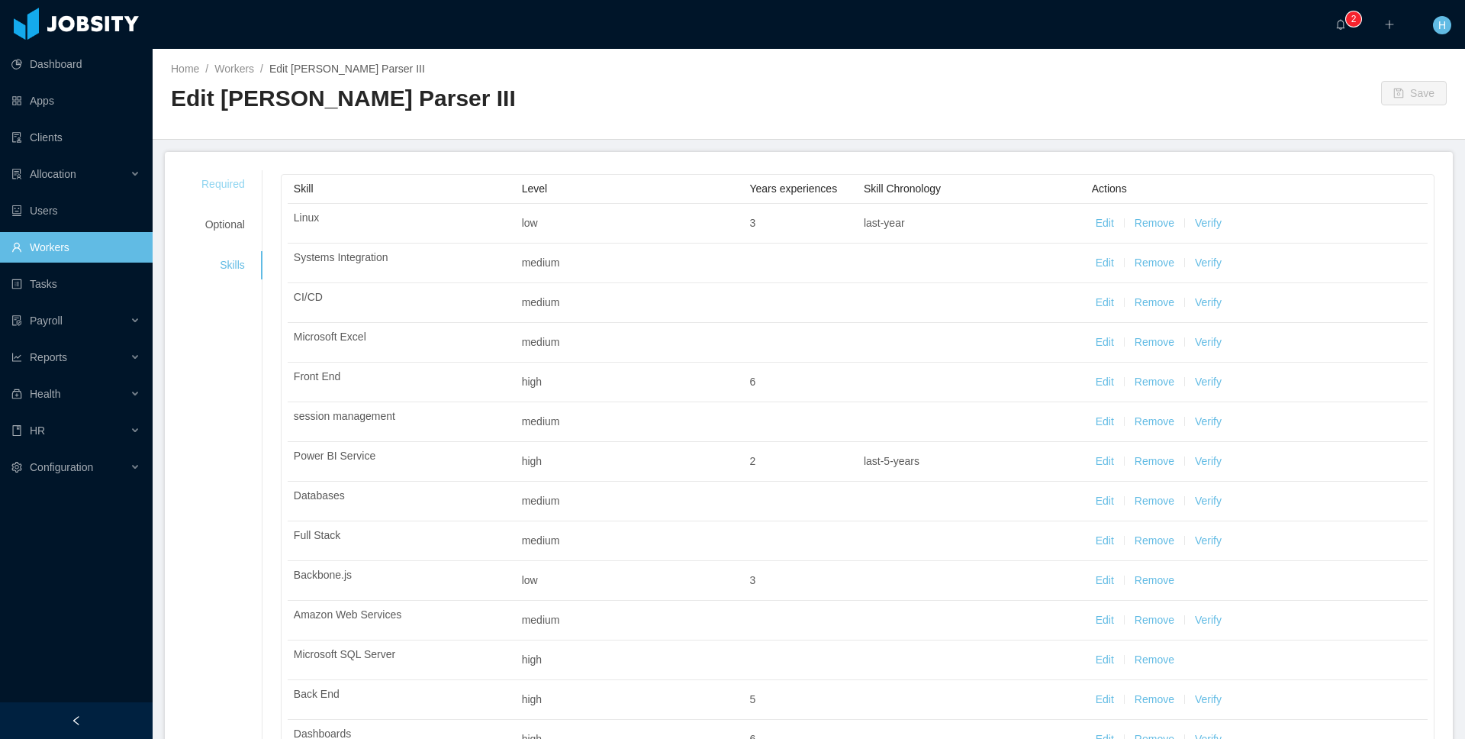
click at [214, 189] on div "Required" at bounding box center [223, 184] width 80 height 28
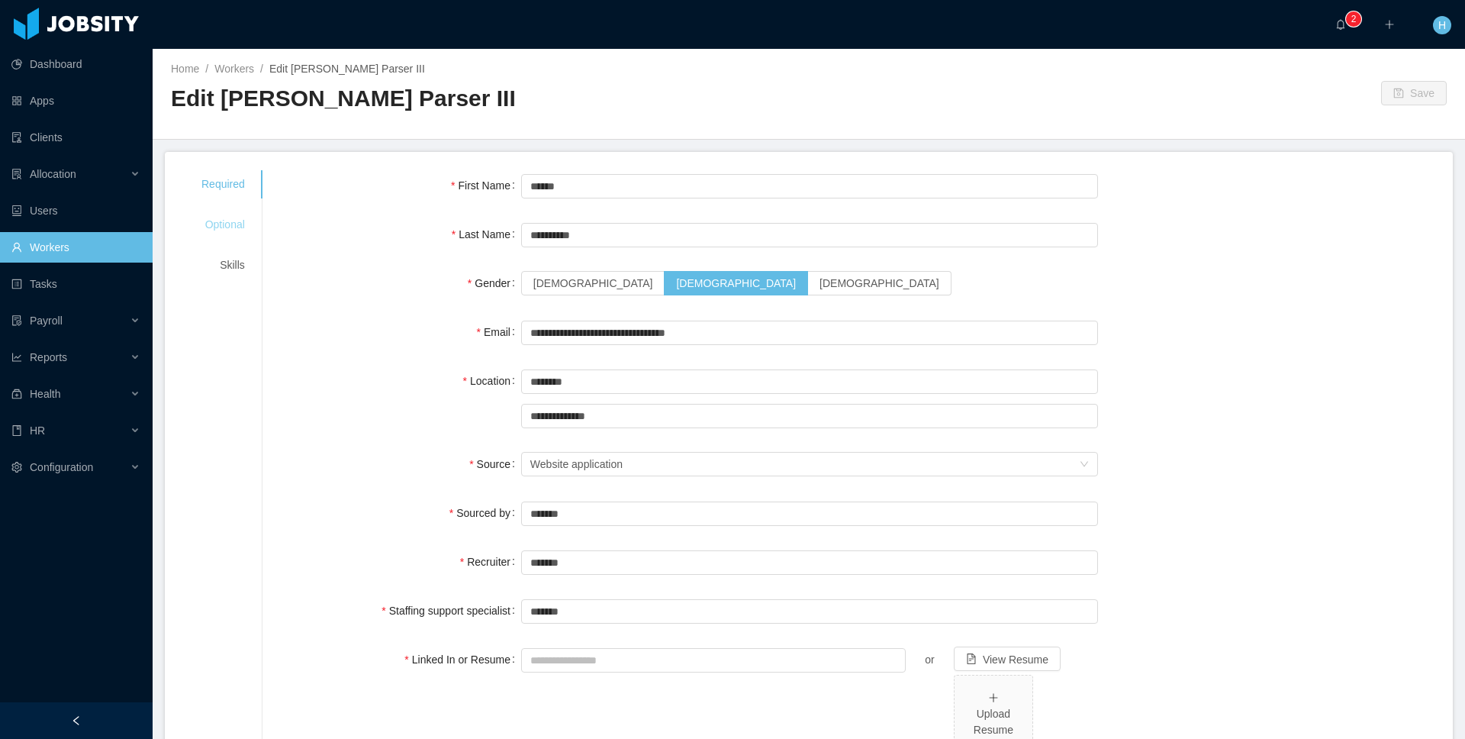
click at [204, 221] on div "Optional" at bounding box center [223, 225] width 80 height 28
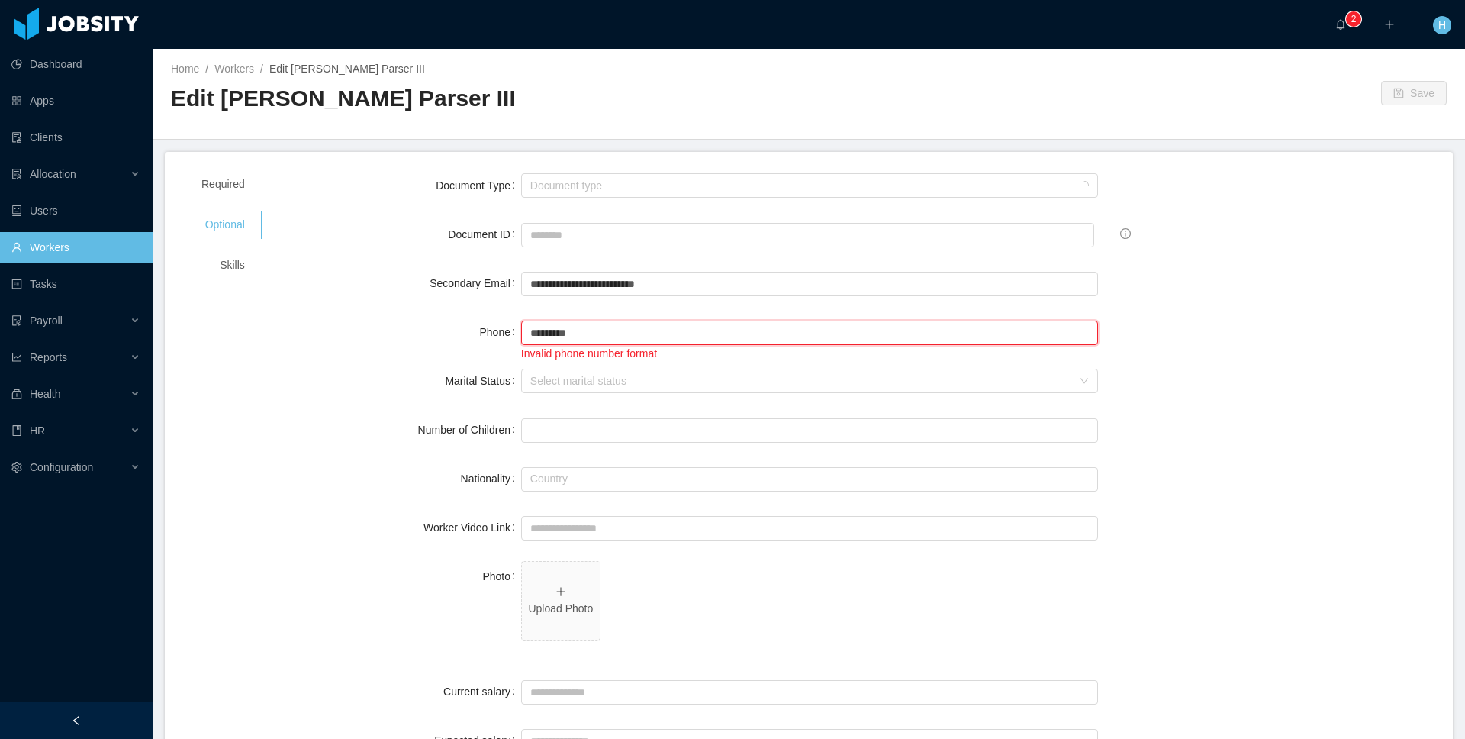
click at [635, 331] on input "*********" at bounding box center [809, 332] width 577 height 24
click at [562, 333] on input "*********" at bounding box center [809, 332] width 577 height 24
type input "**********"
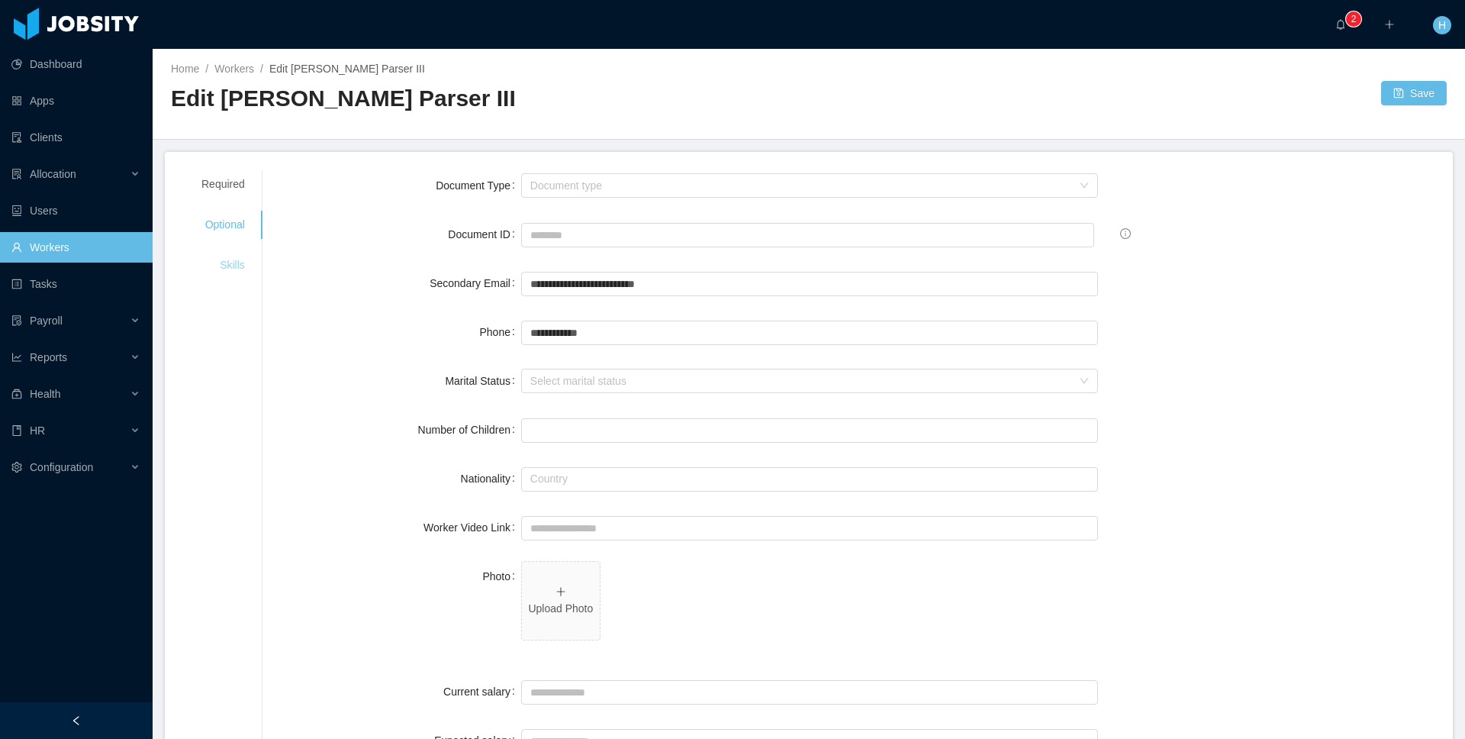
click at [223, 264] on div "Skills" at bounding box center [223, 265] width 80 height 28
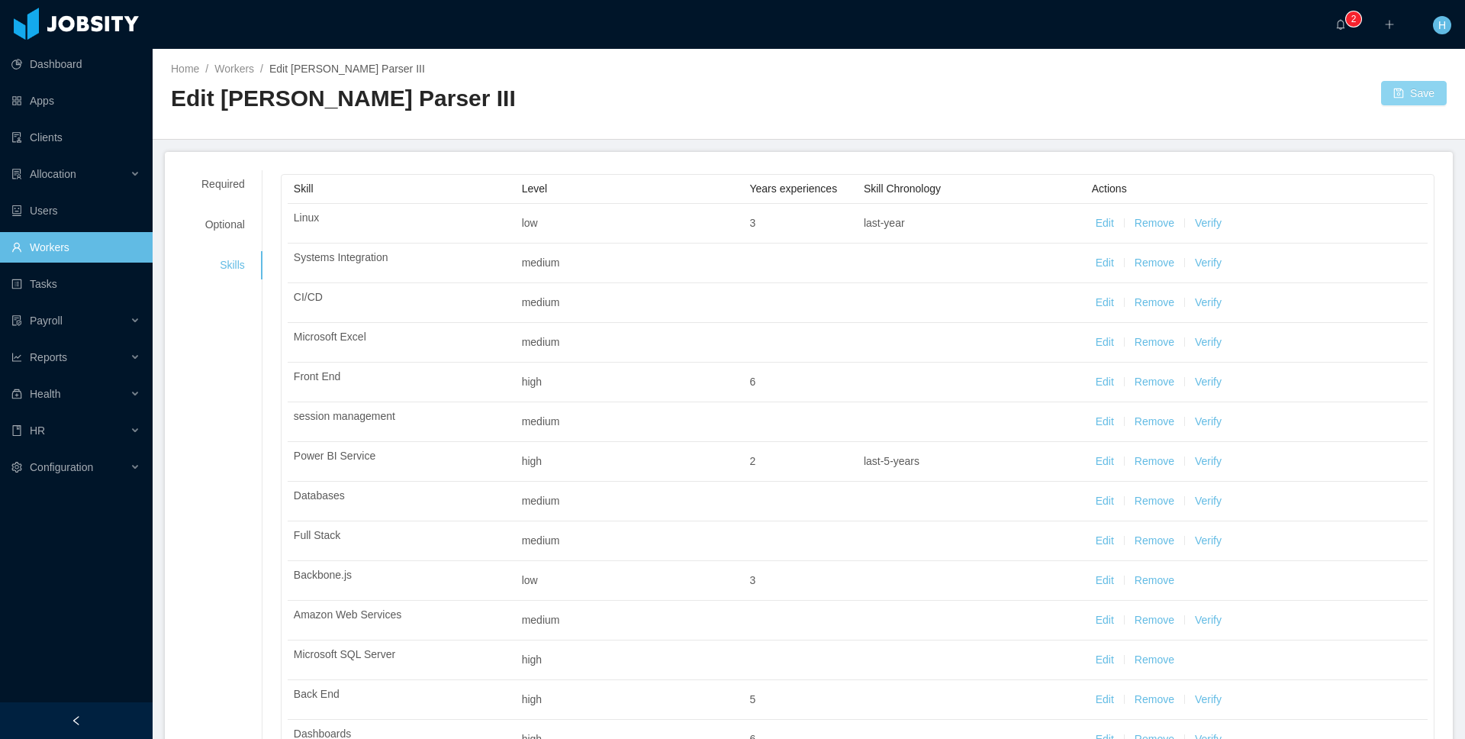
click at [1382, 95] on button "Save" at bounding box center [1414, 93] width 66 height 24
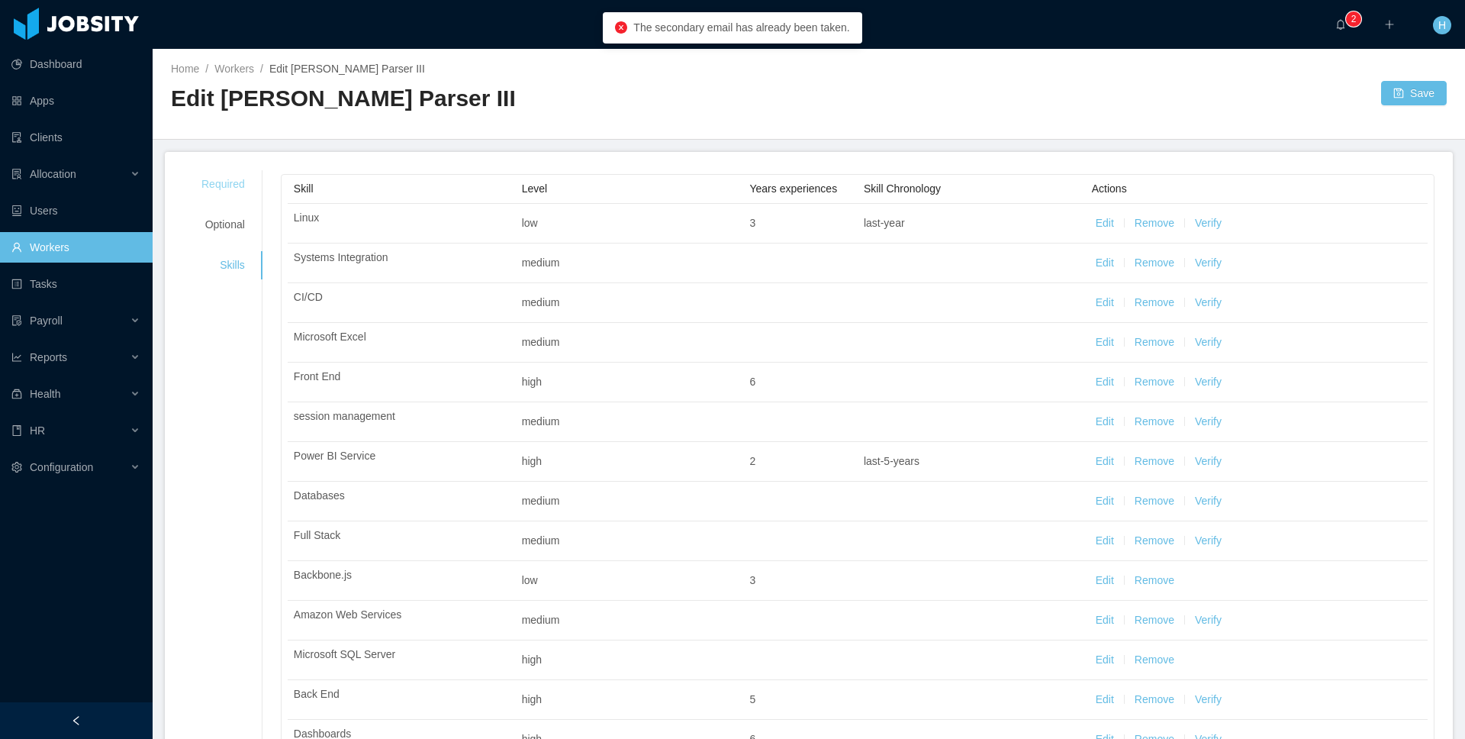
click at [230, 193] on div "Required" at bounding box center [223, 184] width 80 height 28
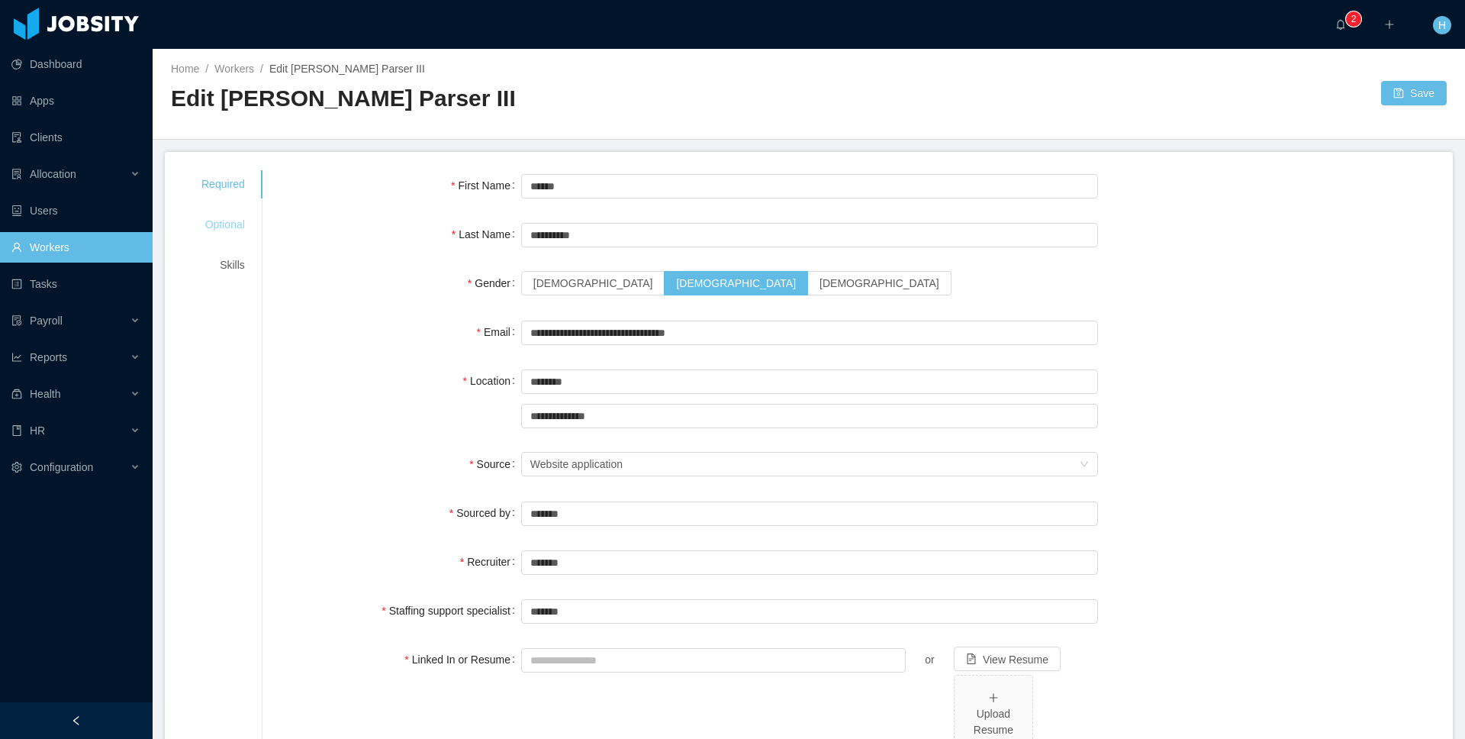
click at [231, 229] on div "Optional" at bounding box center [223, 225] width 80 height 28
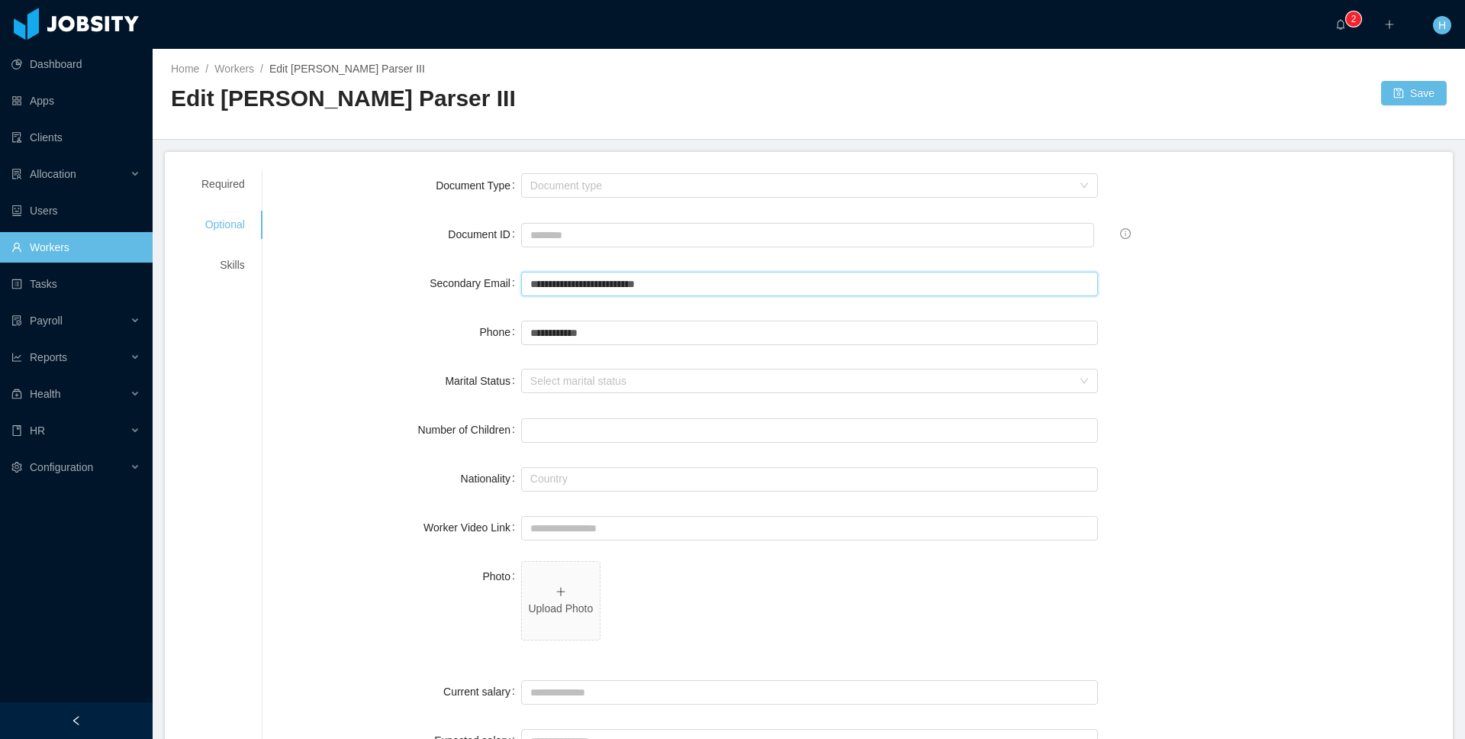
click at [614, 281] on input "**********" at bounding box center [809, 284] width 577 height 24
type input "**********"
drag, startPoint x: 1394, startPoint y: 87, endPoint x: 1264, endPoint y: 100, distance: 131.1
click at [1394, 87] on button "Save" at bounding box center [1414, 93] width 66 height 24
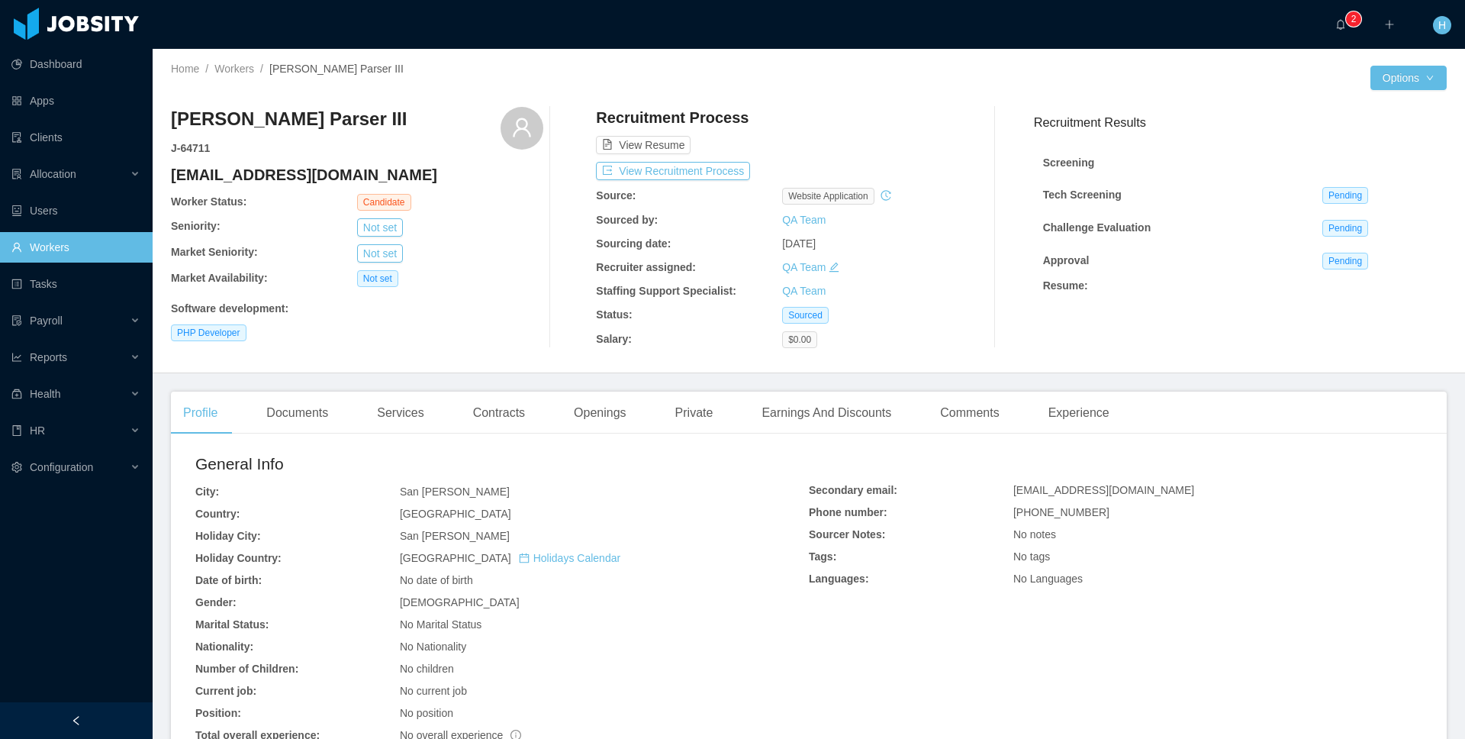
scroll to position [1, 0]
click at [706, 168] on button "View Recruitment Process" at bounding box center [673, 170] width 154 height 18
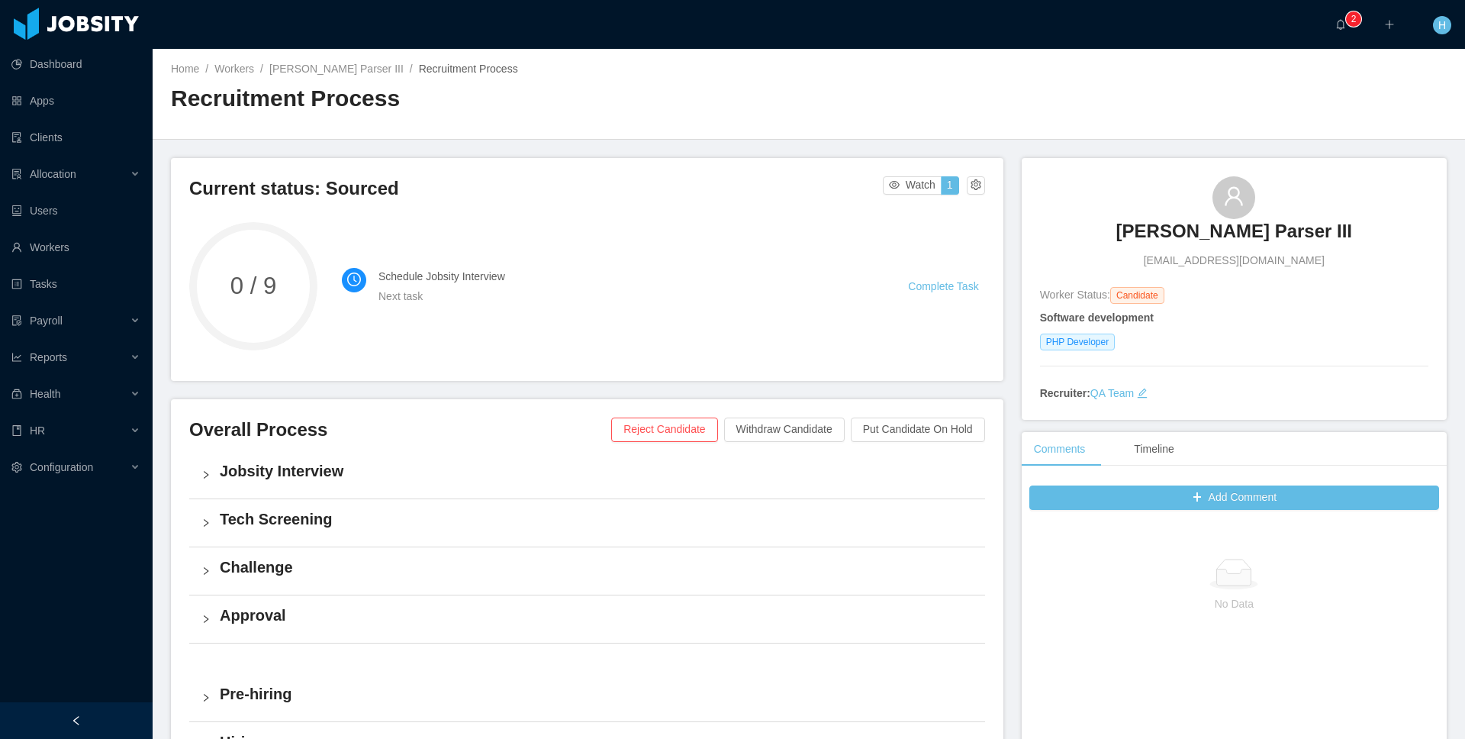
scroll to position [321, 0]
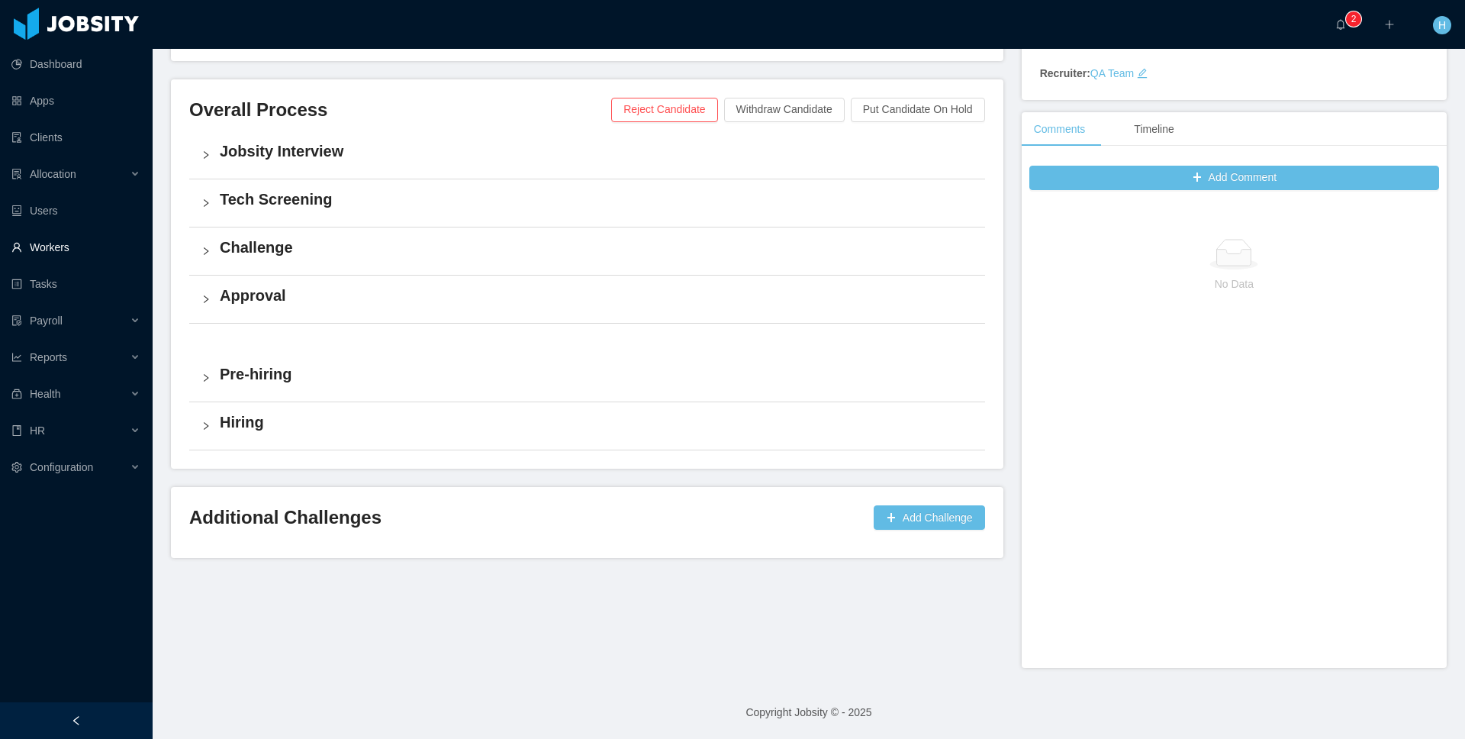
click at [94, 247] on link "Workers" at bounding box center [75, 247] width 129 height 31
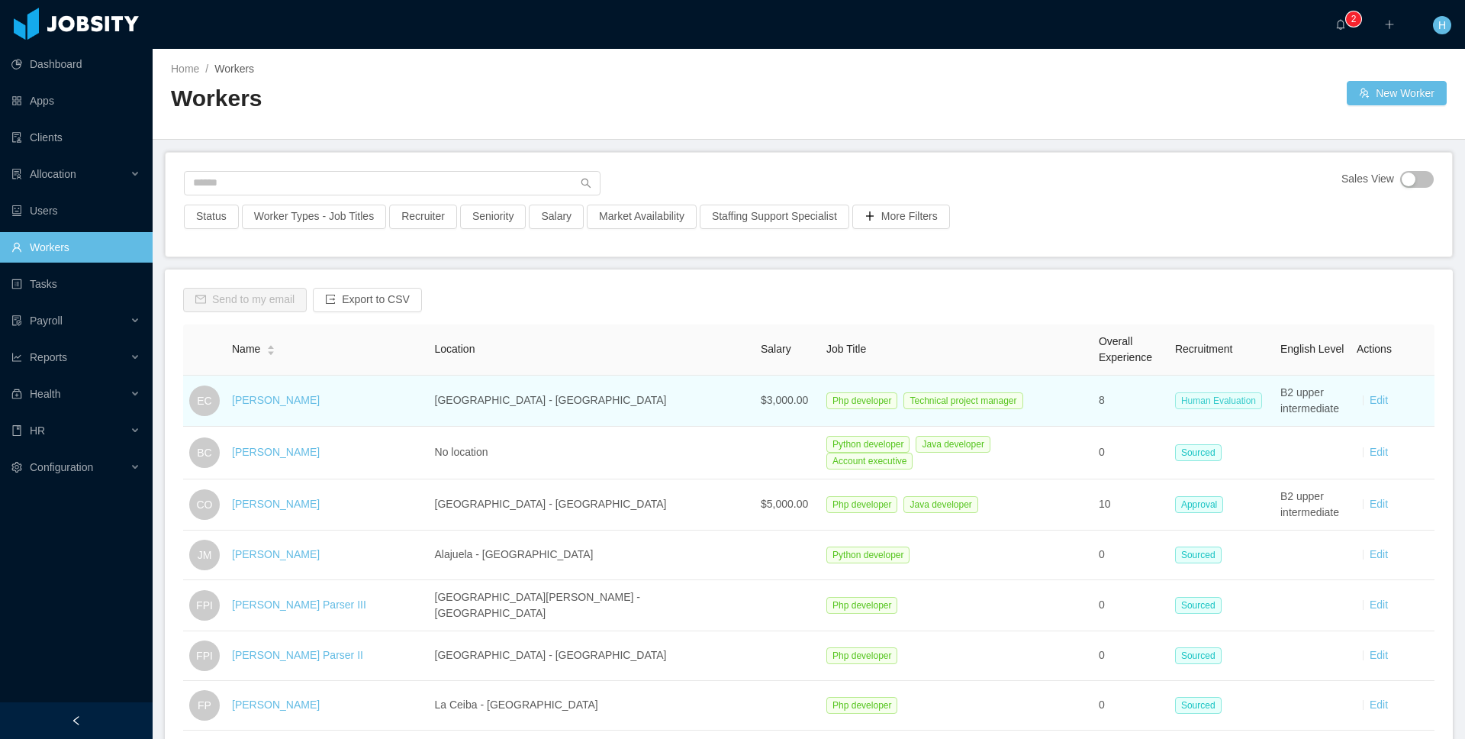
click at [1175, 406] on span "Human Evaluation" at bounding box center [1218, 400] width 87 height 17
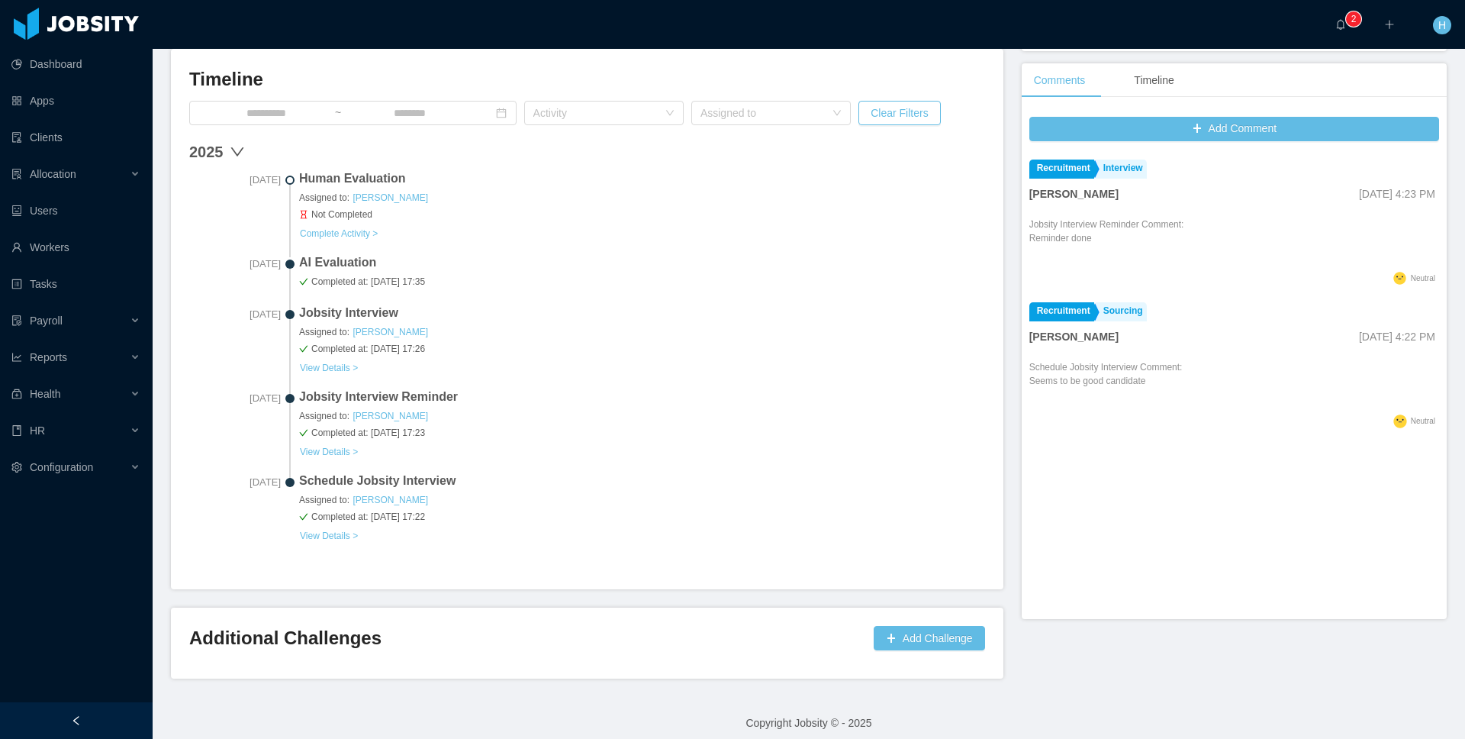
scroll to position [435, 0]
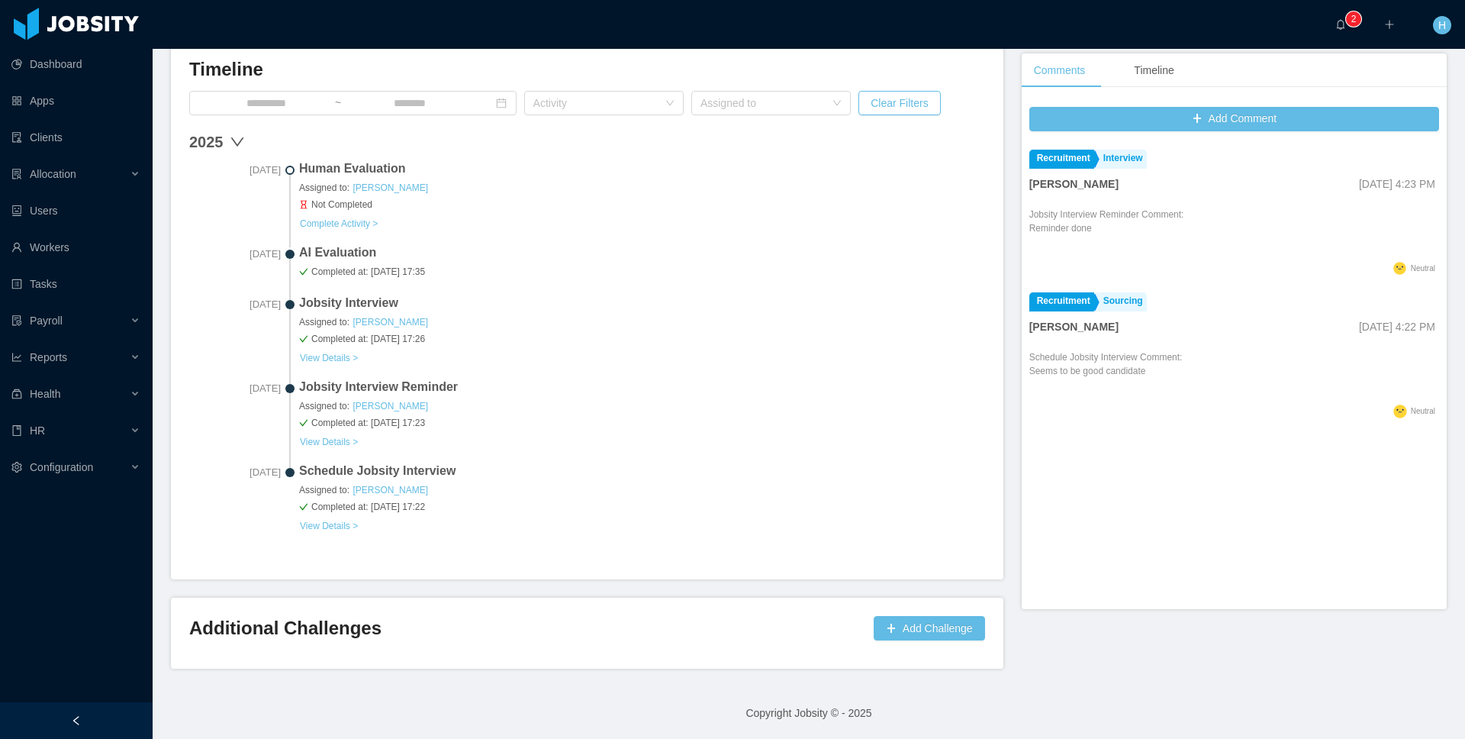
click at [959, 649] on div "Additional Challenges Add Challenge" at bounding box center [587, 633] width 833 height 70
click at [330, 643] on div "Additional Challenges Add Challenge" at bounding box center [587, 633] width 796 height 34
click at [961, 616] on button "Add Challenge" at bounding box center [929, 628] width 111 height 24
click at [968, 583] on button "OK" at bounding box center [961, 583] width 27 height 18
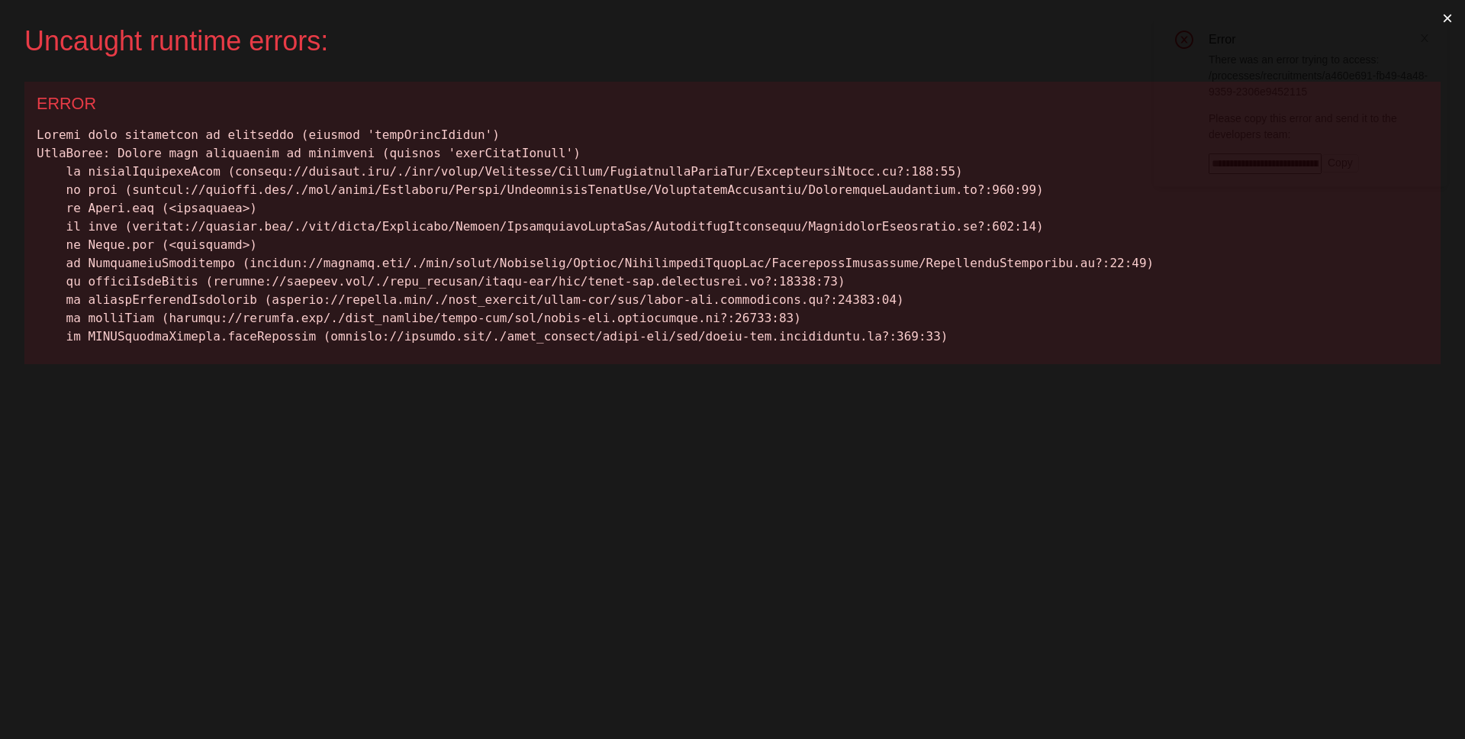
scroll to position [0, 0]
